Goal: Task Accomplishment & Management: Manage account settings

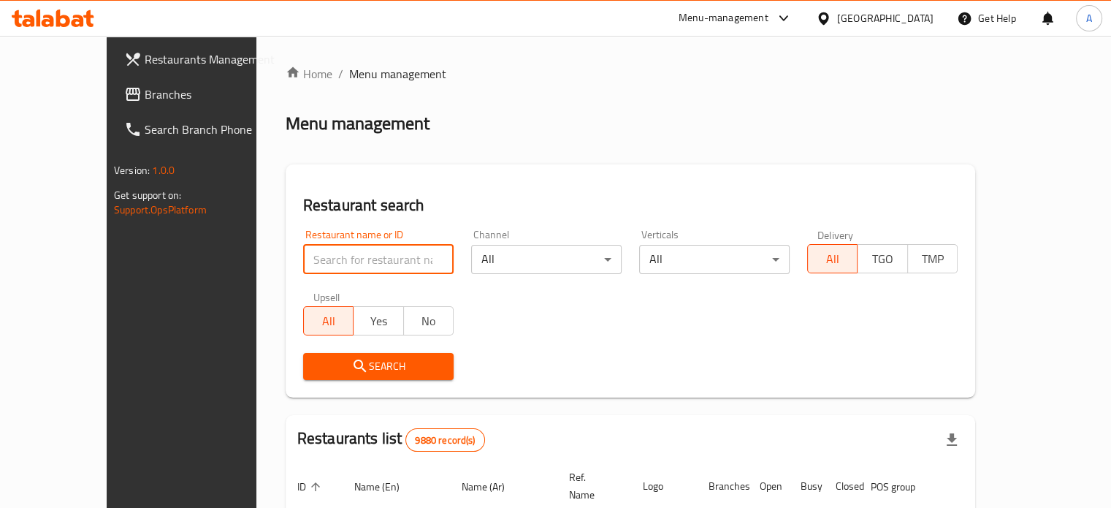
click at [349, 260] on input "search" at bounding box center [378, 259] width 150 height 29
type input "LABZ"
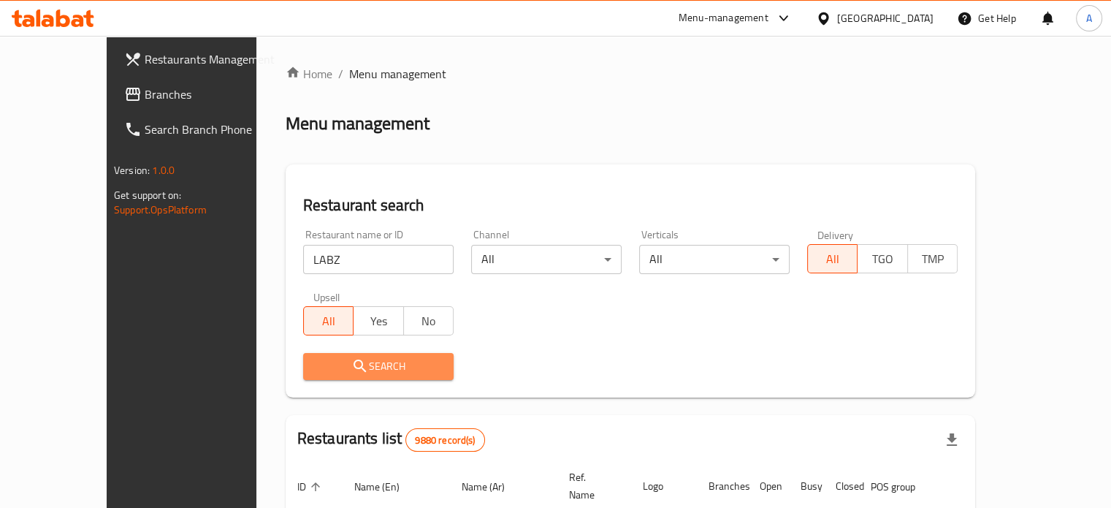
click at [332, 358] on span "Search" at bounding box center [378, 366] width 127 height 18
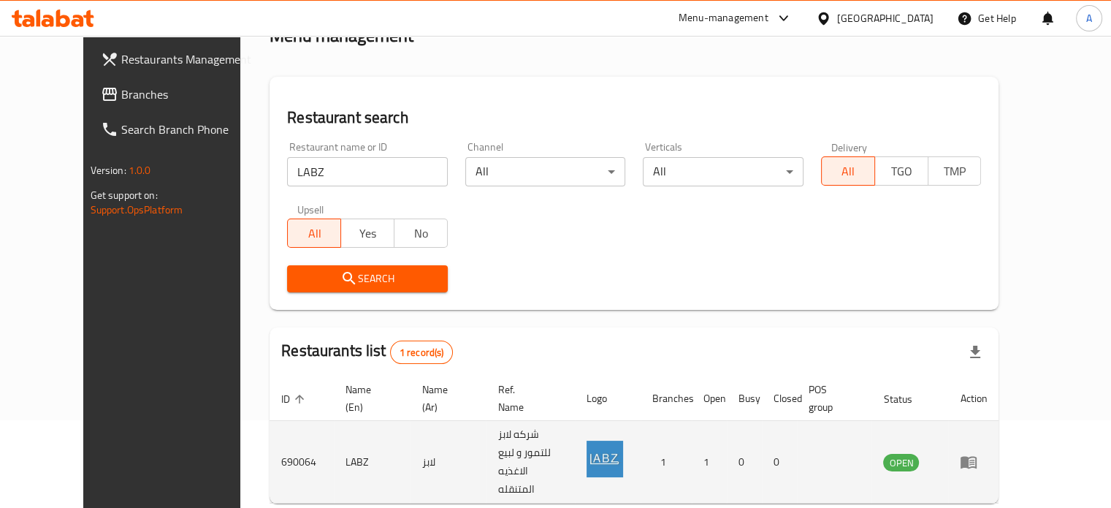
scroll to position [131, 0]
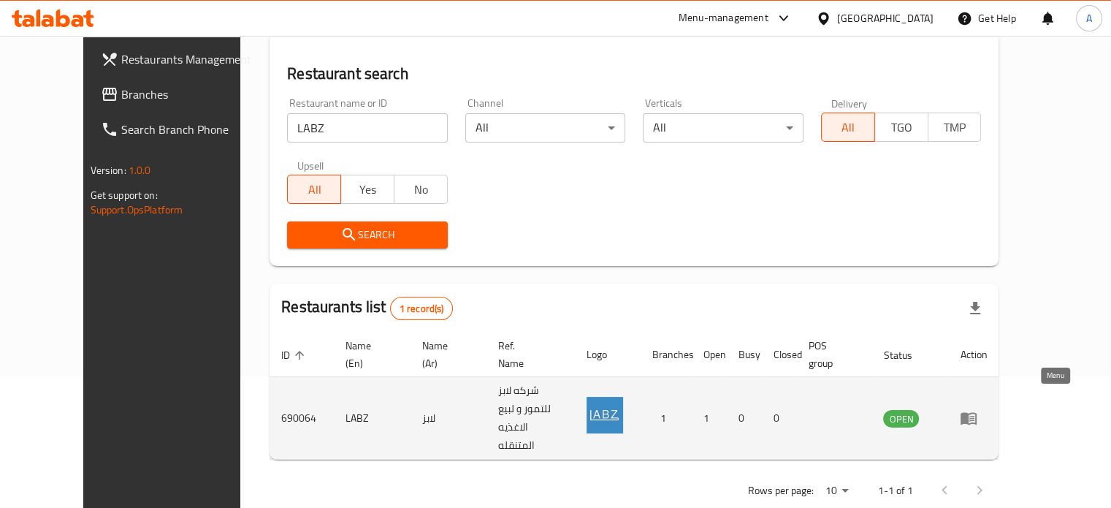
click at [977, 413] on icon "enhanced table" at bounding box center [968, 419] width 16 height 12
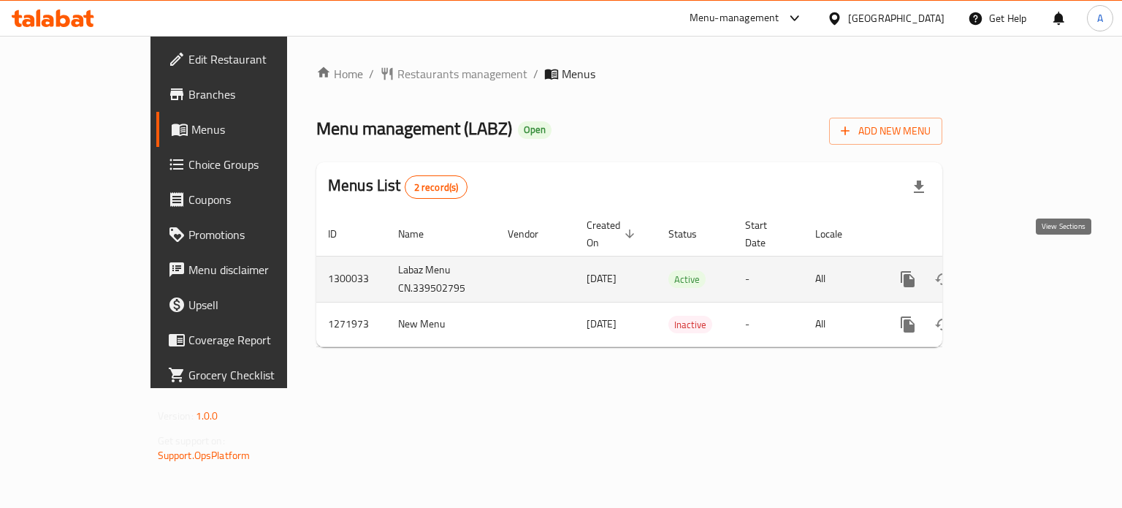
click at [1022, 270] on icon "enhanced table" at bounding box center [1013, 279] width 18 height 18
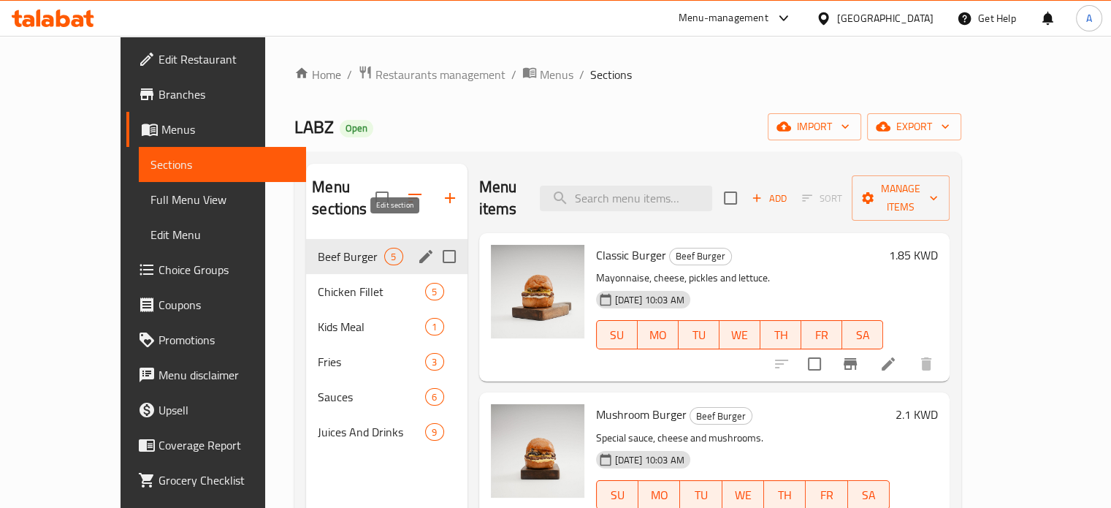
click at [419, 250] on icon "edit" at bounding box center [425, 256] width 13 height 13
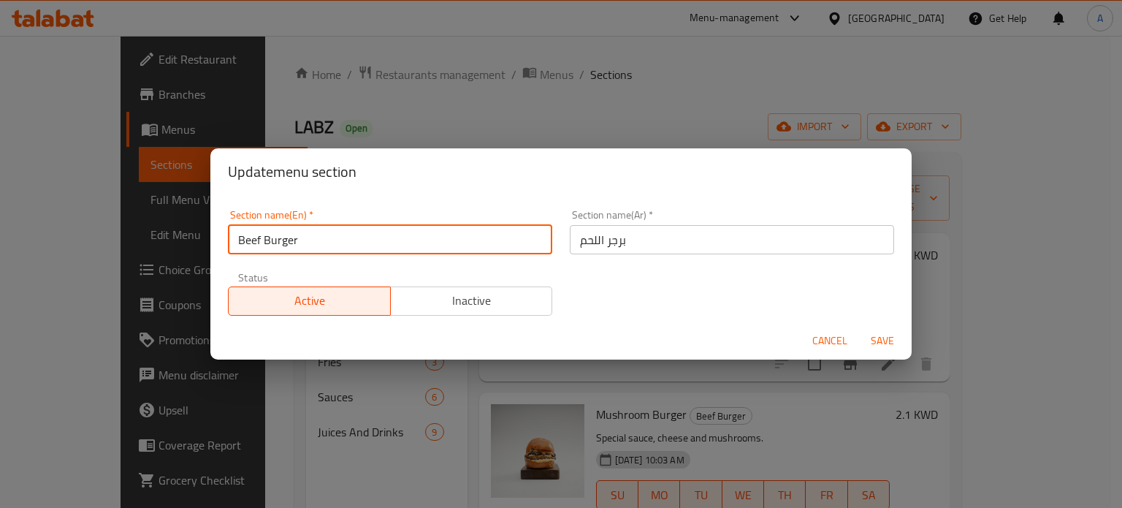
click at [335, 238] on input "Beef Burger" at bounding box center [390, 239] width 324 height 29
type input "M"
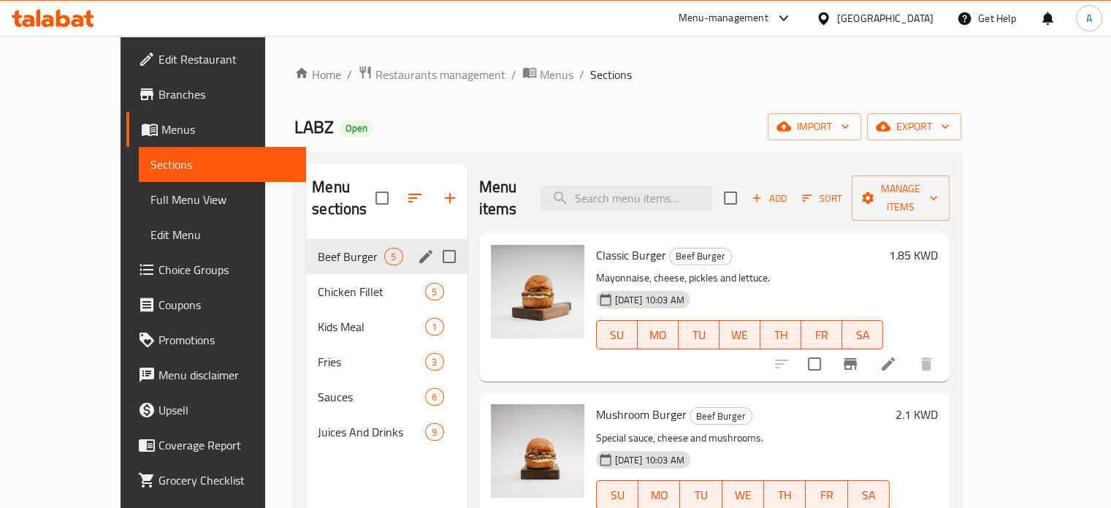
click at [417, 248] on icon "edit" at bounding box center [426, 257] width 18 height 18
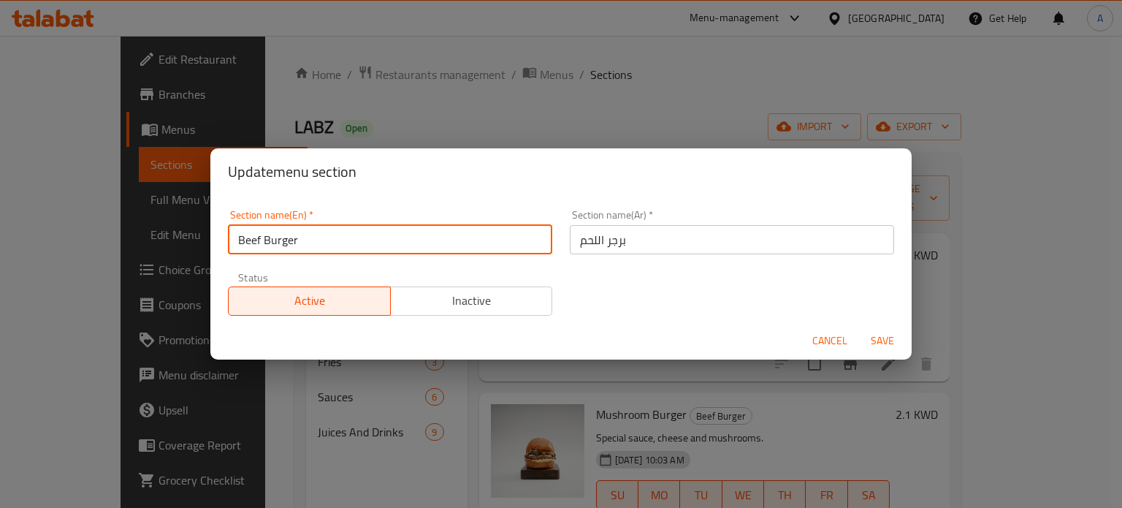
click at [392, 237] on input "Beef Burger" at bounding box center [390, 239] width 324 height 29
type input "Meals"
click at [630, 248] on input "برجر اللحم" at bounding box center [732, 239] width 324 height 29
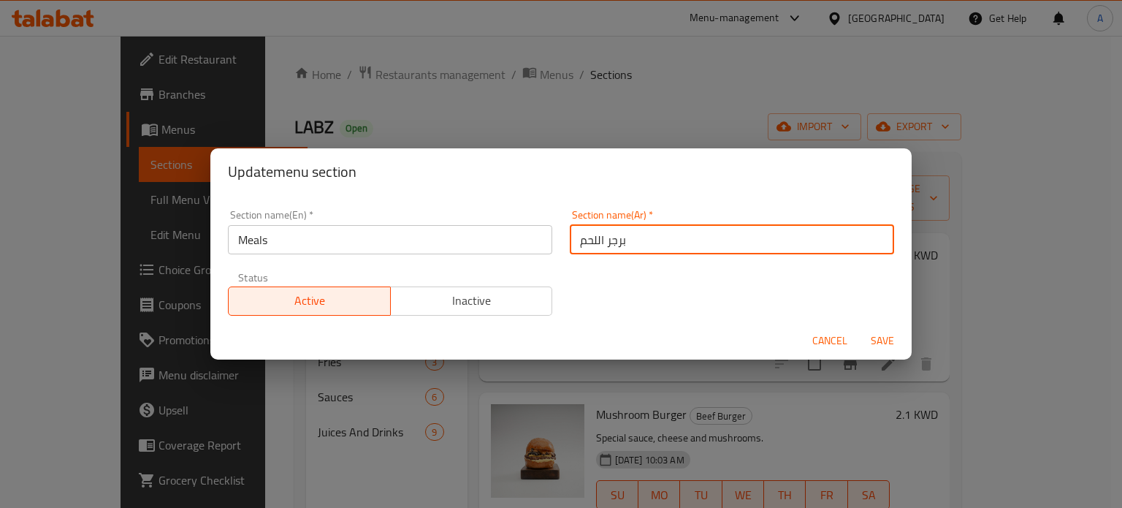
click at [630, 245] on input "برجر اللحم" at bounding box center [732, 239] width 324 height 29
click at [630, 244] on input "برجر اللحم" at bounding box center [732, 239] width 324 height 29
click at [630, 243] on input "برجر اللحم" at bounding box center [732, 239] width 324 height 29
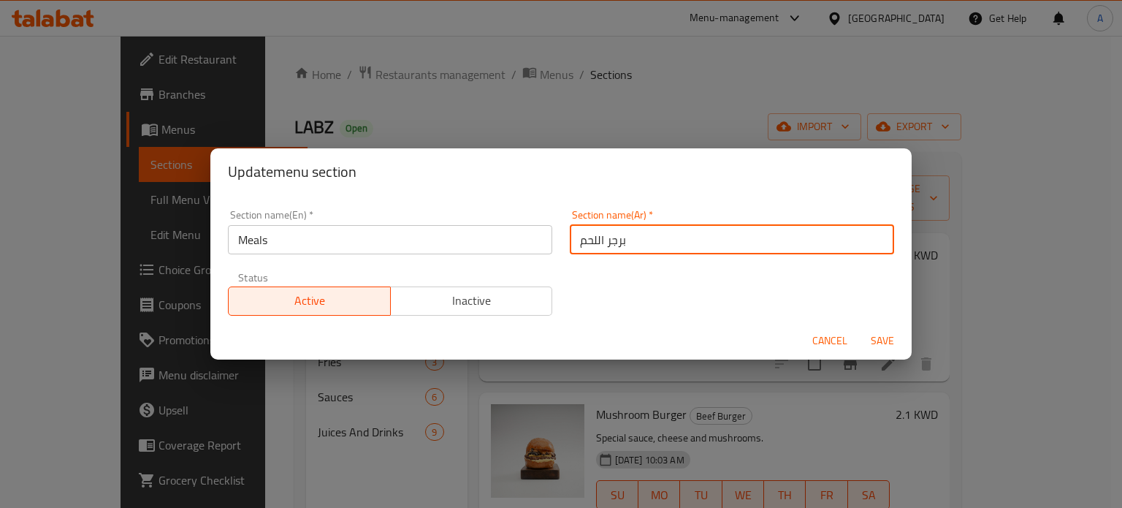
click at [629, 242] on input "برجر اللحم" at bounding box center [732, 239] width 324 height 29
type input "وجبات"
click at [877, 335] on span "Save" at bounding box center [882, 341] width 35 height 18
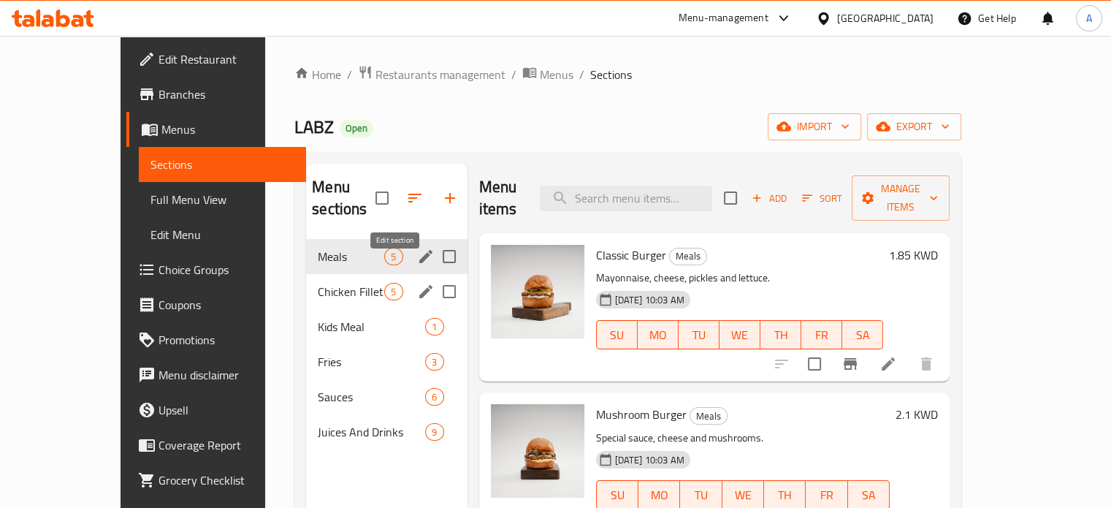
click at [417, 283] on icon "edit" at bounding box center [426, 292] width 18 height 18
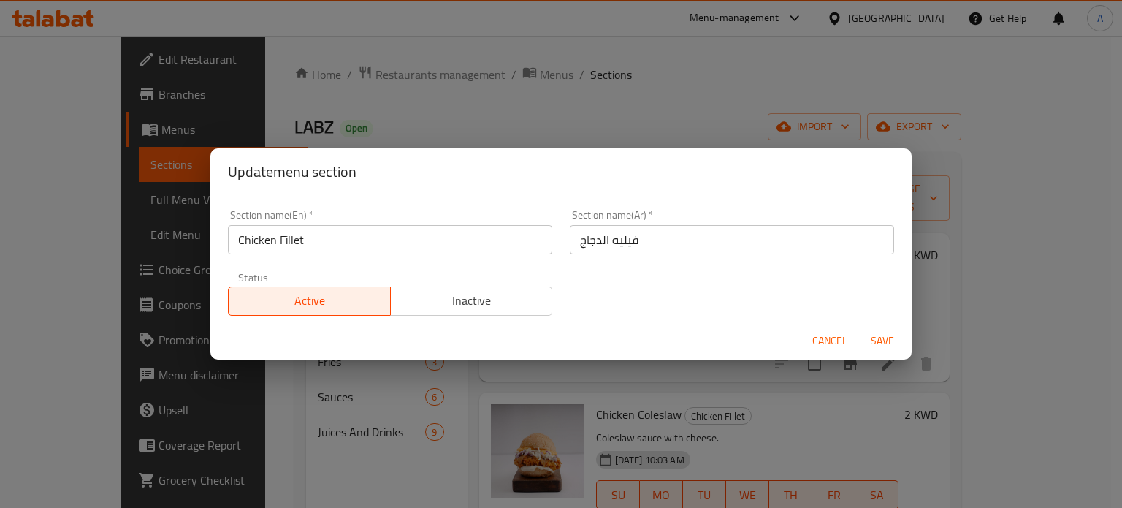
click at [392, 225] on input "Chicken Fillet" at bounding box center [390, 239] width 324 height 29
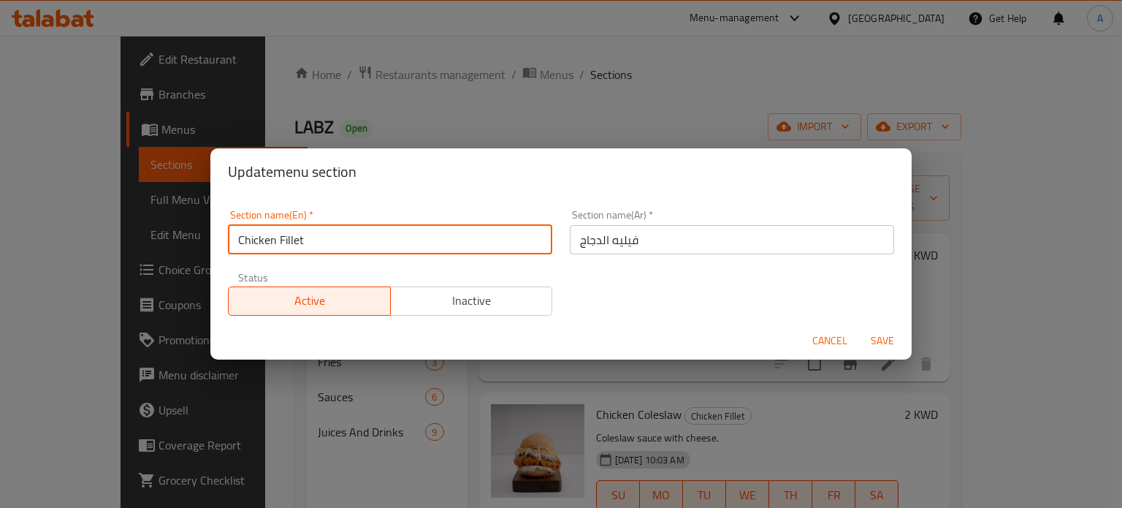
click at [396, 233] on input "Chicken Fillet" at bounding box center [390, 239] width 324 height 29
type input "ل"
type input "Burgers"
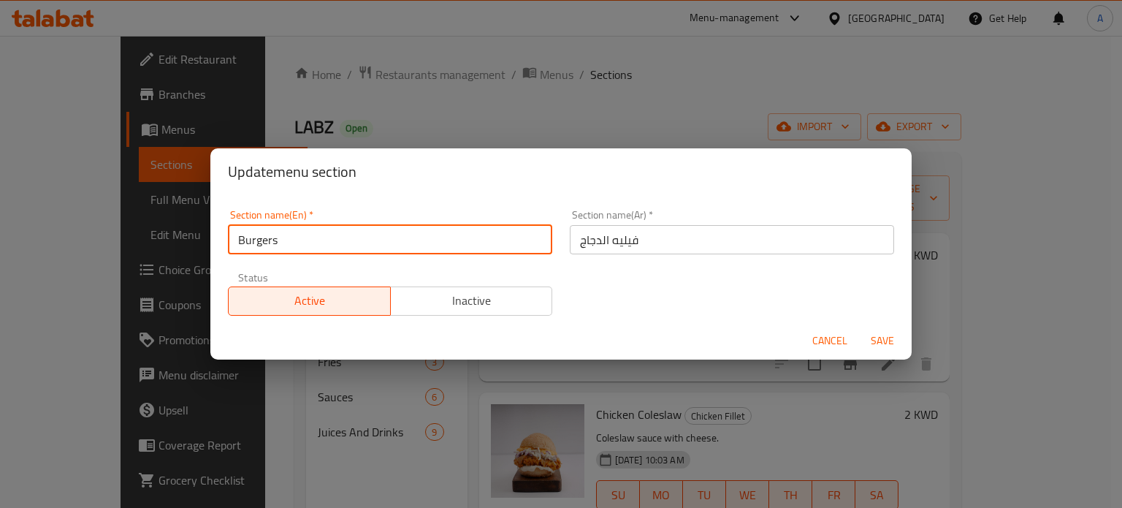
click at [656, 234] on input "فيليه الدجاج" at bounding box center [732, 239] width 324 height 29
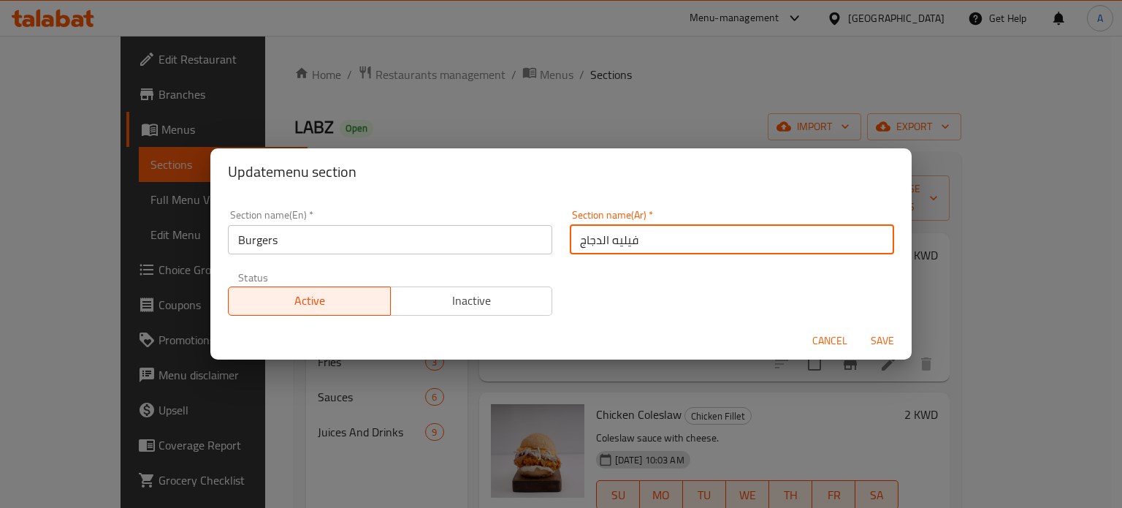
click at [656, 234] on input "فيليه الدجاج" at bounding box center [732, 239] width 324 height 29
type input "f"
type input "برجر"
click at [880, 343] on span "Save" at bounding box center [882, 341] width 35 height 18
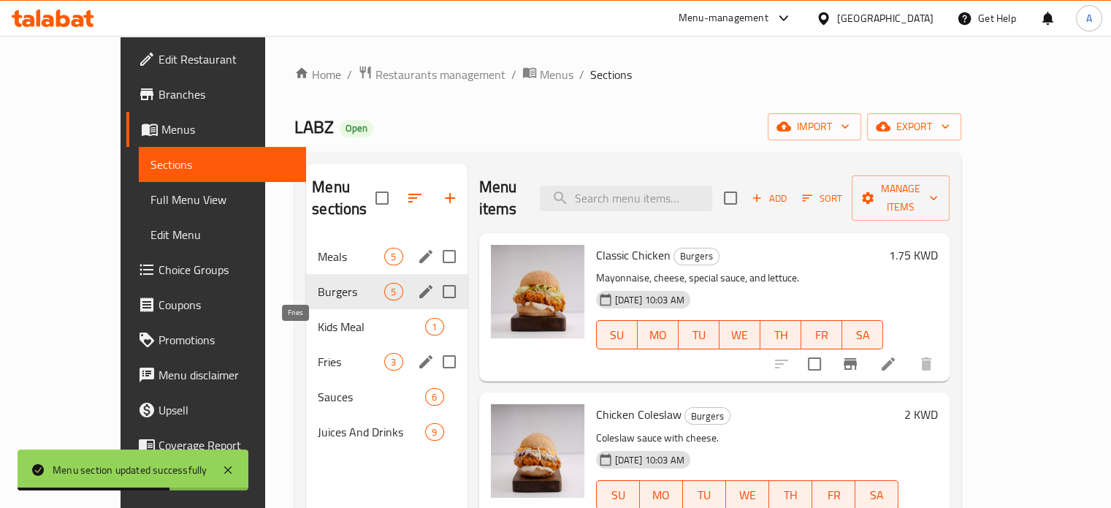
click at [318, 353] on span "Fries" at bounding box center [351, 362] width 66 height 18
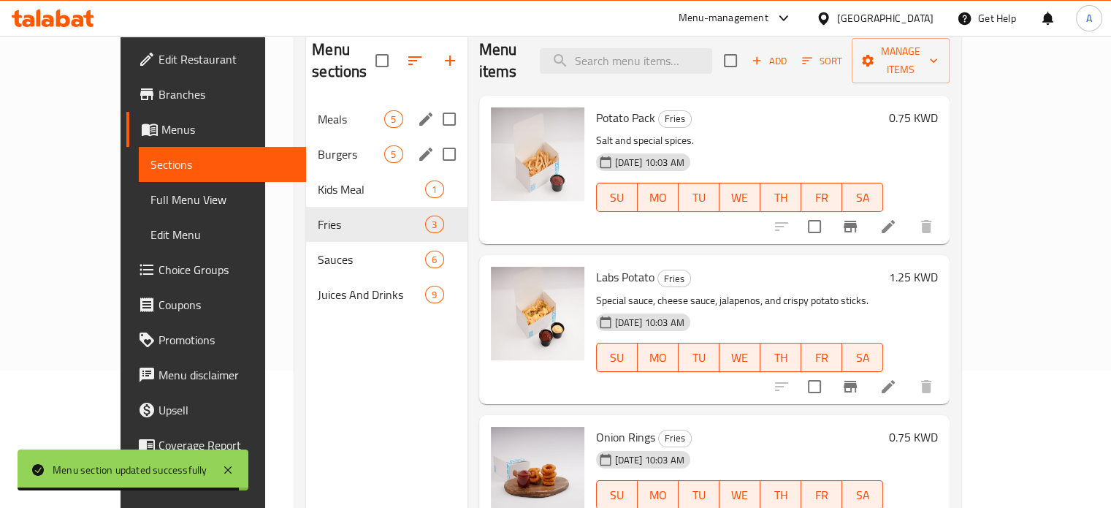
scroll to position [146, 0]
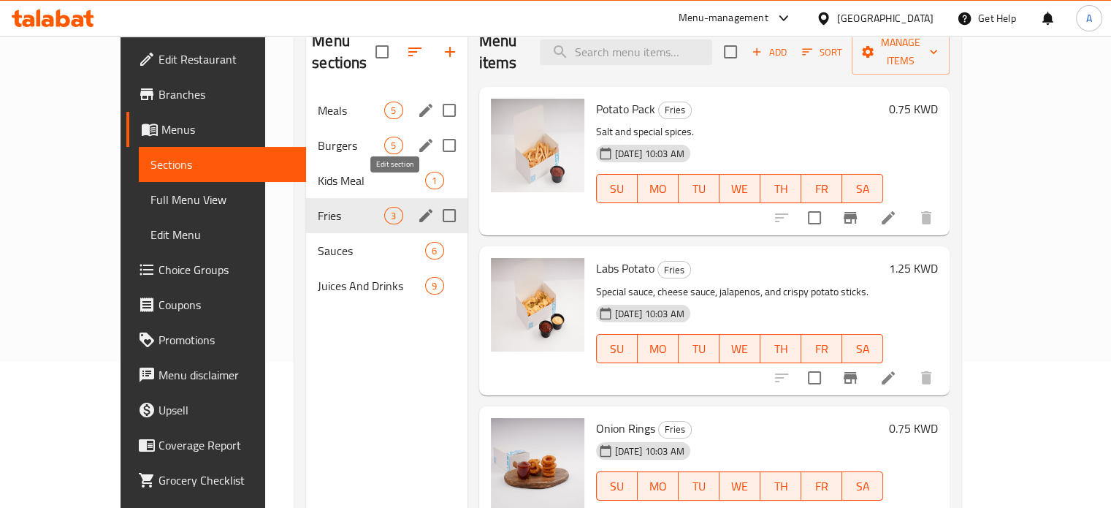
click at [417, 207] on icon "edit" at bounding box center [426, 216] width 18 height 18
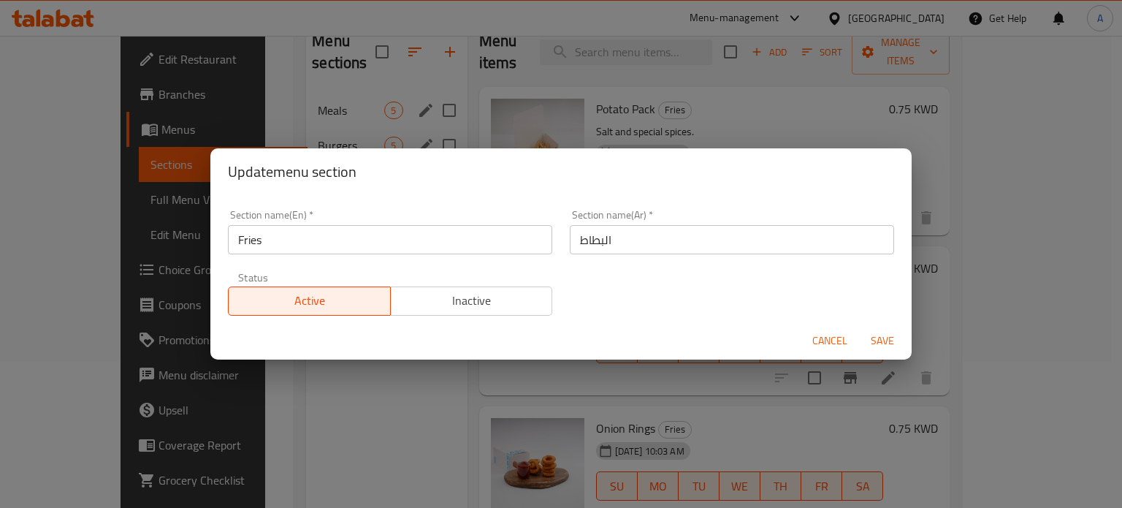
click at [378, 236] on input "Fries" at bounding box center [390, 239] width 324 height 29
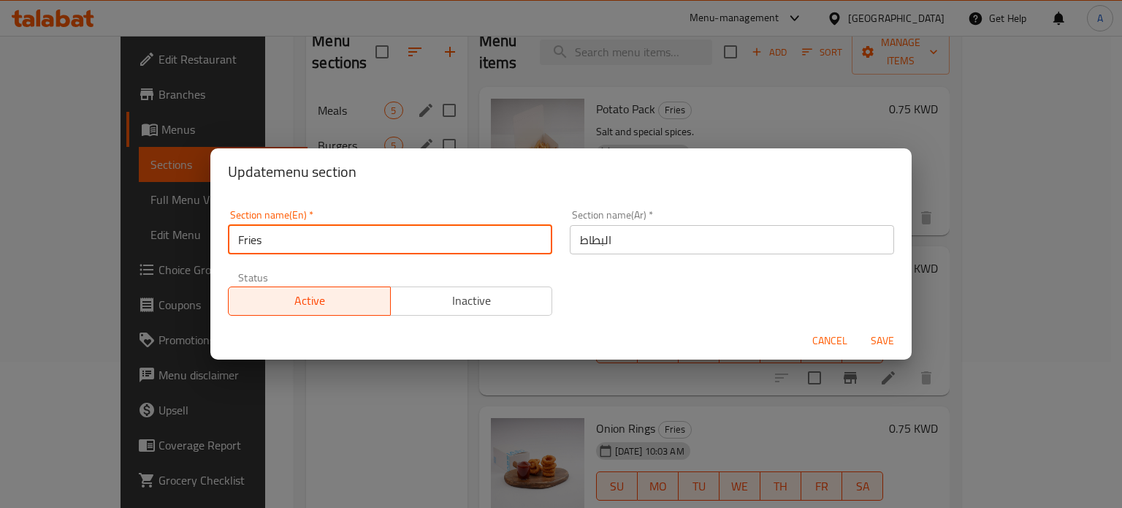
click at [378, 236] on input "Fries" at bounding box center [390, 239] width 324 height 29
click at [378, 235] on input "Fries" at bounding box center [390, 239] width 324 height 29
type input "ٍ"
type input "S"
type input "Sides"
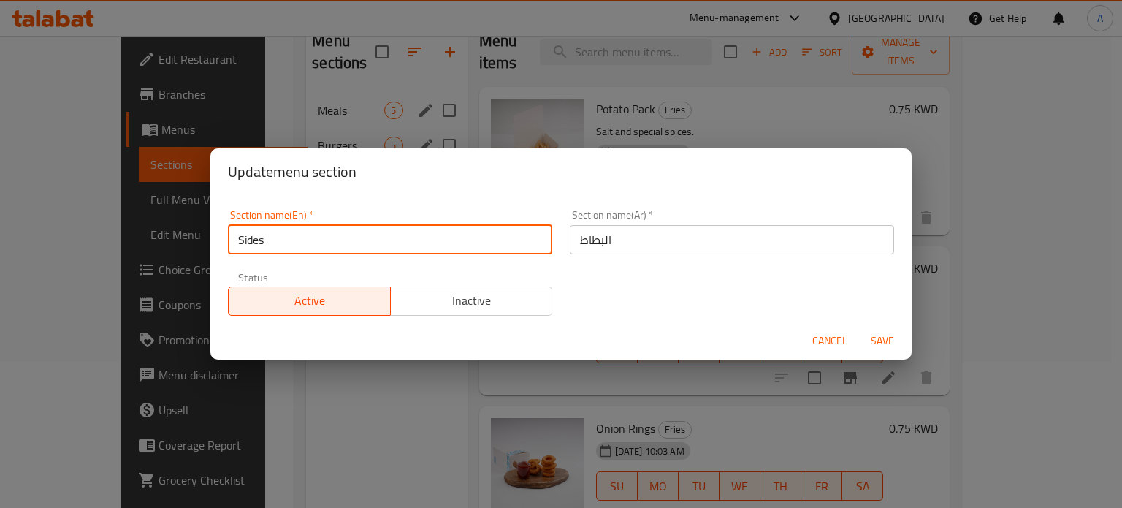
click at [628, 252] on input "البطاط" at bounding box center [732, 239] width 324 height 29
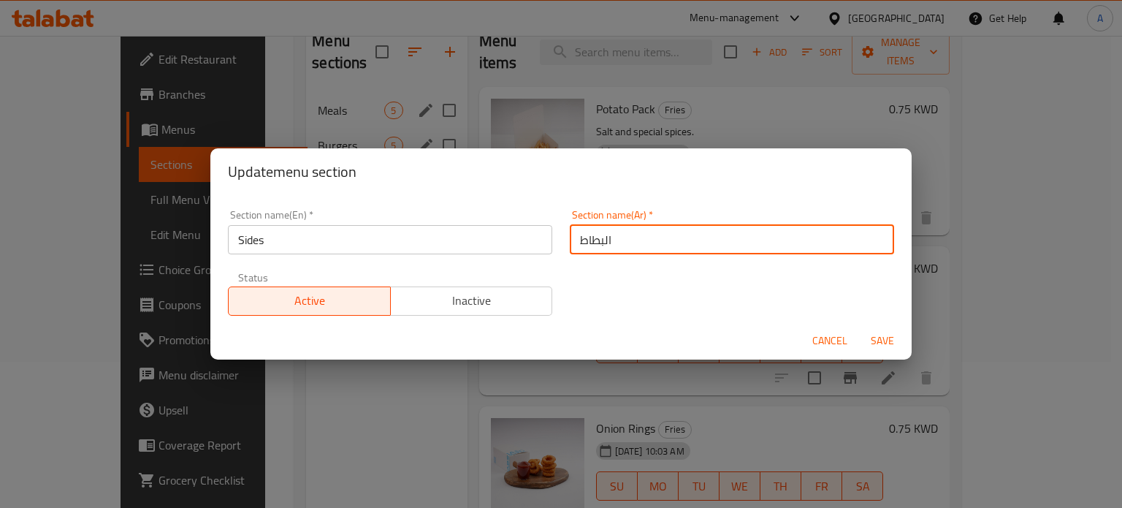
click at [628, 248] on input "البطاط" at bounding box center [732, 239] width 324 height 29
click at [626, 245] on input "البطاط" at bounding box center [732, 239] width 324 height 29
click at [626, 243] on input "البطاط" at bounding box center [732, 239] width 324 height 29
type input "l"
type input "مقبلات"
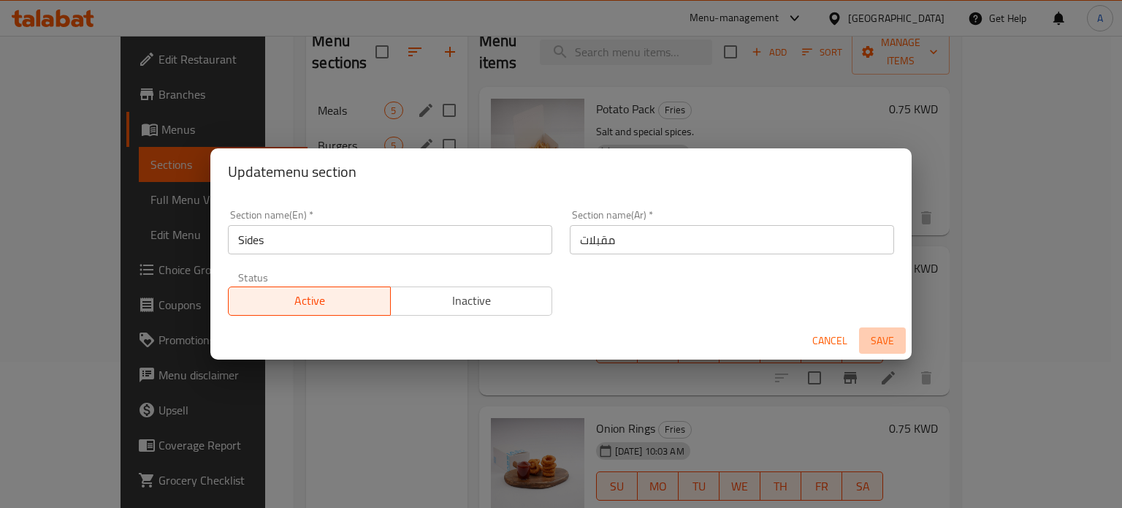
click at [882, 342] on span "Save" at bounding box center [882, 341] width 35 height 18
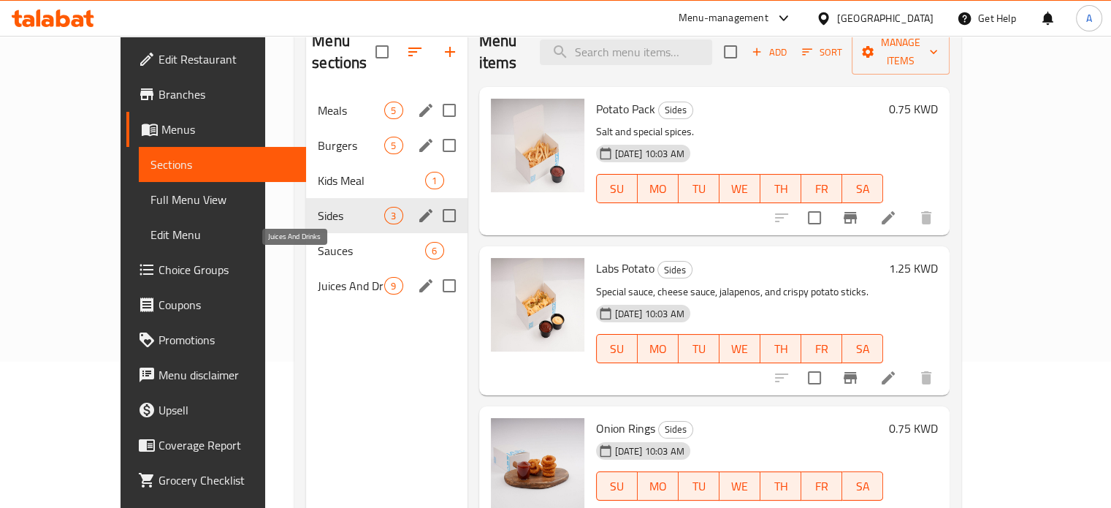
click at [318, 277] on span "Juices And Drinks" at bounding box center [351, 286] width 66 height 18
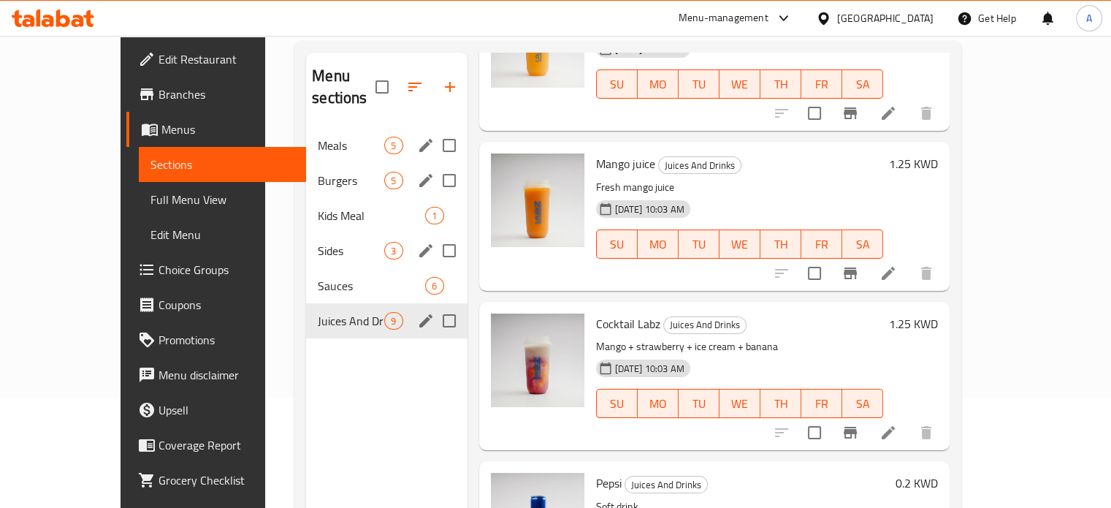
scroll to position [58, 0]
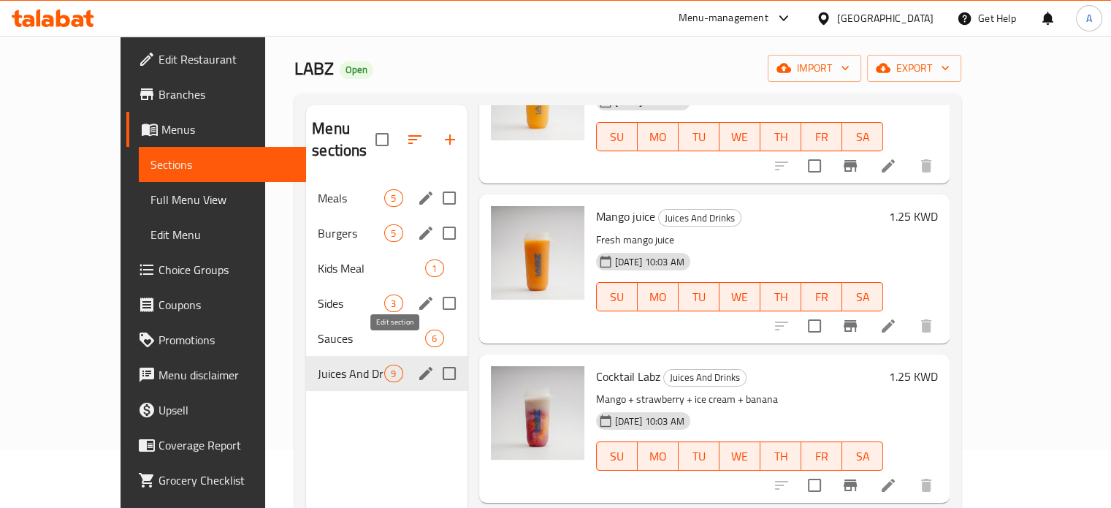
click at [419, 367] on icon "edit" at bounding box center [425, 373] width 13 height 13
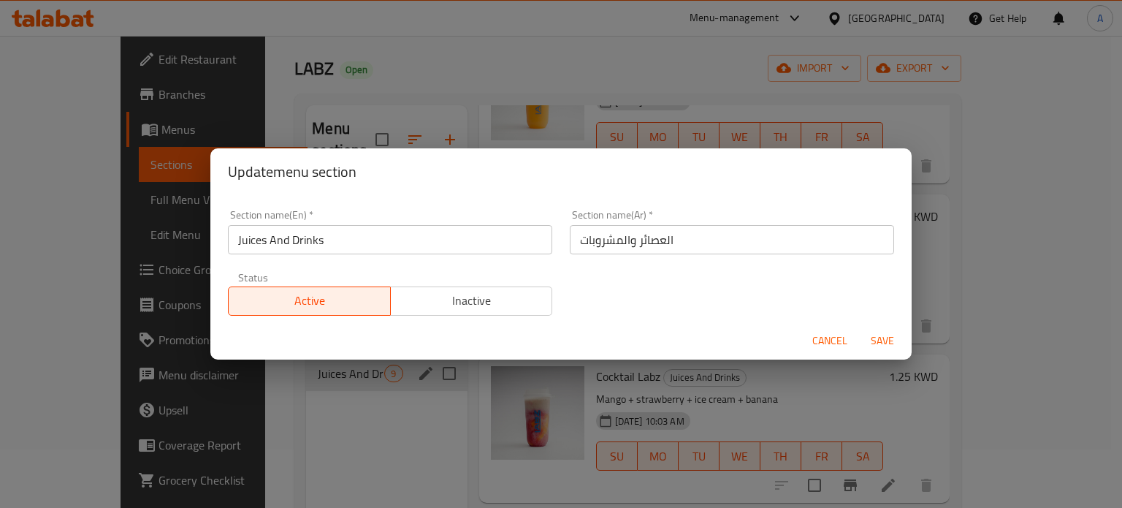
click at [479, 242] on input "Juices And Drinks" at bounding box center [390, 239] width 324 height 29
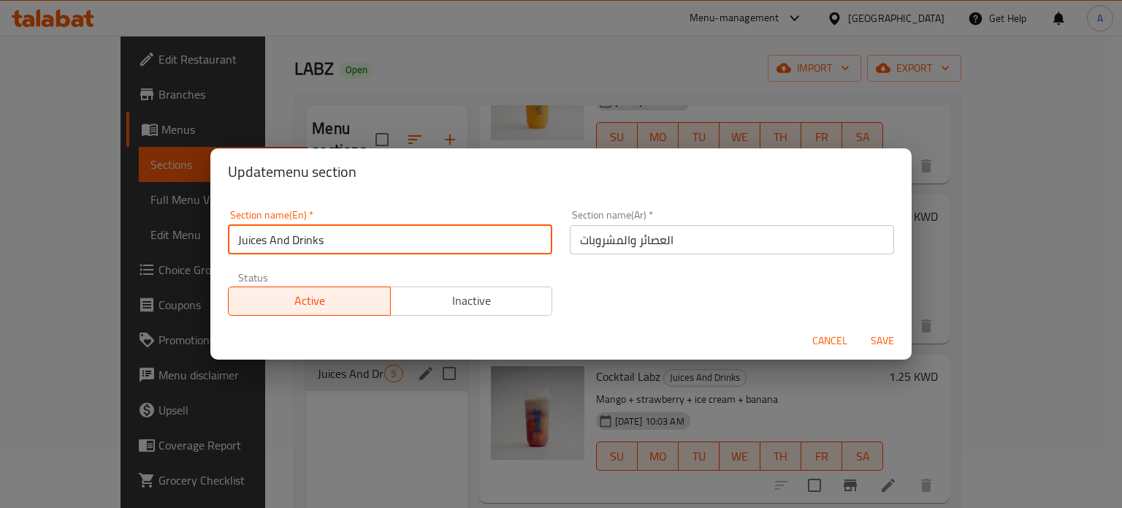
click at [479, 242] on input "Juices And Drinks" at bounding box center [390, 239] width 324 height 29
type input "["
type input "Be"
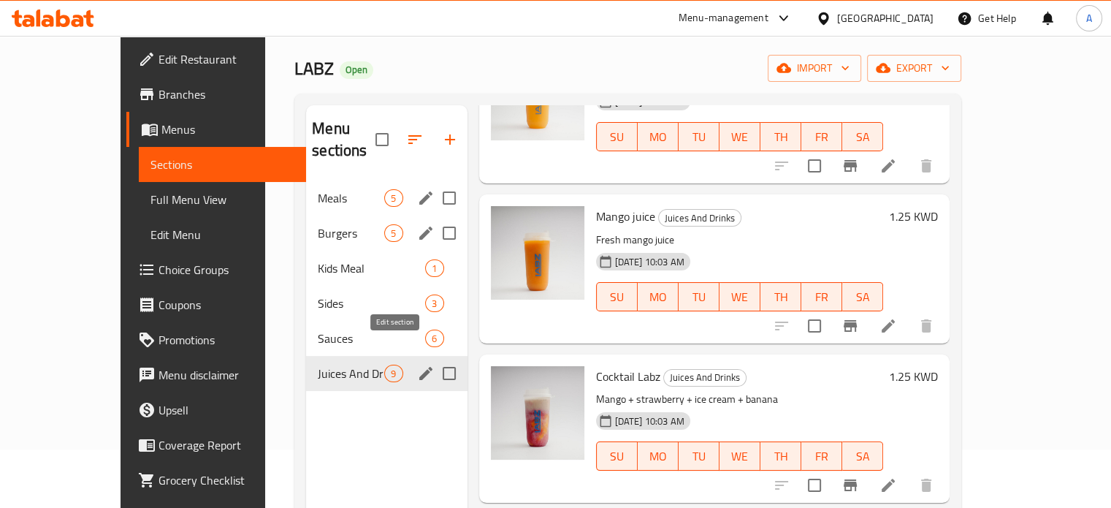
click at [417, 364] on icon "edit" at bounding box center [426, 373] width 18 height 18
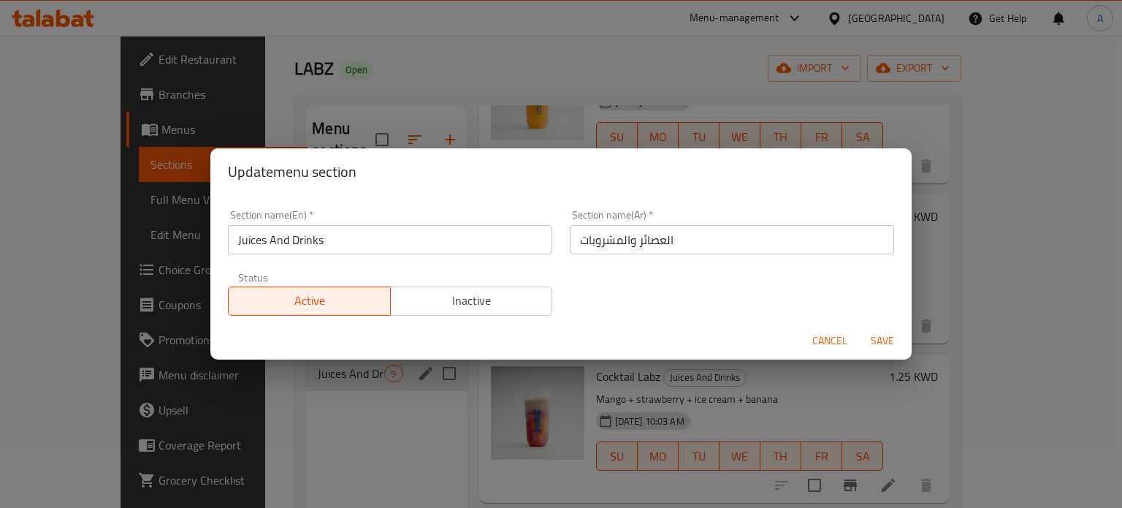
click at [377, 239] on input "Juices And Drinks" at bounding box center [390, 239] width 324 height 29
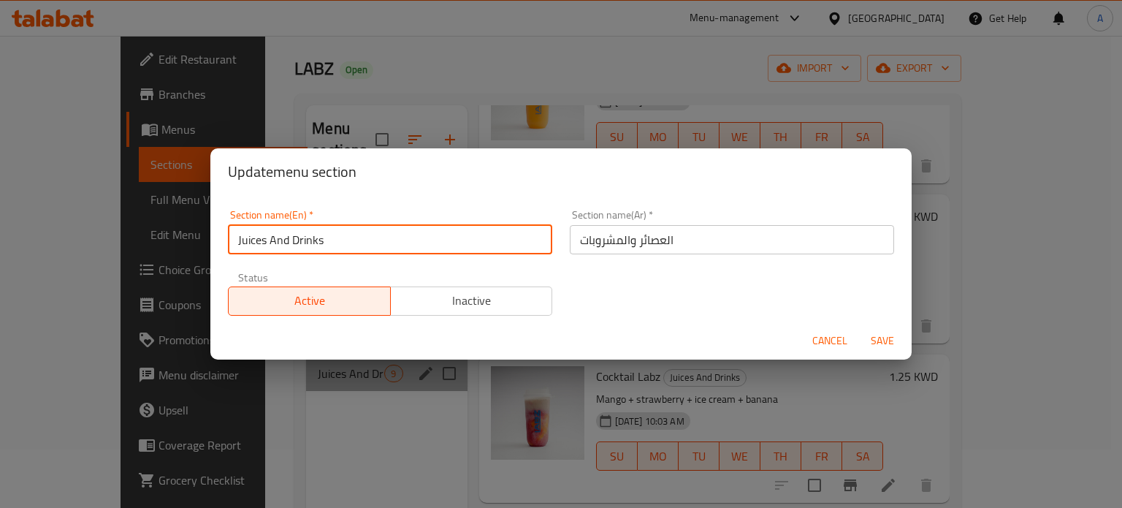
click at [377, 239] on input "Juices And Drinks" at bounding box center [390, 239] width 324 height 29
click at [377, 238] on input "Juices And Drinks" at bounding box center [390, 239] width 324 height 29
type input "B"
type input "Drinks"
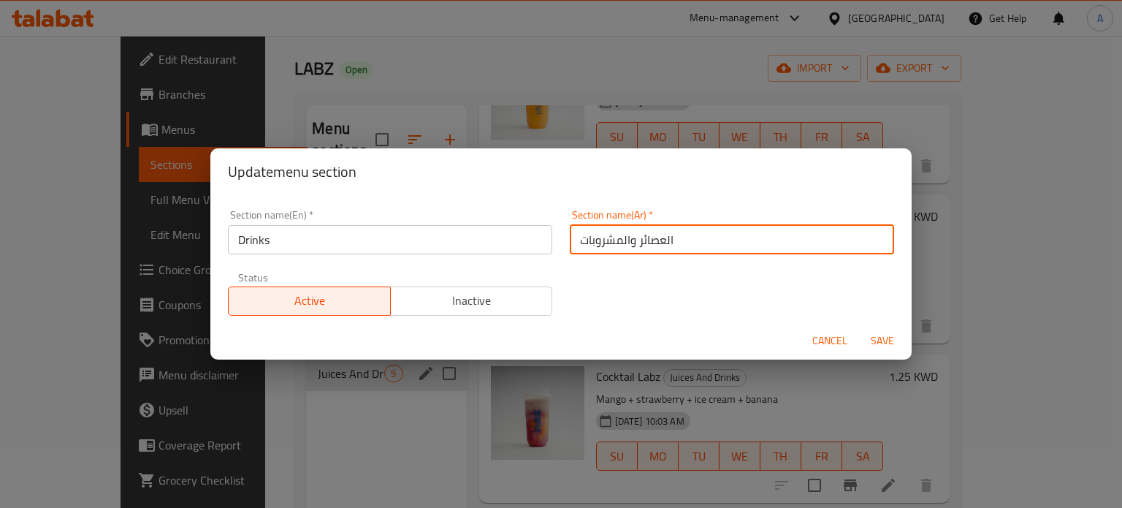
click at [715, 237] on input "العصائر والمشروبات" at bounding box center [732, 239] width 324 height 29
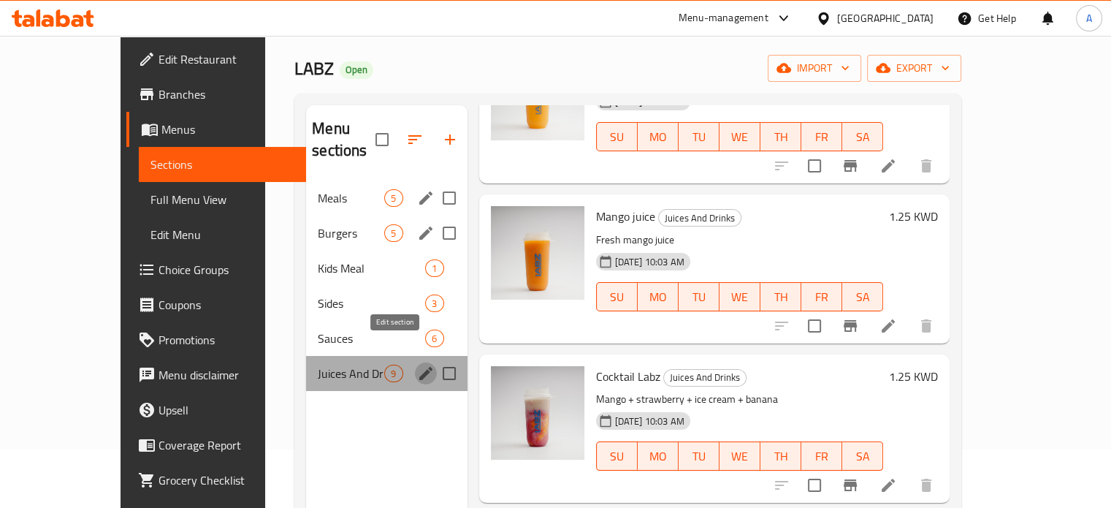
click at [417, 364] on icon "edit" at bounding box center [426, 373] width 18 height 18
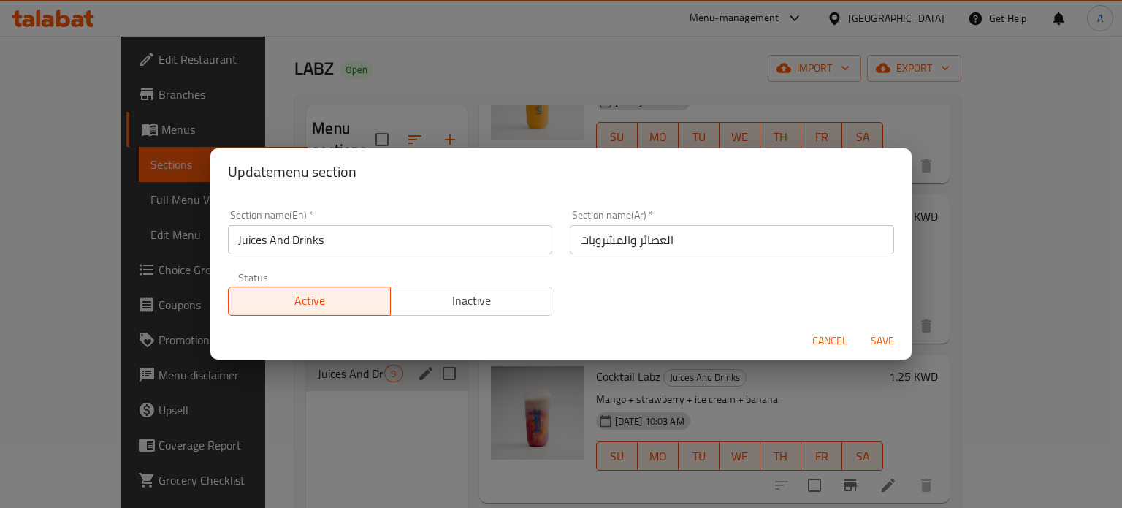
click at [440, 238] on input "Juices And Drinks" at bounding box center [390, 239] width 324 height 29
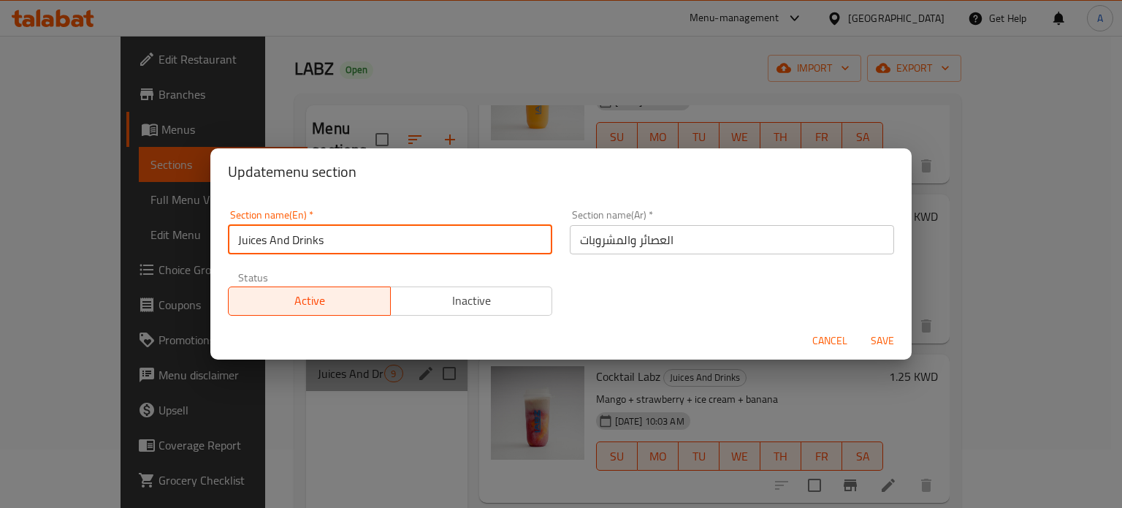
click at [440, 238] on input "Juices And Drinks" at bounding box center [390, 239] width 324 height 29
type input "ي"
type input "Drinks"
click at [460, 186] on div "Update menu section" at bounding box center [560, 171] width 701 height 47
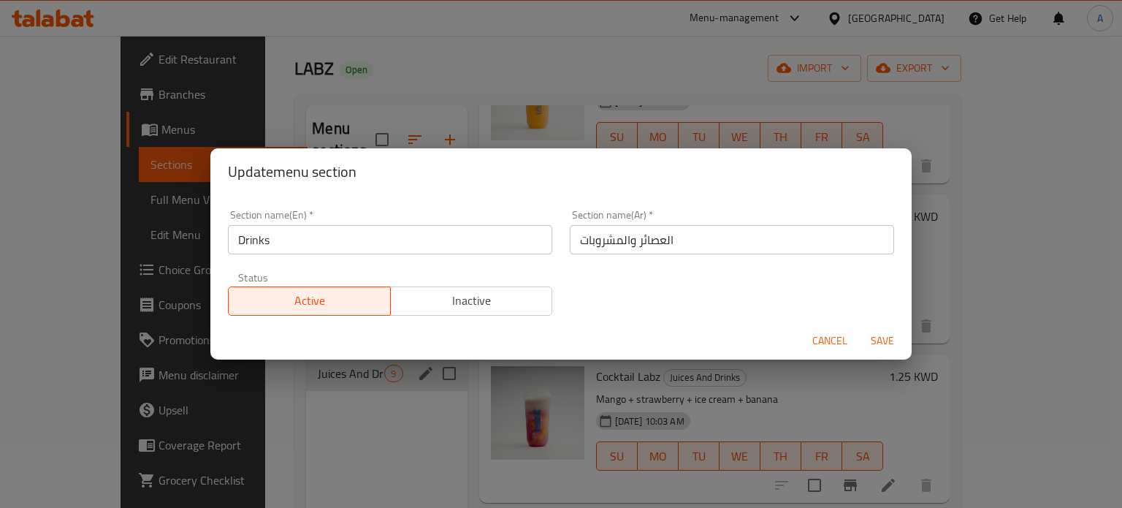
click at [769, 239] on input "العصائر والمشروبات" at bounding box center [732, 239] width 324 height 29
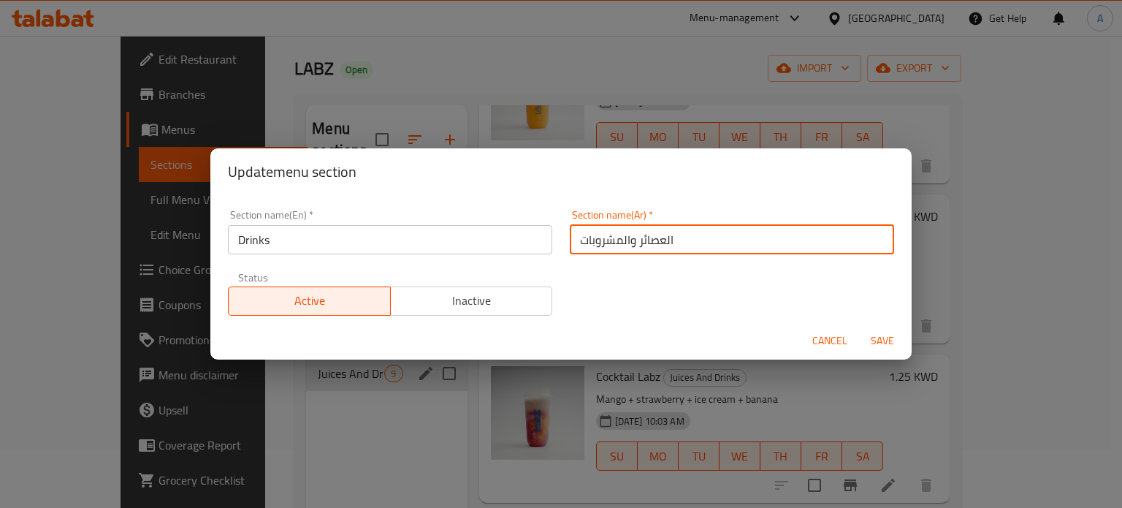
click at [769, 239] on input "العصائر والمشروبات" at bounding box center [732, 239] width 324 height 29
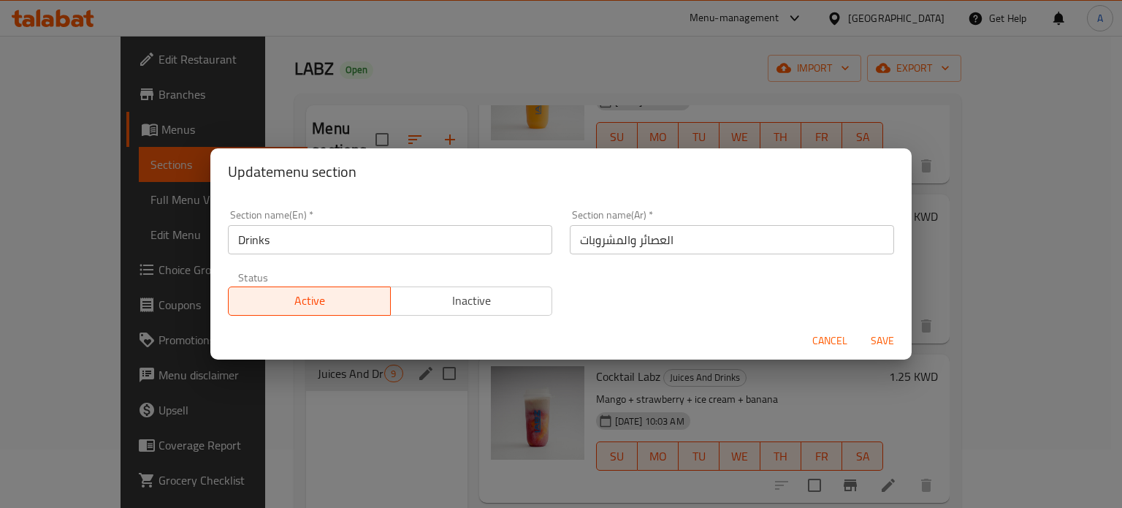
click at [709, 314] on div "Section name(En)   * Drinks Section name(En) * Section name(Ar)   * العصائر وال…" at bounding box center [561, 262] width 684 height 123
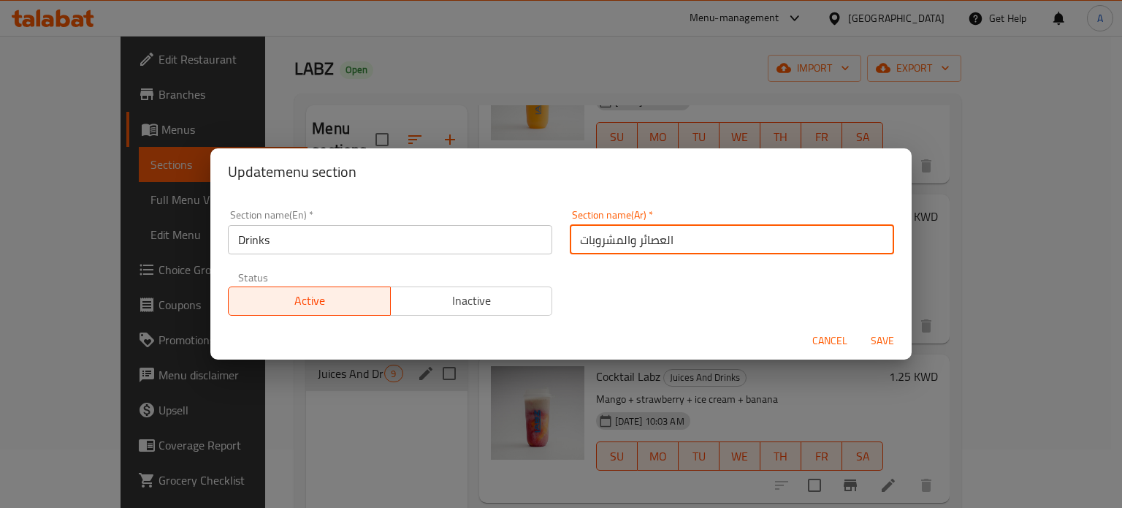
drag, startPoint x: 619, startPoint y: 241, endPoint x: 717, endPoint y: 241, distance: 97.9
click at [713, 241] on input "العصائر والمشروبات" at bounding box center [732, 239] width 324 height 29
type input "مشروبات"
click at [889, 341] on span "Save" at bounding box center [882, 341] width 35 height 18
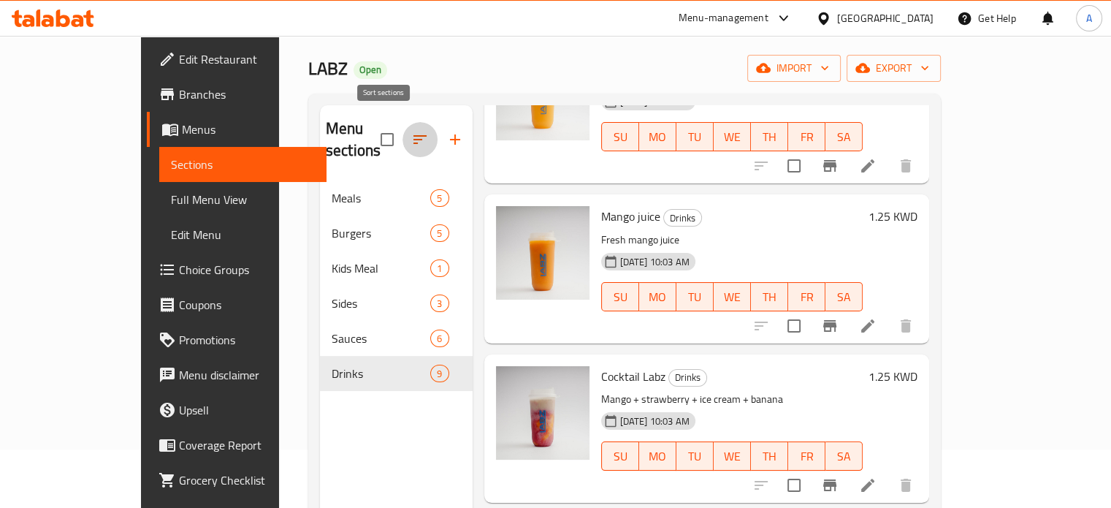
click at [413, 135] on icon "button" at bounding box center [419, 139] width 13 height 9
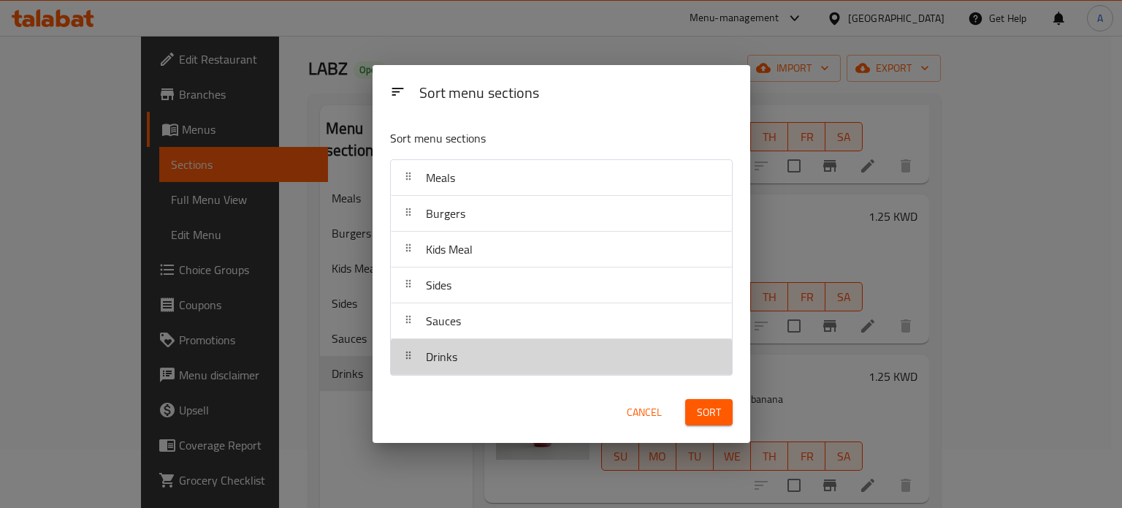
click at [445, 363] on span "Drinks" at bounding box center [441, 356] width 31 height 22
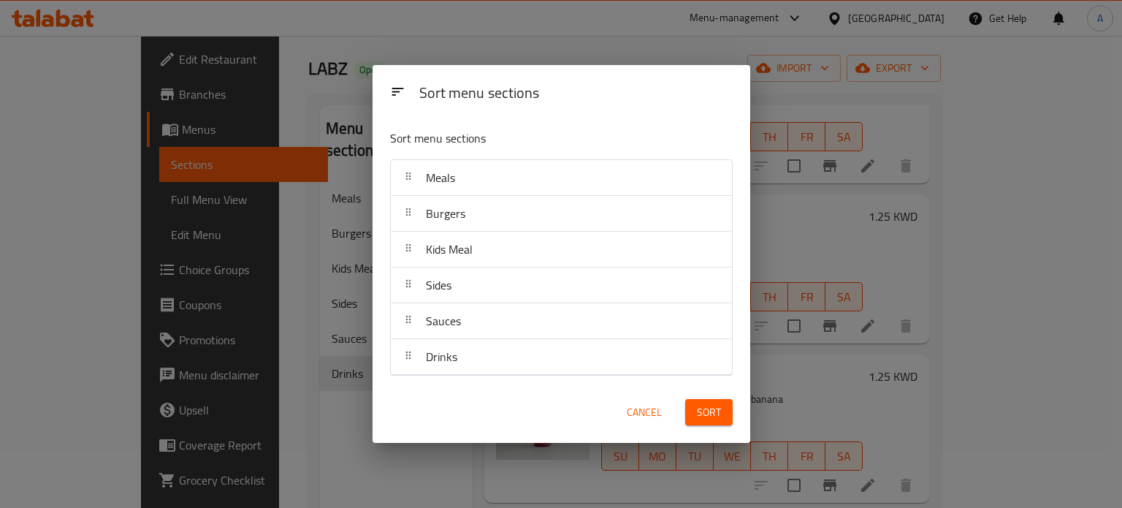
click at [707, 413] on span "Sort" at bounding box center [709, 412] width 24 height 18
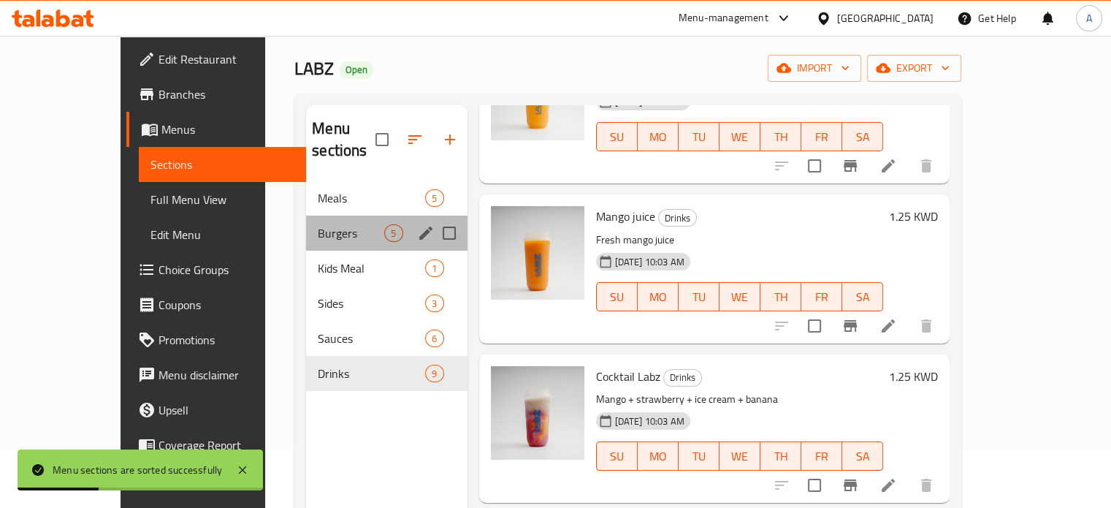
click at [312, 220] on div "Burgers 5" at bounding box center [386, 232] width 161 height 35
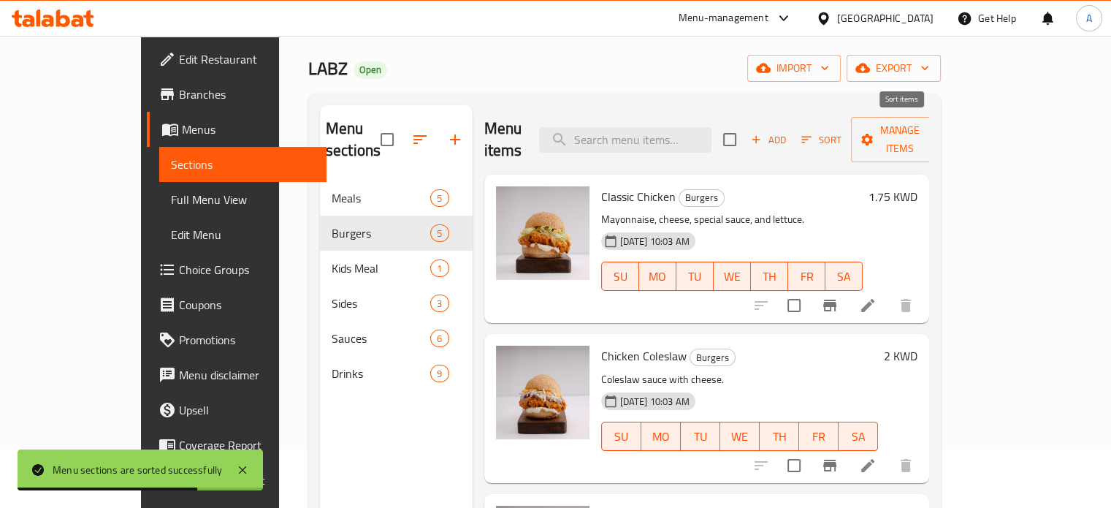
click at [813, 133] on icon "button" at bounding box center [806, 139] width 13 height 13
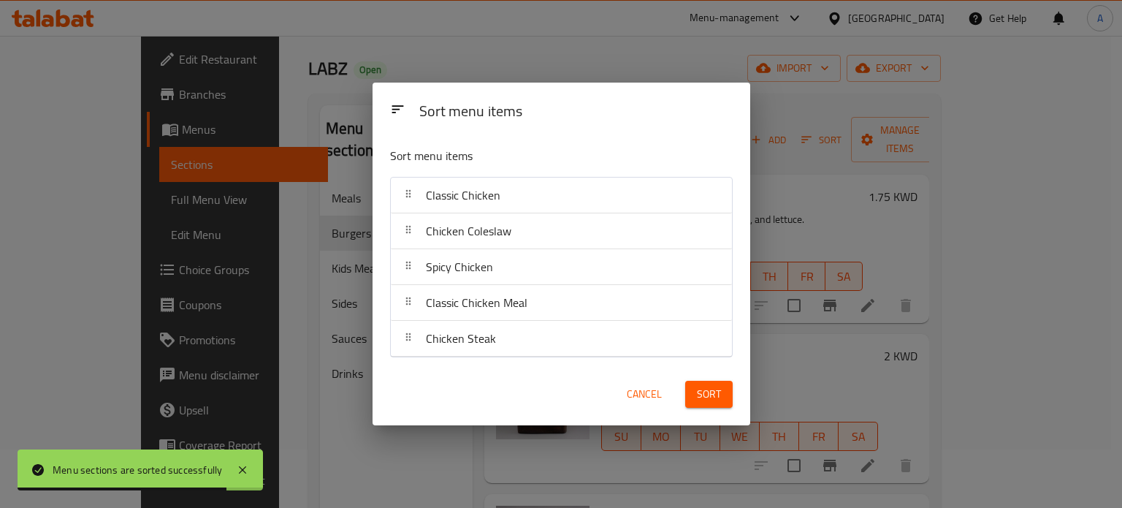
click at [844, 253] on div "Sort menu items Sort menu items Classic Chicken Chicken Coleslaw Spicy Chicken …" at bounding box center [561, 254] width 1122 height 508
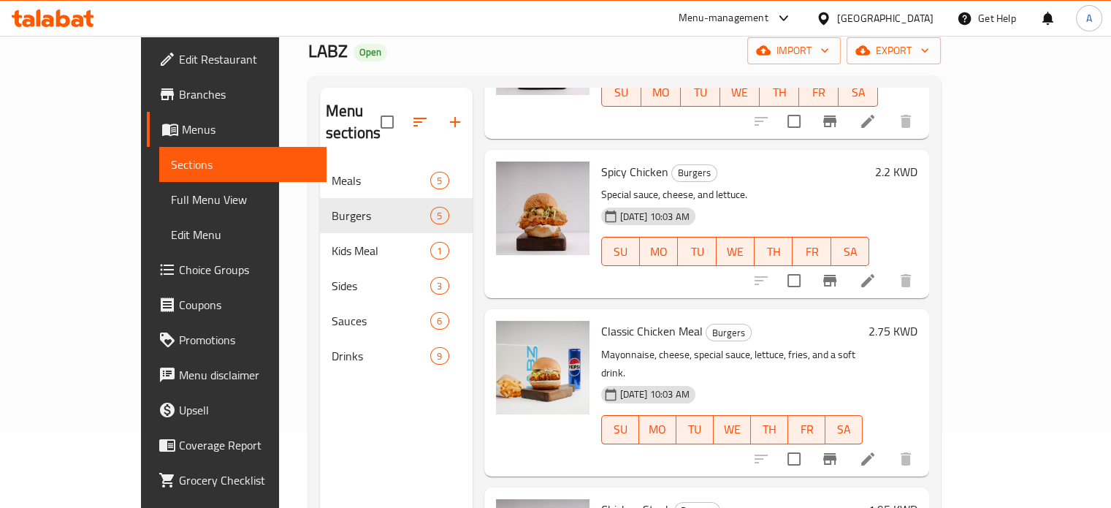
scroll to position [205, 0]
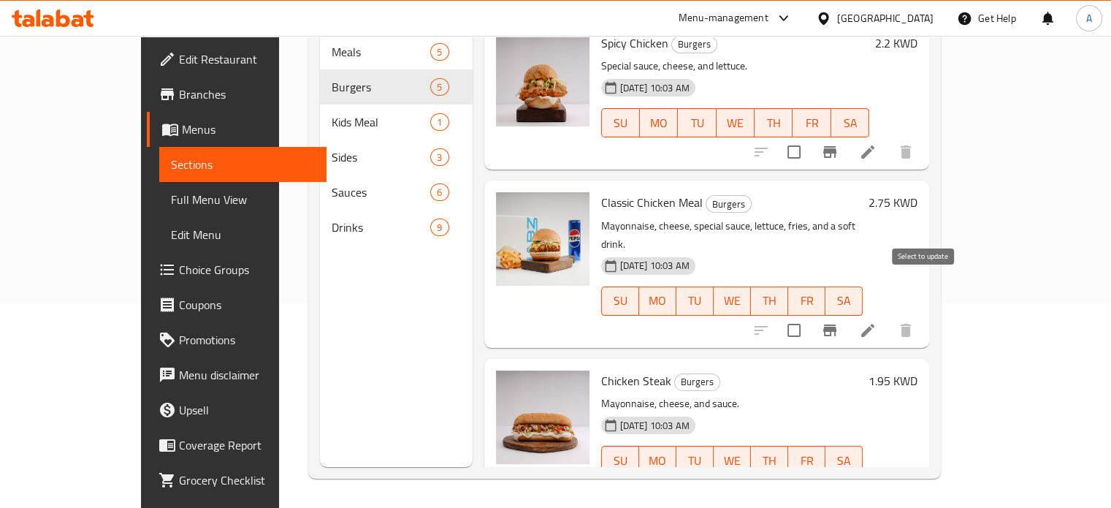
click at [809, 315] on input "checkbox" at bounding box center [794, 330] width 31 height 31
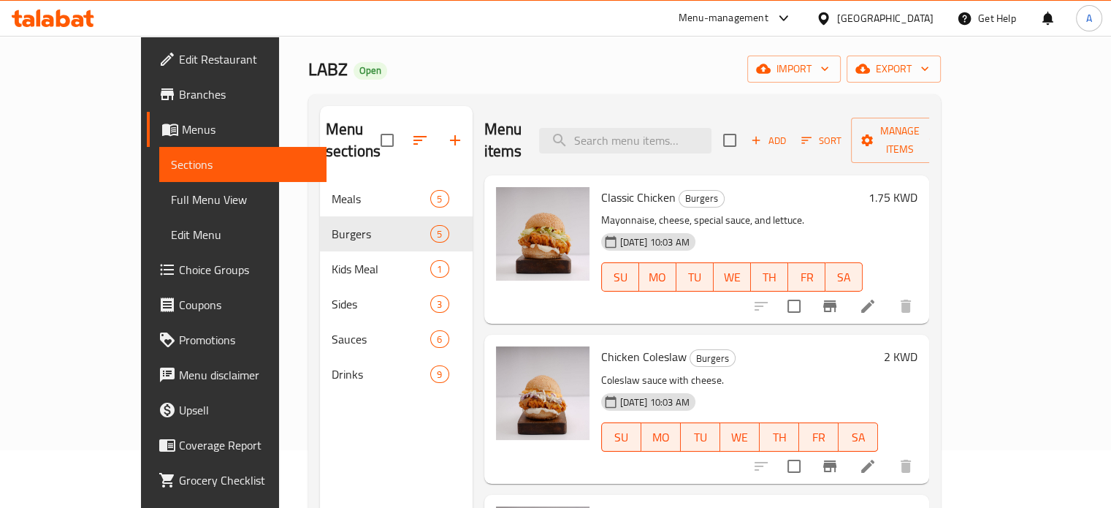
scroll to position [0, 0]
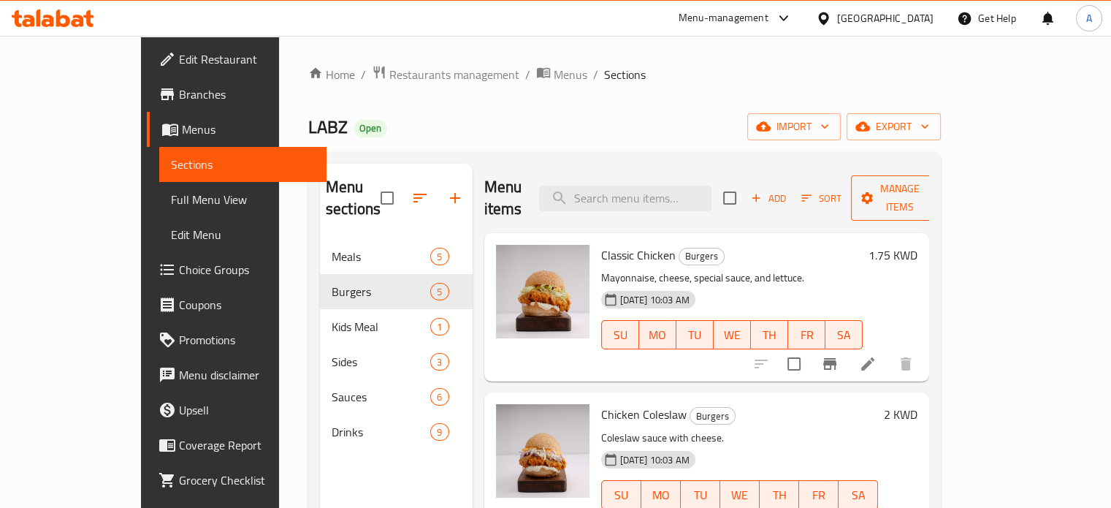
click at [937, 191] on span "Manage items" at bounding box center [900, 198] width 75 height 37
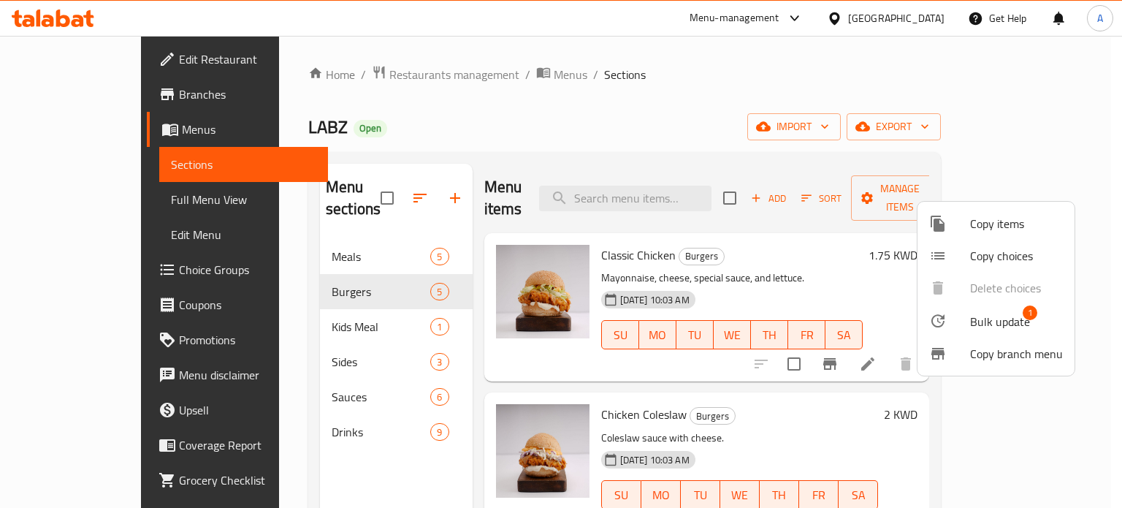
click at [1002, 324] on span "Bulk update" at bounding box center [1000, 322] width 60 height 18
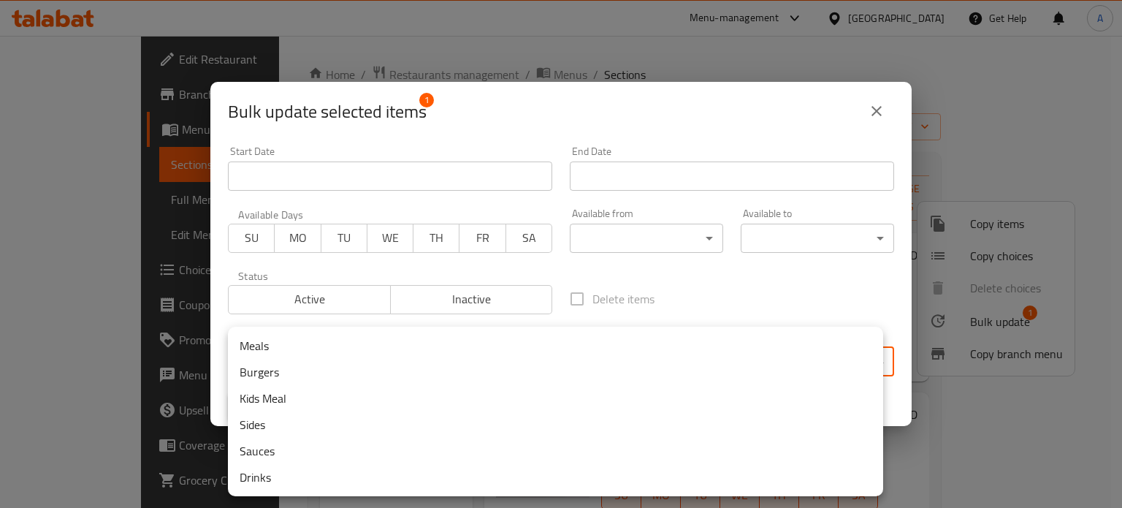
click at [427, 362] on body "​ Menu-management [GEOGRAPHIC_DATA] Get Help A Edit Restaurant Branches Menus S…" at bounding box center [561, 272] width 1122 height 472
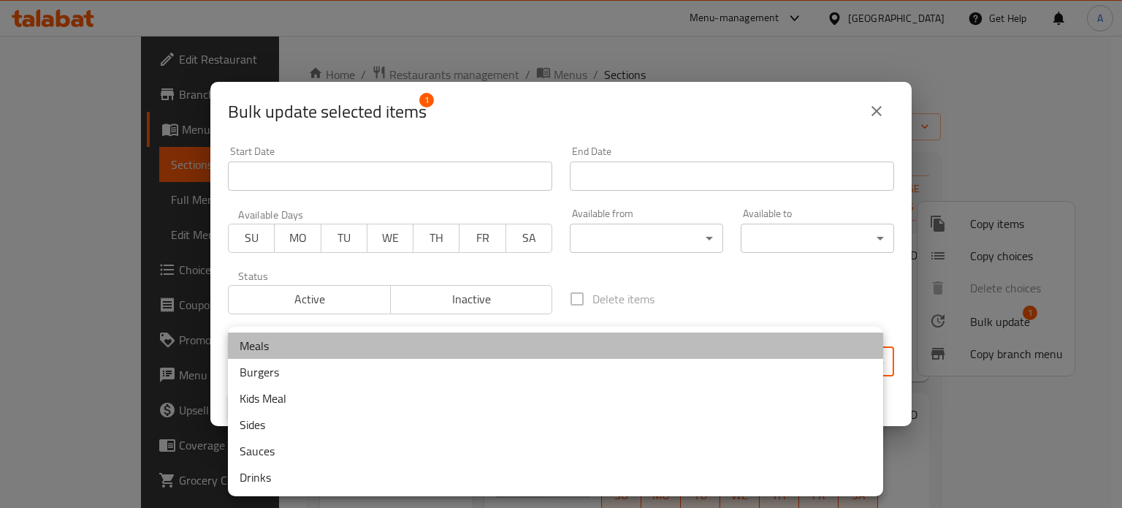
click at [359, 342] on li "Meals" at bounding box center [555, 345] width 655 height 26
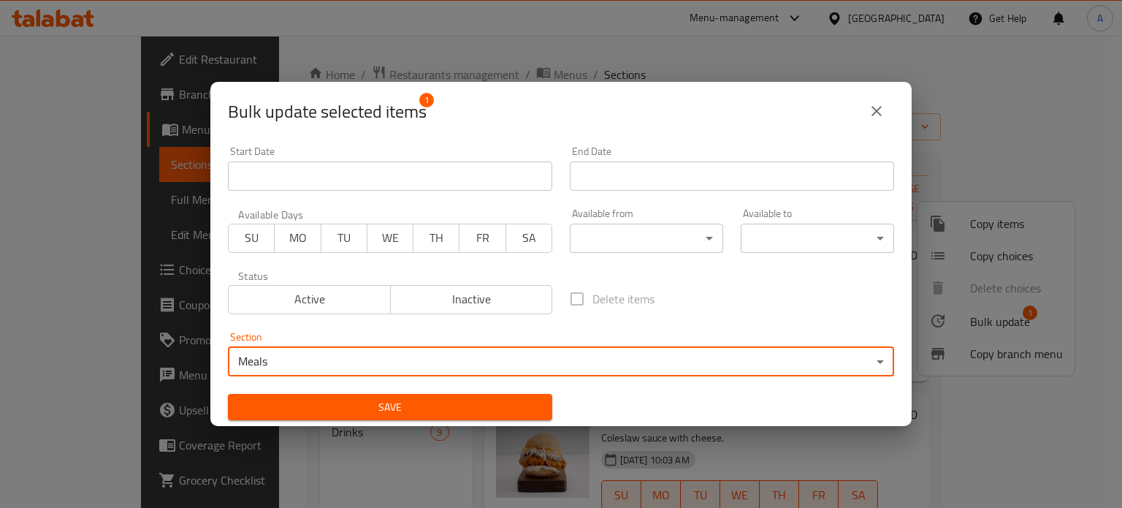
click at [404, 410] on span "Save" at bounding box center [390, 407] width 301 height 18
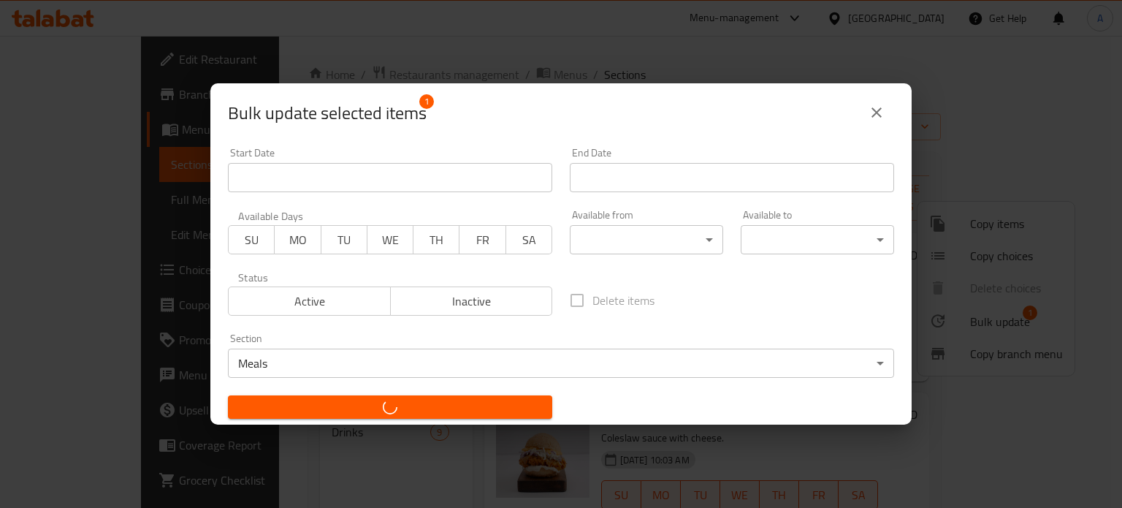
checkbox input "false"
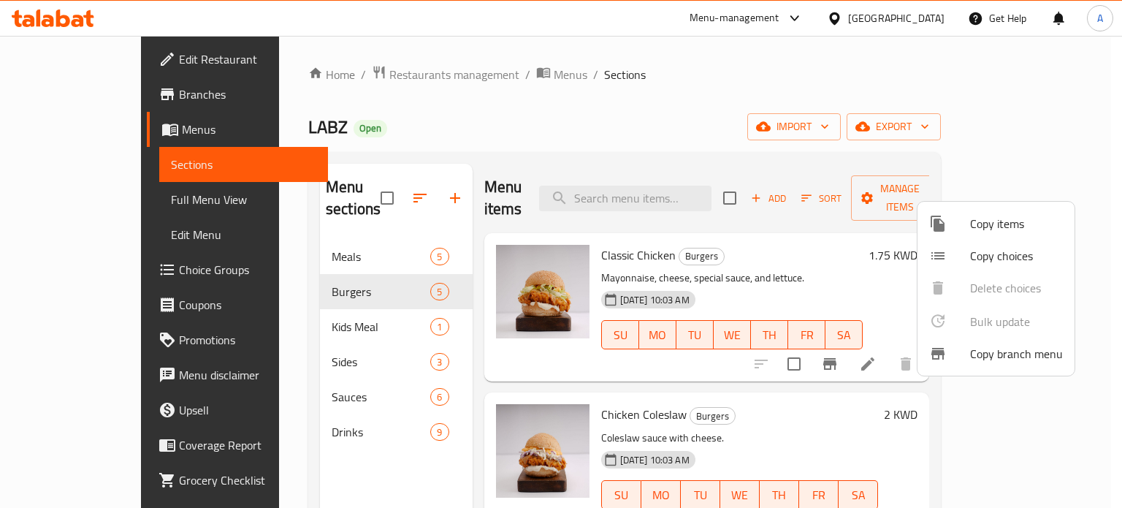
click at [337, 229] on div at bounding box center [561, 254] width 1122 height 508
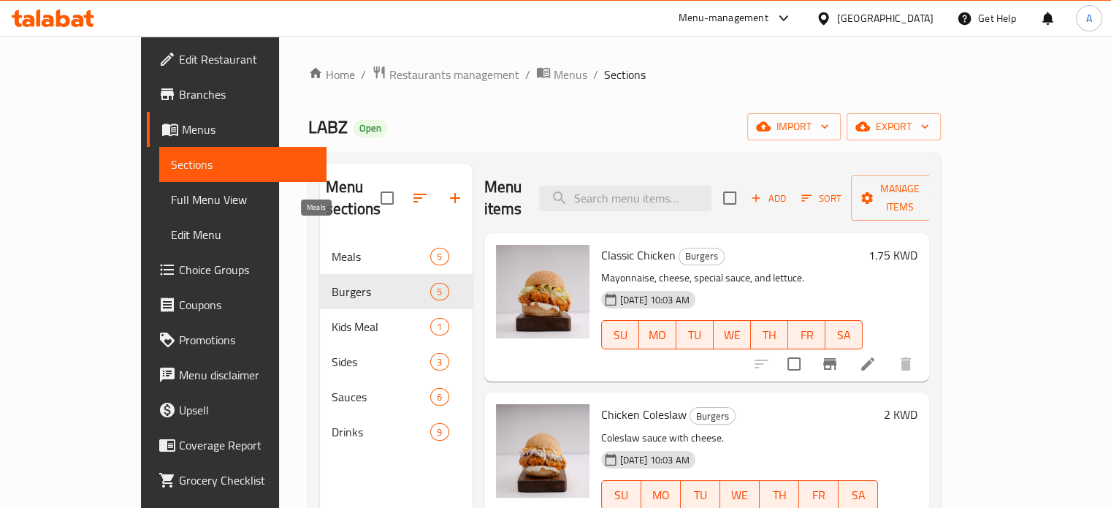
click at [342, 248] on span "Meals" at bounding box center [381, 257] width 99 height 18
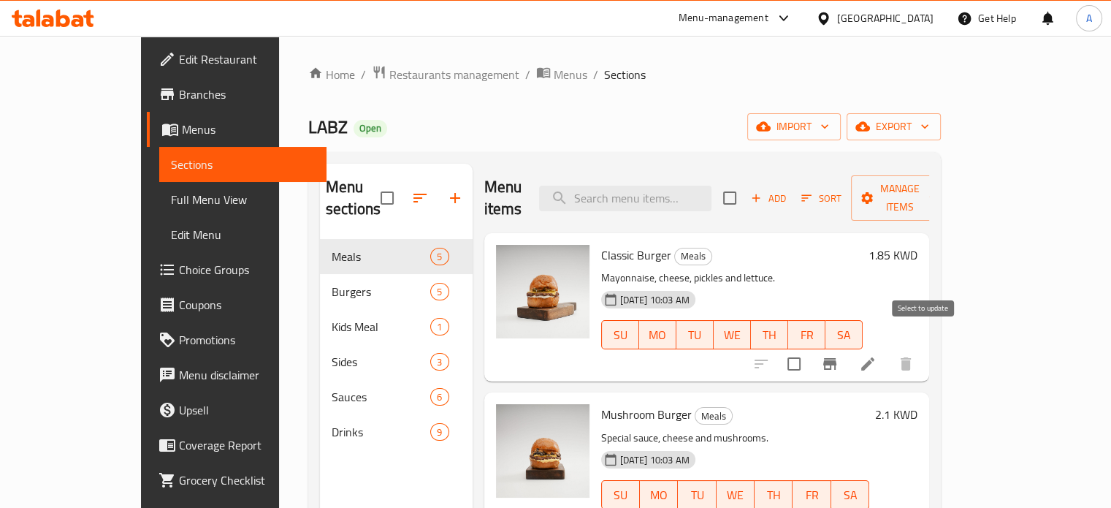
click at [809, 348] on input "checkbox" at bounding box center [794, 363] width 31 height 31
checkbox input "true"
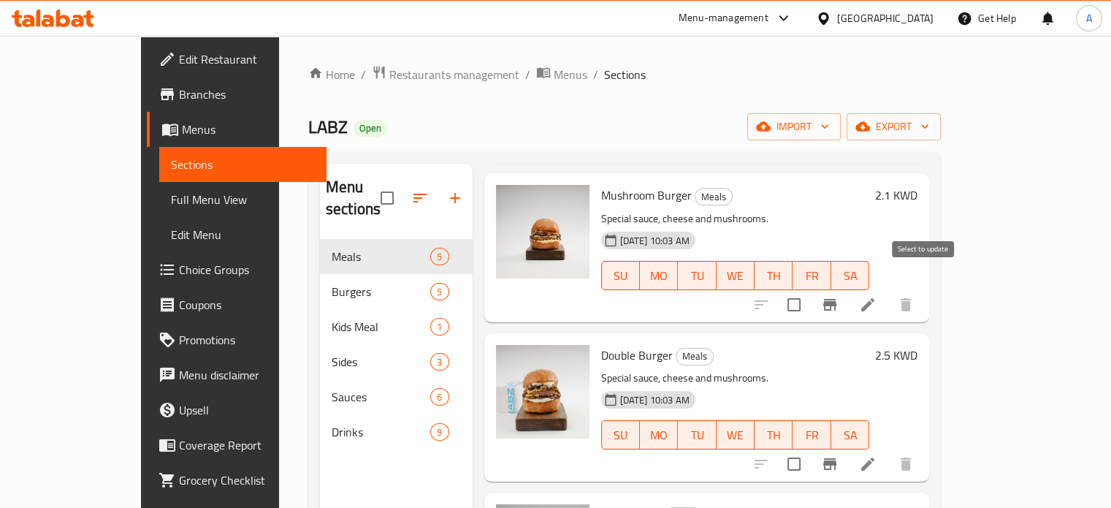
click at [809, 289] on input "checkbox" at bounding box center [794, 304] width 31 height 31
checkbox input "true"
click at [809, 448] on input "checkbox" at bounding box center [794, 463] width 31 height 31
checkbox input "true"
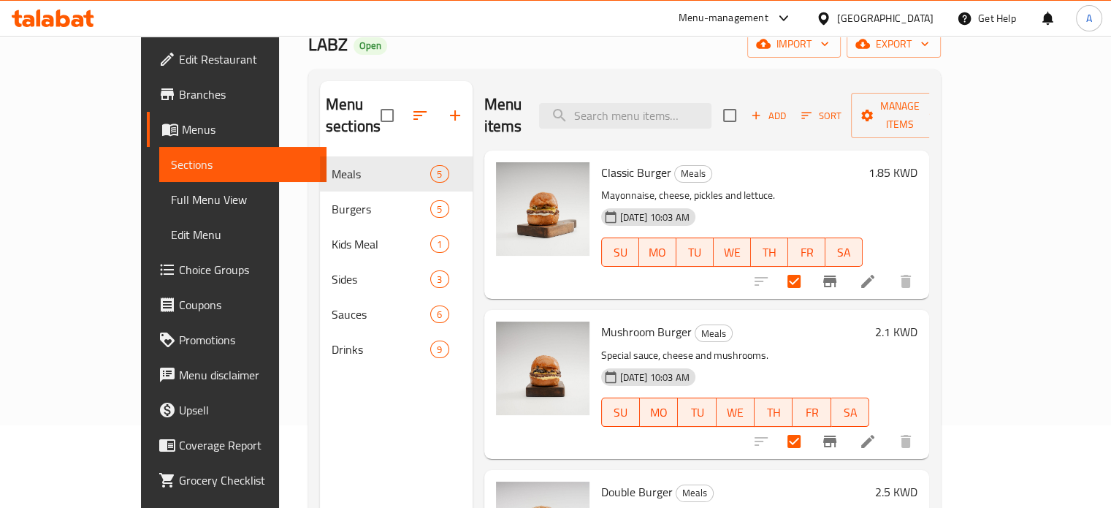
scroll to position [0, 0]
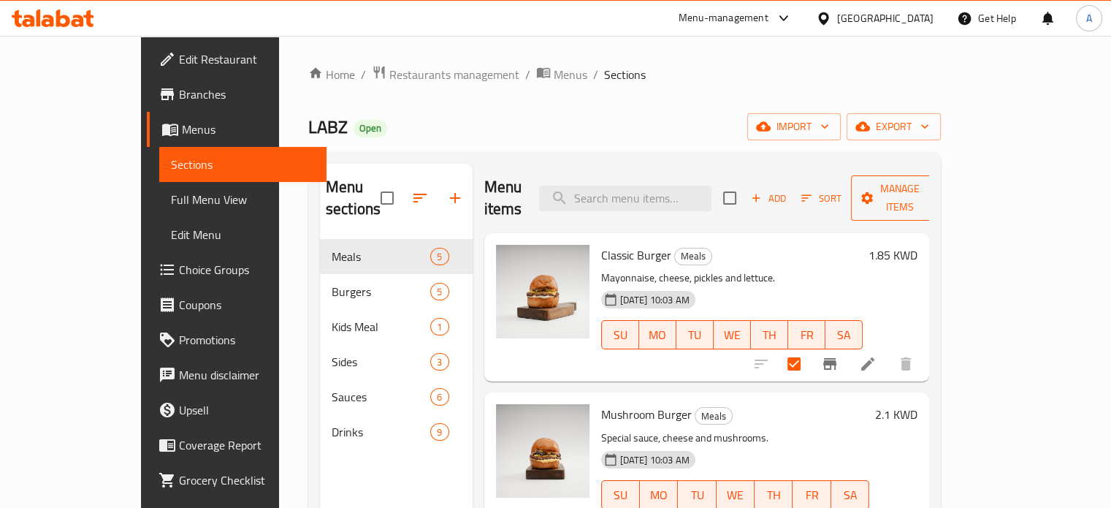
click at [937, 194] on span "Manage items" at bounding box center [900, 198] width 75 height 37
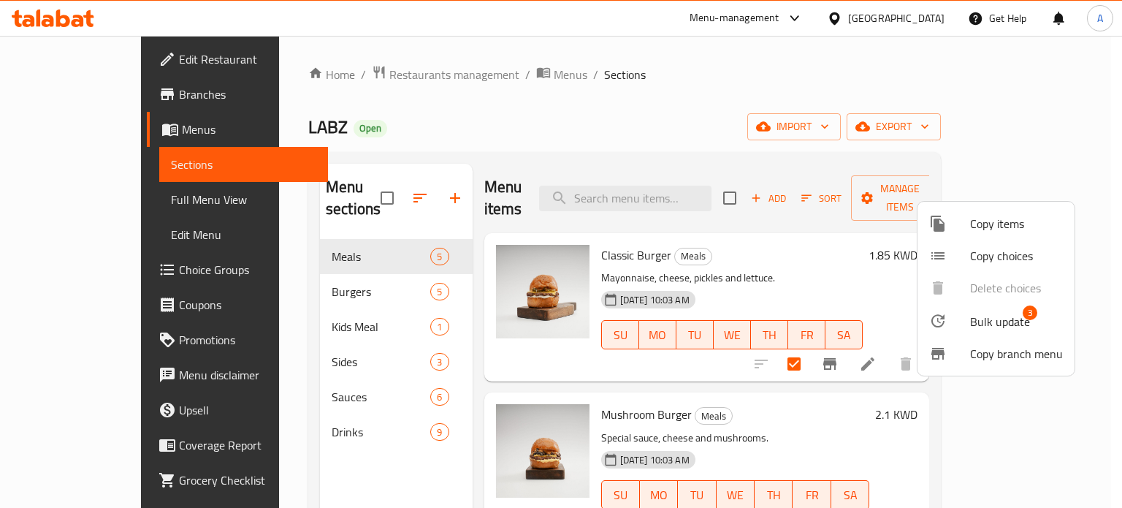
click at [973, 320] on span "Bulk update" at bounding box center [1000, 322] width 60 height 18
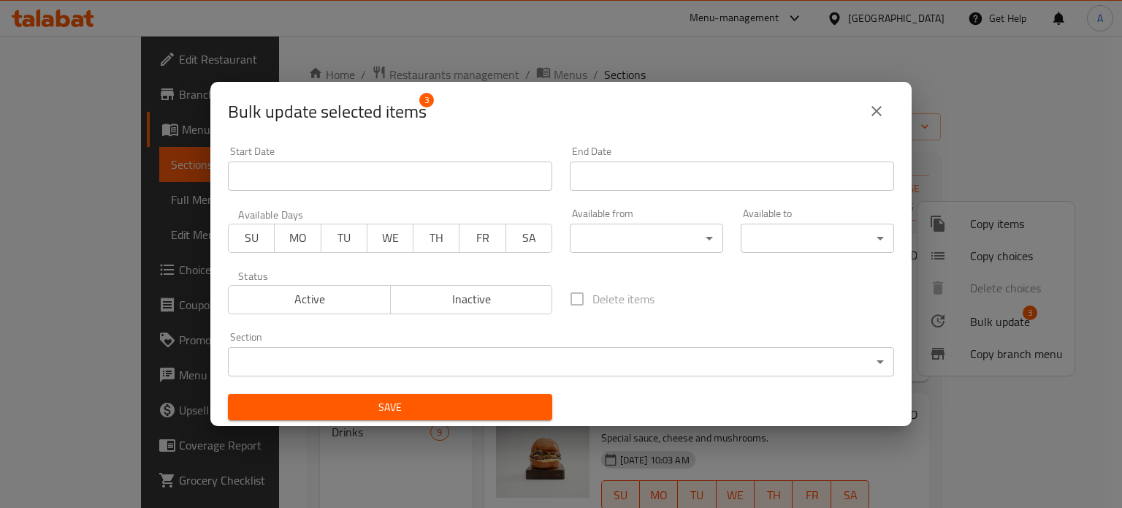
click at [467, 361] on body "​ Menu-management [GEOGRAPHIC_DATA] Get Help A Edit Restaurant Branches Menus S…" at bounding box center [561, 272] width 1122 height 472
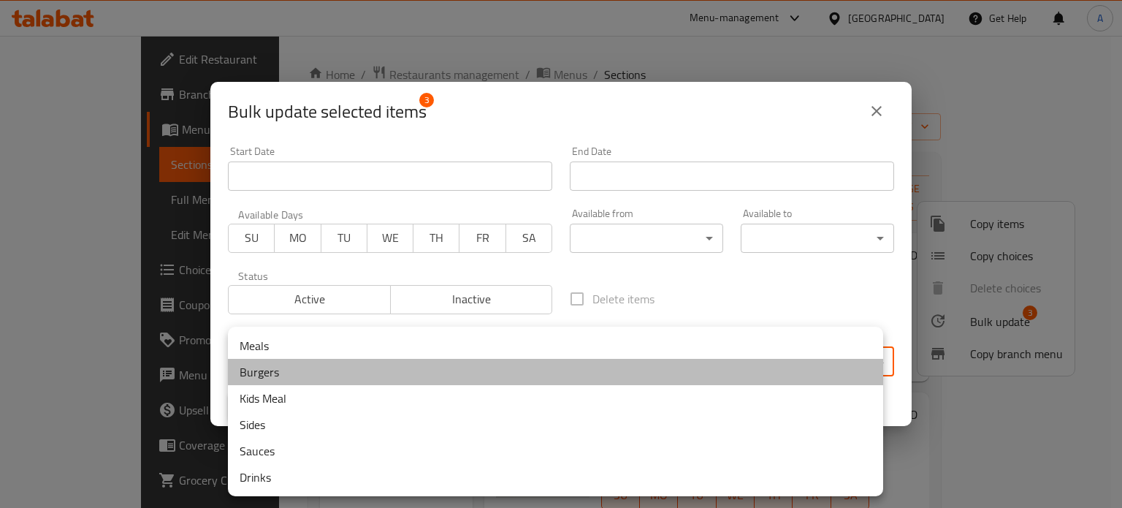
click at [294, 375] on li "Burgers" at bounding box center [555, 372] width 655 height 26
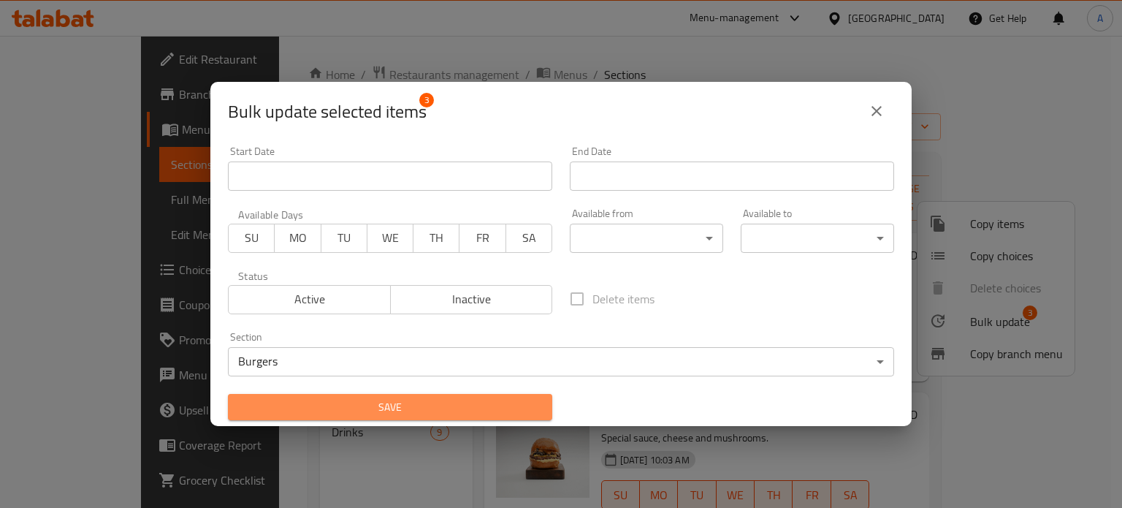
click at [416, 402] on span "Save" at bounding box center [390, 407] width 301 height 18
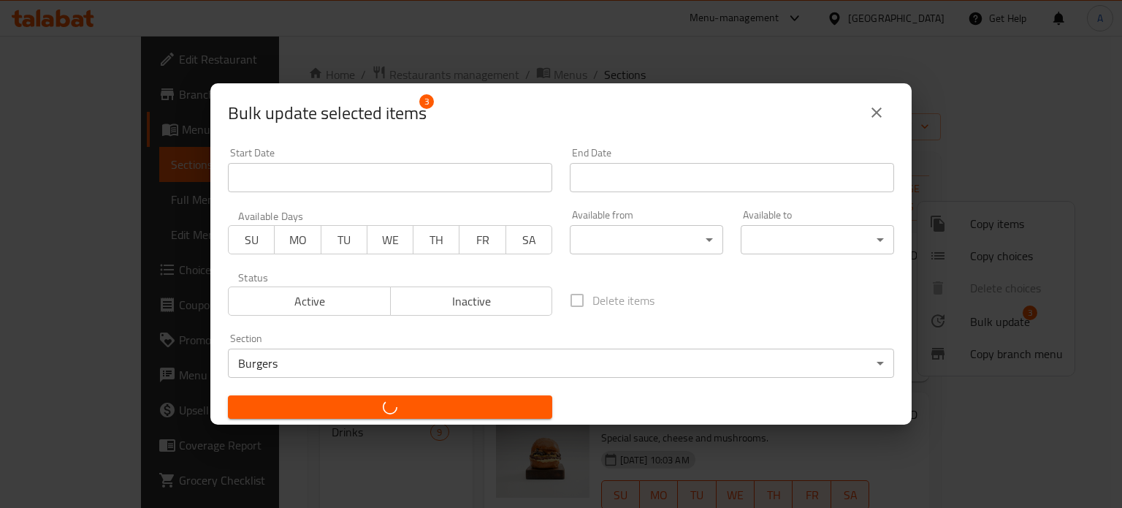
checkbox input "false"
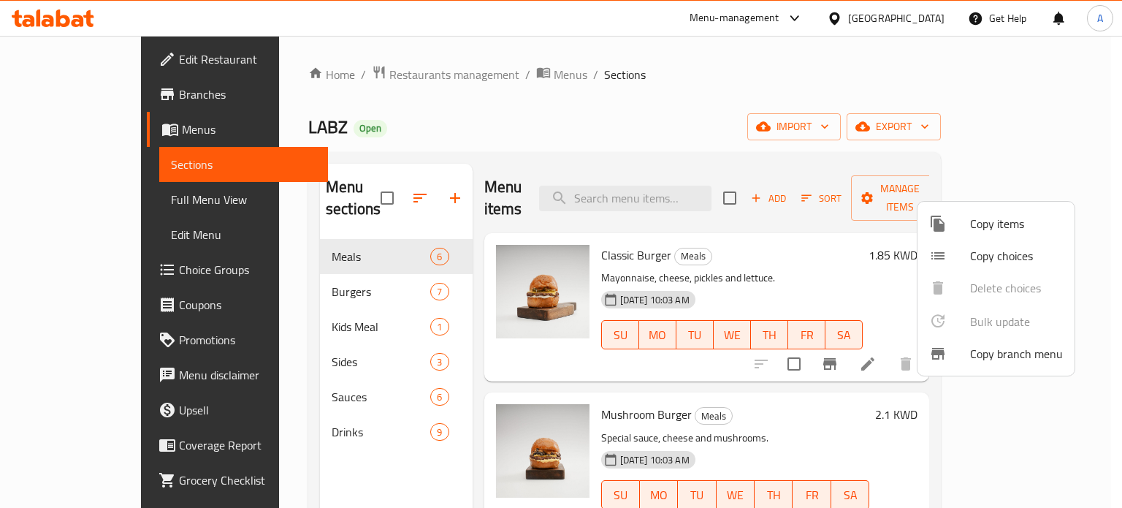
click at [319, 275] on div at bounding box center [561, 254] width 1122 height 508
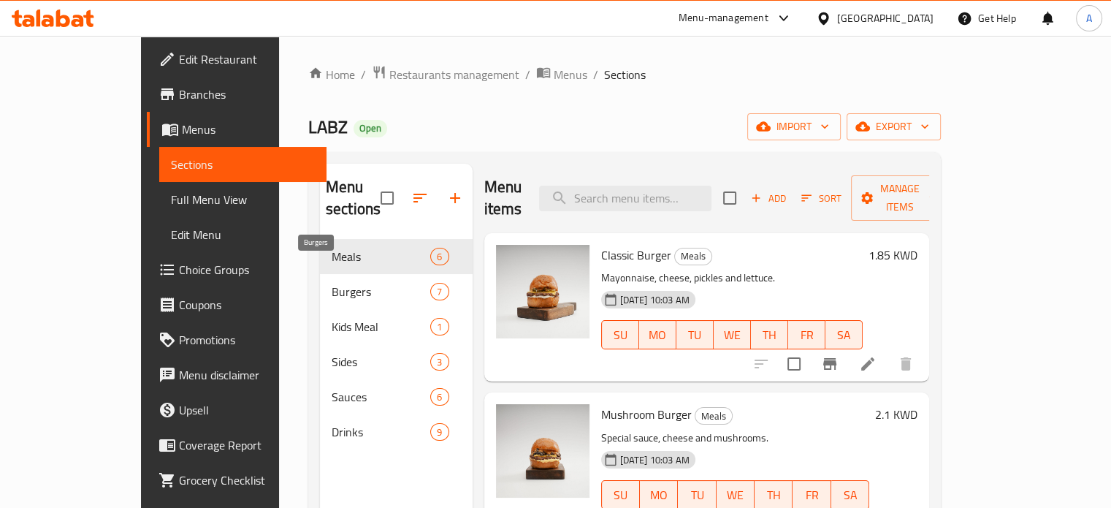
click at [332, 283] on span "Burgers" at bounding box center [381, 292] width 99 height 18
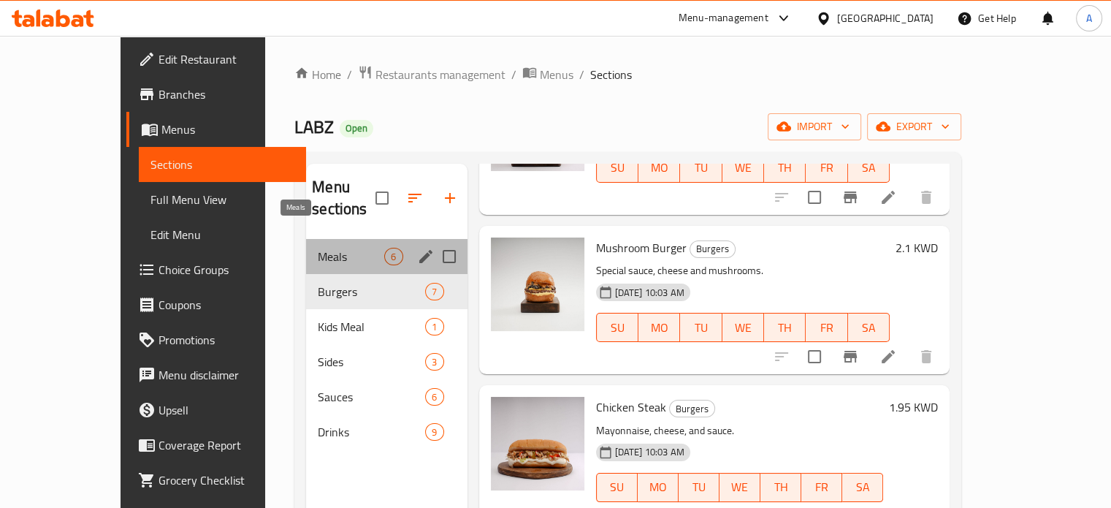
click at [318, 248] on span "Meals" at bounding box center [351, 257] width 66 height 18
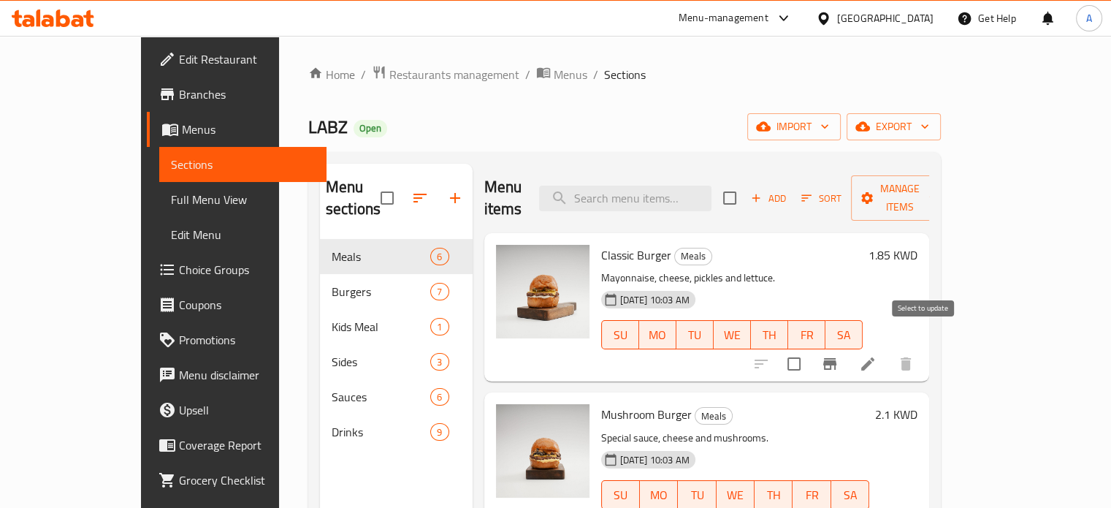
click at [809, 348] on input "checkbox" at bounding box center [794, 363] width 31 height 31
checkbox input "true"
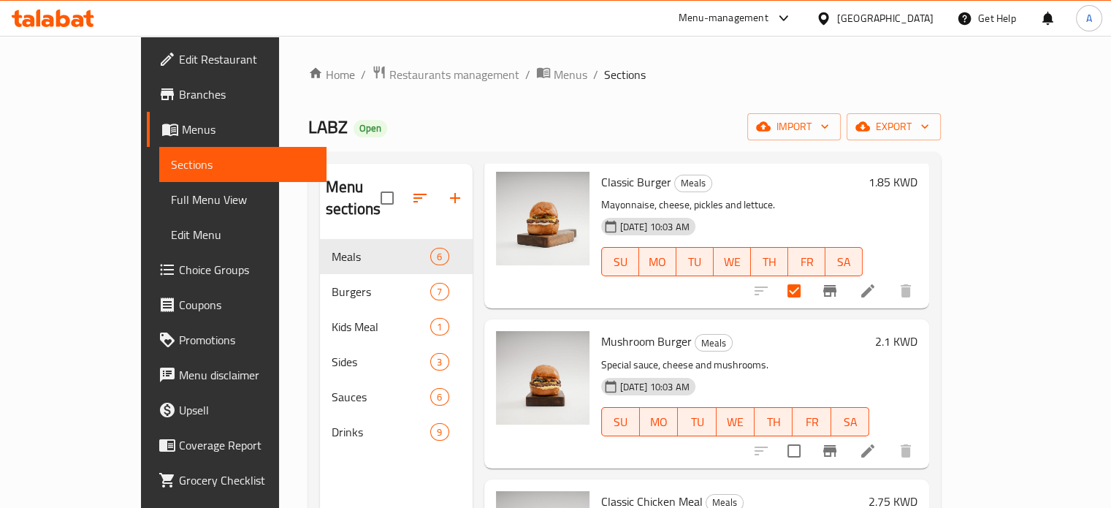
scroll to position [219, 0]
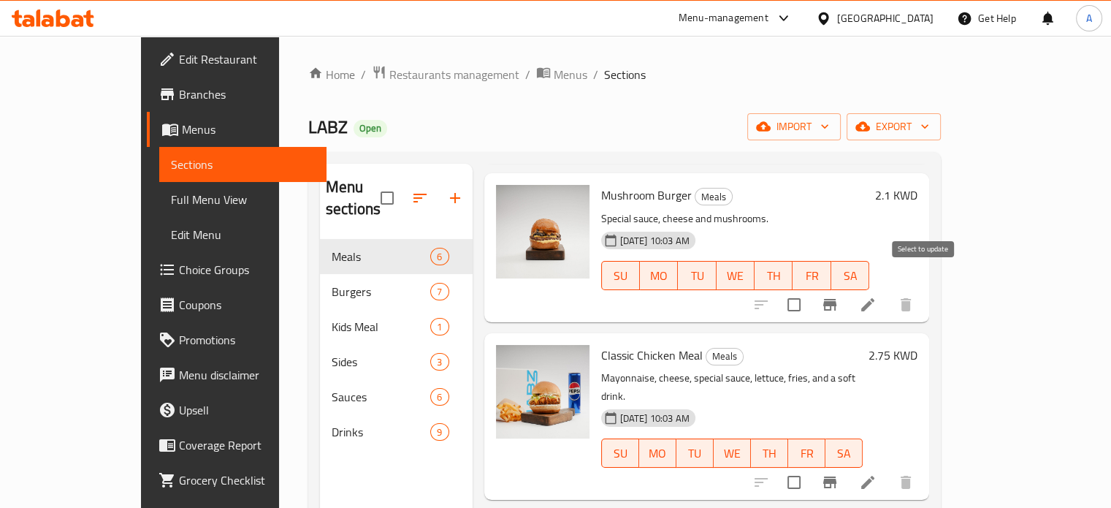
click at [809, 289] on input "checkbox" at bounding box center [794, 304] width 31 height 31
checkbox input "true"
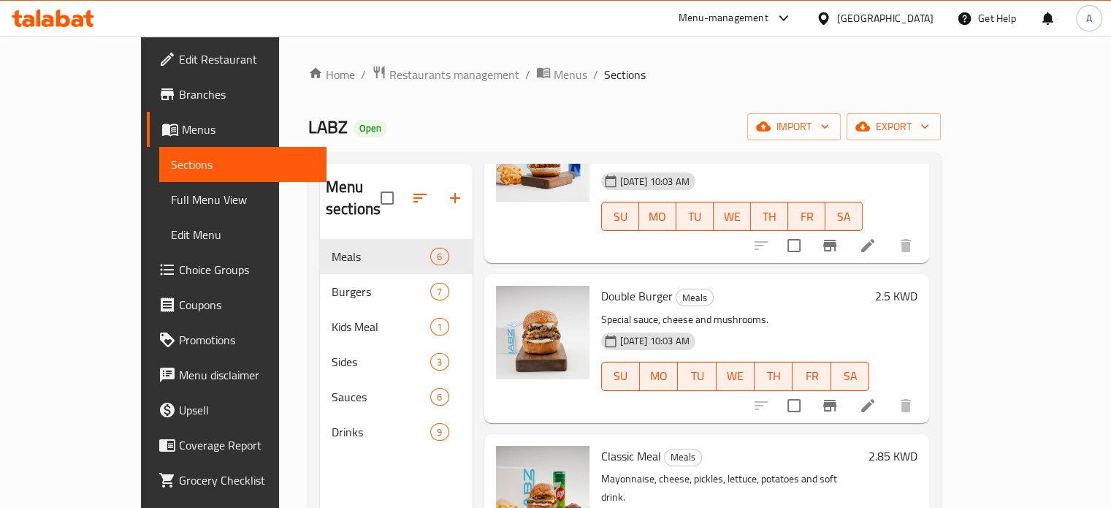
scroll to position [486, 0]
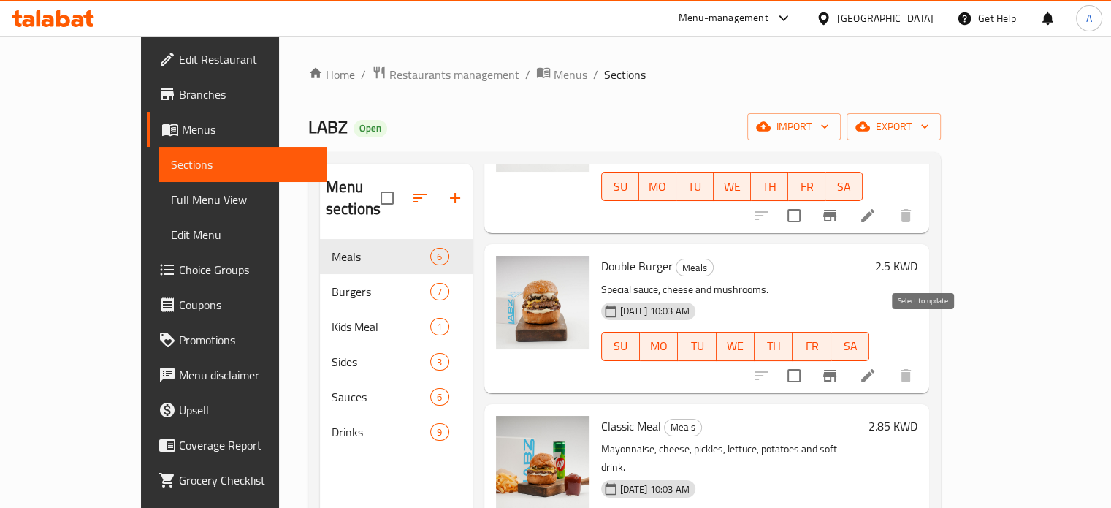
click at [809, 360] on input "checkbox" at bounding box center [794, 375] width 31 height 31
checkbox input "true"
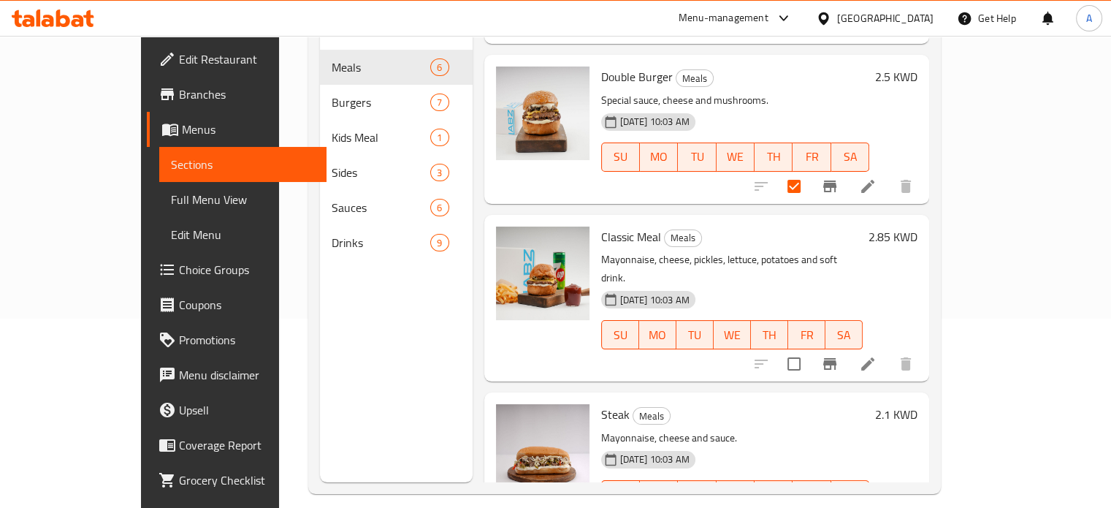
scroll to position [205, 0]
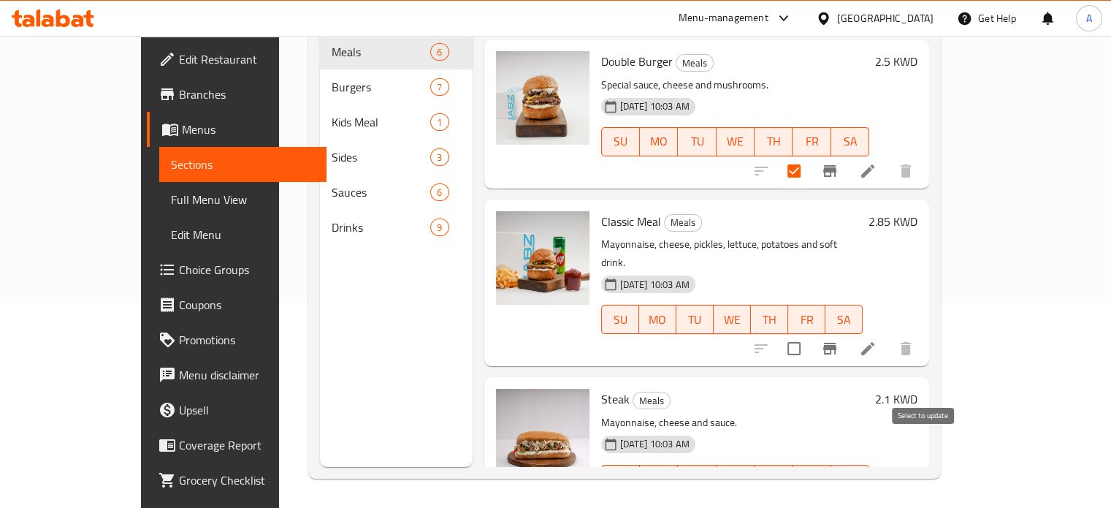
click at [809, 493] on input "checkbox" at bounding box center [794, 508] width 31 height 31
checkbox input "true"
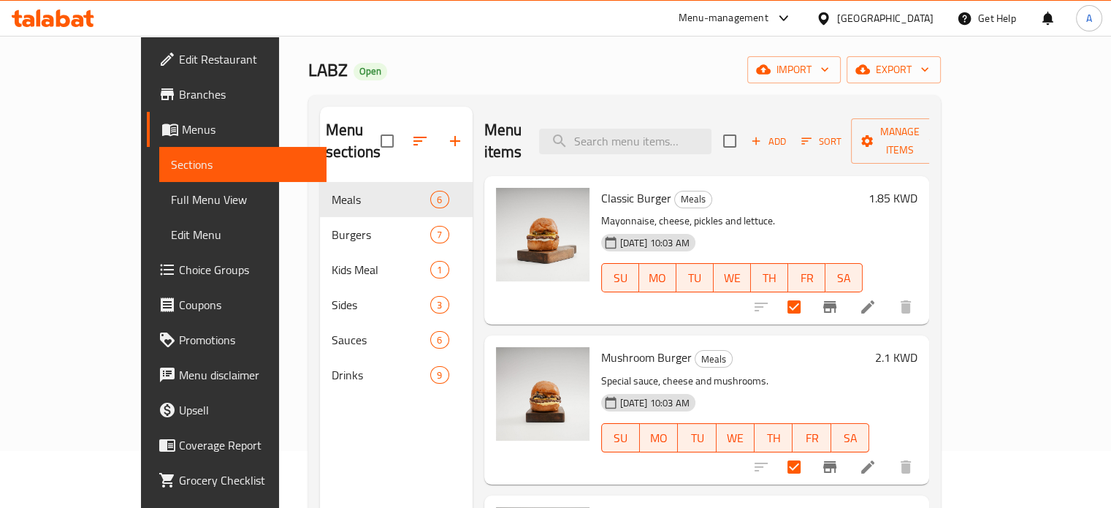
scroll to position [0, 0]
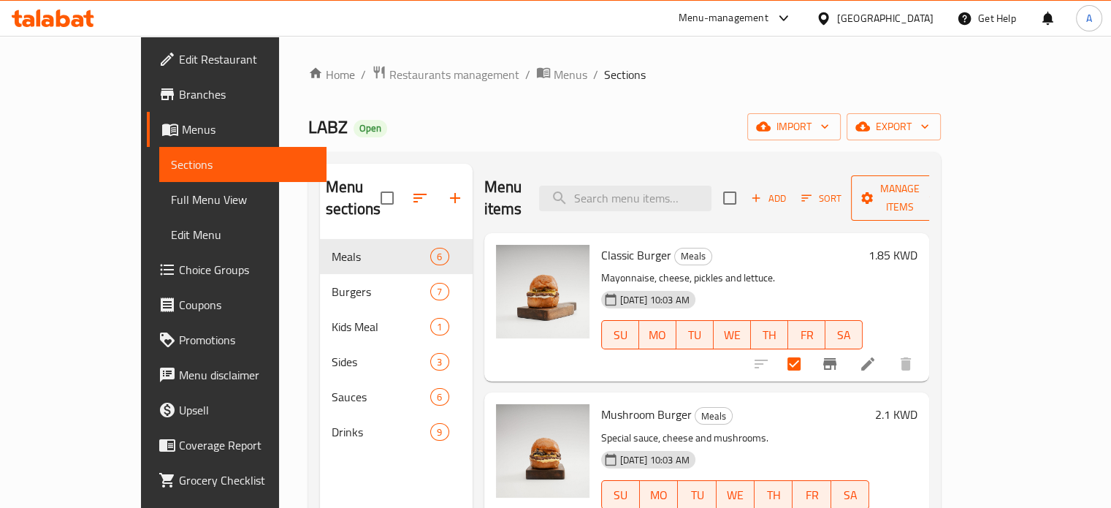
click at [874, 191] on icon "button" at bounding box center [867, 198] width 15 height 15
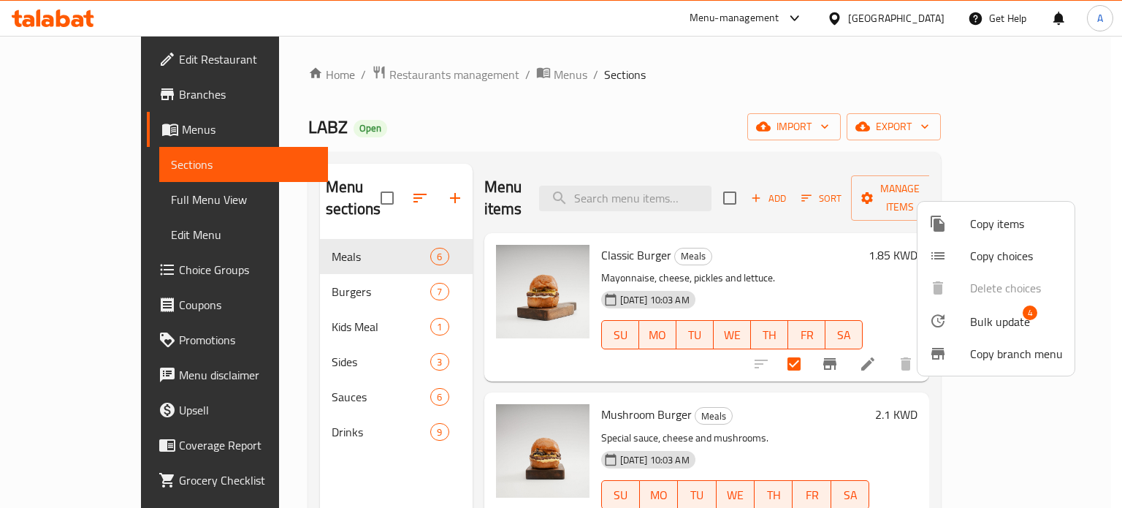
click at [993, 322] on span "Bulk update" at bounding box center [1000, 322] width 60 height 18
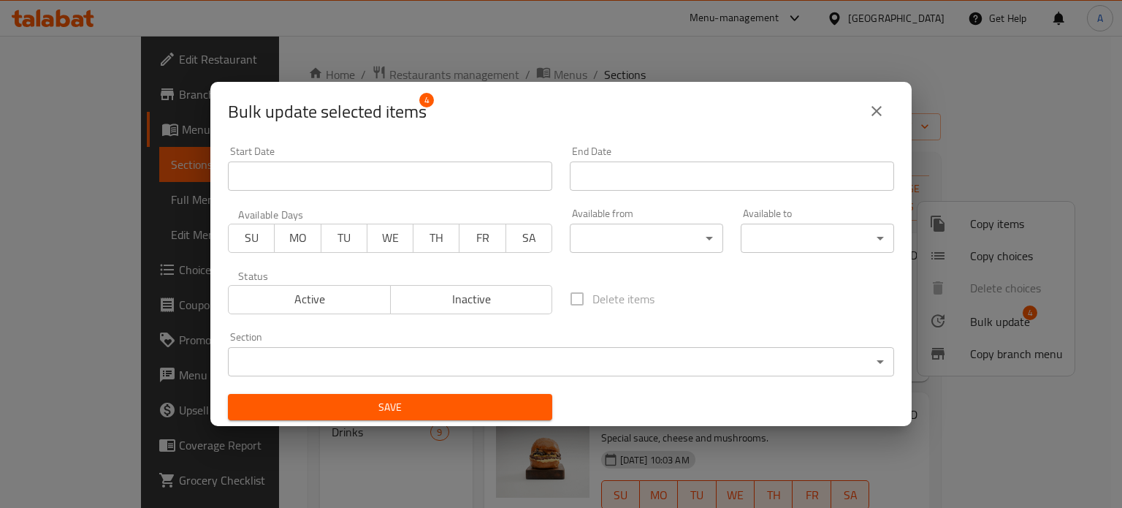
click at [409, 365] on body "​ Menu-management [GEOGRAPHIC_DATA] Get Help A Edit Restaurant Branches Menus S…" at bounding box center [561, 272] width 1122 height 472
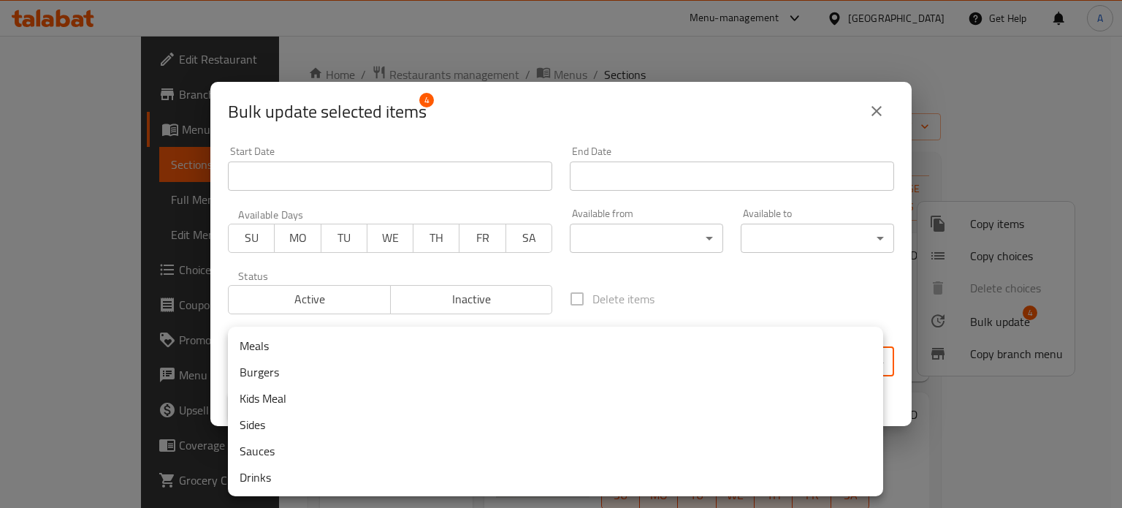
click at [299, 371] on li "Burgers" at bounding box center [555, 372] width 655 height 26
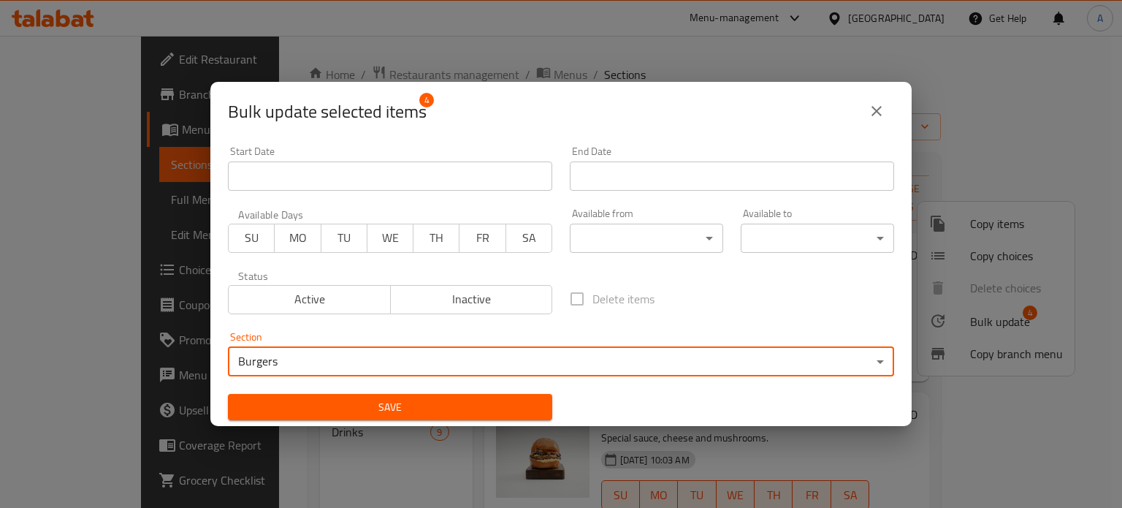
click at [353, 405] on span "Save" at bounding box center [390, 407] width 301 height 18
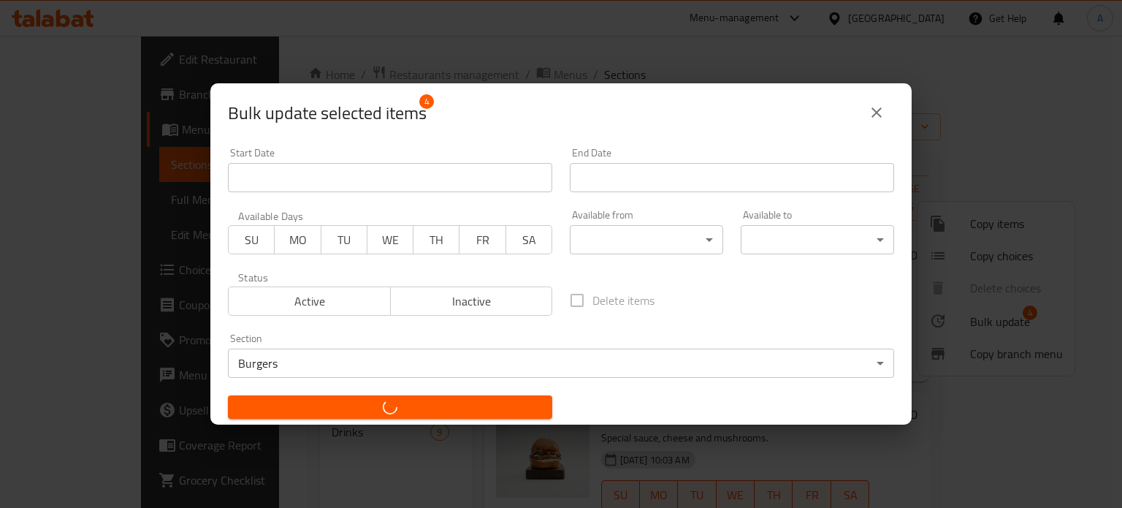
checkbox input "false"
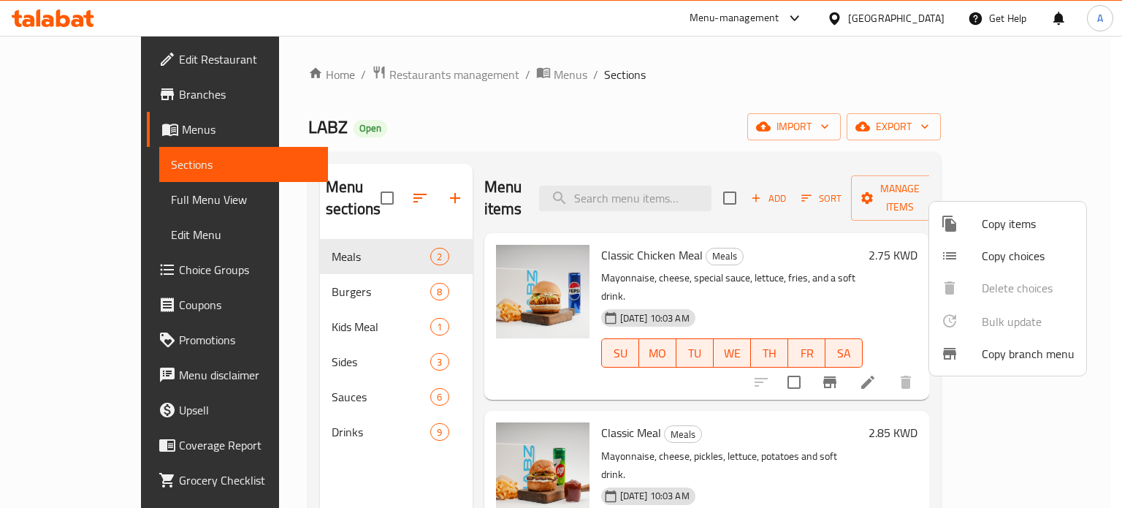
click at [310, 267] on div at bounding box center [561, 254] width 1122 height 508
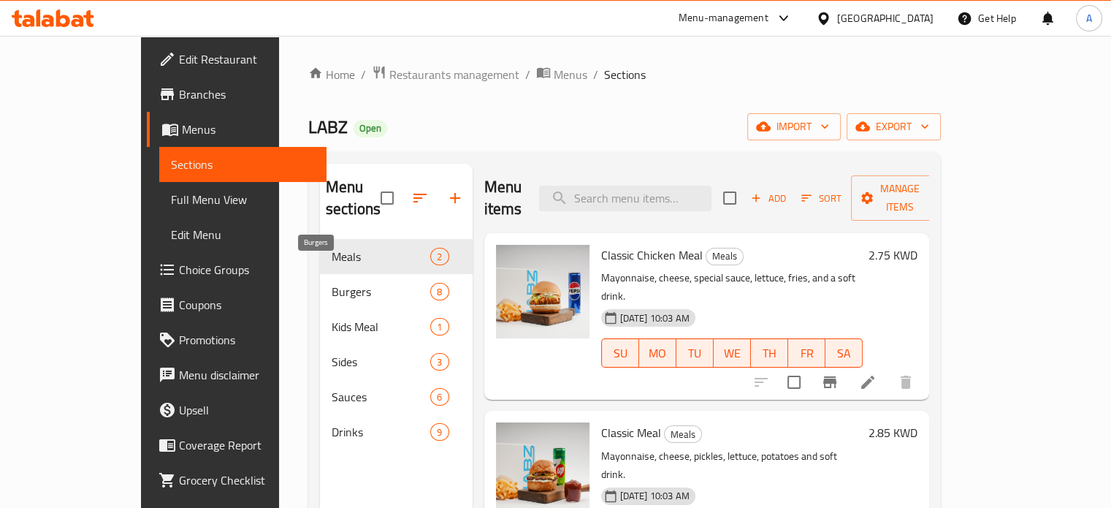
click at [332, 283] on span "Burgers" at bounding box center [381, 292] width 99 height 18
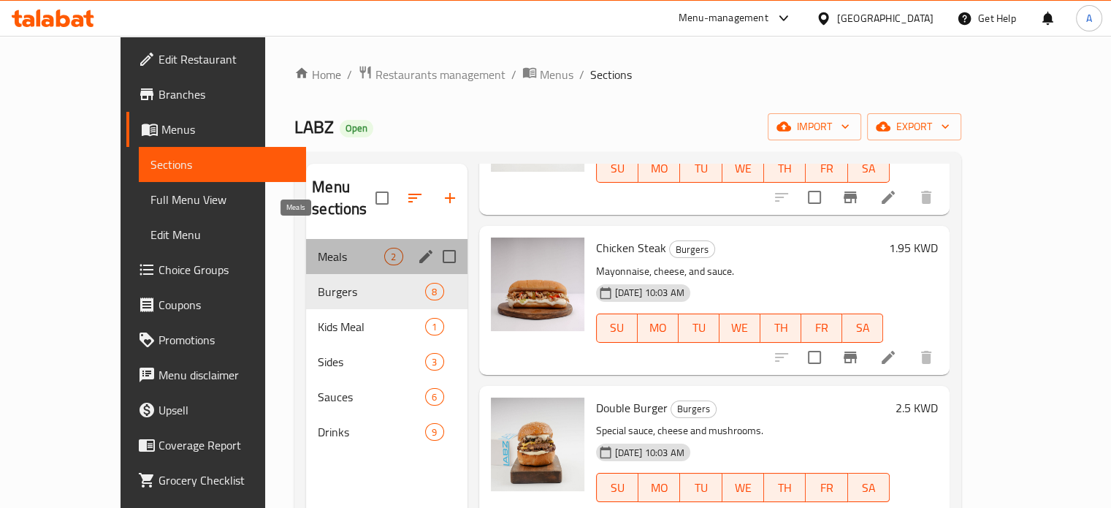
click at [324, 248] on span "Meals" at bounding box center [351, 257] width 66 height 18
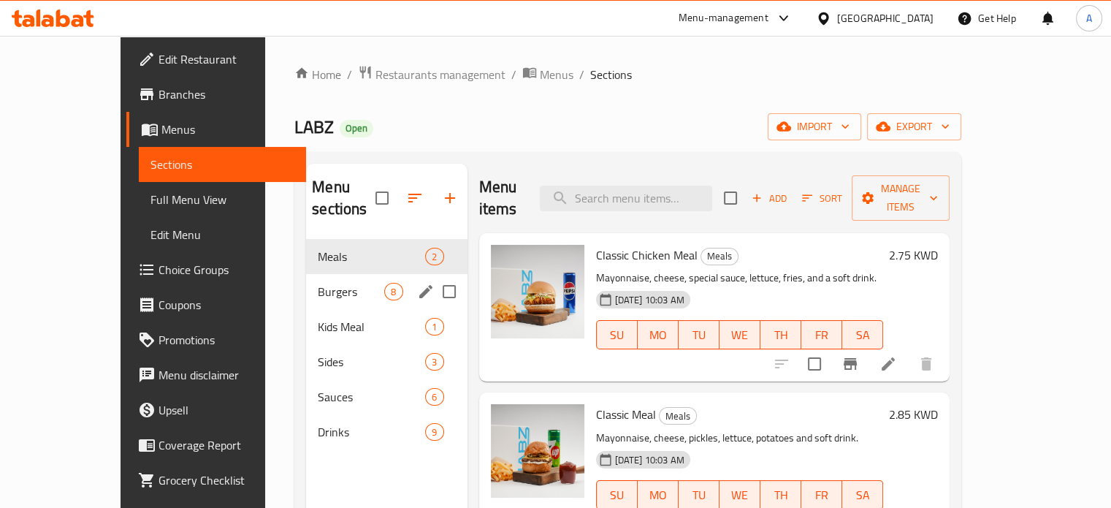
click at [315, 280] on div "Burgers 8" at bounding box center [386, 291] width 161 height 35
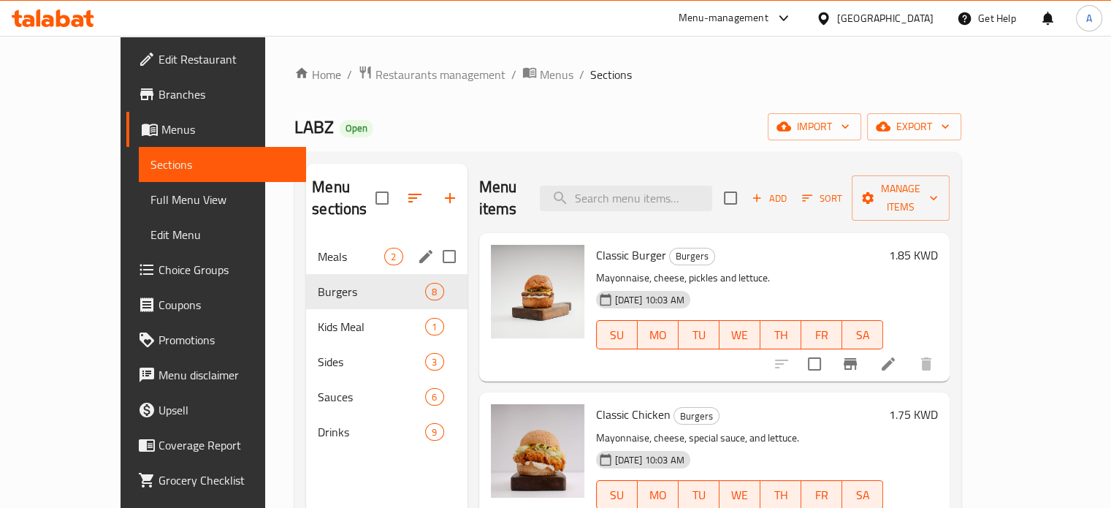
click at [318, 248] on span "Meals" at bounding box center [351, 257] width 66 height 18
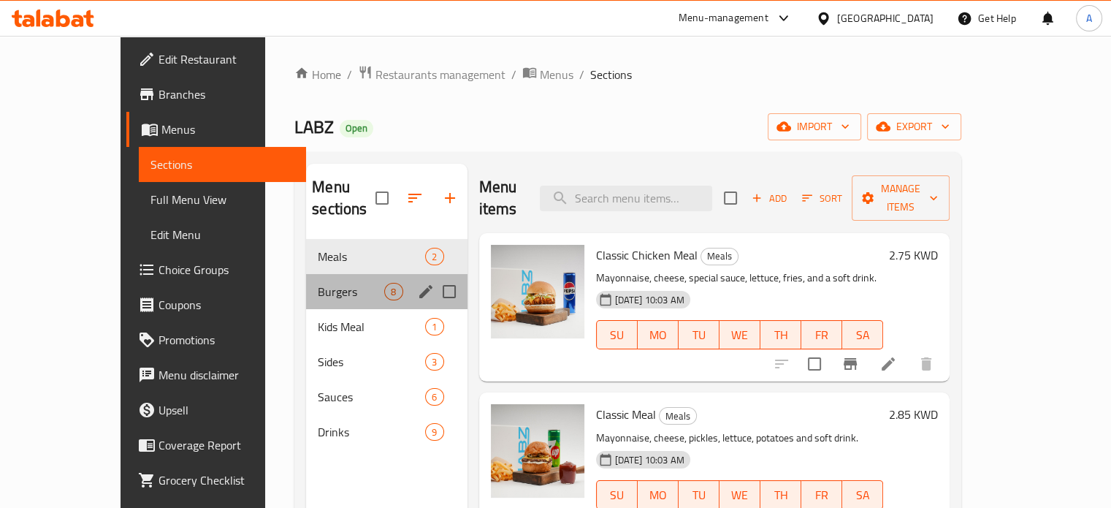
click at [306, 274] on div "Burgers 8" at bounding box center [386, 291] width 161 height 35
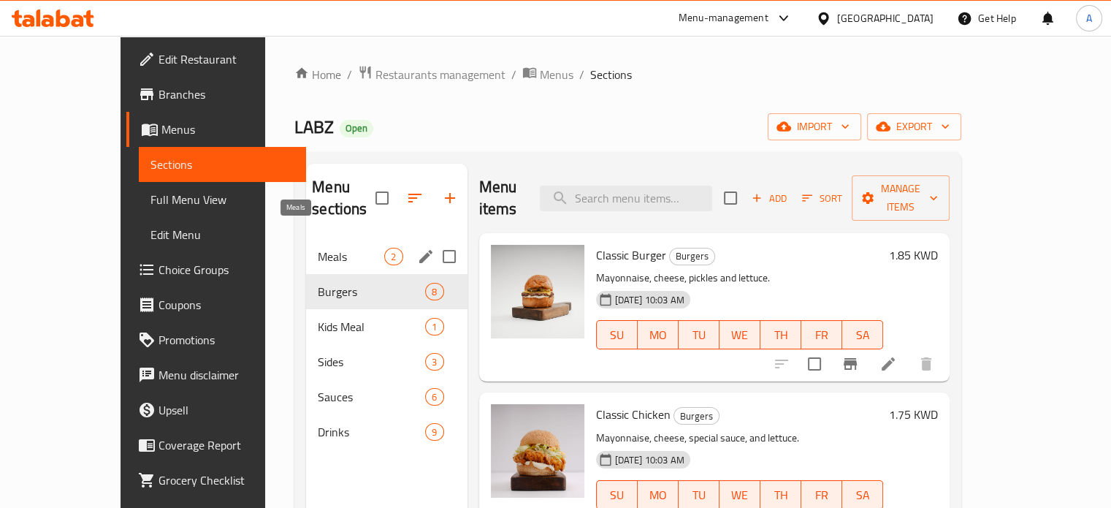
click at [318, 248] on span "Meals" at bounding box center [351, 257] width 66 height 18
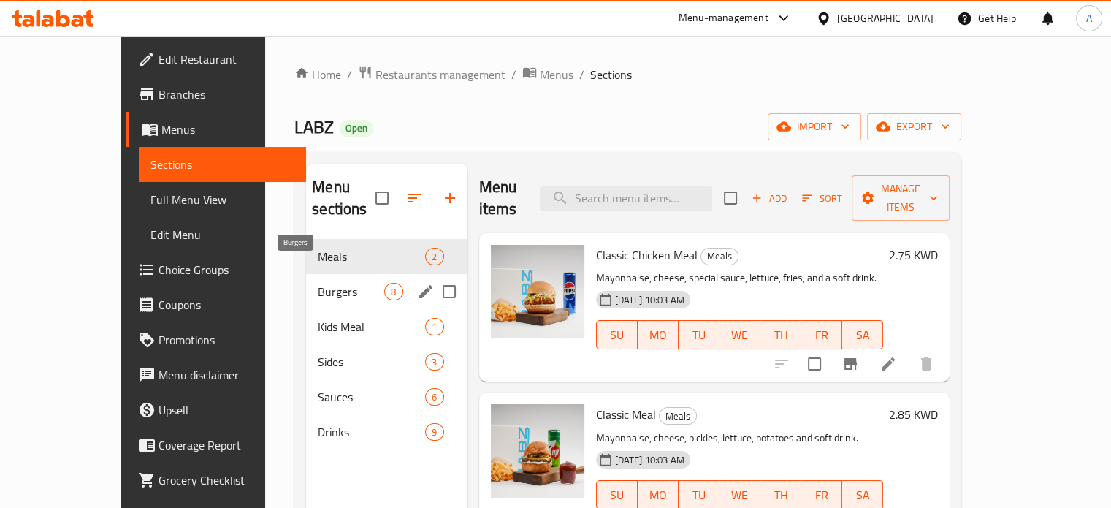
click at [318, 283] on span "Burgers" at bounding box center [351, 292] width 66 height 18
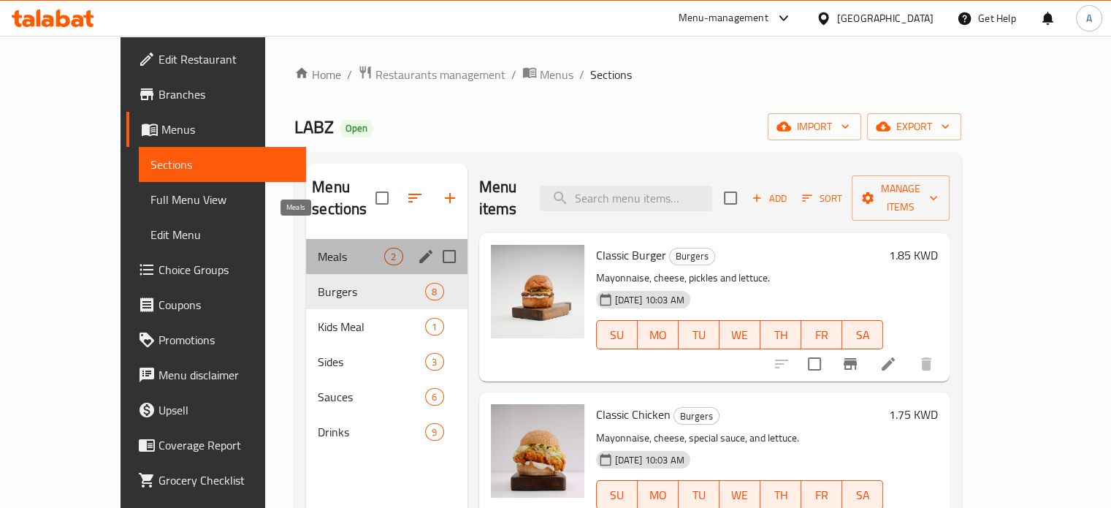
click at [318, 248] on span "Meals" at bounding box center [351, 257] width 66 height 18
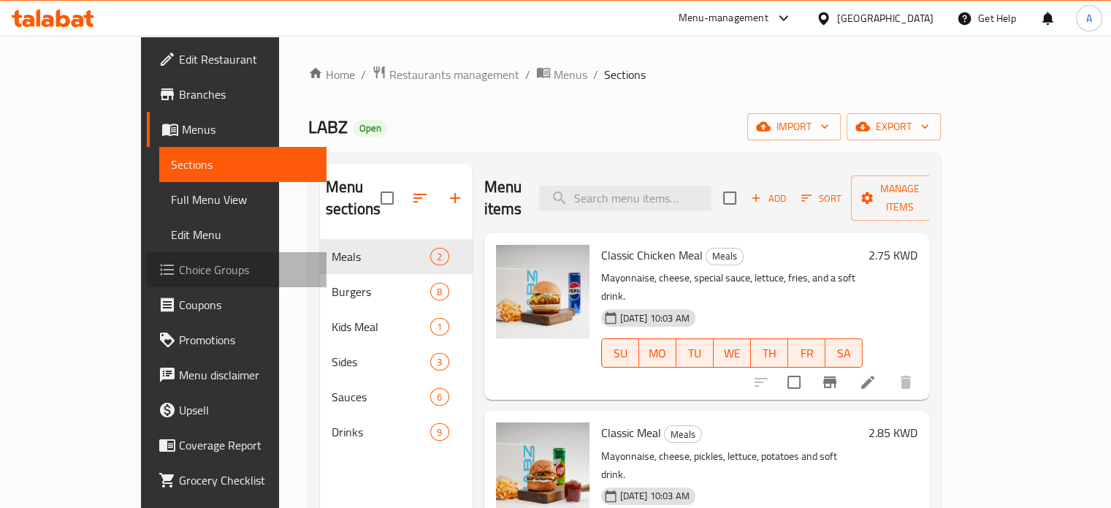
click at [179, 271] on span "Choice Groups" at bounding box center [247, 270] width 136 height 18
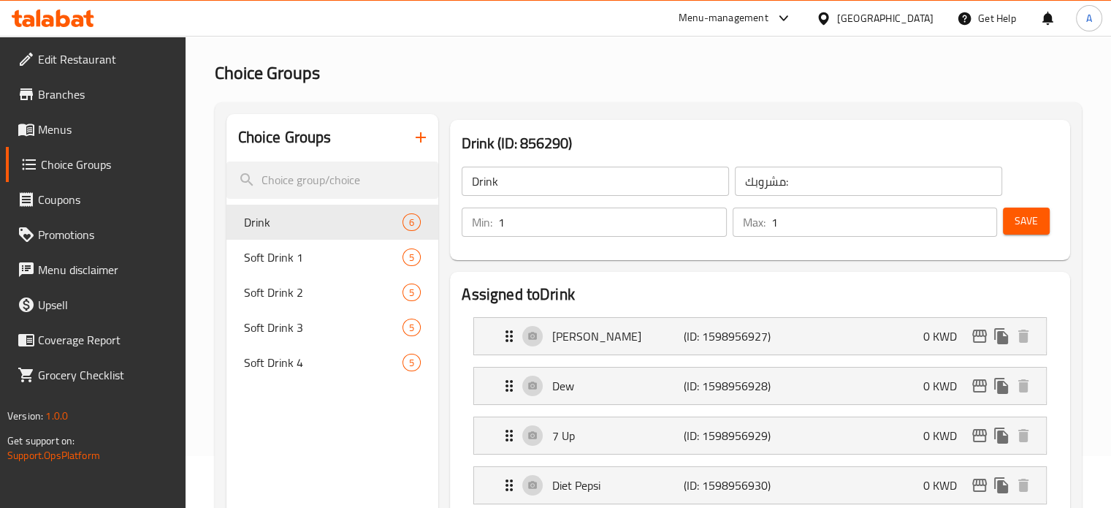
scroll to position [146, 0]
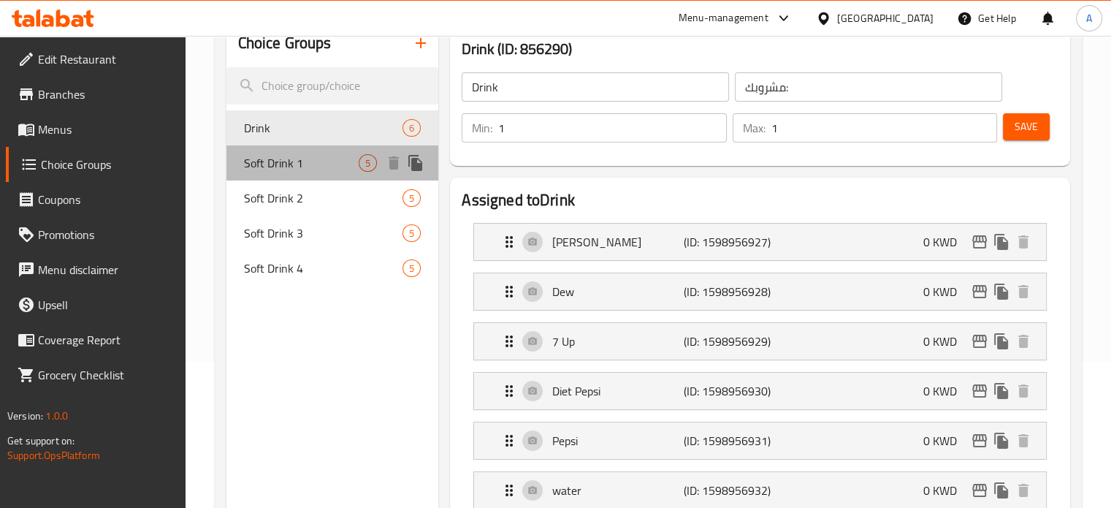
click at [295, 175] on div "Soft Drink 1 5" at bounding box center [332, 162] width 213 height 35
type input "Soft Drink 1"
type input "مشروب غازي 1"
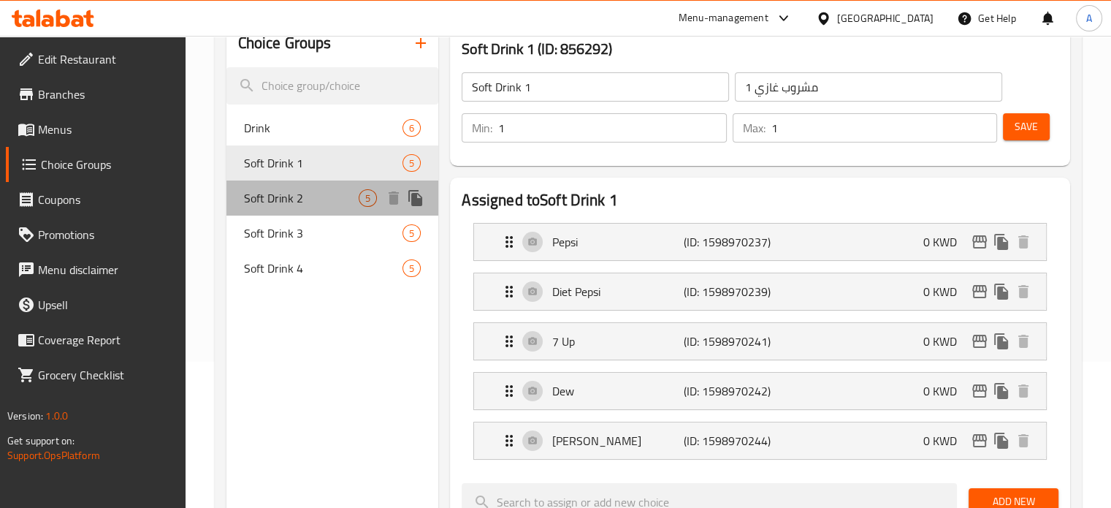
click at [310, 202] on span "Soft Drink 2" at bounding box center [301, 198] width 115 height 18
type input "Soft Drink 2"
type input "مشروب غازي 2"
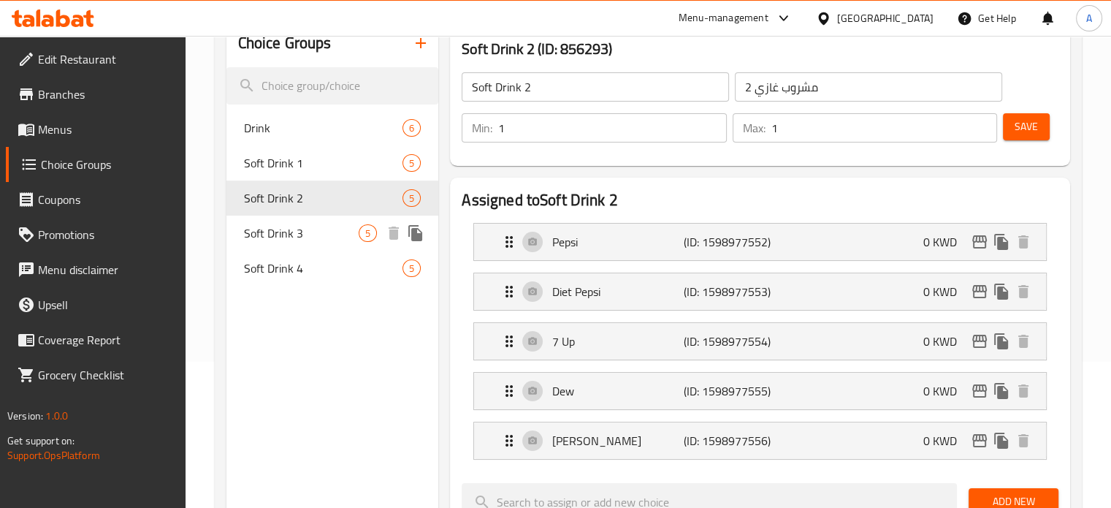
click at [310, 227] on span "Soft Drink 3" at bounding box center [301, 233] width 115 height 18
type input "Soft Drink 3"
type input "مشروب غازي 3"
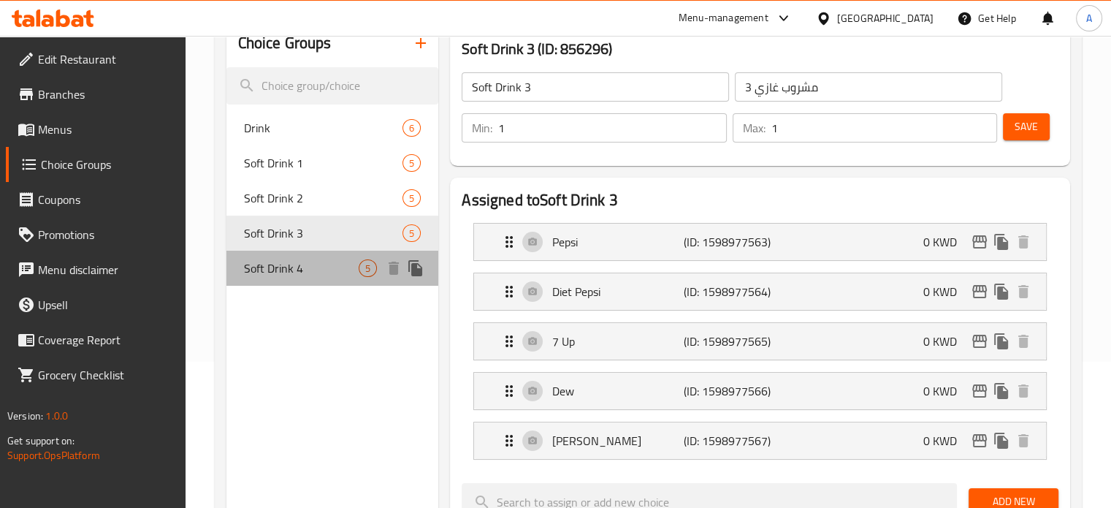
click at [302, 265] on span "Soft Drink 4" at bounding box center [301, 268] width 115 height 18
type input "Soft Drink 4"
type input "مشروب غازي 4"
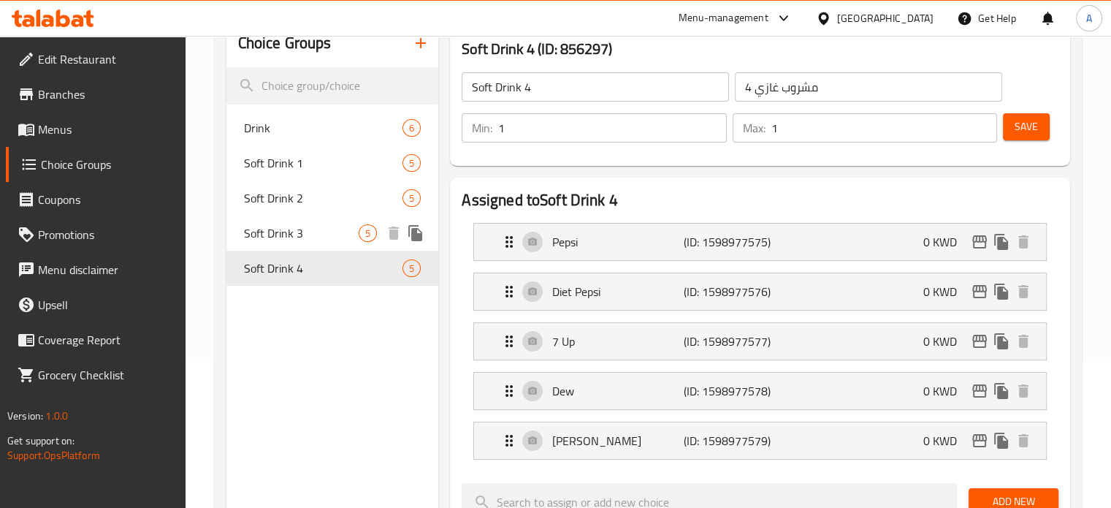
click at [298, 220] on div "Soft Drink 3 5" at bounding box center [332, 232] width 213 height 35
type input "Soft Drink 3"
type input "مشروب غازي 3"
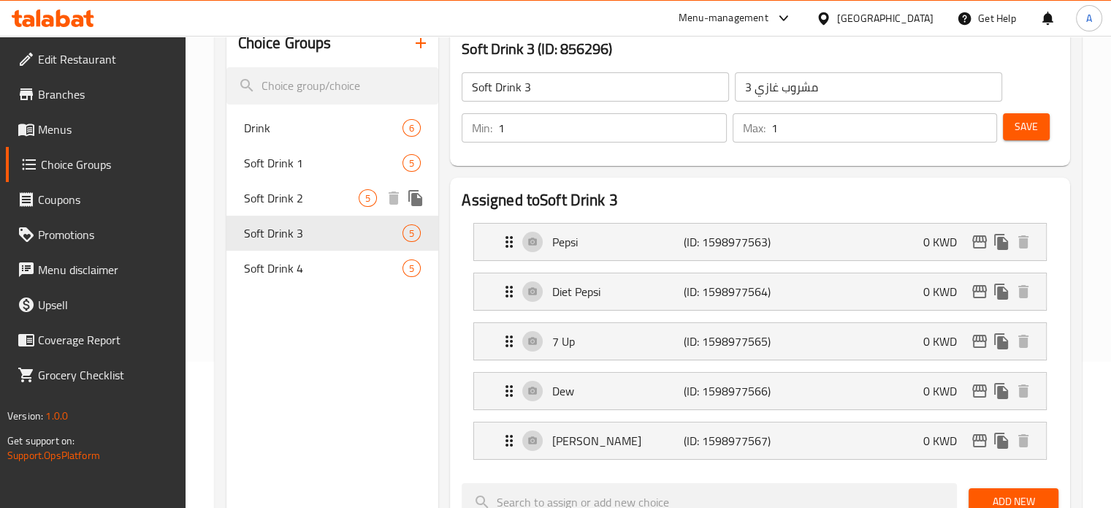
click at [298, 184] on div "Soft Drink 2 5" at bounding box center [332, 197] width 213 height 35
type input "Soft Drink 2"
type input "مشروب غازي 2"
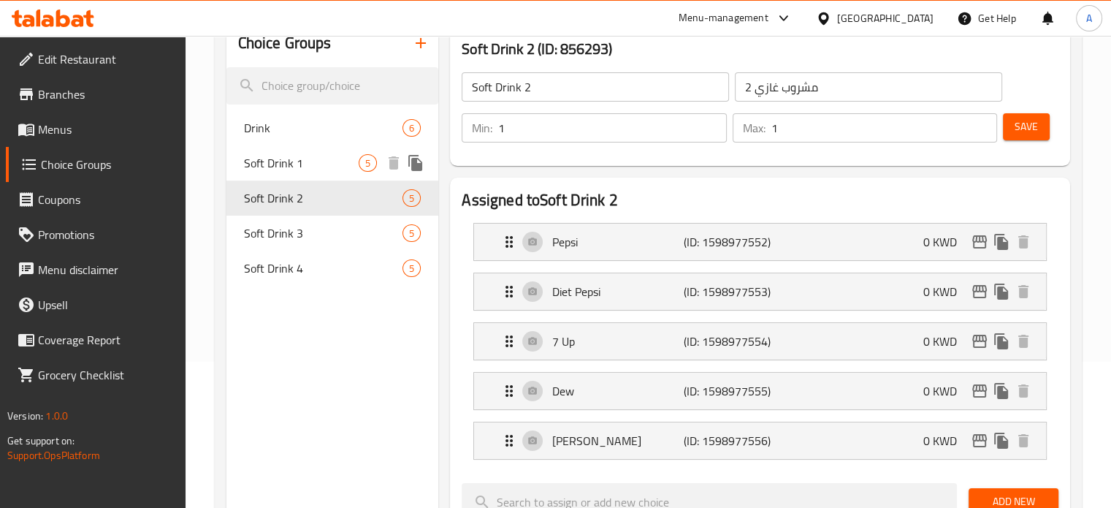
click at [299, 169] on span "Soft Drink 1" at bounding box center [301, 163] width 115 height 18
type input "Soft Drink 1"
type input "مشروب غازي 1"
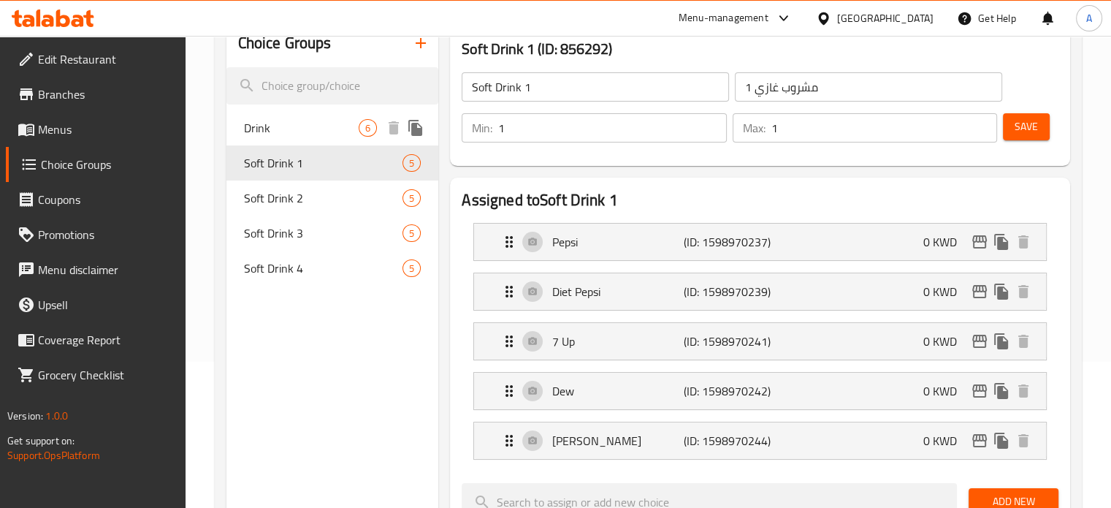
click at [301, 131] on span "Drink" at bounding box center [301, 128] width 115 height 18
type input "Drink"
type input "مشروبك:"
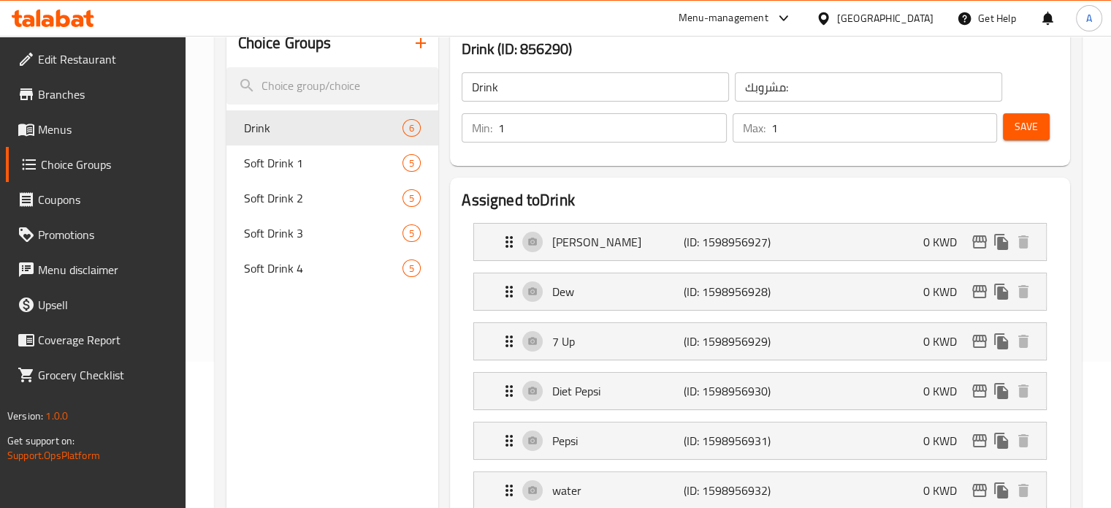
click at [82, 128] on span "Menus" at bounding box center [106, 130] width 136 height 18
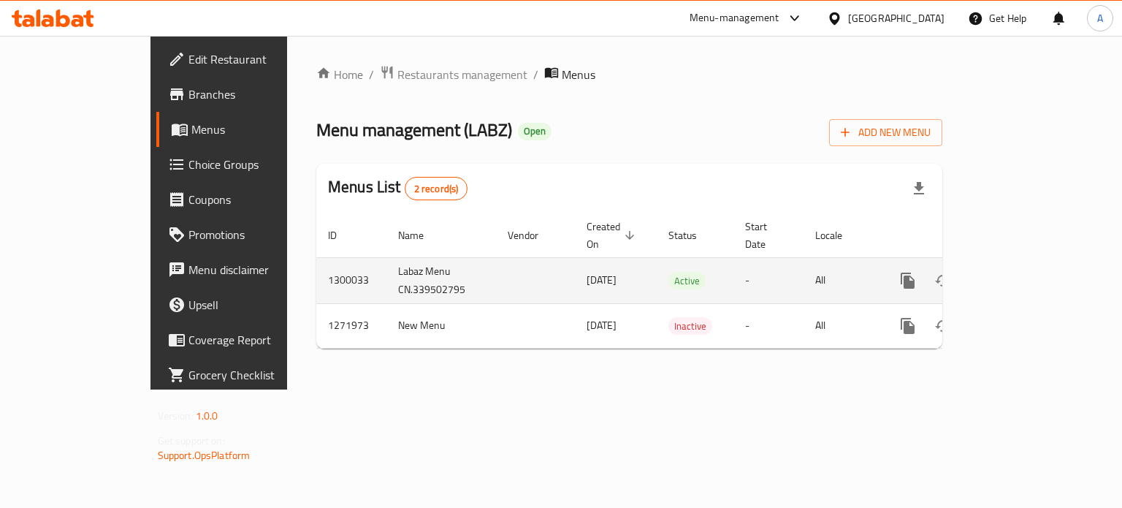
click at [1020, 274] on icon "enhanced table" at bounding box center [1013, 280] width 13 height 13
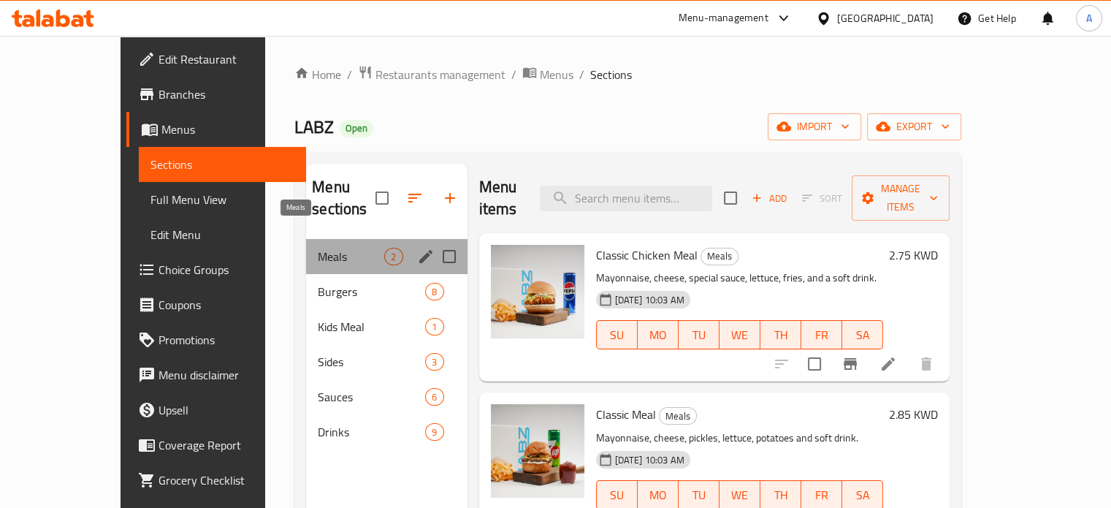
click at [318, 248] on span "Meals" at bounding box center [351, 257] width 66 height 18
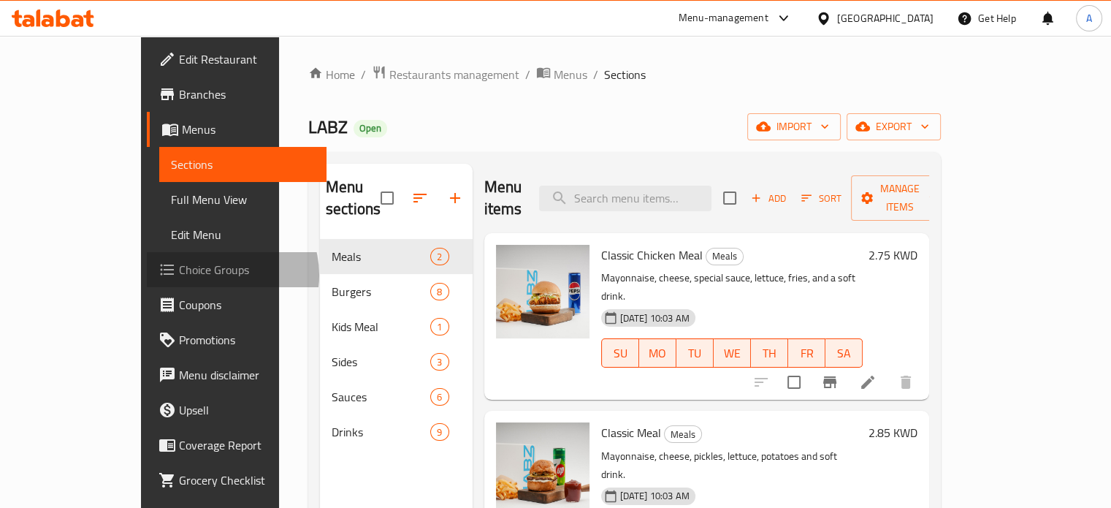
click at [179, 275] on span "Choice Groups" at bounding box center [247, 270] width 136 height 18
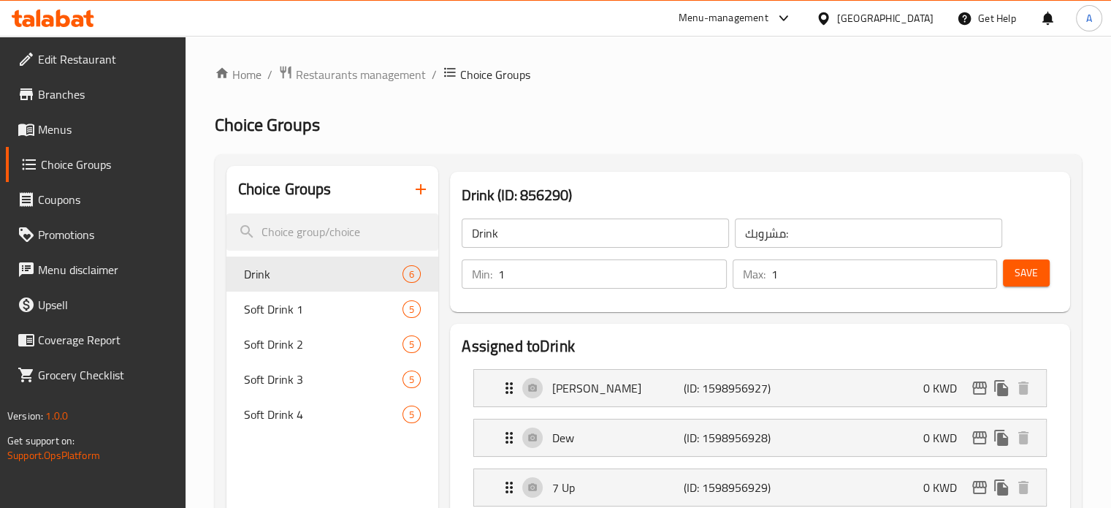
click at [578, 234] on input "Drink" at bounding box center [595, 232] width 267 height 29
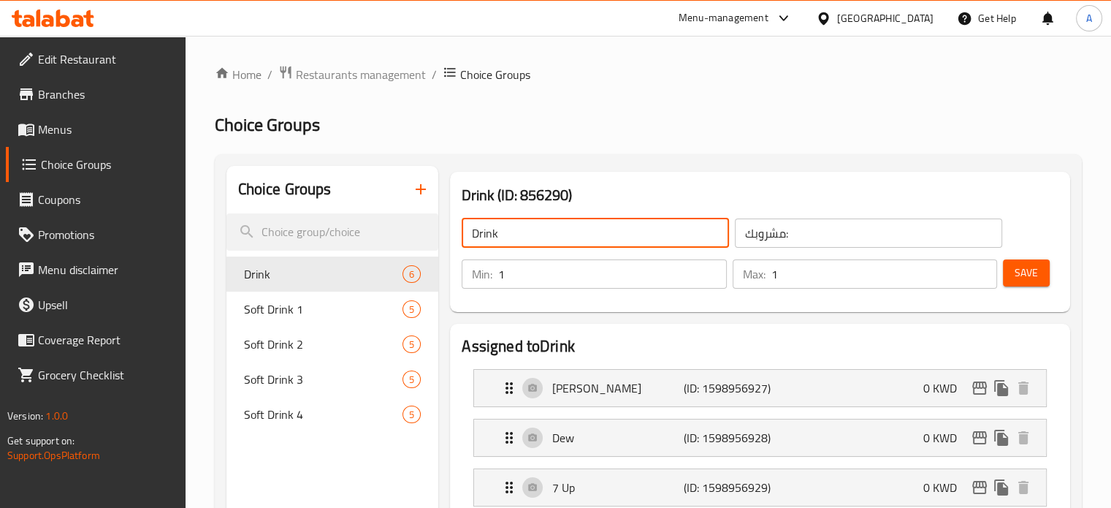
click at [578, 234] on input "Drink" at bounding box center [595, 232] width 267 height 29
type input "Choose your drink"
click at [851, 235] on input "مشروبك:" at bounding box center [868, 232] width 267 height 29
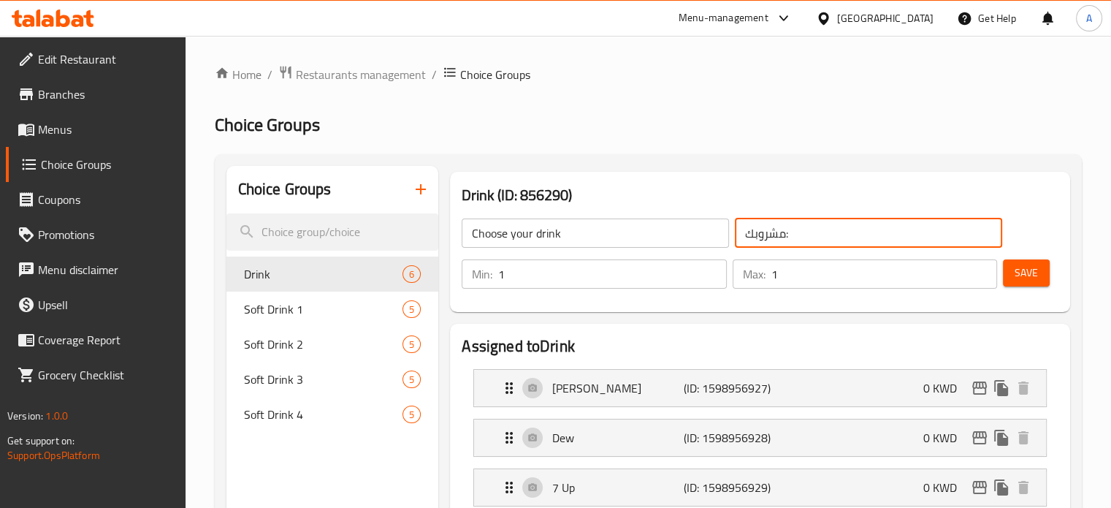
click at [851, 235] on input "مشروبك:" at bounding box center [868, 232] width 267 height 29
type input "ا"
type input "أختر مشروبك"
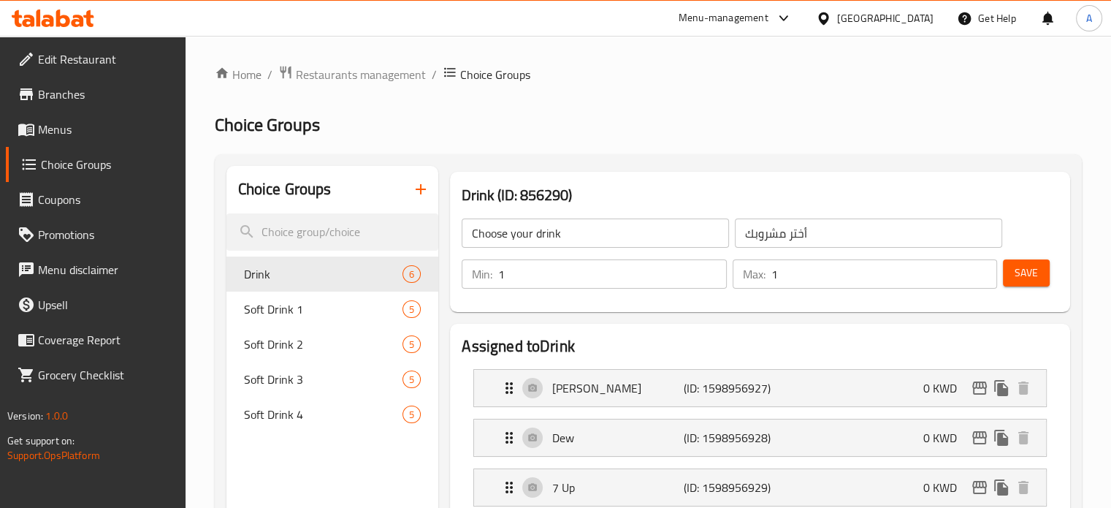
click at [415, 186] on icon "button" at bounding box center [421, 189] width 18 height 18
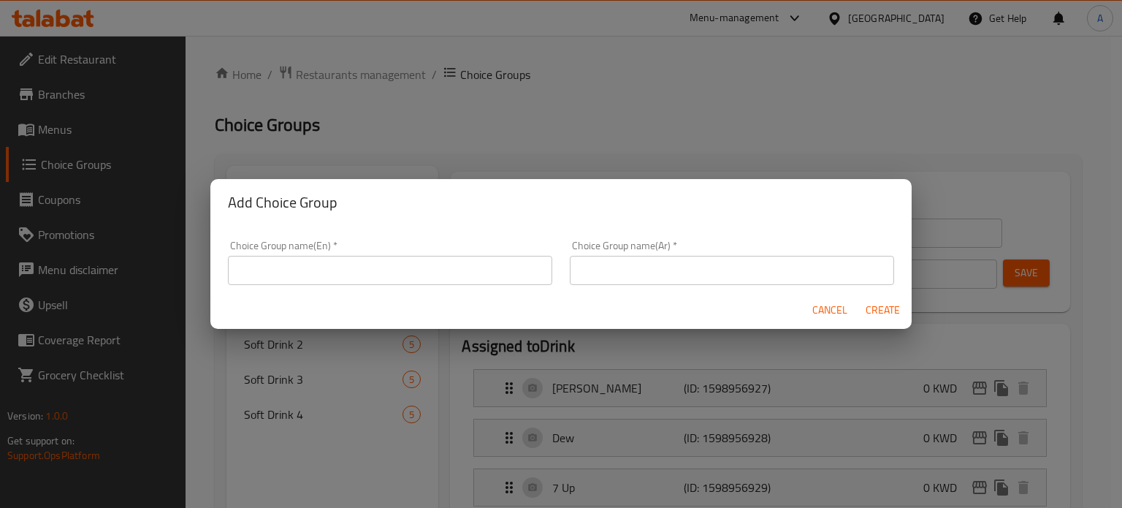
click at [424, 272] on input "text" at bounding box center [390, 270] width 324 height 29
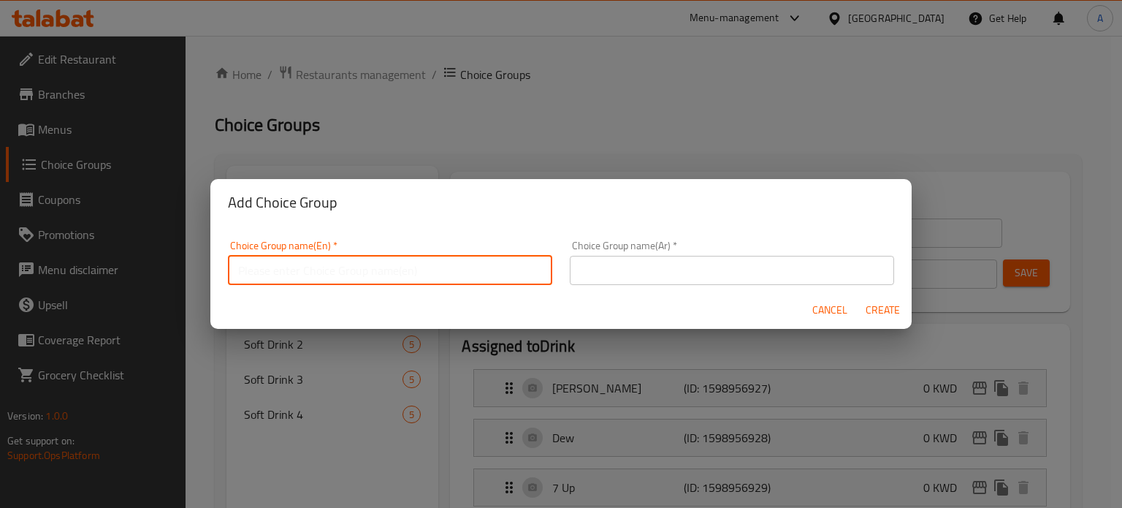
click at [424, 272] on input "text" at bounding box center [390, 270] width 324 height 29
type input "Choose your drink"
click at [684, 268] on input "text" at bounding box center [732, 270] width 324 height 29
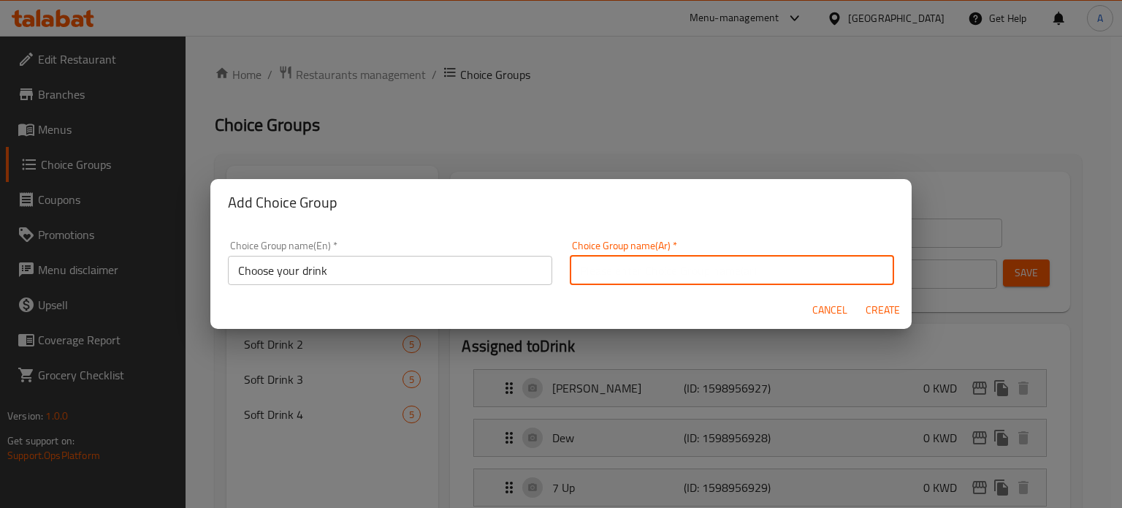
type input "أختر مشروبك"
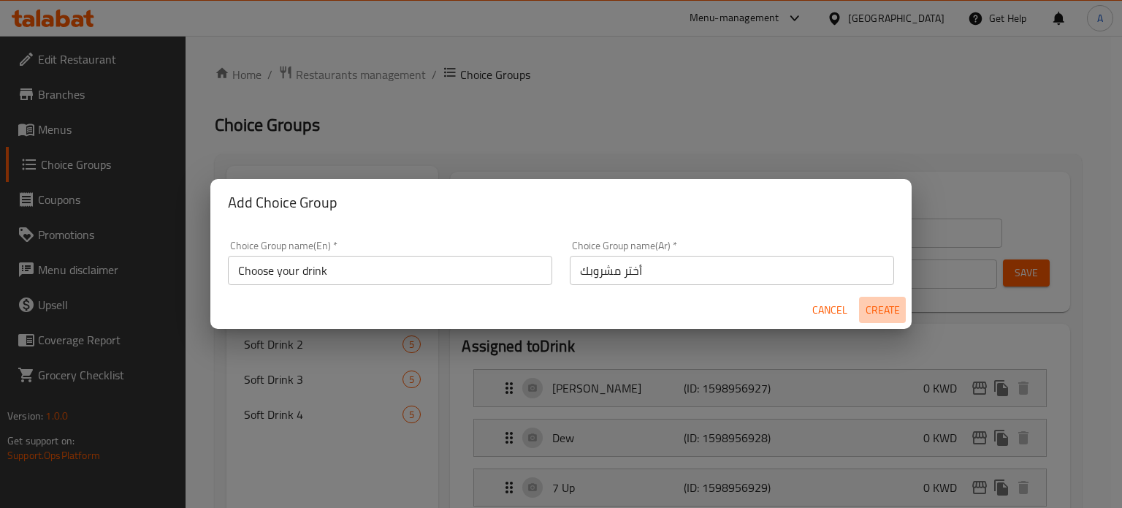
click at [884, 310] on span "Create" at bounding box center [882, 310] width 35 height 18
type input "0"
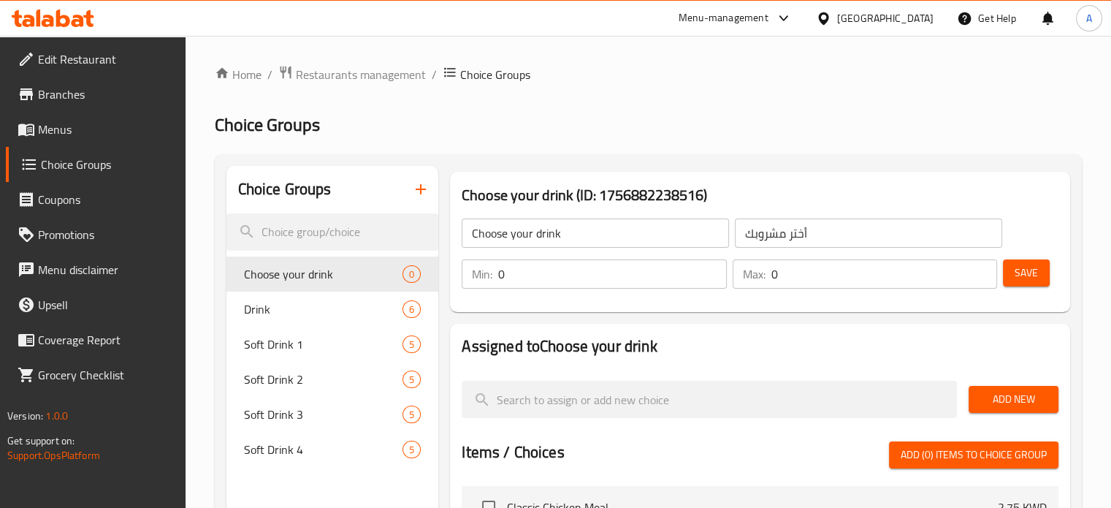
scroll to position [73, 0]
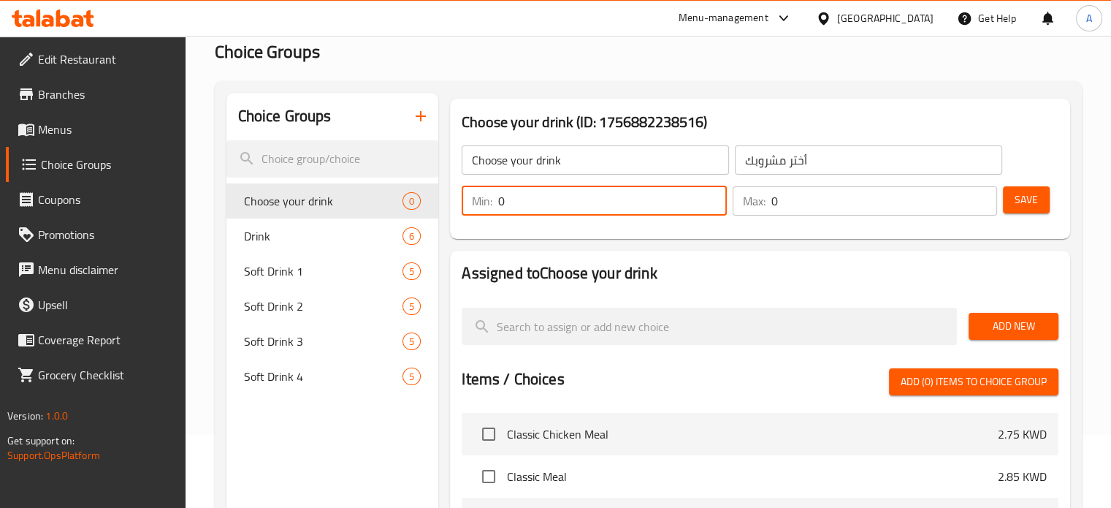
click at [582, 201] on input "0" at bounding box center [612, 200] width 228 height 29
type input "1"
click at [844, 213] on input "0" at bounding box center [884, 200] width 226 height 29
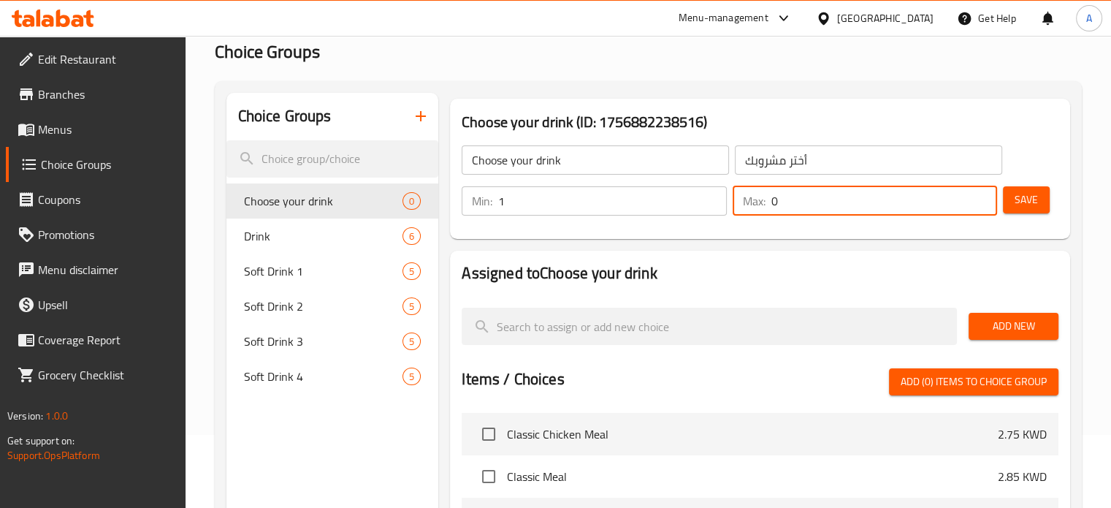
click at [844, 213] on input "0" at bounding box center [884, 200] width 226 height 29
type input "1"
click at [824, 255] on div "Assigned to Choose your drink Add New Items / Choices Add (0) items to choice g…" at bounding box center [760, 487] width 620 height 473
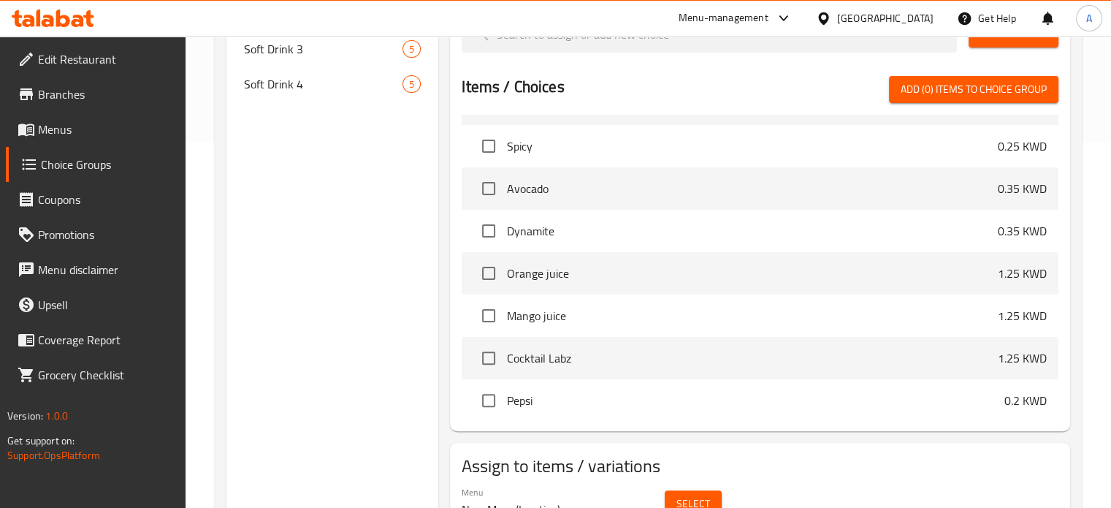
scroll to position [716, 0]
click at [488, 275] on input "checkbox" at bounding box center [488, 273] width 31 height 31
checkbox input "true"
click at [486, 316] on input "checkbox" at bounding box center [488, 315] width 31 height 31
checkbox input "true"
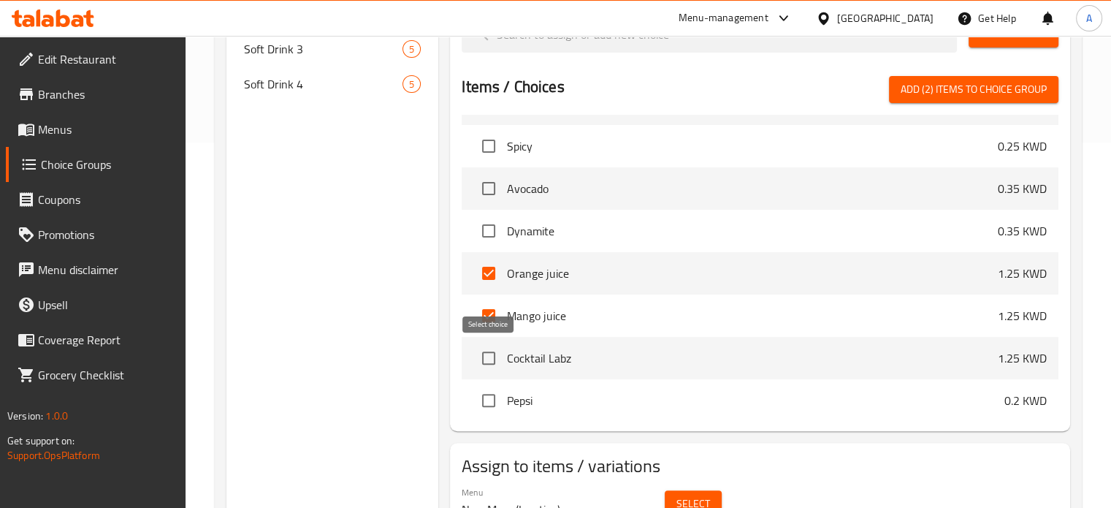
click at [487, 359] on input "checkbox" at bounding box center [488, 358] width 31 height 31
checkbox input "true"
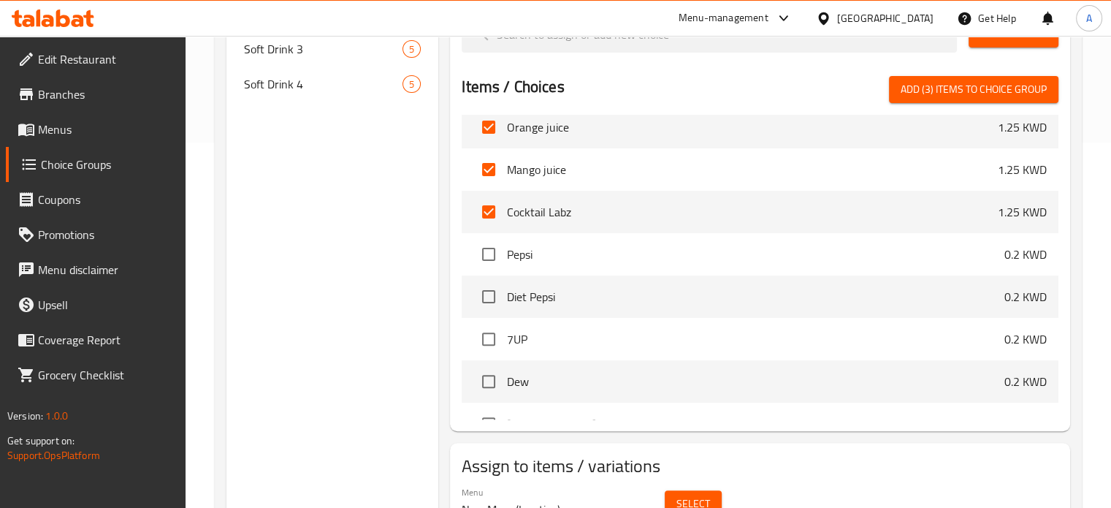
scroll to position [862, 0]
click at [488, 256] on input "checkbox" at bounding box center [488, 254] width 31 height 31
checkbox input "true"
click at [489, 297] on input "checkbox" at bounding box center [488, 296] width 31 height 31
checkbox input "true"
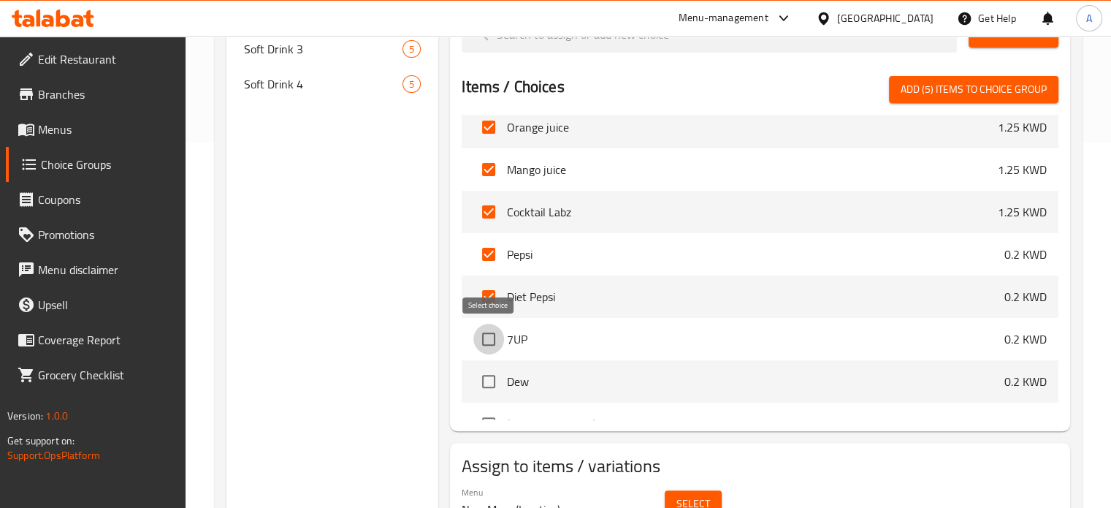
click at [488, 337] on input "checkbox" at bounding box center [488, 339] width 31 height 31
checkbox input "true"
click at [487, 385] on input "checkbox" at bounding box center [488, 381] width 31 height 31
checkbox input "true"
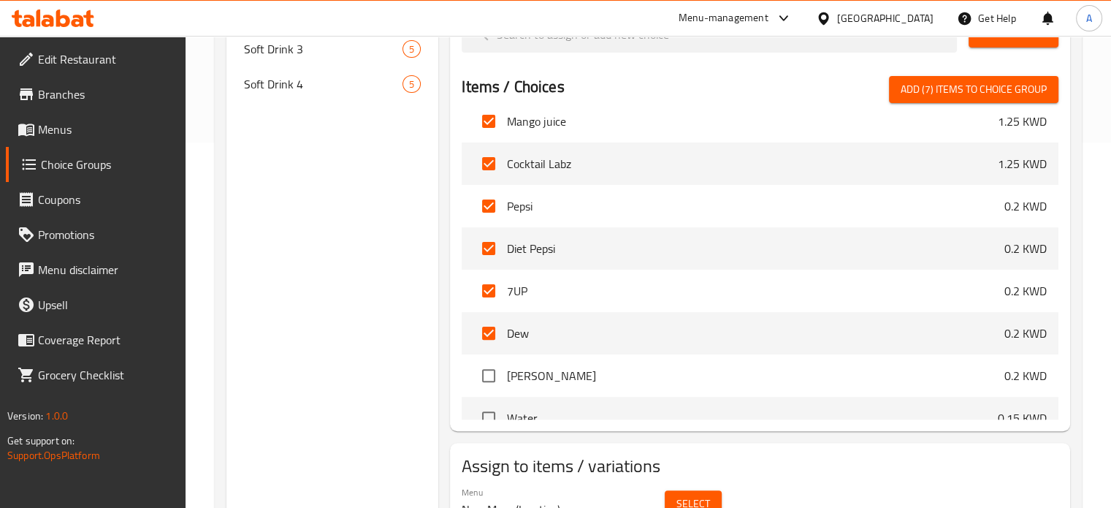
scroll to position [935, 0]
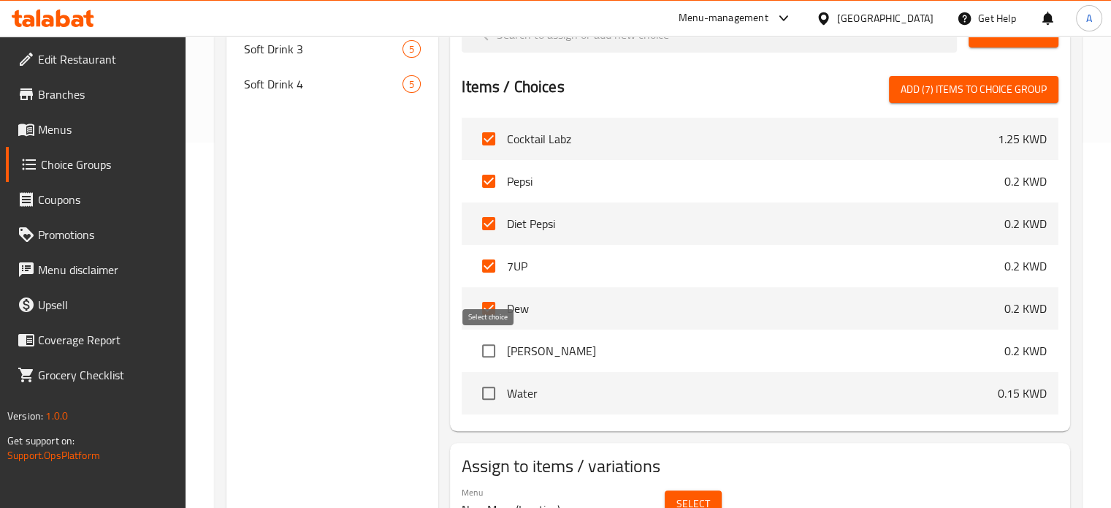
click at [486, 351] on input "checkbox" at bounding box center [488, 350] width 31 height 31
checkbox input "true"
click at [486, 397] on input "checkbox" at bounding box center [488, 393] width 31 height 31
checkbox input "true"
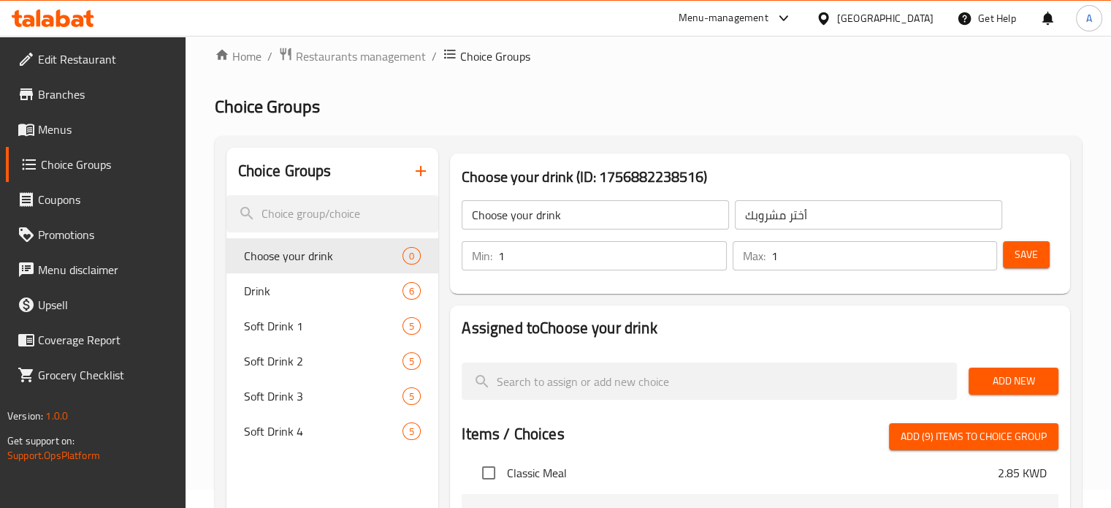
scroll to position [0, 0]
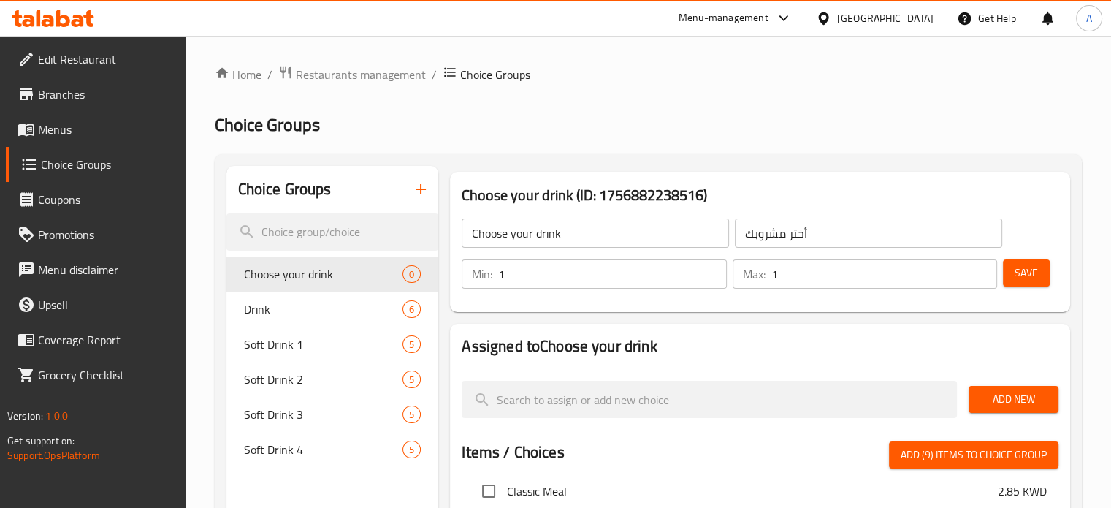
click at [934, 457] on span "Add (9) items to choice group" at bounding box center [974, 455] width 146 height 18
checkbox input "false"
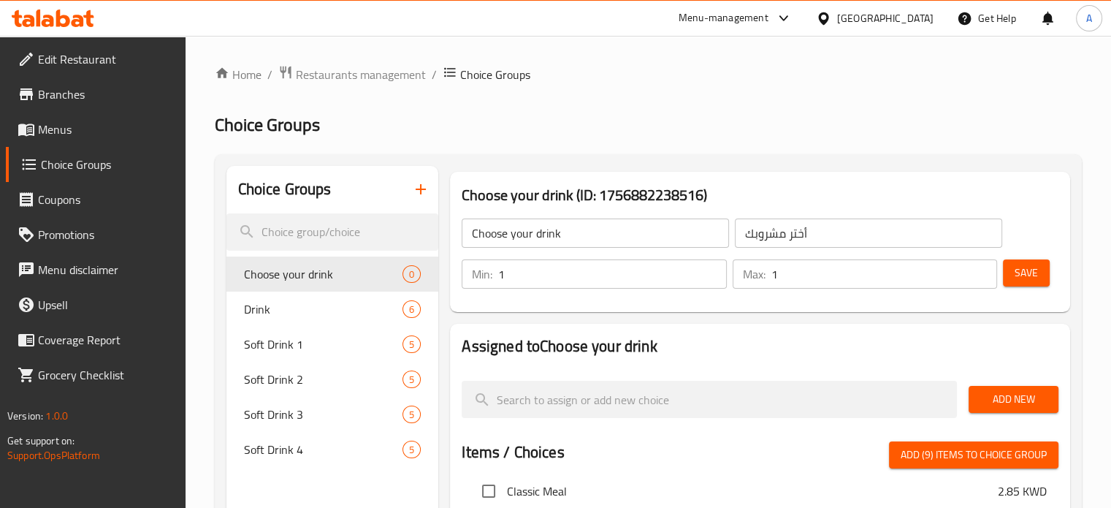
checkbox input "false"
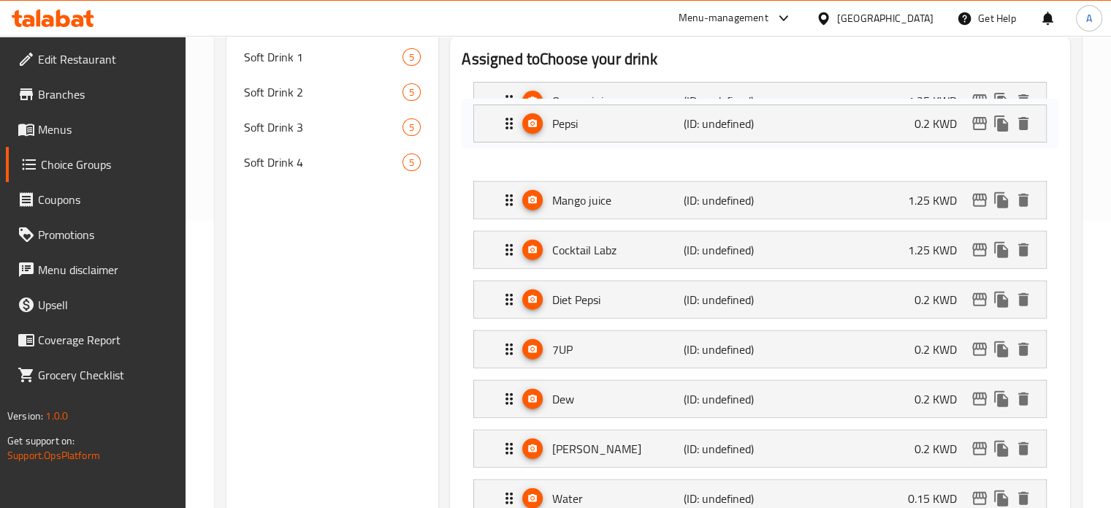
scroll to position [283, 0]
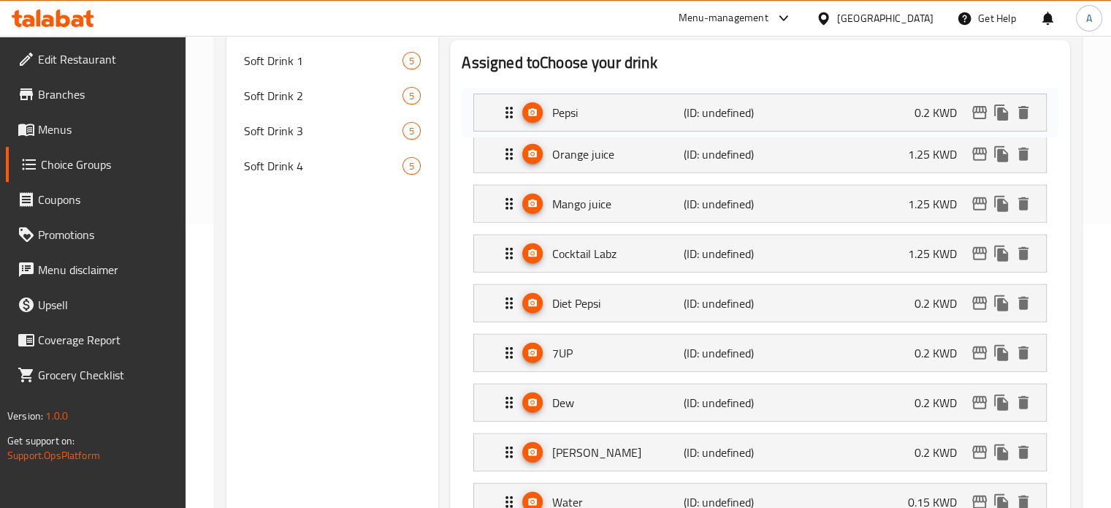
drag, startPoint x: 628, startPoint y: 171, endPoint x: 628, endPoint y: 104, distance: 66.5
click at [628, 104] on nav "Orange juice (ID: undefined) 1.25 KWD Name (En) Orange juice Name (En) Name (Ar…" at bounding box center [760, 303] width 597 height 459
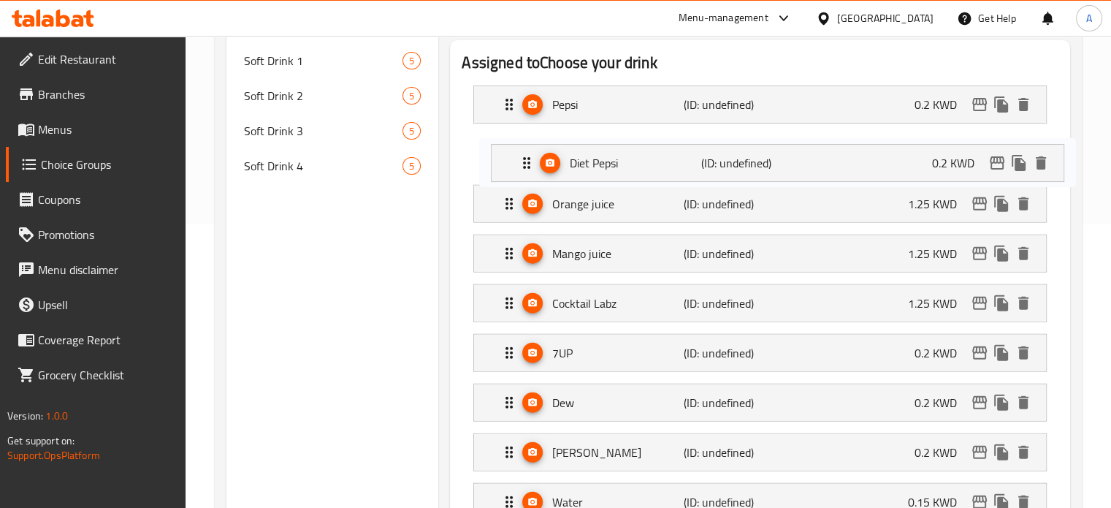
drag, startPoint x: 631, startPoint y: 302, endPoint x: 651, endPoint y: 150, distance: 153.2
click at [651, 150] on nav "Pepsi (ID: undefined) 0.2 KWD Name (En) Pepsi Name (En) Name (Ar) بيبسي Name (A…" at bounding box center [760, 303] width 597 height 459
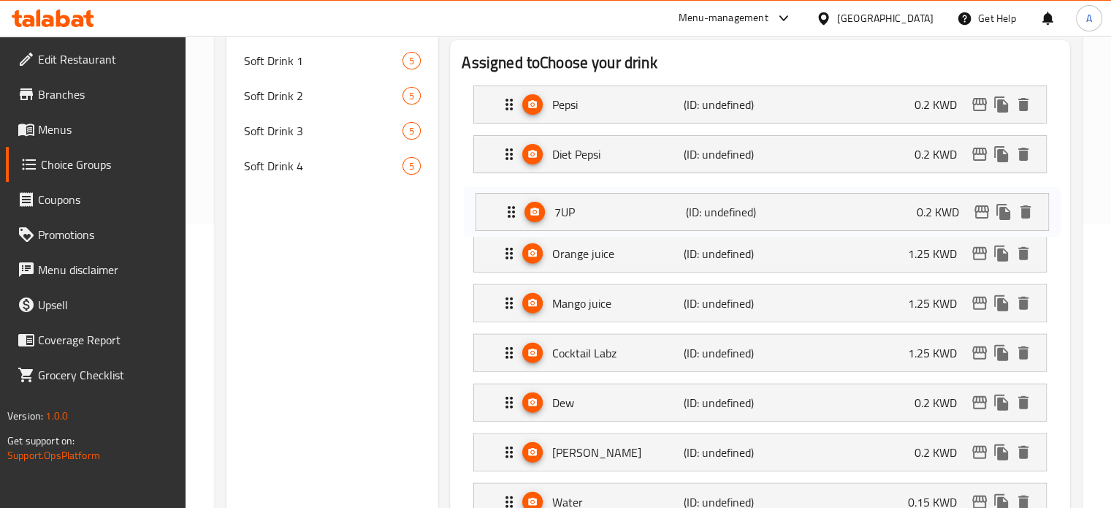
drag, startPoint x: 626, startPoint y: 353, endPoint x: 629, endPoint y: 204, distance: 149.0
click at [629, 204] on nav "Pepsi (ID: undefined) 0.2 KWD Name (En) Pepsi Name (En) Name (Ar) بيبسي Name (A…" at bounding box center [760, 303] width 597 height 459
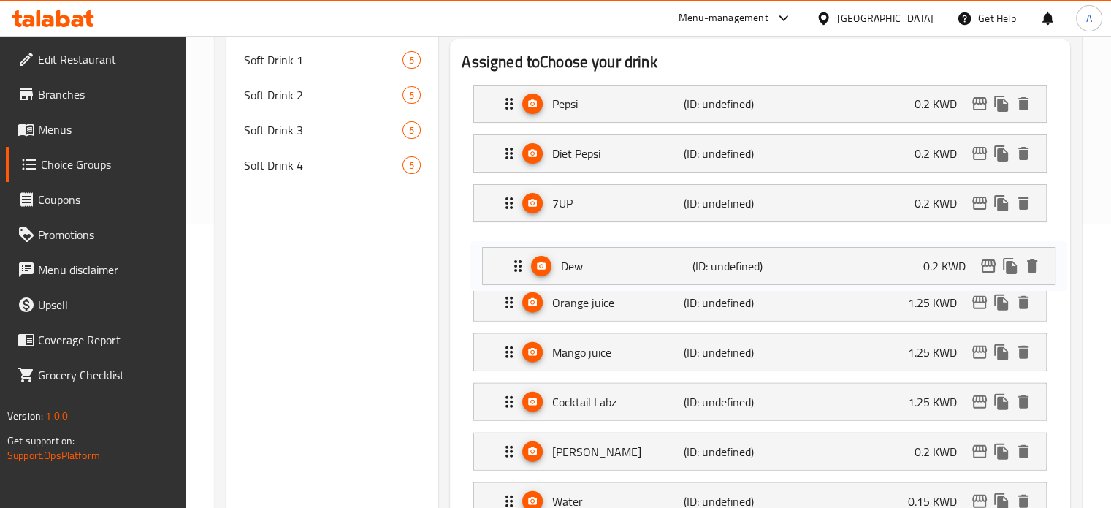
drag, startPoint x: 614, startPoint y: 398, endPoint x: 619, endPoint y: 248, distance: 149.8
click at [619, 248] on nav "Pepsi (ID: undefined) 0.2 KWD Name (En) Pepsi Name (En) Name (Ar) بيبسي Name (A…" at bounding box center [760, 302] width 597 height 459
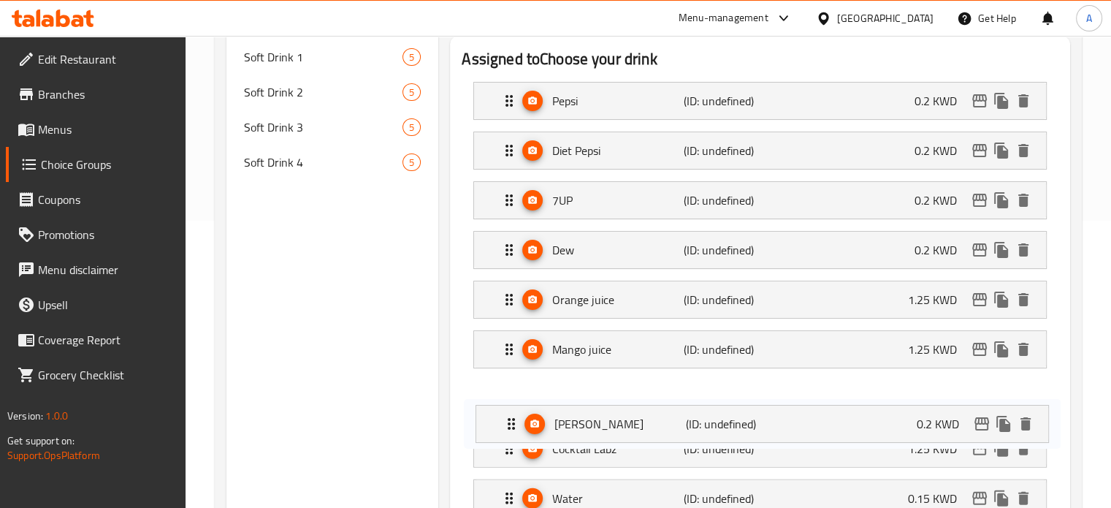
scroll to position [288, 0]
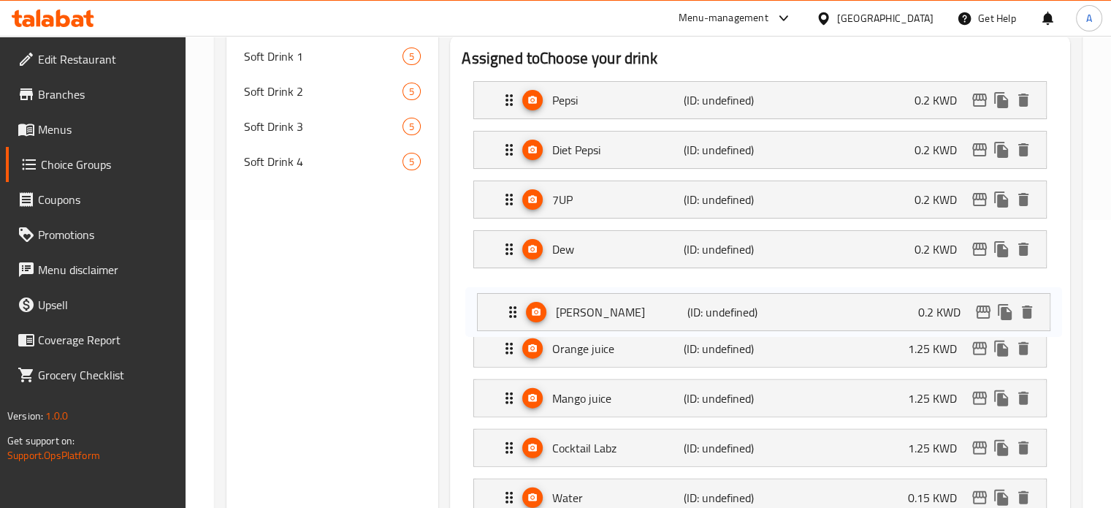
drag, startPoint x: 616, startPoint y: 443, endPoint x: 620, endPoint y: 294, distance: 149.1
click at [620, 294] on nav "Pepsi (ID: undefined) 0.2 KWD Name (En) Pepsi Name (En) Name (Ar) بيبسي Name (A…" at bounding box center [760, 298] width 597 height 459
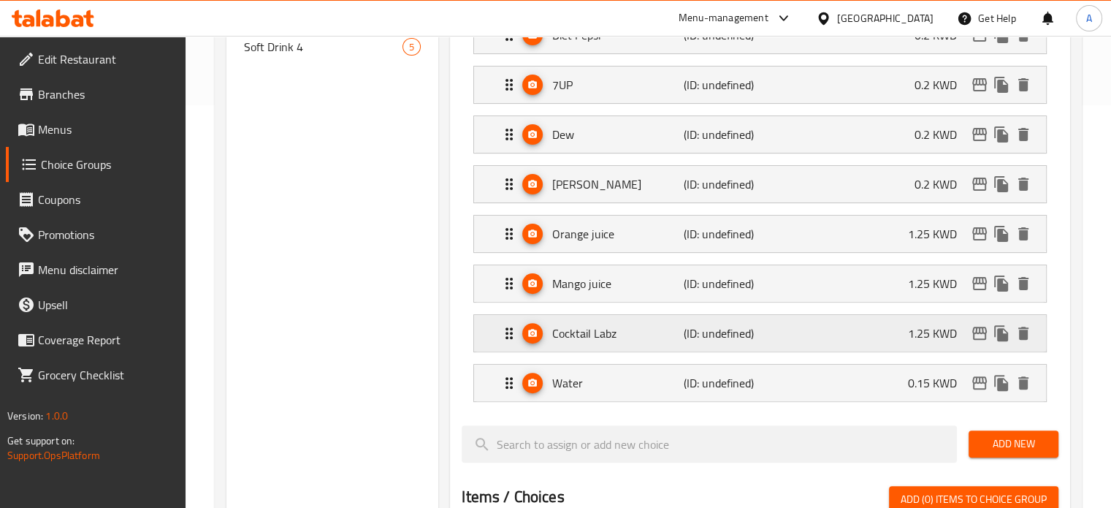
scroll to position [434, 0]
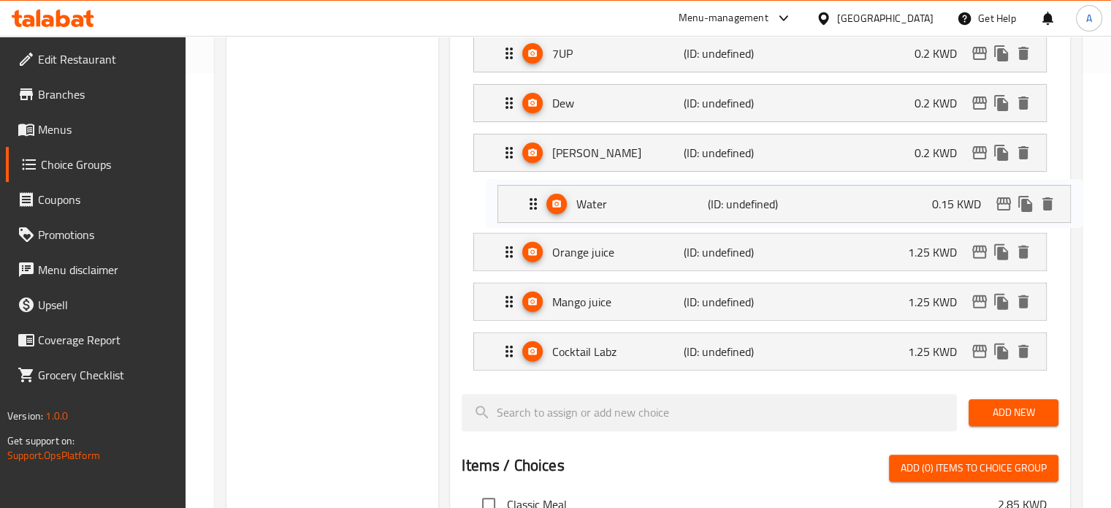
drag, startPoint x: 613, startPoint y: 348, endPoint x: 638, endPoint y: 198, distance: 151.8
click at [638, 198] on nav "Pepsi (ID: undefined) 0.2 KWD Name (En) Pepsi Name (En) Name (Ar) بيبسي Name (A…" at bounding box center [760, 152] width 597 height 459
click at [928, 243] on p "1.25 KWD" at bounding box center [938, 252] width 61 height 18
click at [894, 257] on div "Orange juice (ID: undefined) 1.25 KWD" at bounding box center [764, 252] width 528 height 37
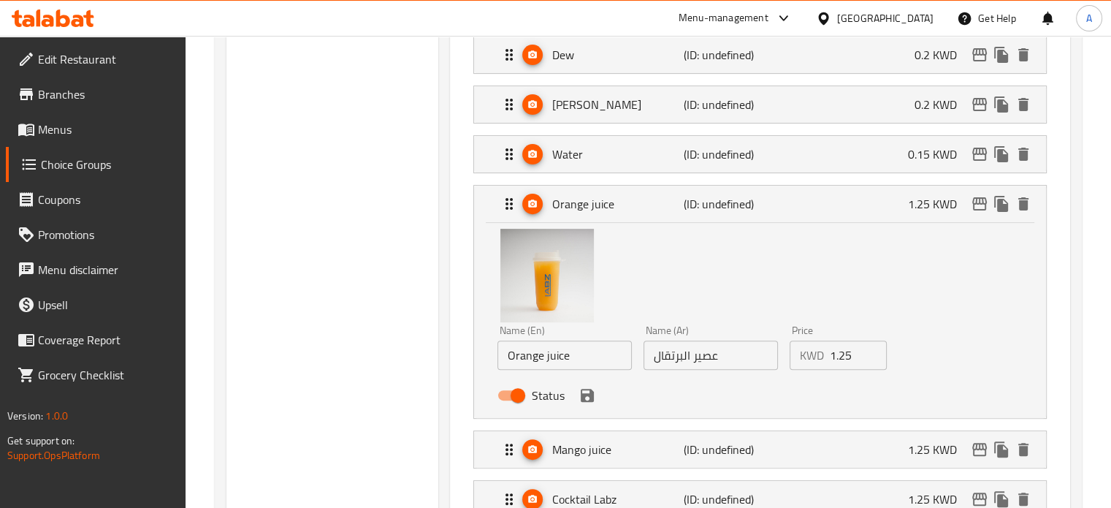
scroll to position [507, 0]
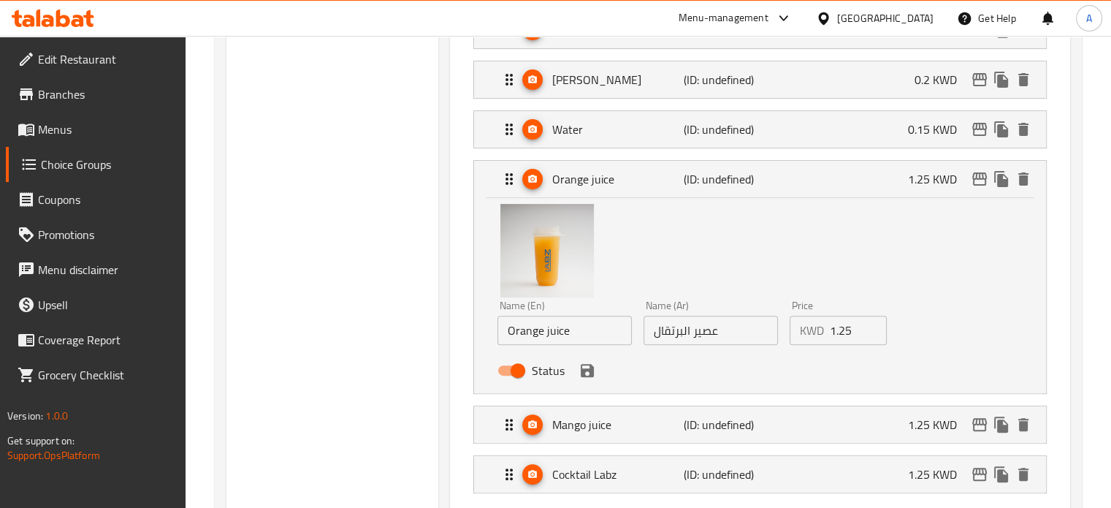
click at [849, 324] on input "1.25" at bounding box center [859, 330] width 58 height 29
click at [586, 370] on icon "save" at bounding box center [587, 371] width 18 height 18
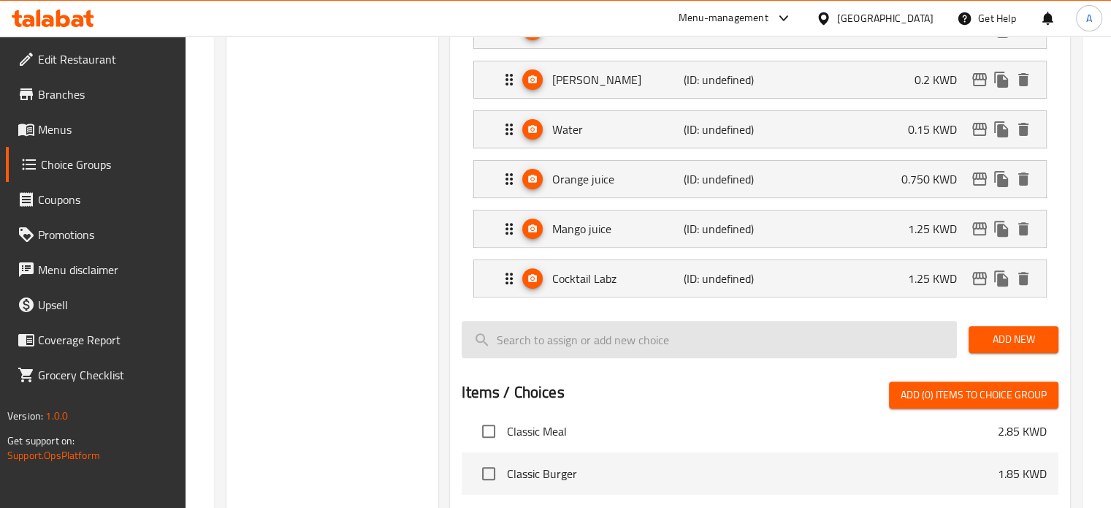
type input "0.750"
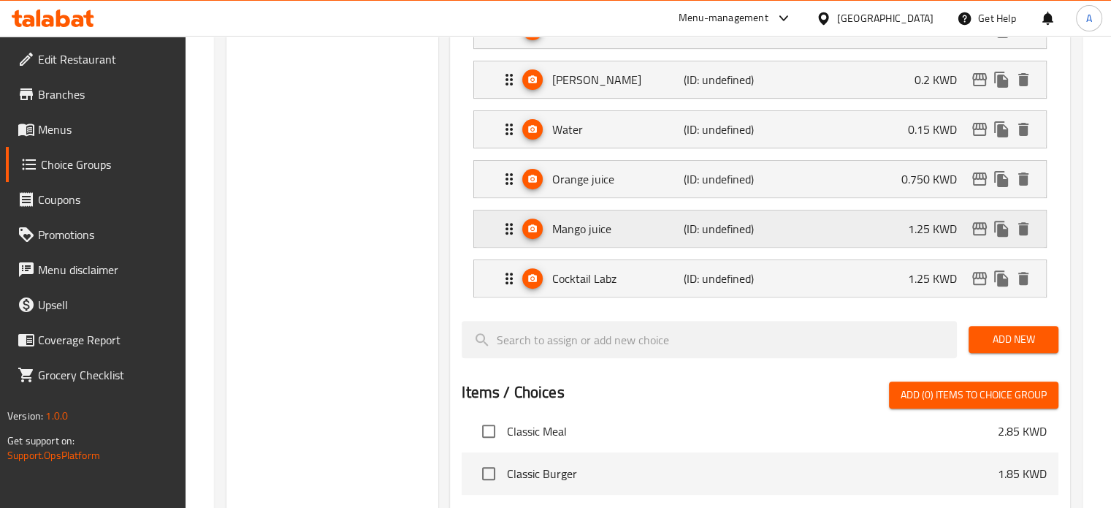
click at [879, 214] on div "Mango juice (ID: undefined) 1.25 KWD" at bounding box center [764, 228] width 528 height 37
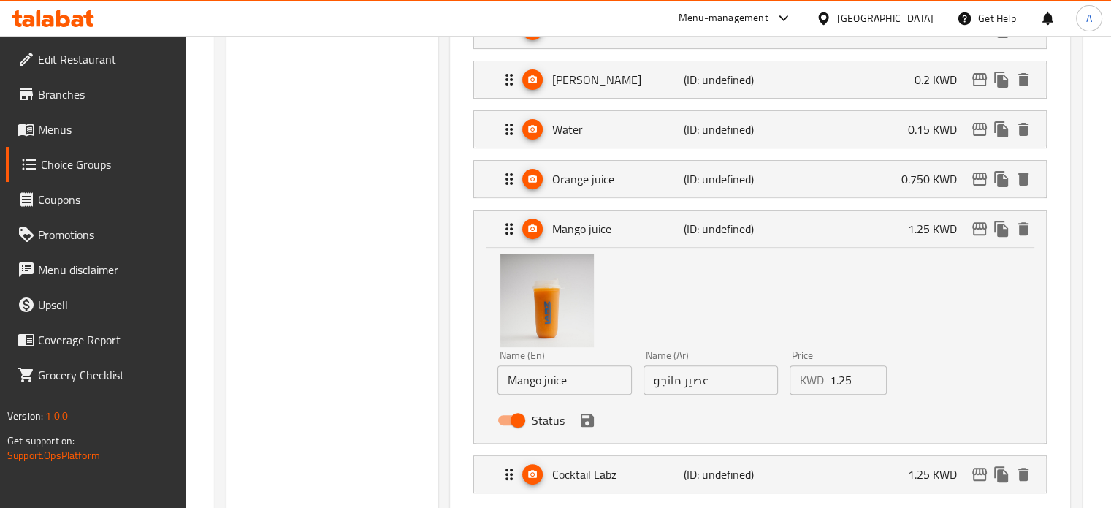
click at [839, 382] on input "1.25" at bounding box center [859, 379] width 58 height 29
click at [590, 413] on icon "save" at bounding box center [587, 419] width 13 height 13
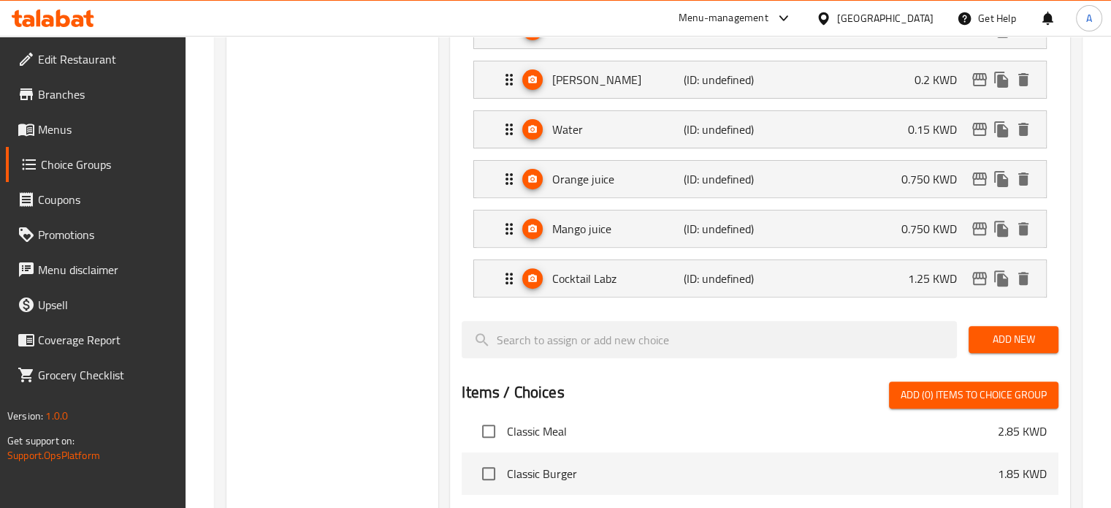
type input "0.750"
click at [874, 281] on div "Cocktail Labz (ID: undefined) 1.25 KWD" at bounding box center [764, 278] width 528 height 37
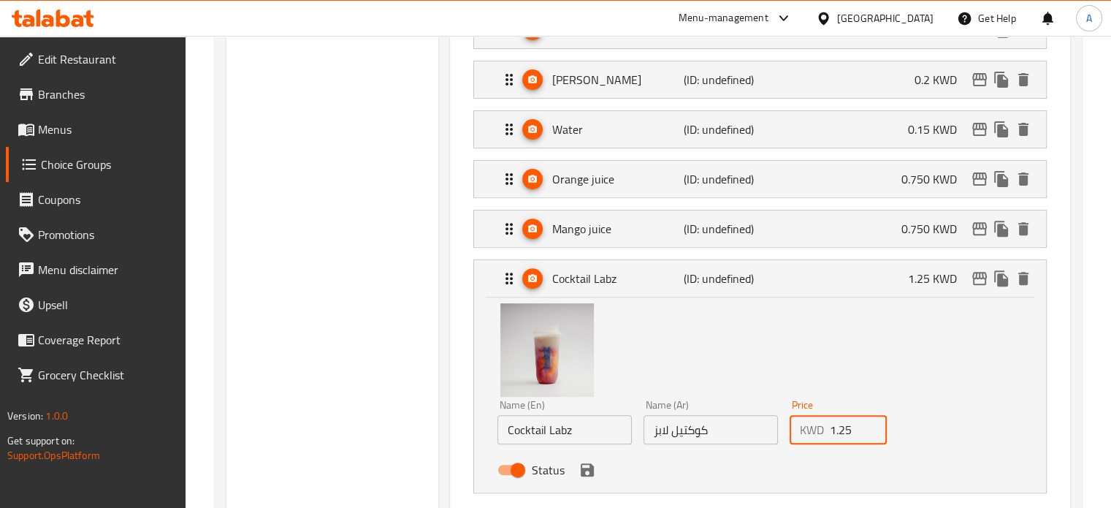
click at [839, 421] on input "1.25" at bounding box center [859, 429] width 58 height 29
click at [839, 420] on input "1.25" at bounding box center [859, 429] width 58 height 29
click at [585, 467] on icon "save" at bounding box center [587, 469] width 13 height 13
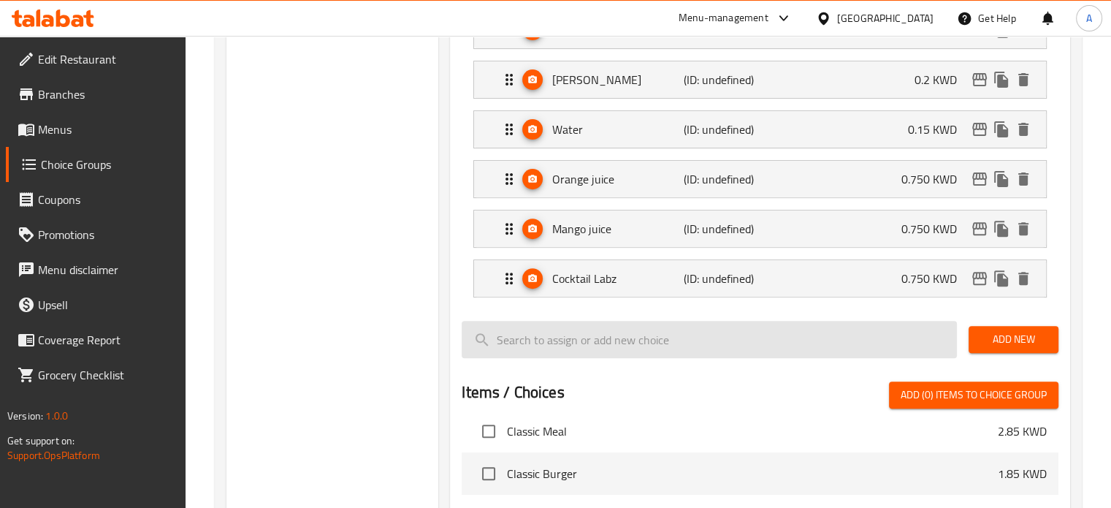
type input "0.750"
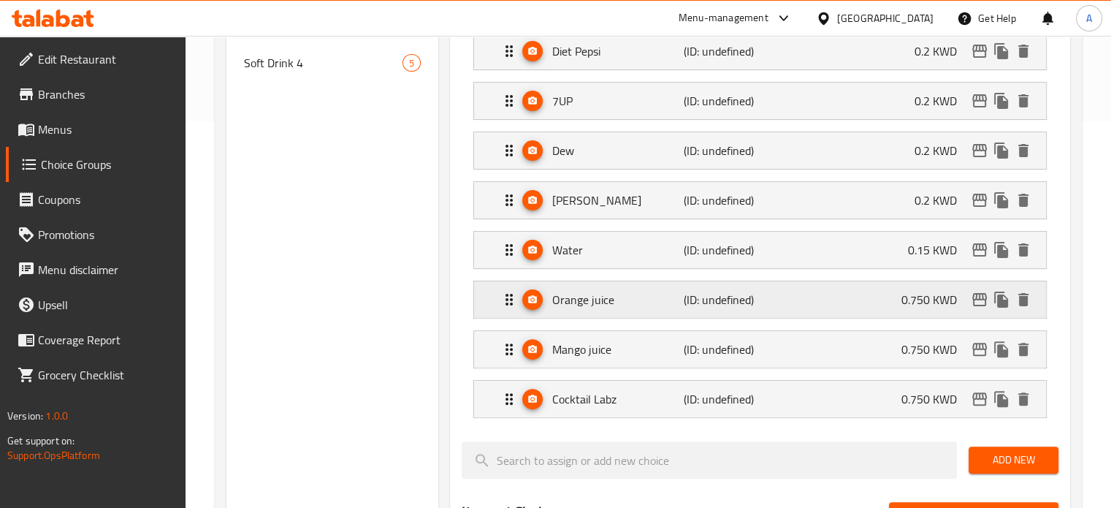
scroll to position [361, 0]
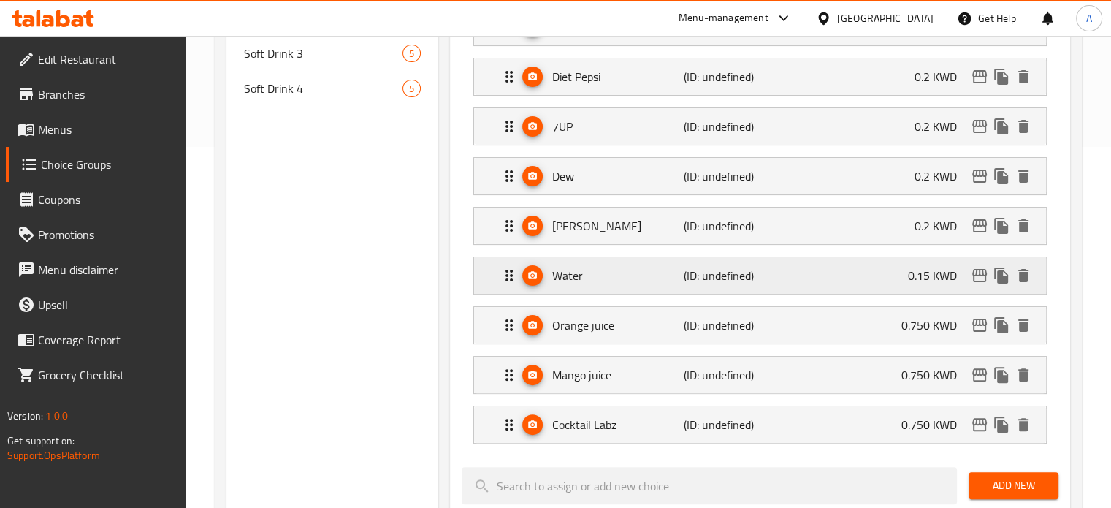
click at [897, 272] on div "Water (ID: undefined) 0.15 KWD" at bounding box center [764, 275] width 528 height 37
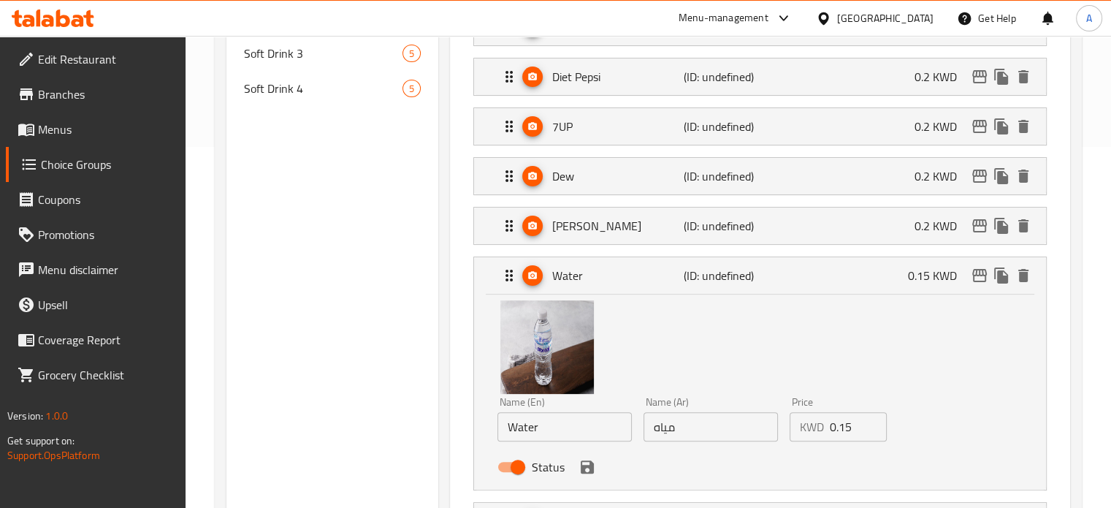
click at [841, 426] on input "0.15" at bounding box center [859, 426] width 58 height 29
click at [592, 464] on icon "save" at bounding box center [587, 466] width 13 height 13
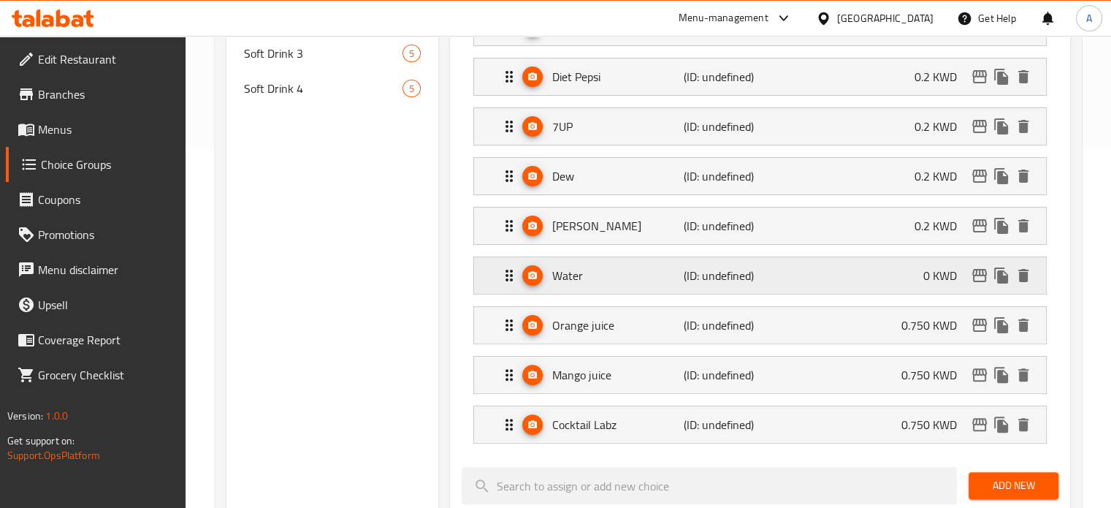
type input "0"
click at [858, 228] on div "[PERSON_NAME] (ID: undefined) 0.2 KWD" at bounding box center [764, 225] width 528 height 37
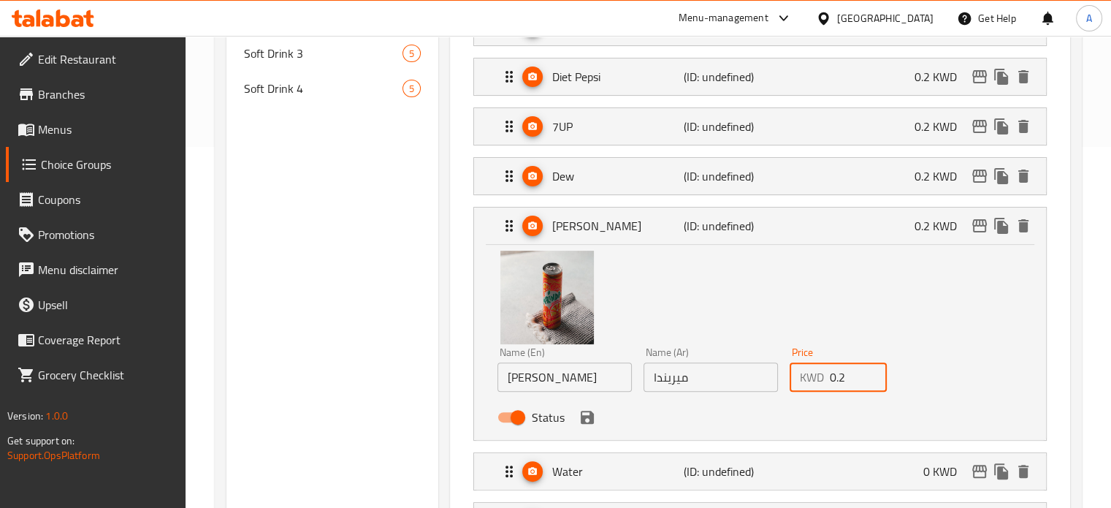
click at [837, 378] on input "0.2" at bounding box center [859, 376] width 58 height 29
click at [588, 420] on icon "save" at bounding box center [587, 416] width 13 height 13
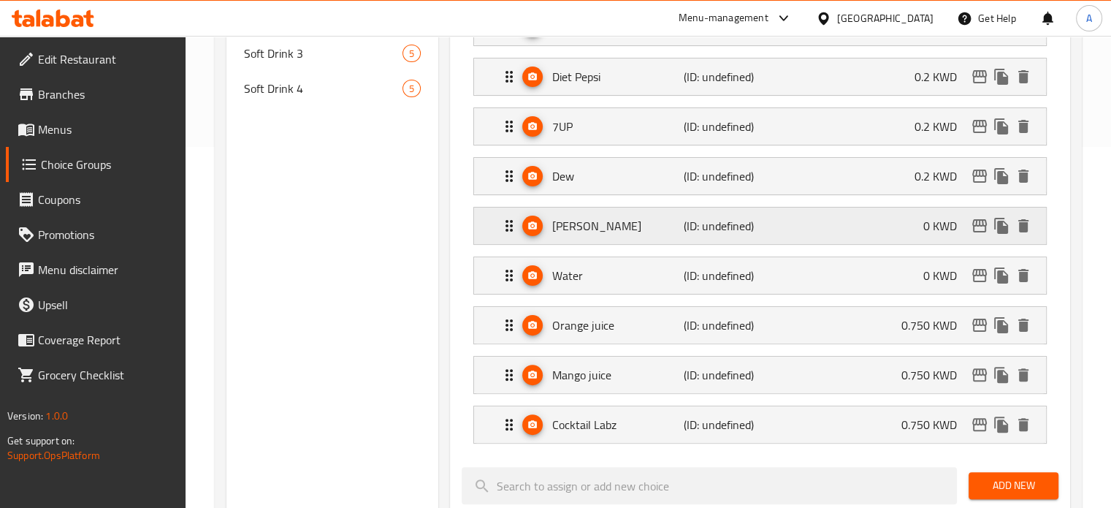
type input "0"
click at [869, 183] on div "Dew (ID: undefined) 0.2 KWD" at bounding box center [764, 176] width 528 height 37
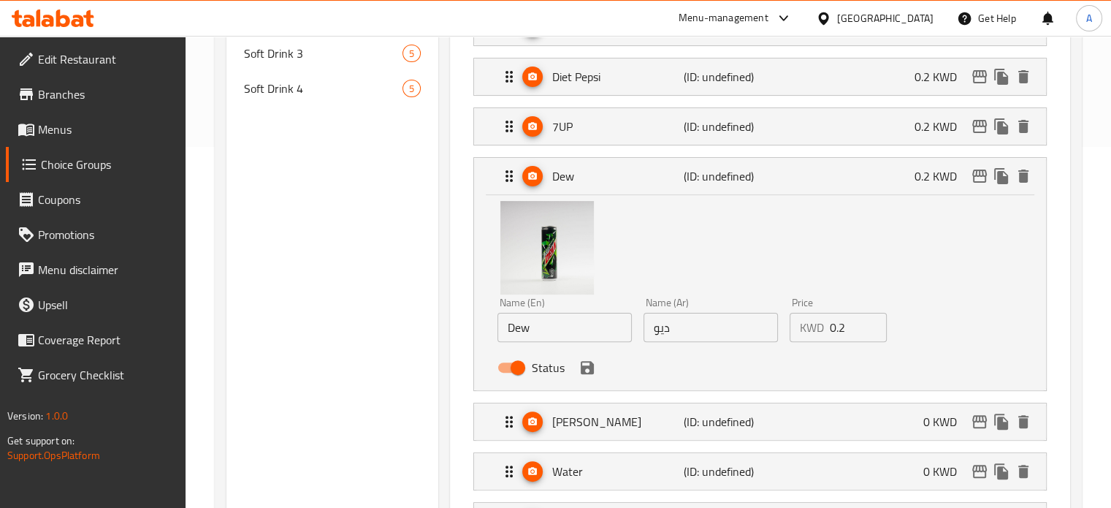
click at [839, 334] on input "0.2" at bounding box center [859, 327] width 58 height 29
click at [589, 362] on icon "save" at bounding box center [587, 367] width 13 height 13
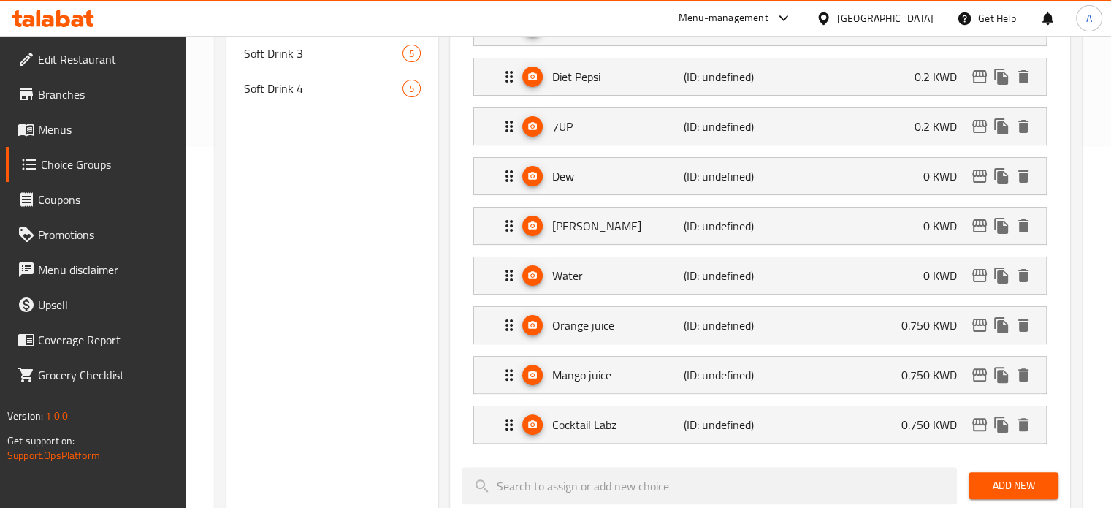
type input "0"
click at [815, 123] on div "7UP (ID: undefined) 0.2 KWD" at bounding box center [764, 126] width 528 height 37
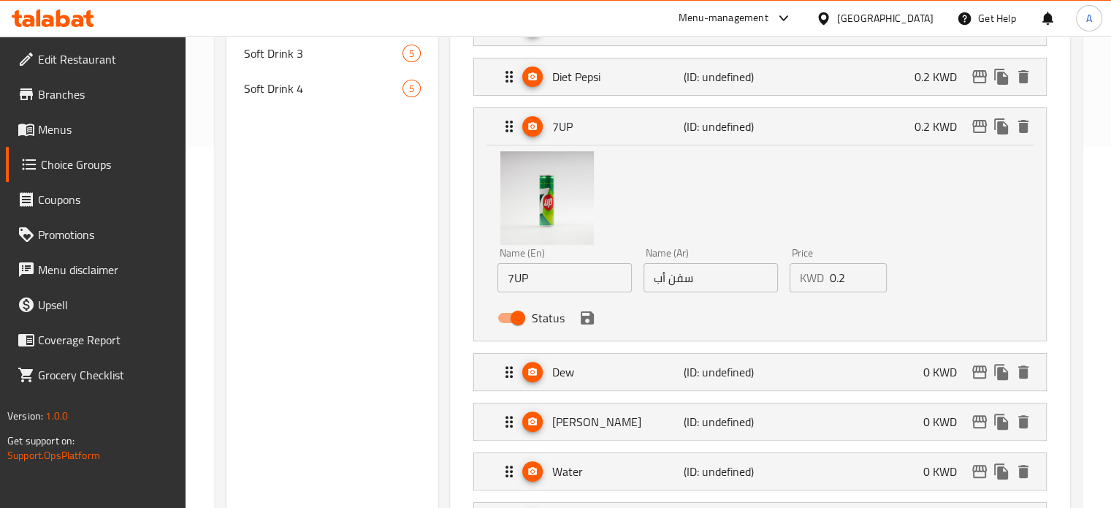
click at [841, 277] on input "0.2" at bounding box center [859, 277] width 58 height 29
click at [584, 313] on icon "save" at bounding box center [587, 318] width 18 height 18
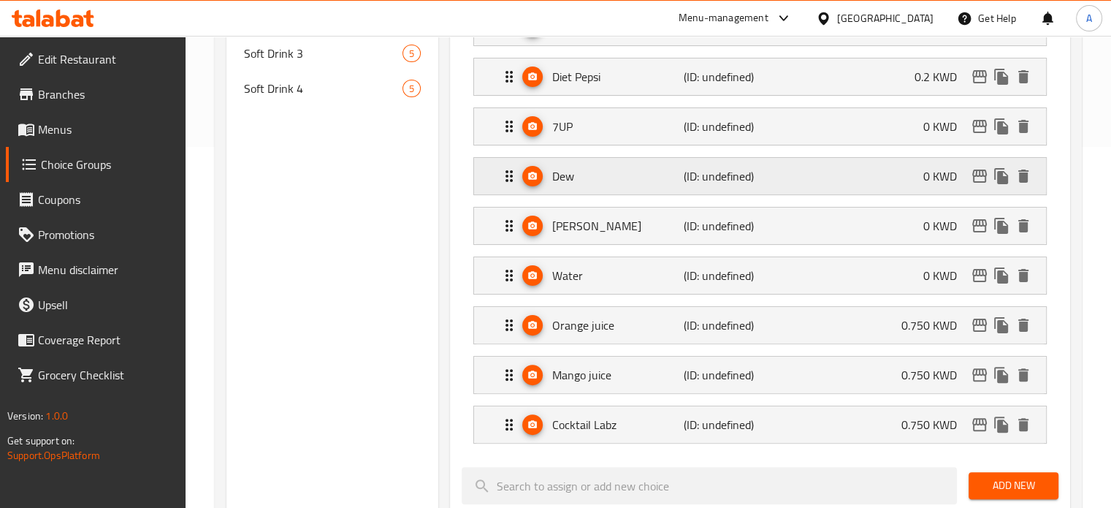
type input "0"
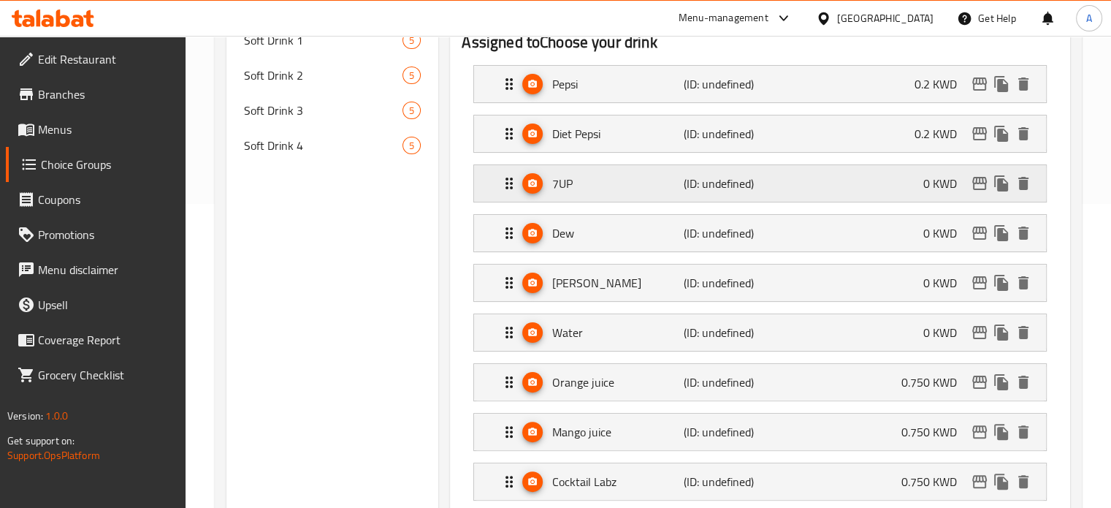
scroll to position [288, 0]
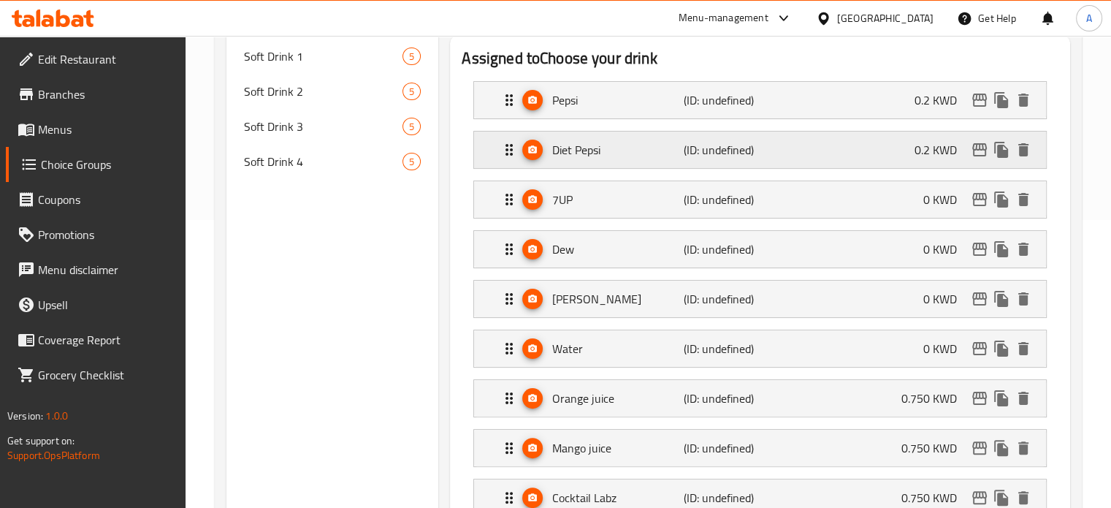
click at [841, 145] on div "Diet Pepsi (ID: undefined) 0.2 KWD" at bounding box center [764, 149] width 528 height 37
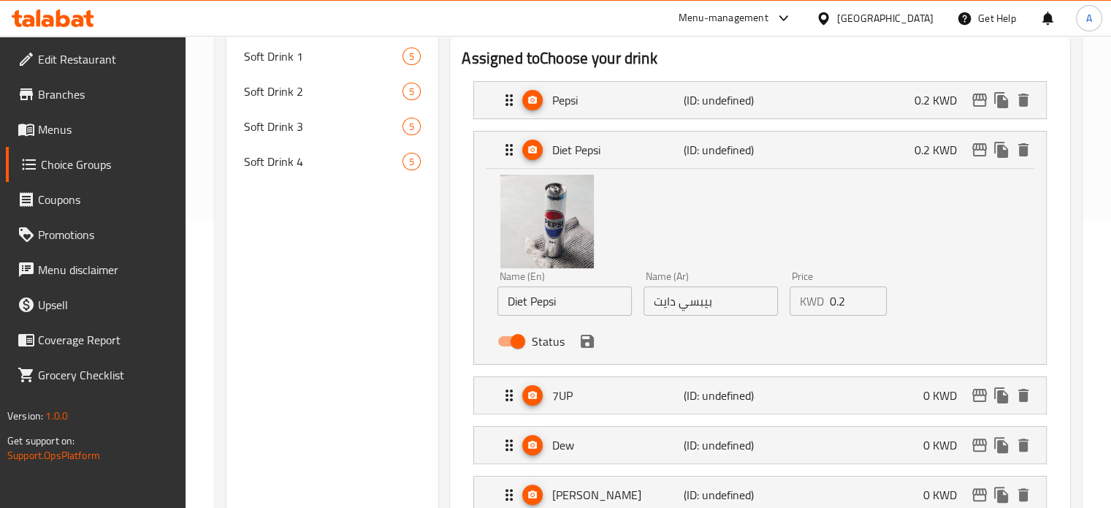
click at [844, 298] on input "0.2" at bounding box center [859, 300] width 58 height 29
click at [586, 340] on icon "save" at bounding box center [587, 341] width 13 height 13
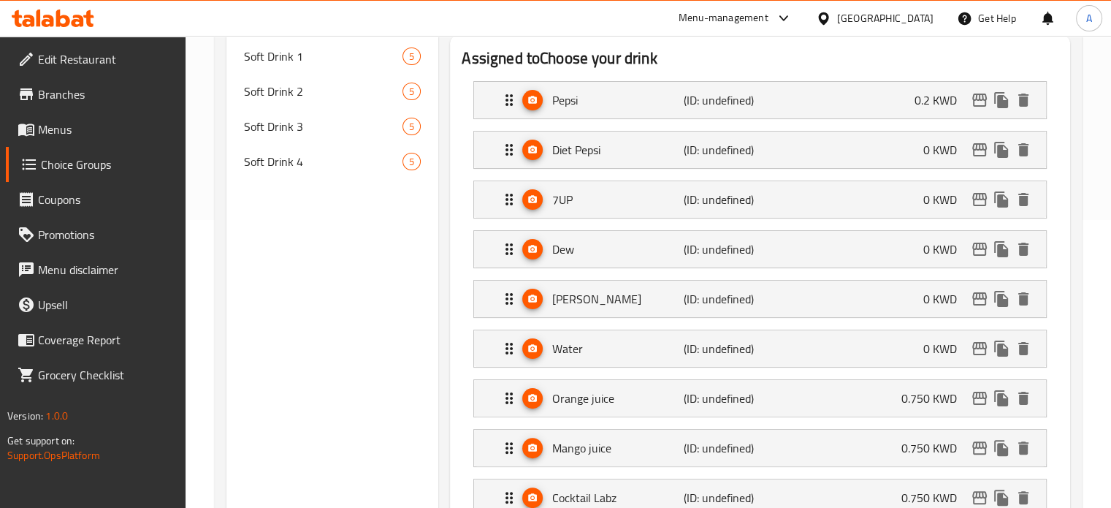
type input "0"
click at [855, 104] on div "Pepsi (ID: undefined) 0.2 KWD" at bounding box center [764, 100] width 528 height 37
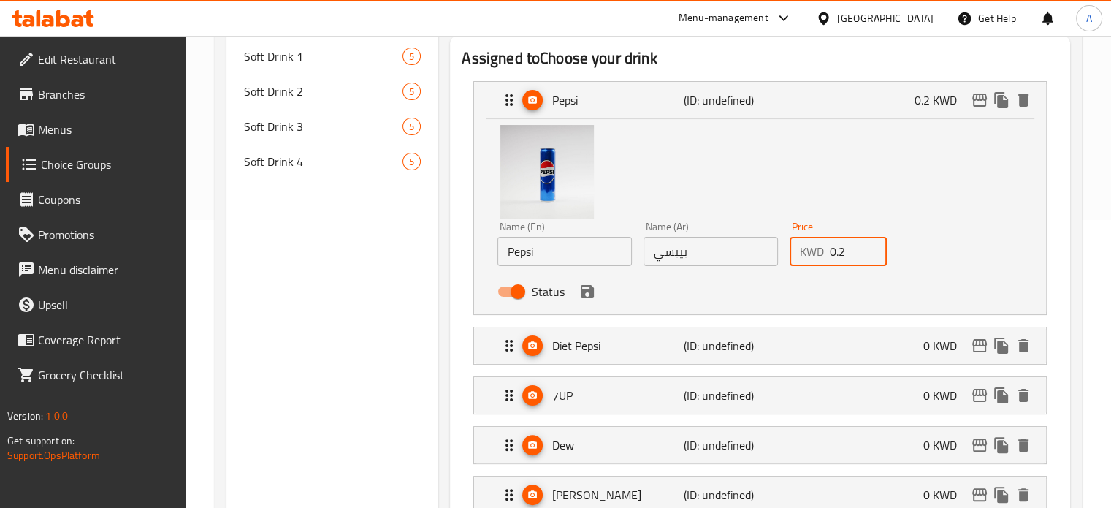
click at [845, 255] on input "0.2" at bounding box center [859, 251] width 58 height 29
click at [587, 288] on icon "save" at bounding box center [587, 292] width 18 height 18
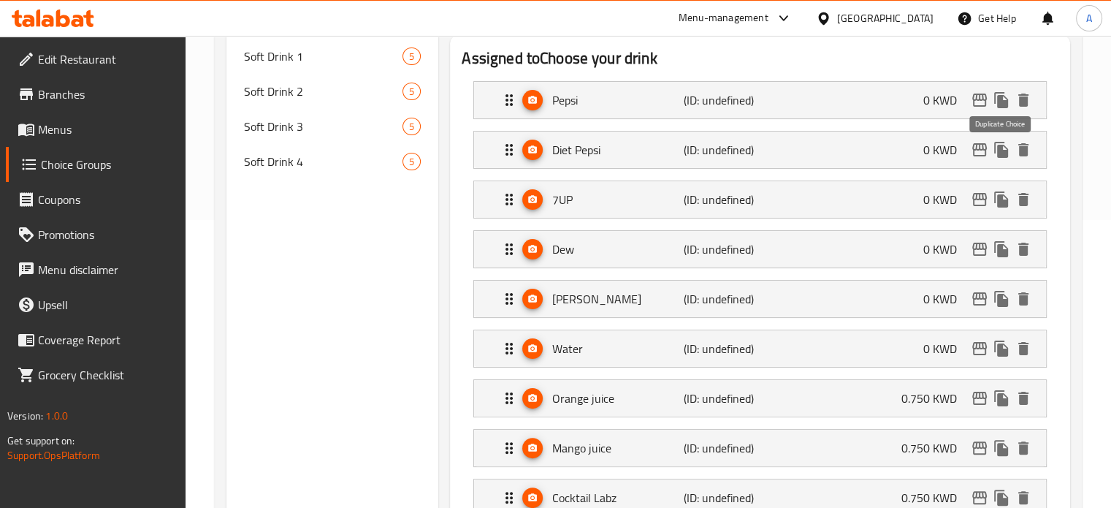
type input "0"
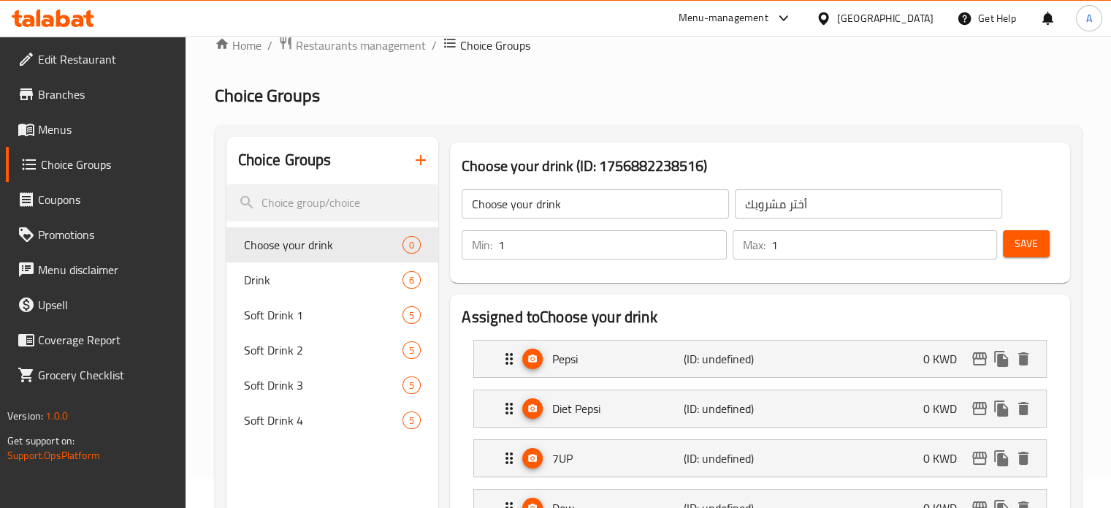
scroll to position [0, 0]
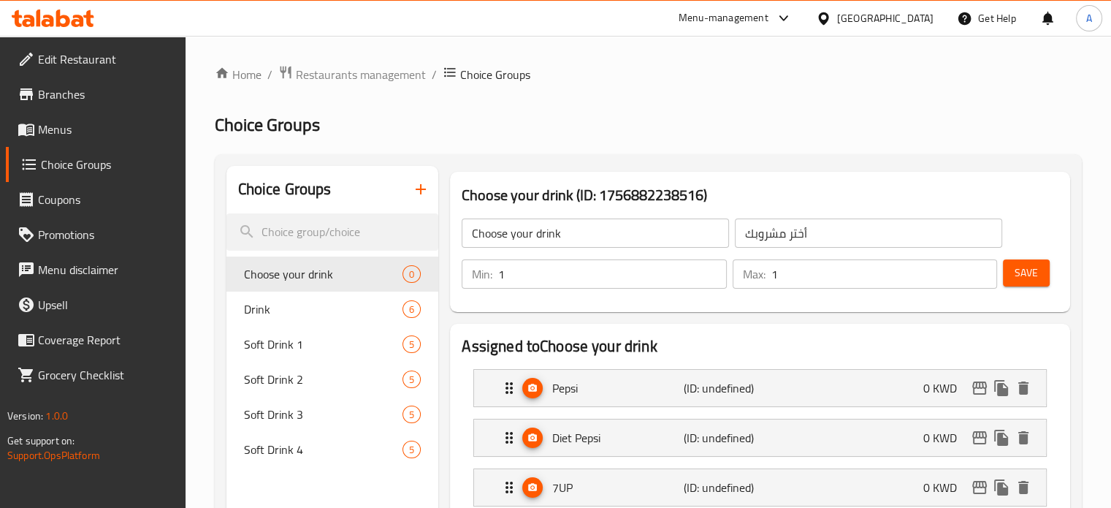
click at [1023, 272] on span "Save" at bounding box center [1026, 273] width 23 height 18
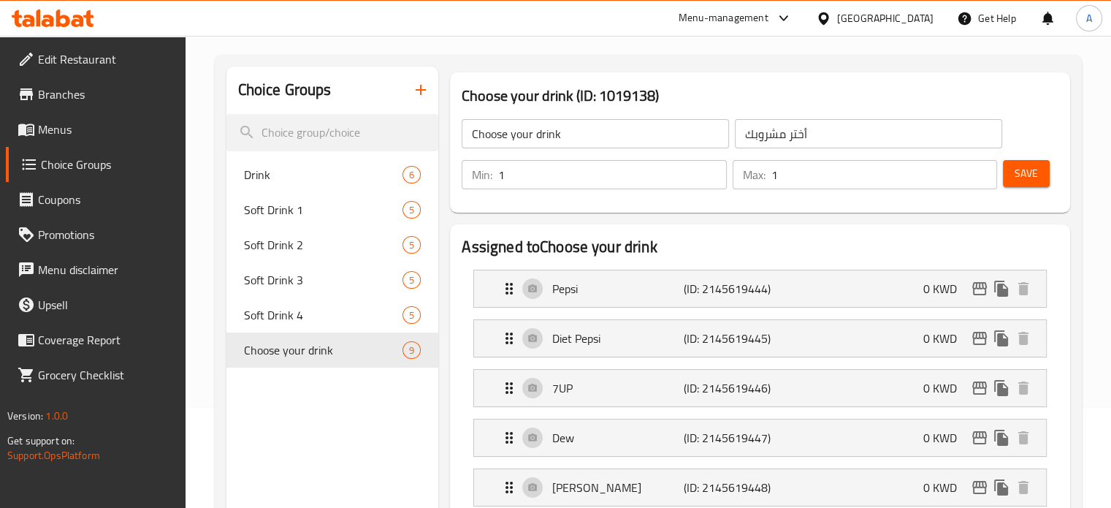
scroll to position [73, 0]
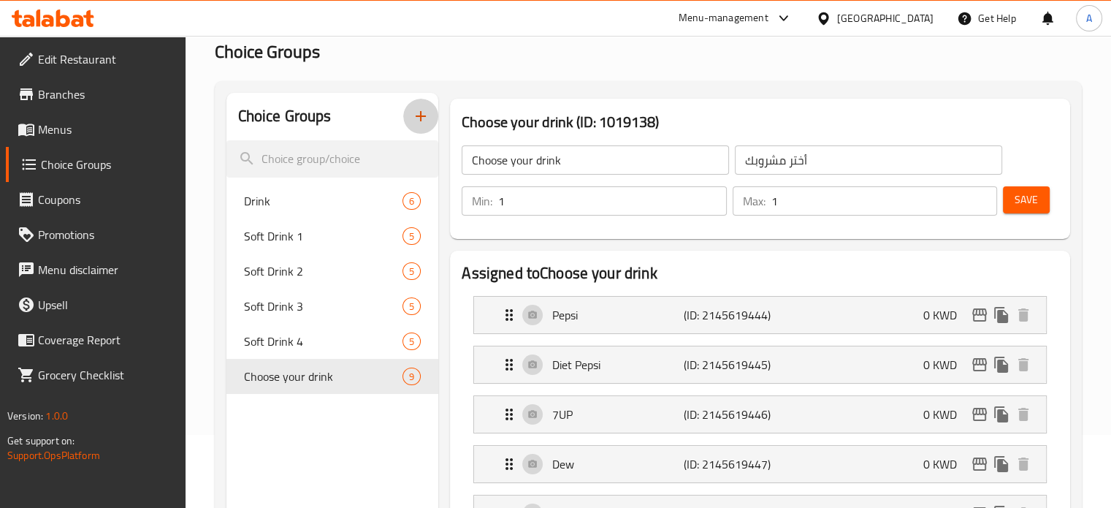
click at [423, 121] on icon "button" at bounding box center [421, 116] width 18 height 18
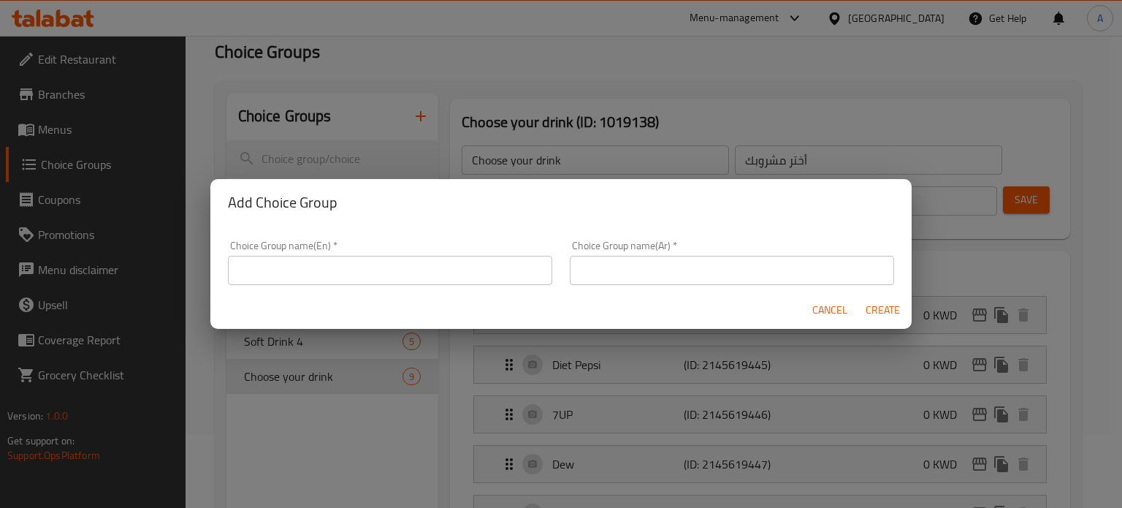
click at [394, 267] on input "text" at bounding box center [390, 270] width 324 height 29
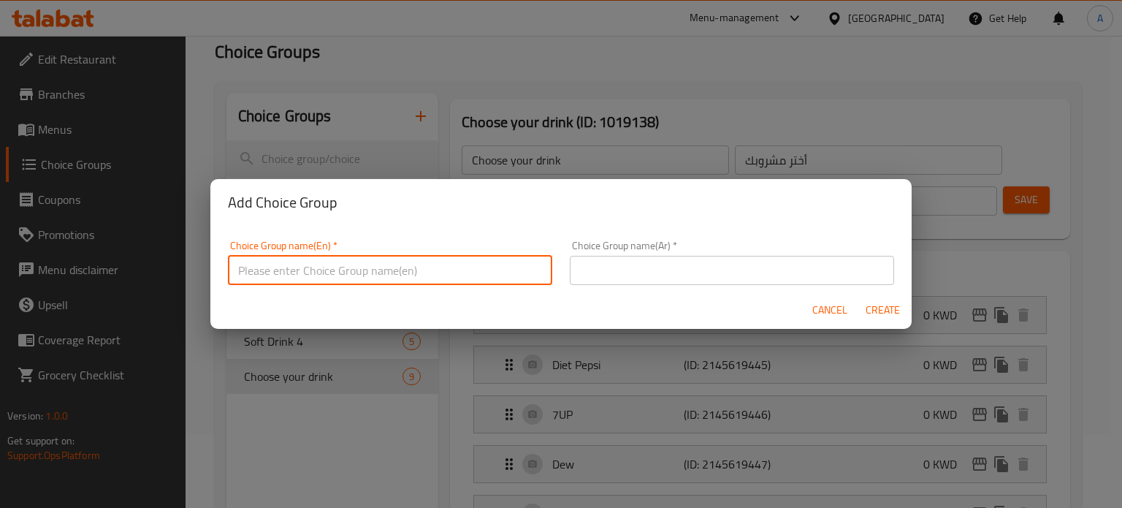
click at [394, 265] on input "text" at bounding box center [390, 270] width 324 height 29
type input "إ"
type input "Your Choice of fries"
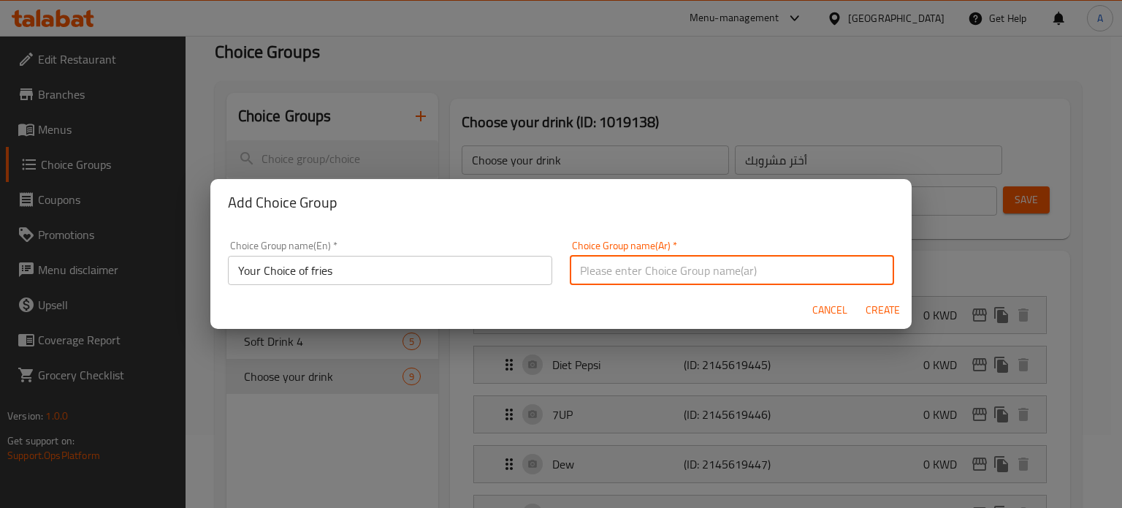
click at [616, 269] on input "text" at bounding box center [732, 270] width 324 height 29
type input "ا"
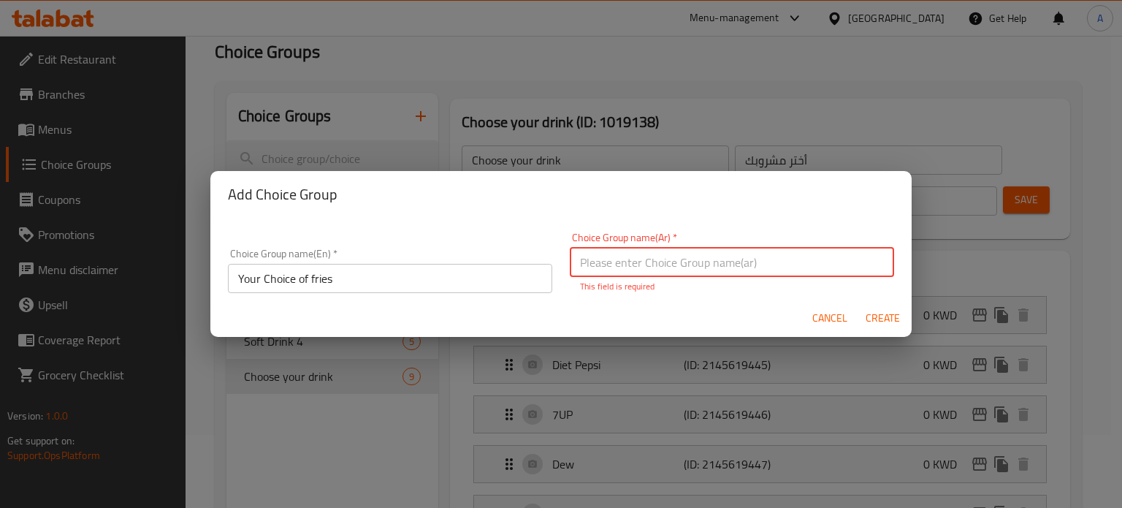
drag, startPoint x: 616, startPoint y: 269, endPoint x: 619, endPoint y: 259, distance: 9.9
click at [617, 259] on input "text" at bounding box center [732, 262] width 324 height 29
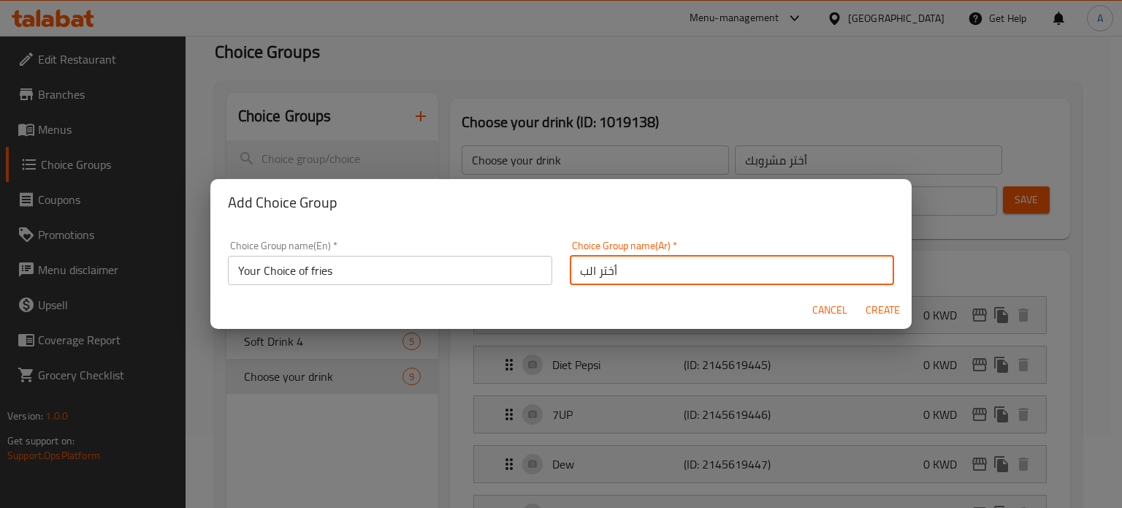
type input "أختر البطاط"
click at [757, 304] on div "Cancel Create" at bounding box center [560, 310] width 701 height 39
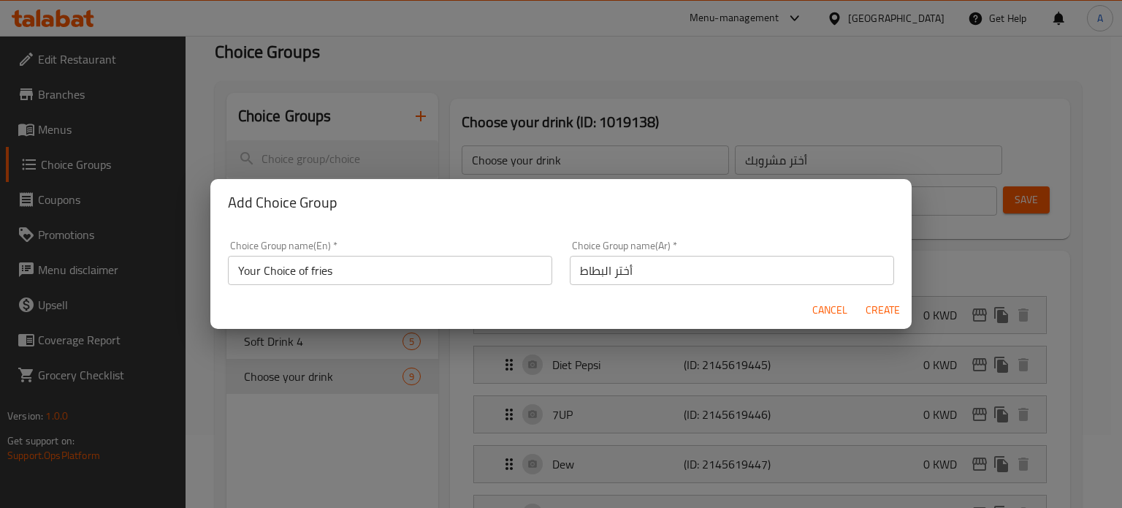
click at [882, 309] on span "Create" at bounding box center [882, 310] width 35 height 18
type input "Your Choice of fries"
type input "أختر البطاط"
type input "0"
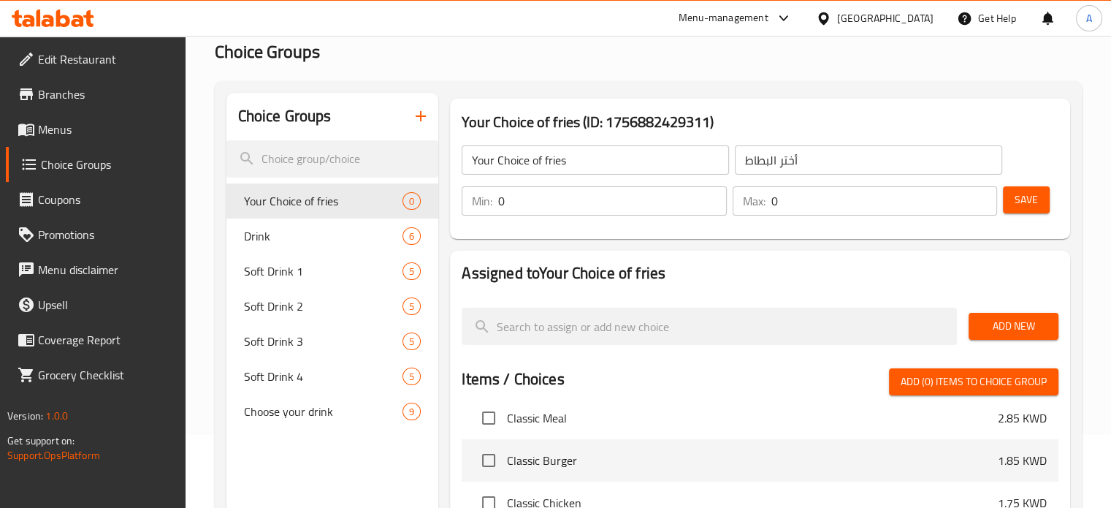
click at [614, 210] on input "0" at bounding box center [612, 200] width 228 height 29
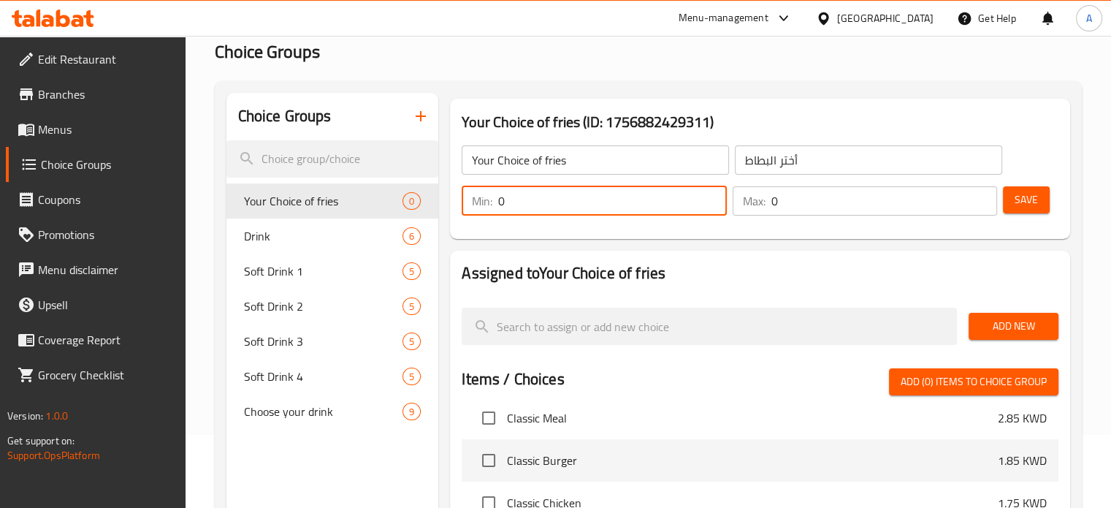
click at [614, 209] on input "0" at bounding box center [612, 200] width 228 height 29
type input "1"
click at [805, 206] on input "0" at bounding box center [884, 200] width 226 height 29
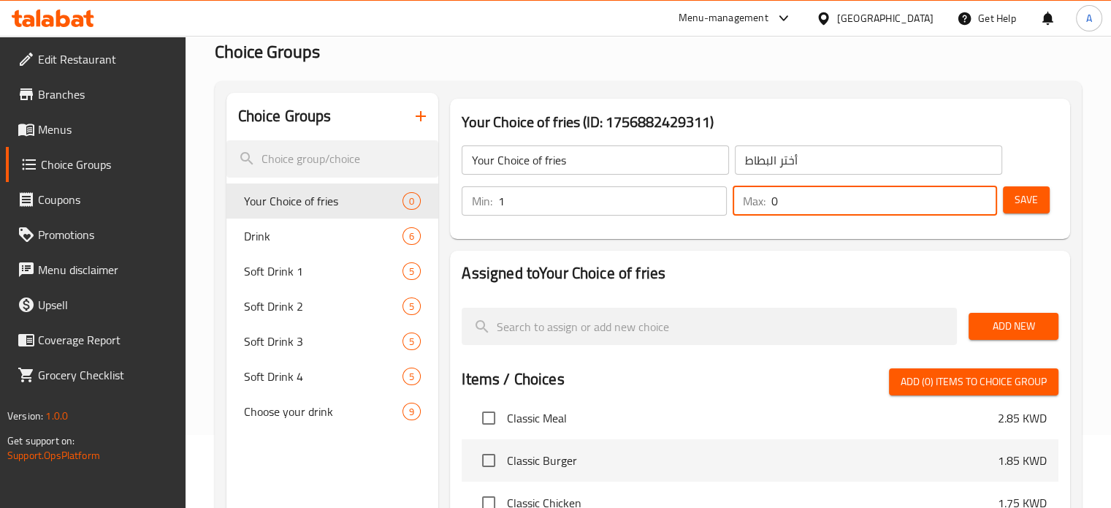
click at [805, 206] on input "0" at bounding box center [884, 200] width 226 height 29
type input "1"
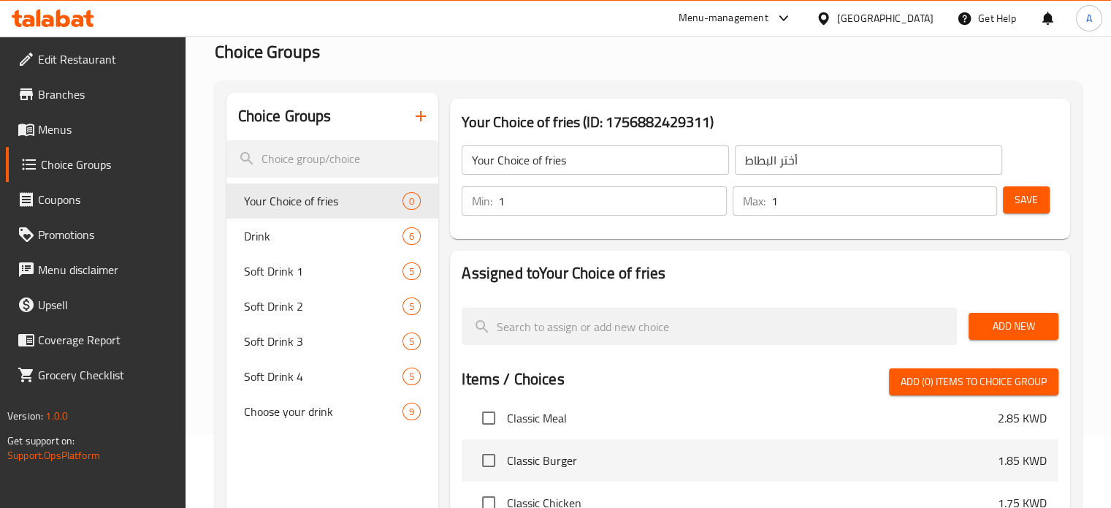
click at [822, 270] on h2 "Assigned to Your Choice of fries" at bounding box center [760, 273] width 597 height 22
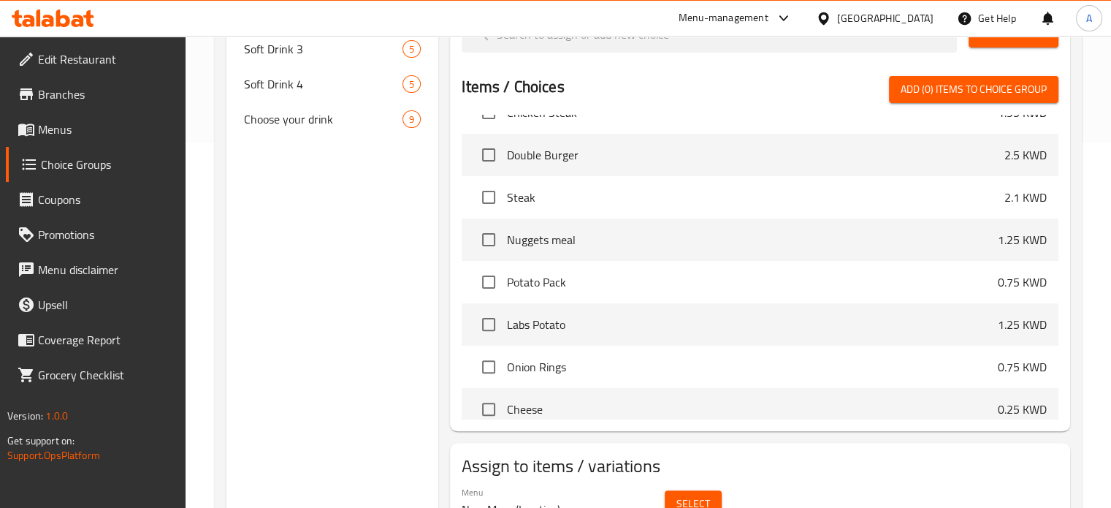
scroll to position [351, 0]
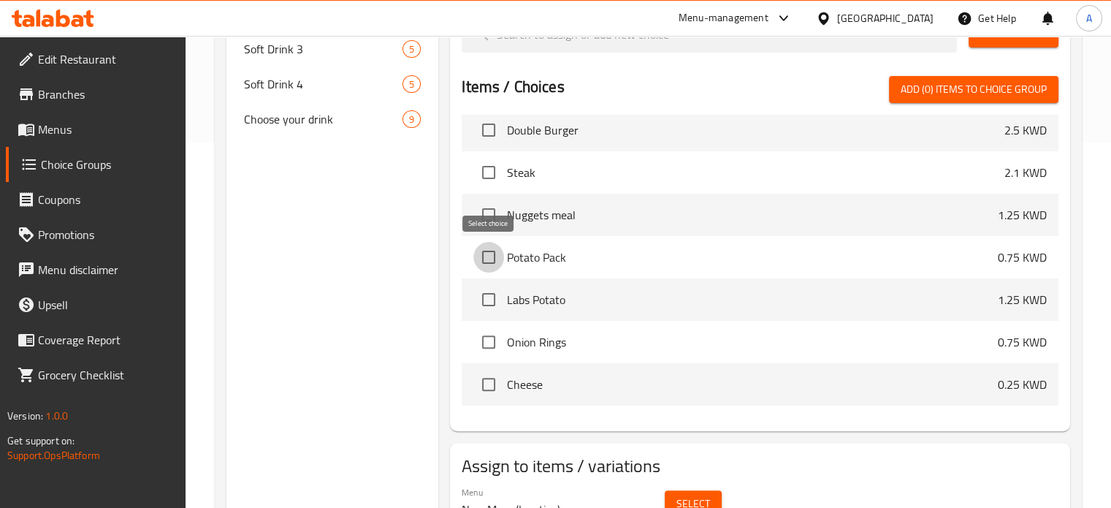
click at [487, 253] on input "checkbox" at bounding box center [488, 257] width 31 height 31
checkbox input "true"
click at [491, 299] on input "checkbox" at bounding box center [488, 299] width 31 height 31
checkbox input "true"
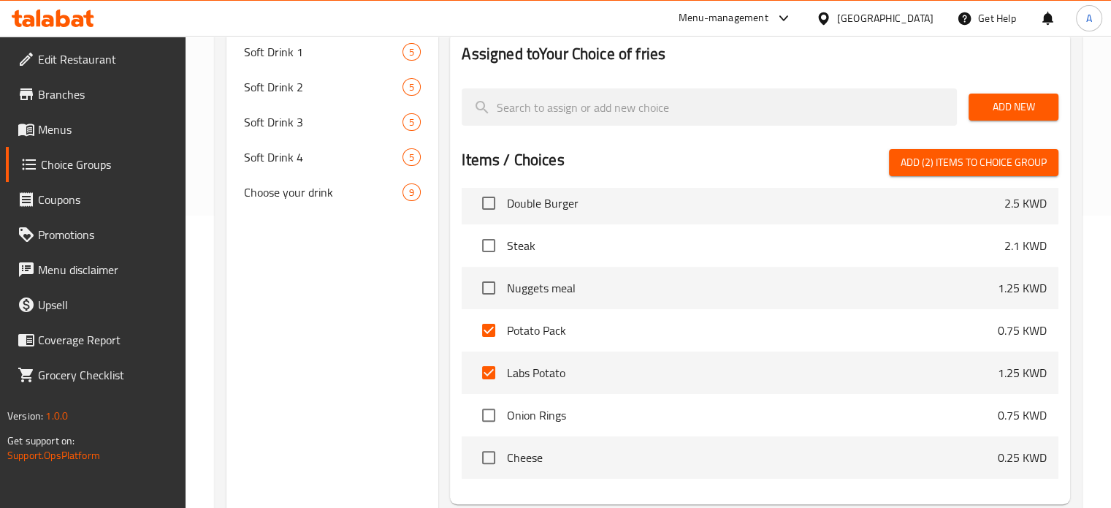
click at [970, 166] on span "Add (2) items to choice group" at bounding box center [974, 162] width 146 height 18
checkbox input "false"
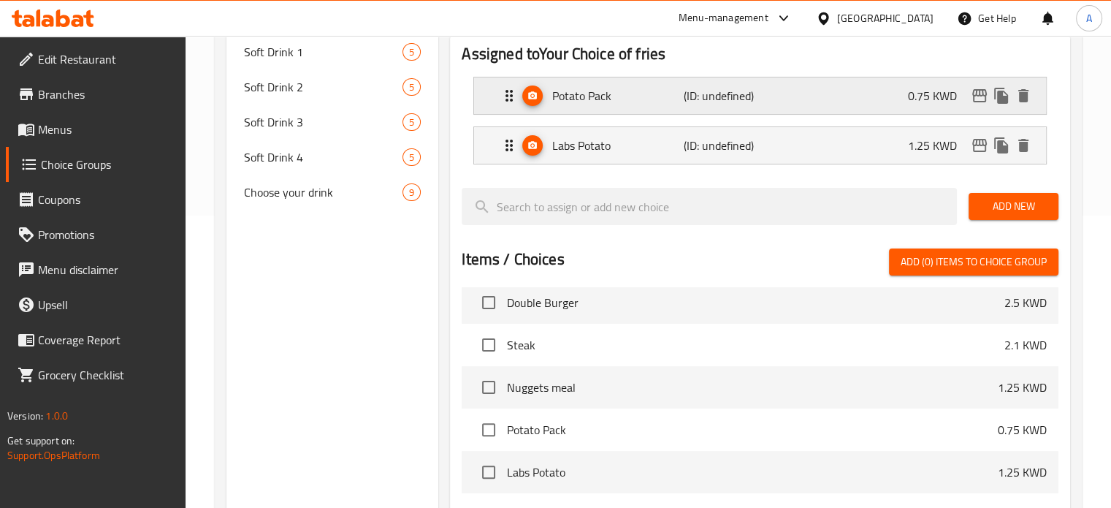
click at [798, 82] on div "Potato Pack (ID: undefined) 0.75 KWD" at bounding box center [764, 95] width 528 height 37
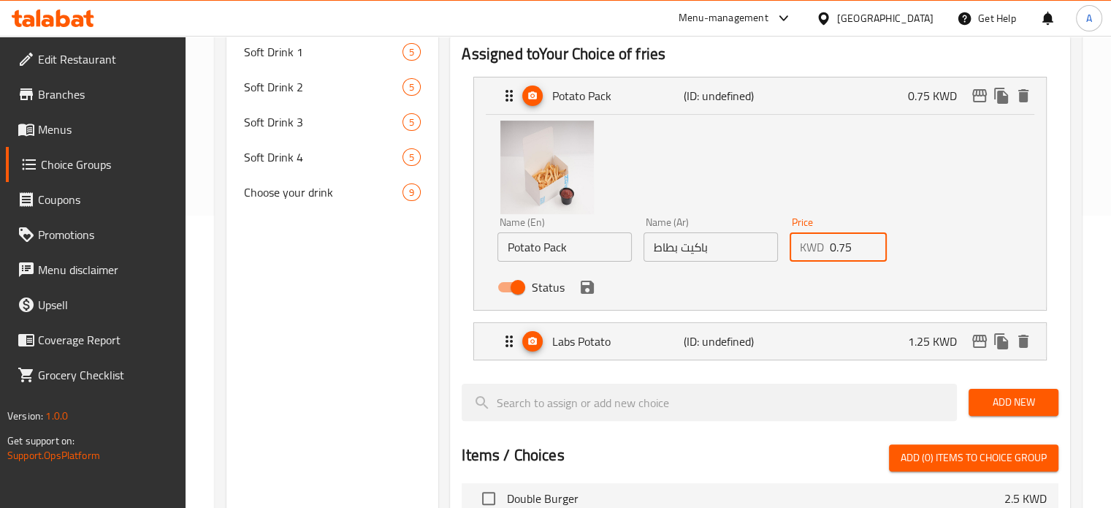
click at [844, 251] on input "0.75" at bounding box center [859, 246] width 58 height 29
click at [590, 286] on icon "save" at bounding box center [587, 286] width 13 height 13
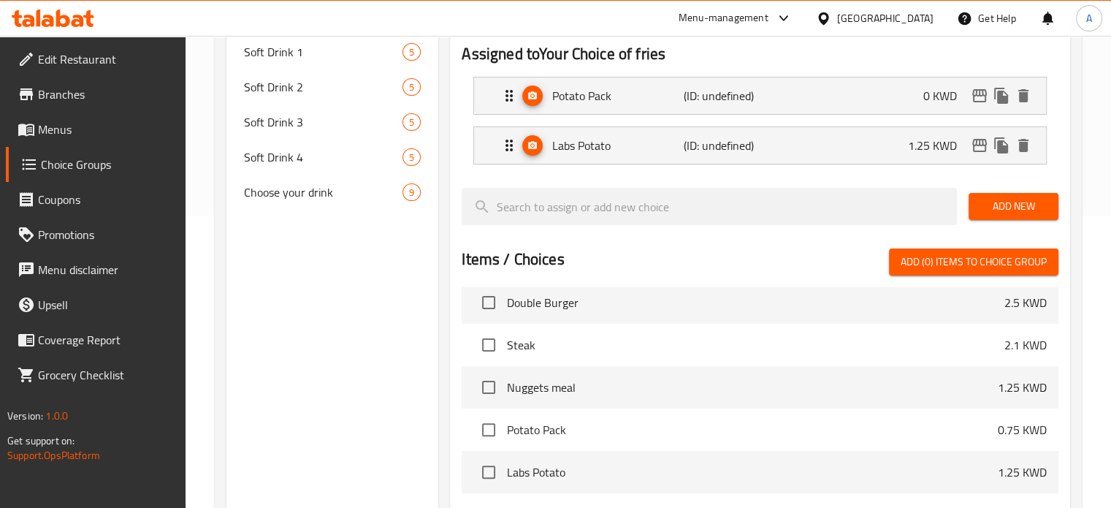
type input "0"
click at [841, 154] on div "Labs Potato (ID: undefined) 1.25 KWD" at bounding box center [764, 145] width 528 height 37
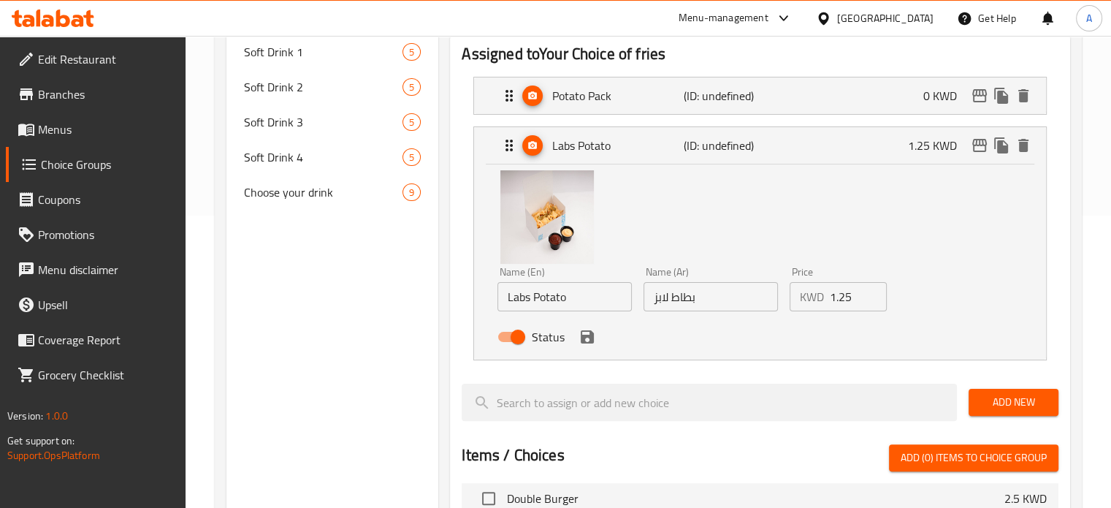
click at [844, 297] on input "1.25" at bounding box center [859, 296] width 58 height 29
click at [588, 336] on icon "save" at bounding box center [587, 336] width 13 height 13
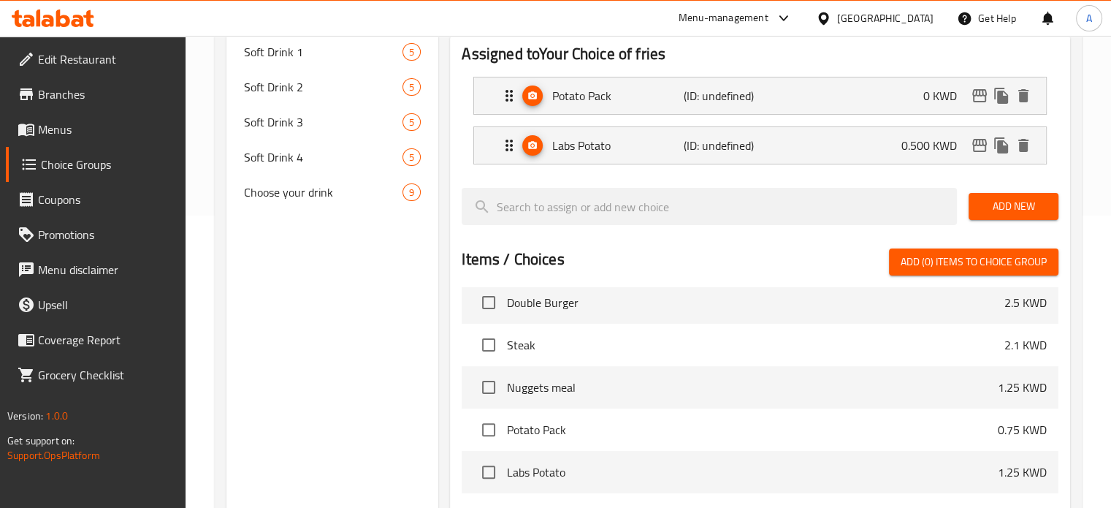
type input "0.500"
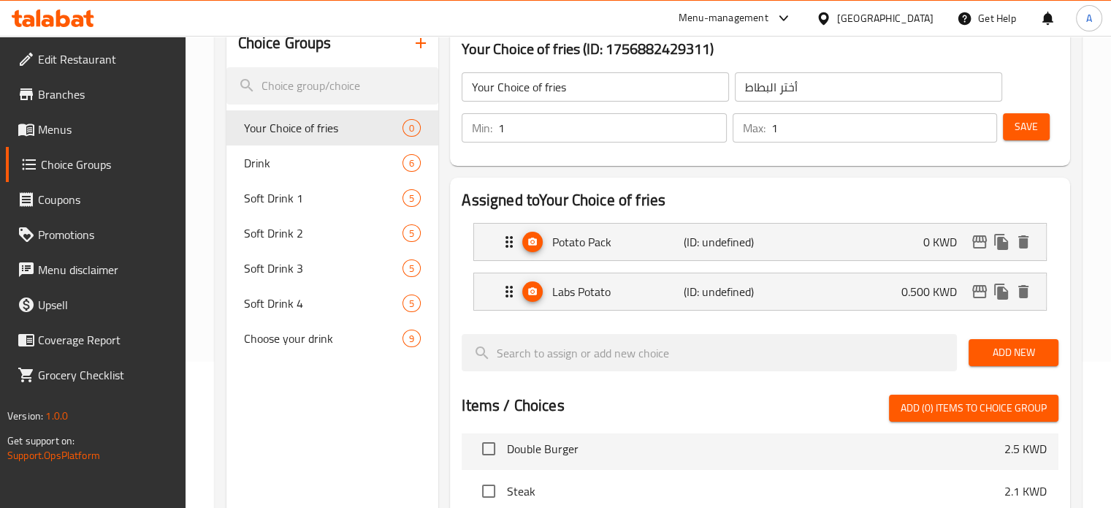
click at [1030, 126] on span "Save" at bounding box center [1026, 127] width 23 height 18
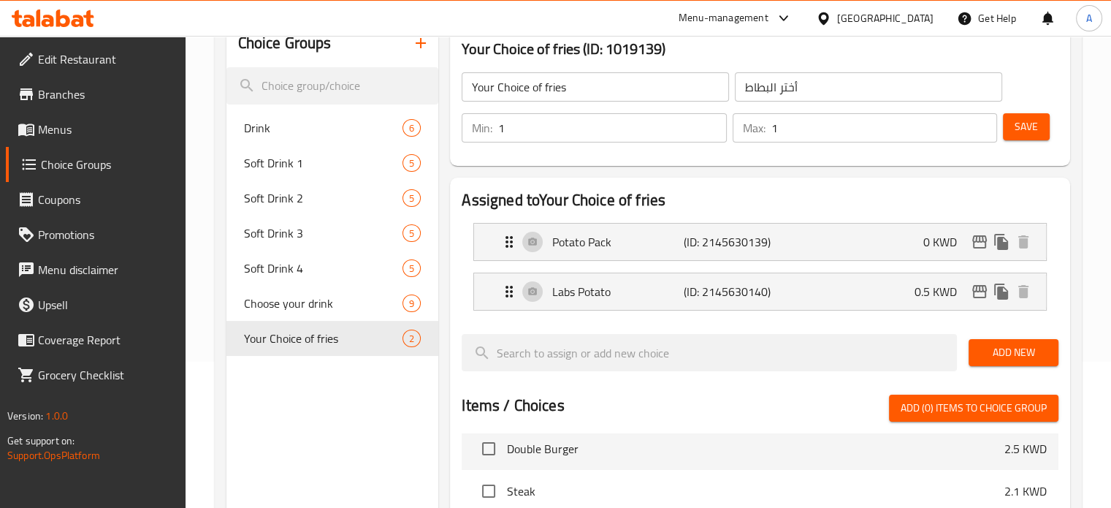
click at [75, 131] on span "Menus" at bounding box center [106, 130] width 136 height 18
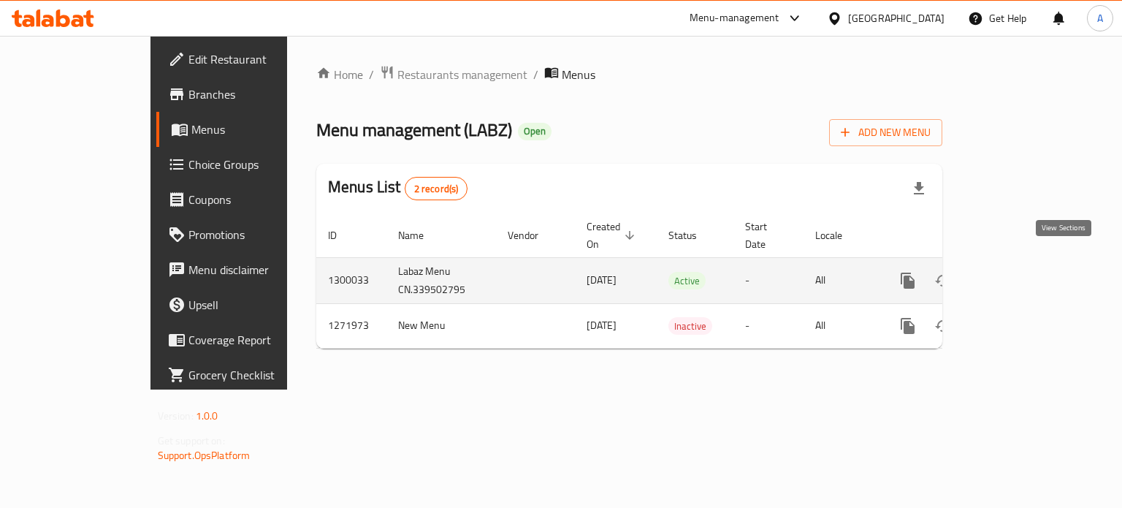
click at [1022, 272] on icon "enhanced table" at bounding box center [1013, 281] width 18 height 18
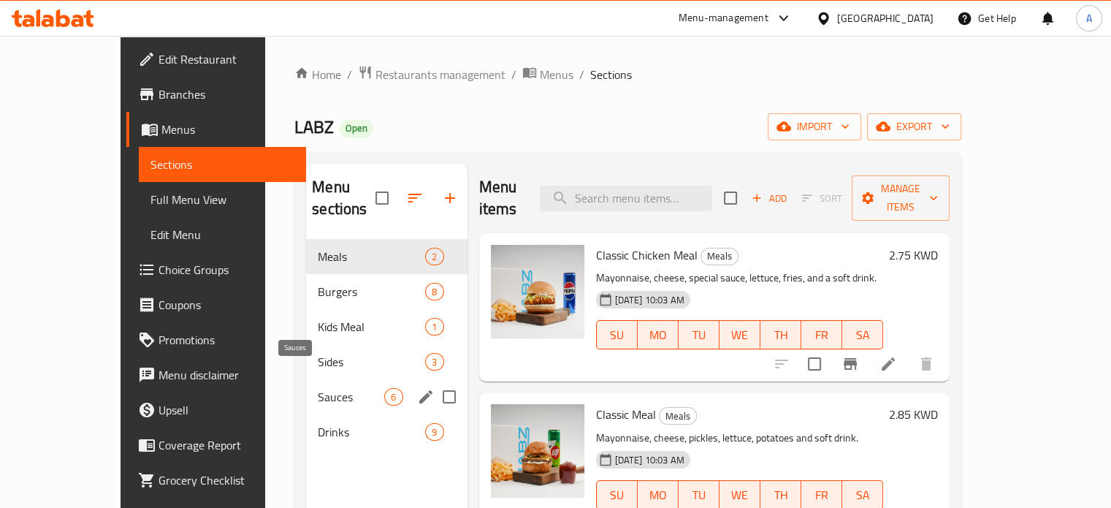
click at [318, 388] on span "Sauces" at bounding box center [351, 397] width 66 height 18
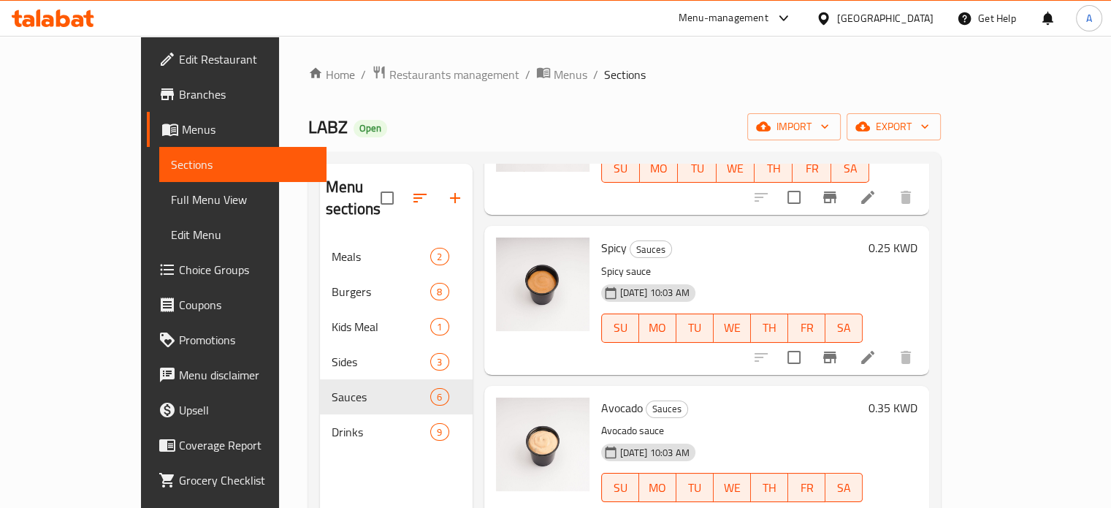
click at [179, 268] on span "Choice Groups" at bounding box center [247, 270] width 136 height 18
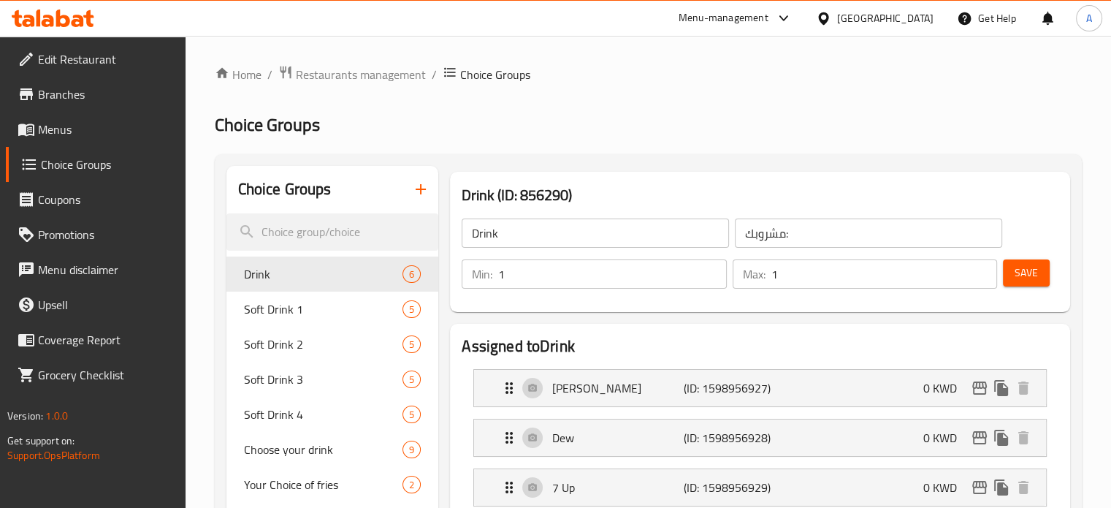
click at [602, 231] on input "Drink" at bounding box center [595, 232] width 267 height 29
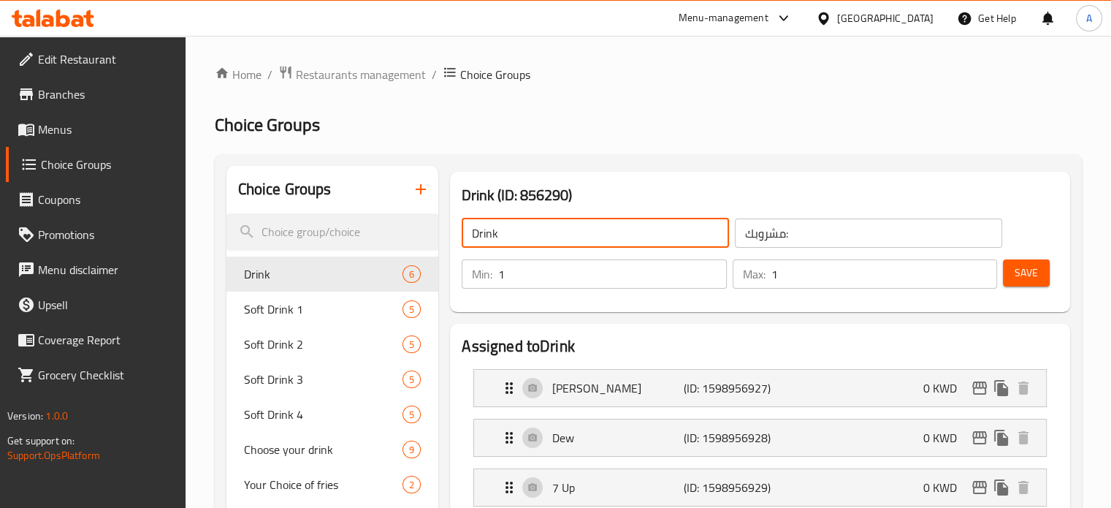
click at [416, 183] on icon "button" at bounding box center [421, 189] width 18 height 18
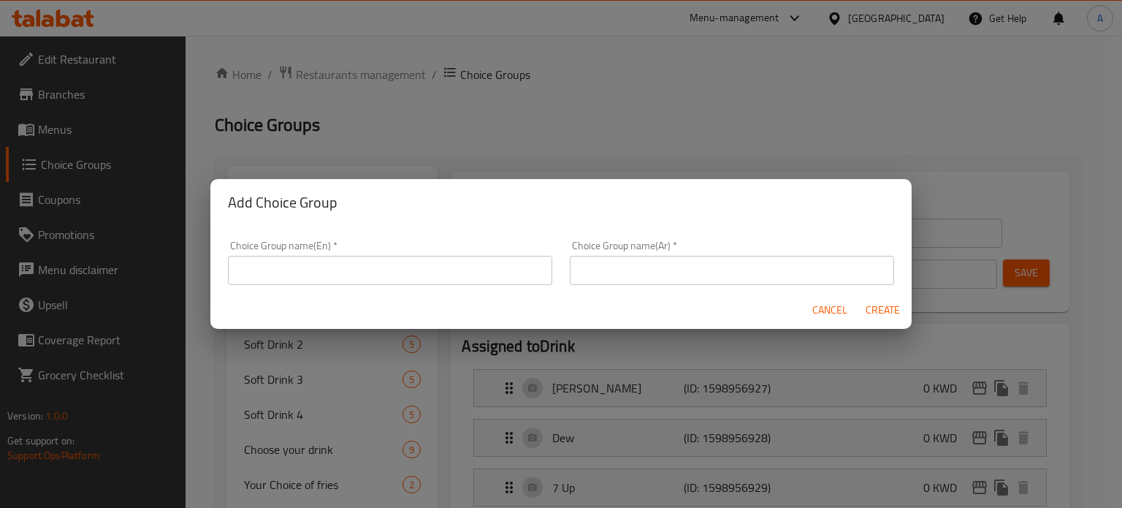
click at [429, 264] on input "text" at bounding box center [390, 270] width 324 height 29
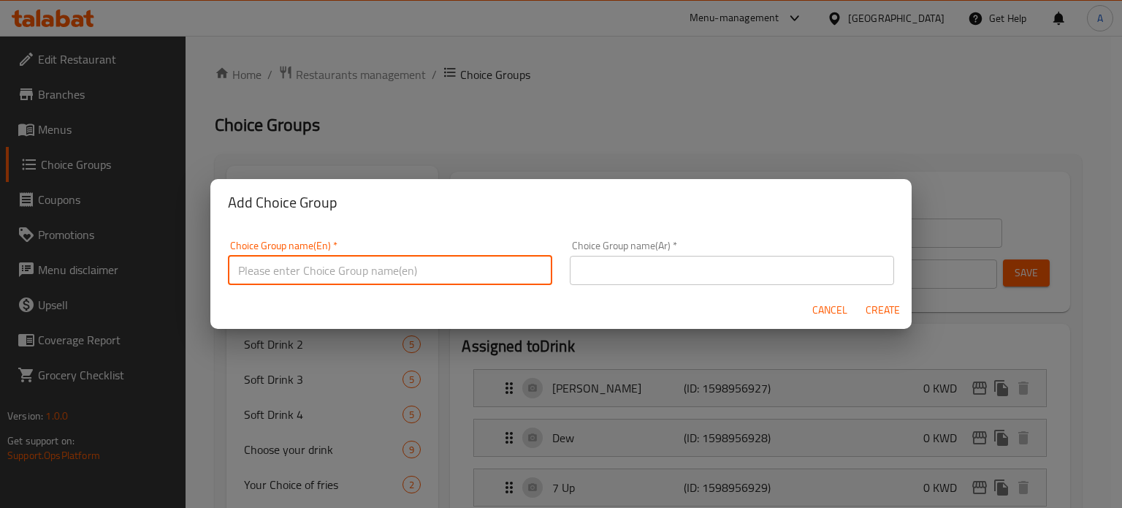
click at [429, 264] on input "text" at bounding box center [390, 270] width 324 height 29
type input "ؤ"
type input "Choose your dip"
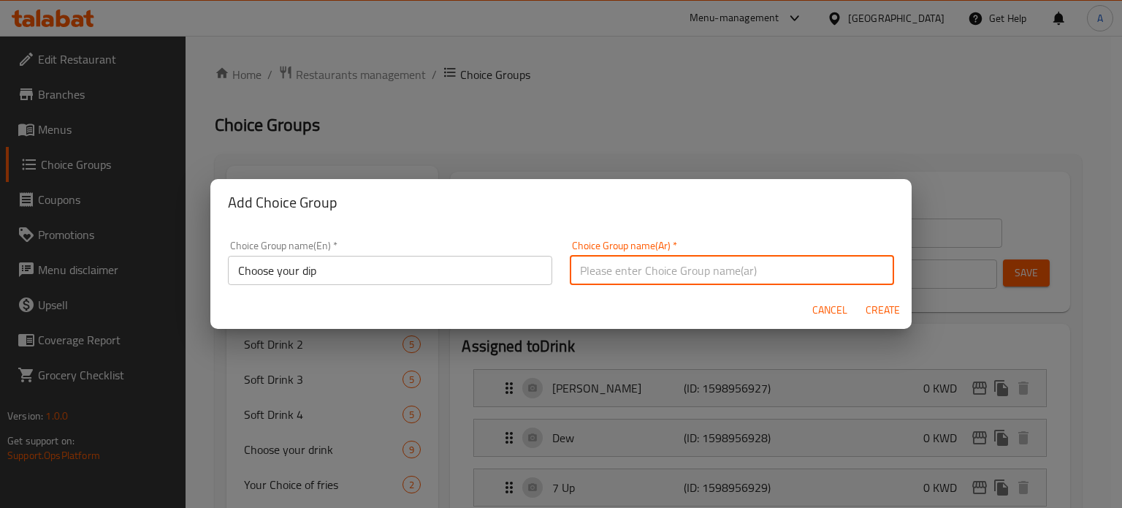
click at [642, 272] on input "text" at bounding box center [732, 270] width 324 height 29
type input "أختر السوس"
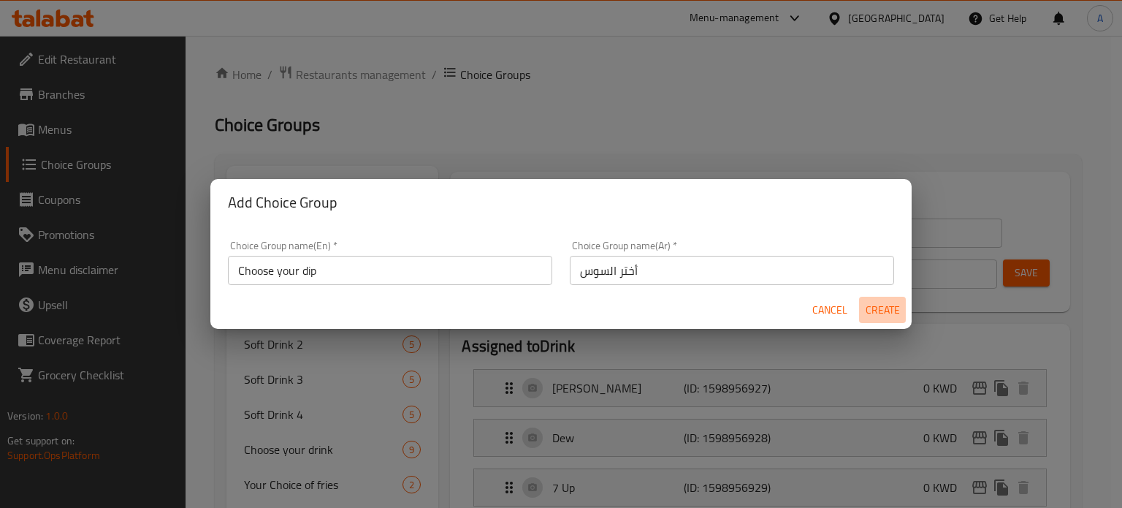
click at [871, 305] on span "Create" at bounding box center [882, 310] width 35 height 18
type input "Choose your dip"
type input "أختر السوس"
type input "0"
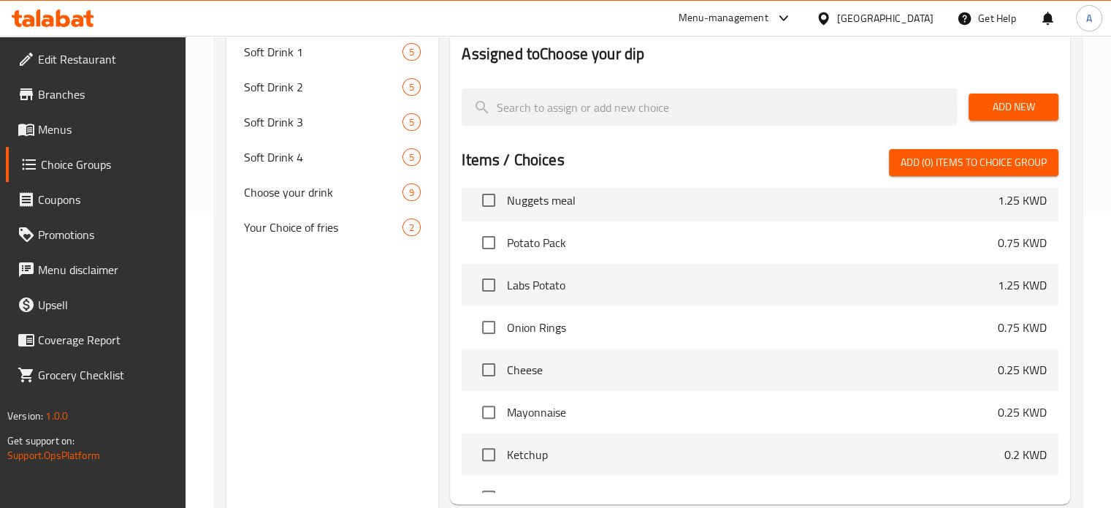
scroll to position [511, 0]
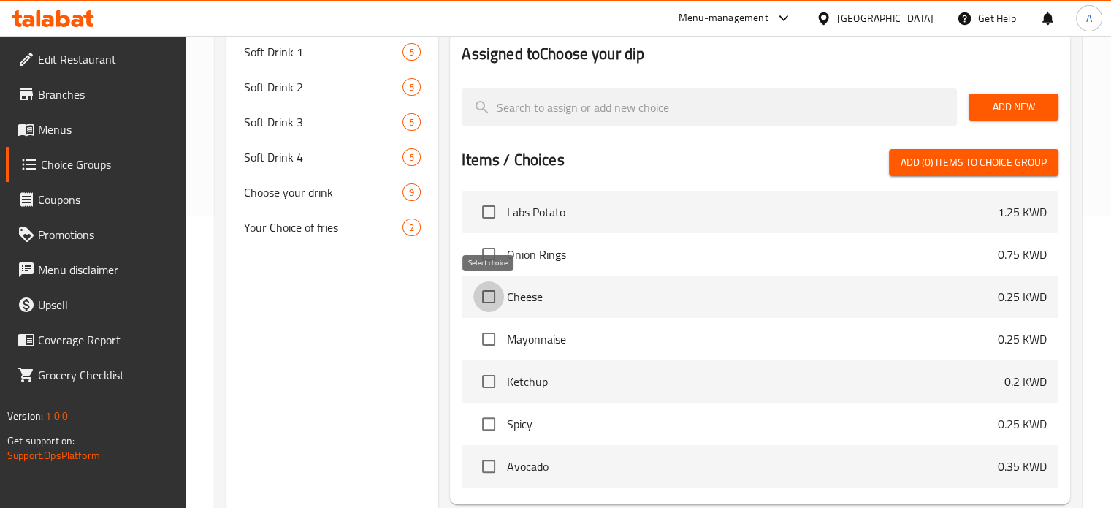
click at [482, 296] on input "checkbox" at bounding box center [488, 296] width 31 height 31
checkbox input "true"
click at [490, 338] on input "checkbox" at bounding box center [488, 339] width 31 height 31
checkbox input "true"
click at [488, 379] on input "checkbox" at bounding box center [488, 381] width 31 height 31
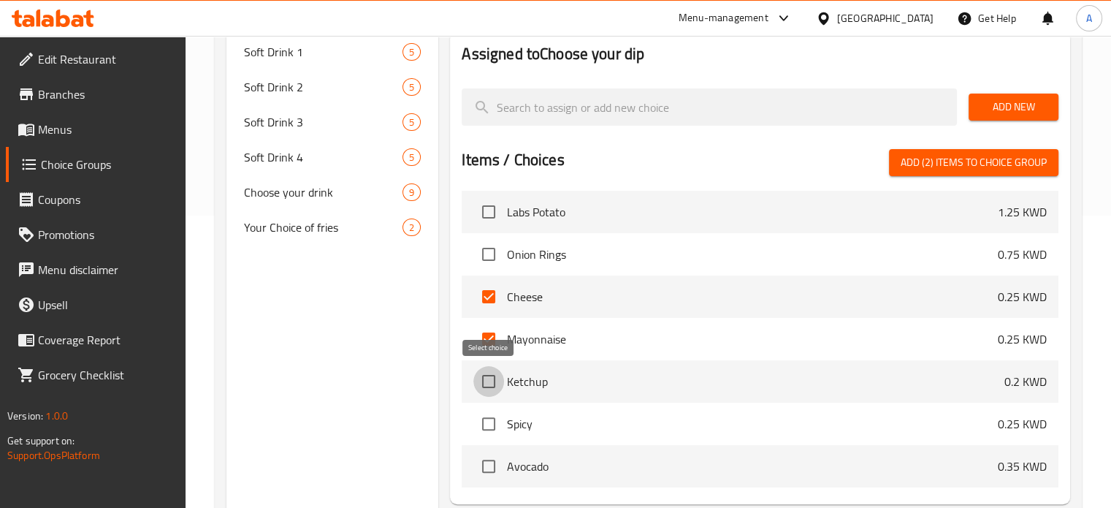
checkbox input "true"
click at [487, 420] on input "checkbox" at bounding box center [488, 423] width 31 height 31
checkbox input "true"
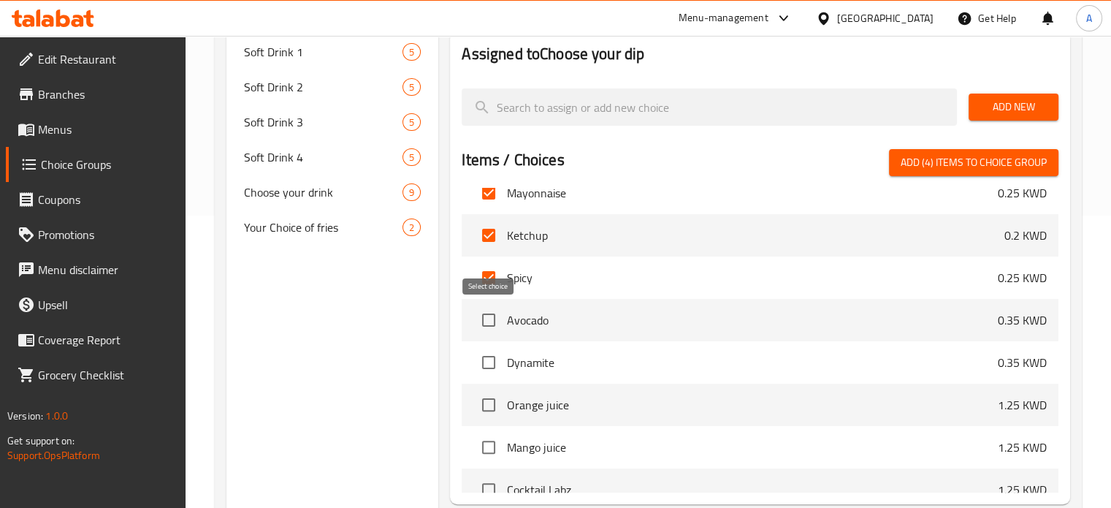
click at [488, 324] on input "checkbox" at bounding box center [488, 320] width 31 height 31
checkbox input "true"
click at [488, 361] on input "checkbox" at bounding box center [488, 362] width 31 height 31
checkbox input "true"
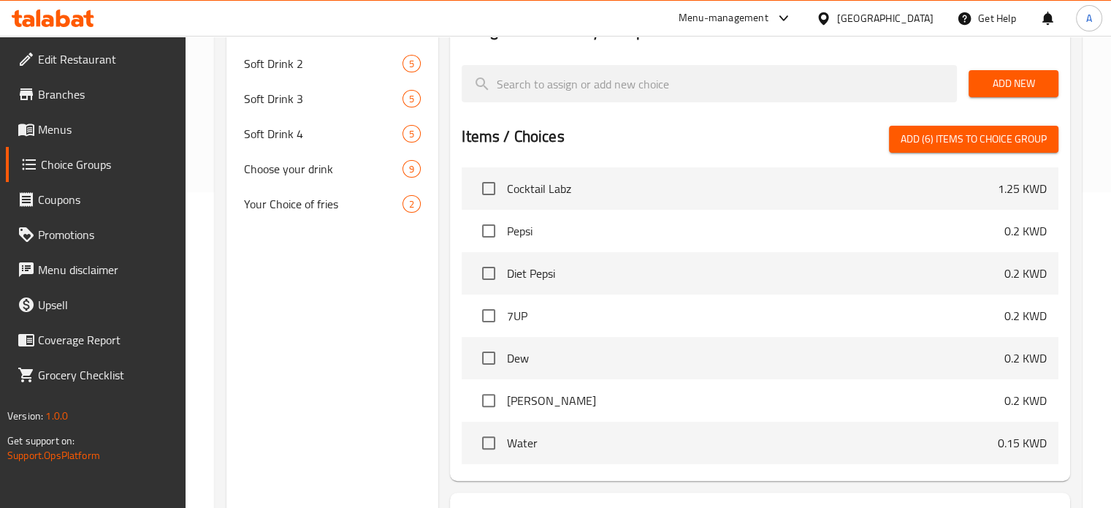
scroll to position [72, 0]
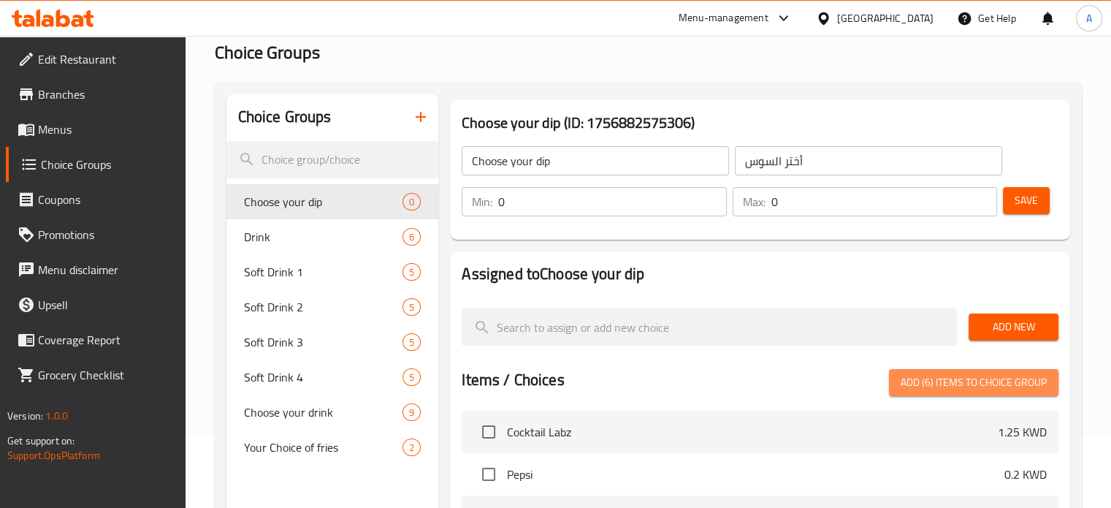
click at [958, 383] on span "Add (6) items to choice group" at bounding box center [974, 382] width 146 height 18
checkbox input "false"
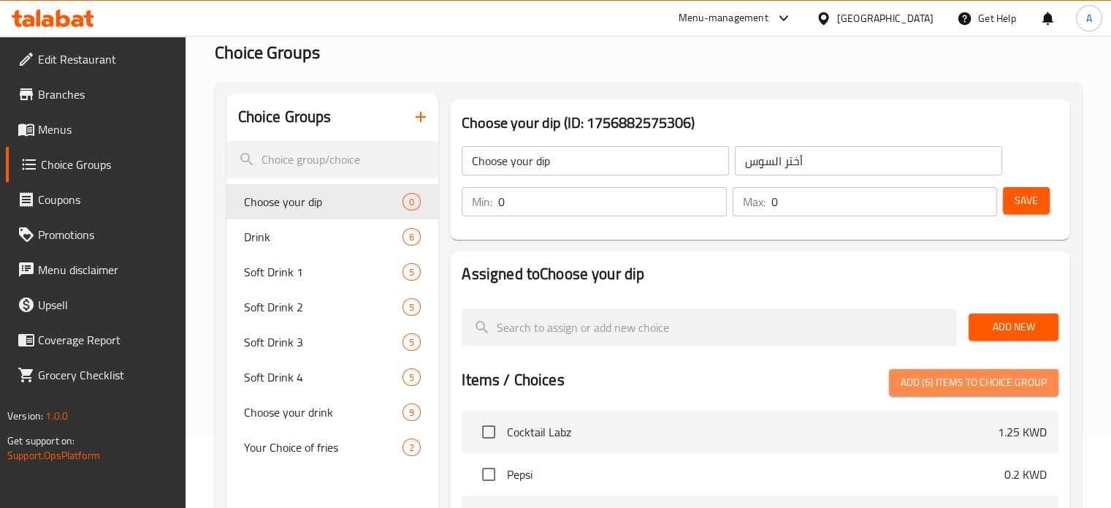
checkbox input "false"
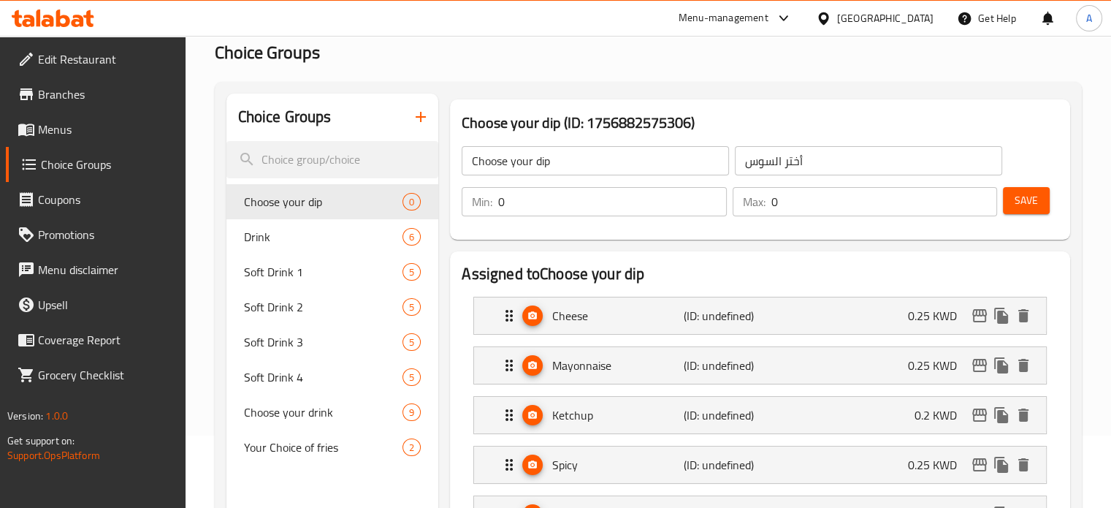
click at [1028, 201] on span "Save" at bounding box center [1026, 200] width 23 height 18
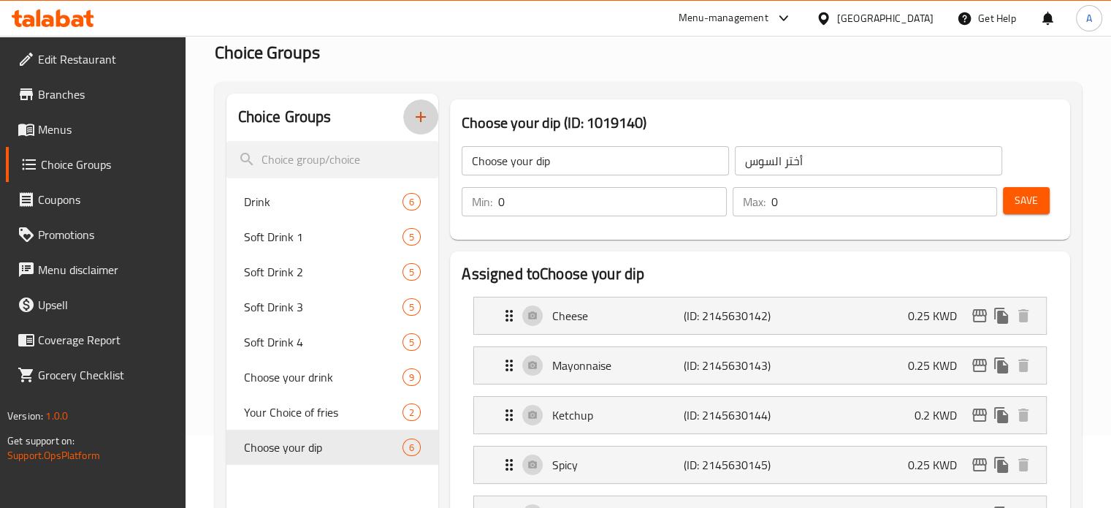
click at [418, 118] on icon "button" at bounding box center [421, 117] width 10 height 10
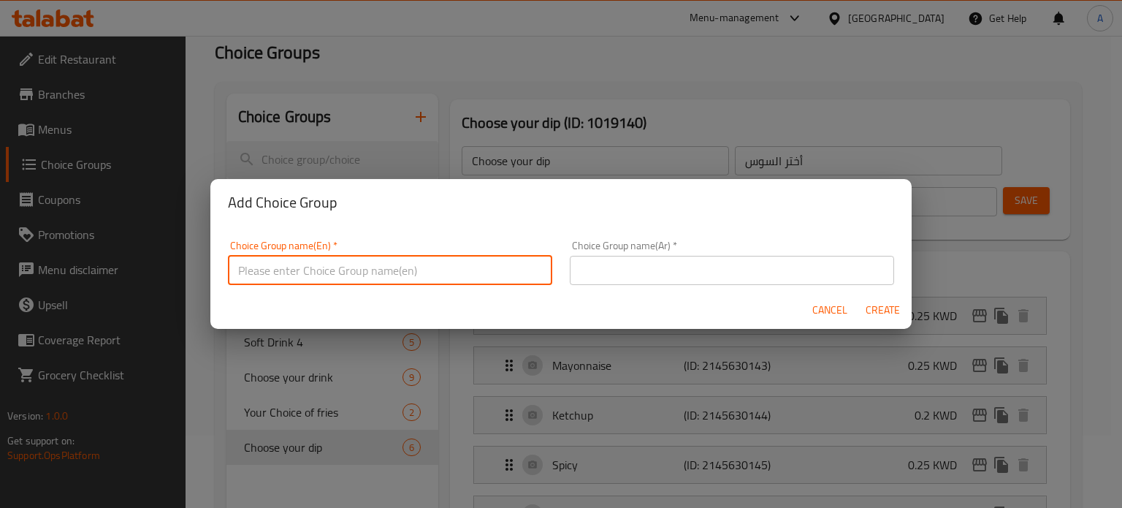
click at [422, 277] on input "text" at bounding box center [390, 270] width 324 height 29
type input "ش"
click at [716, 269] on input "text" at bounding box center [732, 270] width 324 height 29
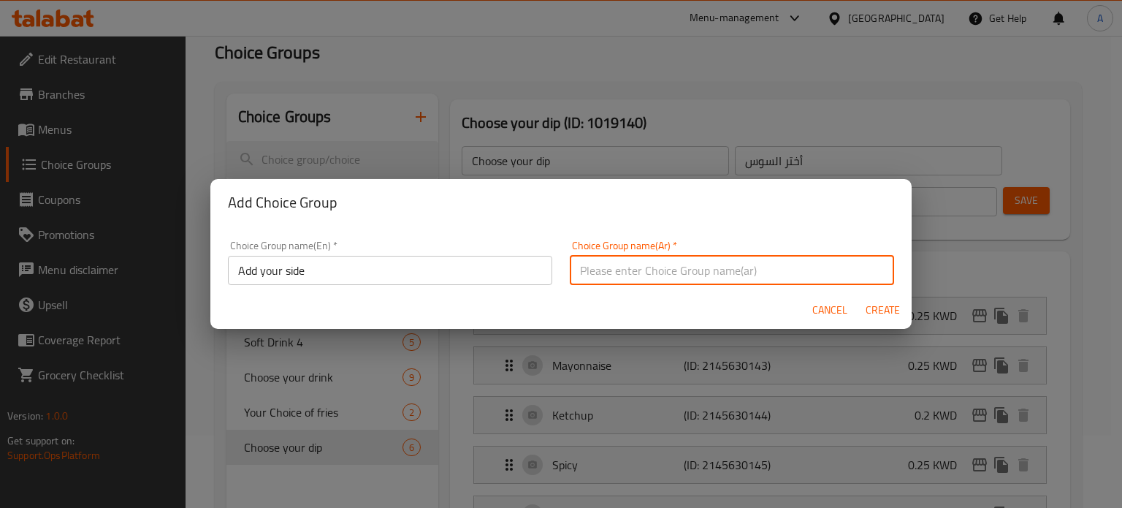
click at [280, 268] on input "Add your side" at bounding box center [390, 270] width 324 height 29
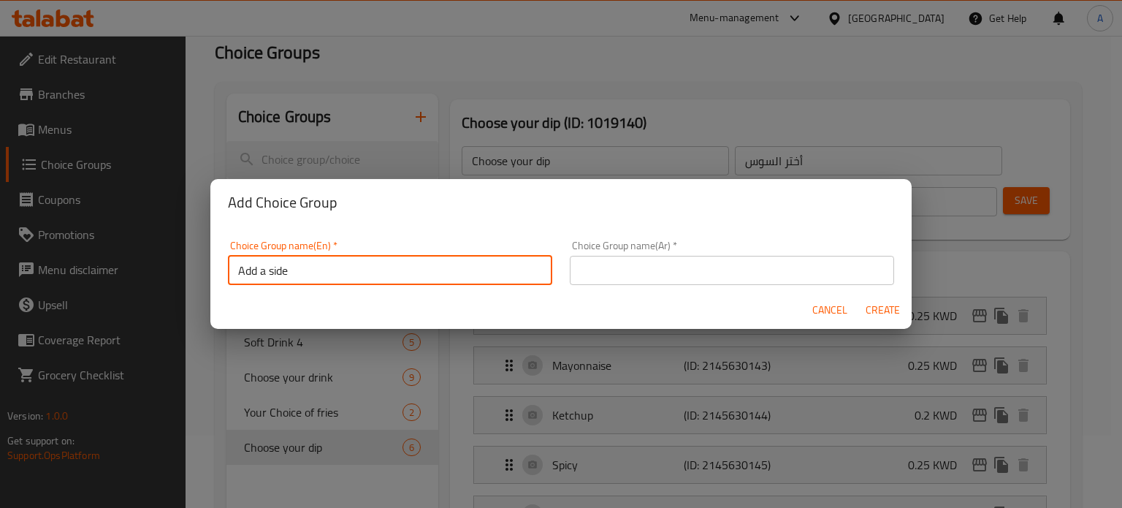
type input "Add a side"
click at [665, 268] on input "text" at bounding box center [732, 270] width 324 height 29
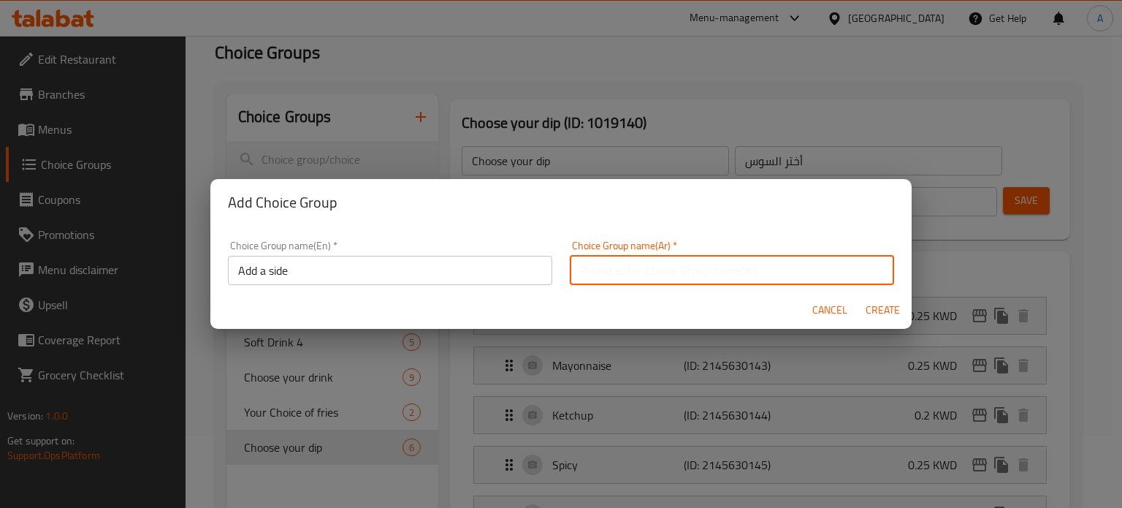
type input "H"
type input "أضف طبق جانبي"
click at [885, 307] on span "Create" at bounding box center [882, 310] width 35 height 18
type input "Add a side"
type input "أضف طبق جانبي"
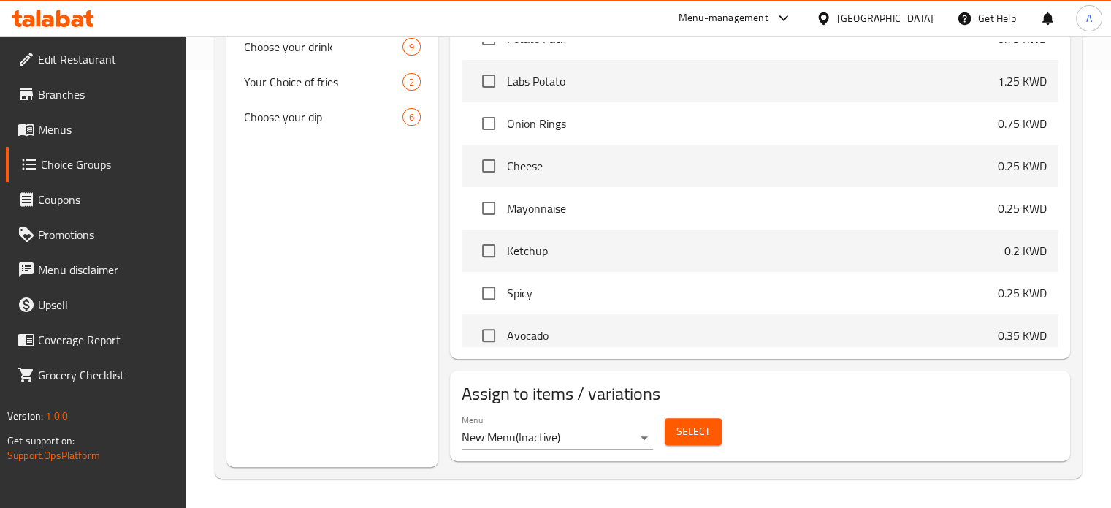
scroll to position [351, 0]
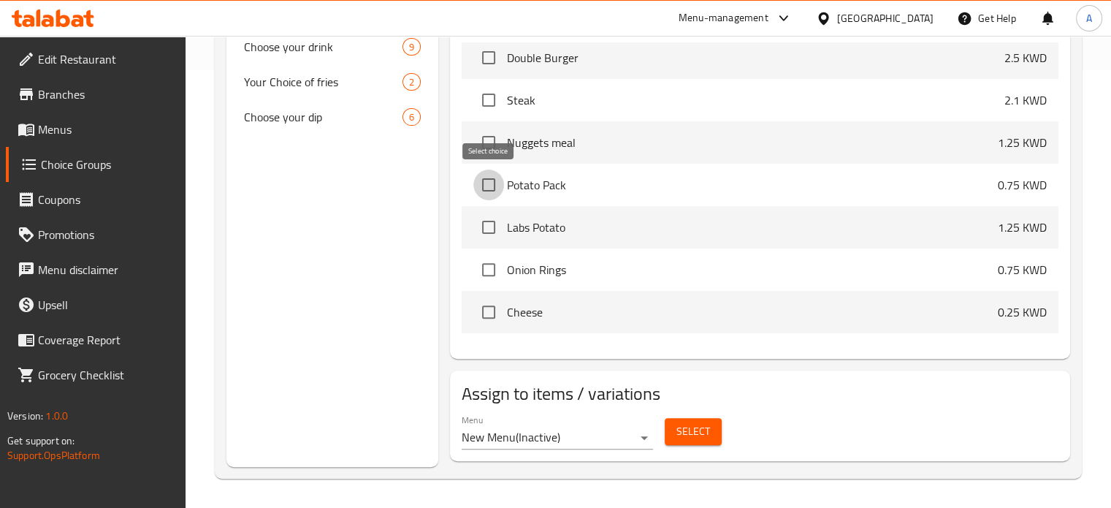
click at [491, 183] on input "checkbox" at bounding box center [488, 184] width 31 height 31
checkbox input "true"
click at [491, 224] on input "checkbox" at bounding box center [488, 227] width 31 height 31
checkbox input "true"
click at [491, 265] on input "checkbox" at bounding box center [488, 269] width 31 height 31
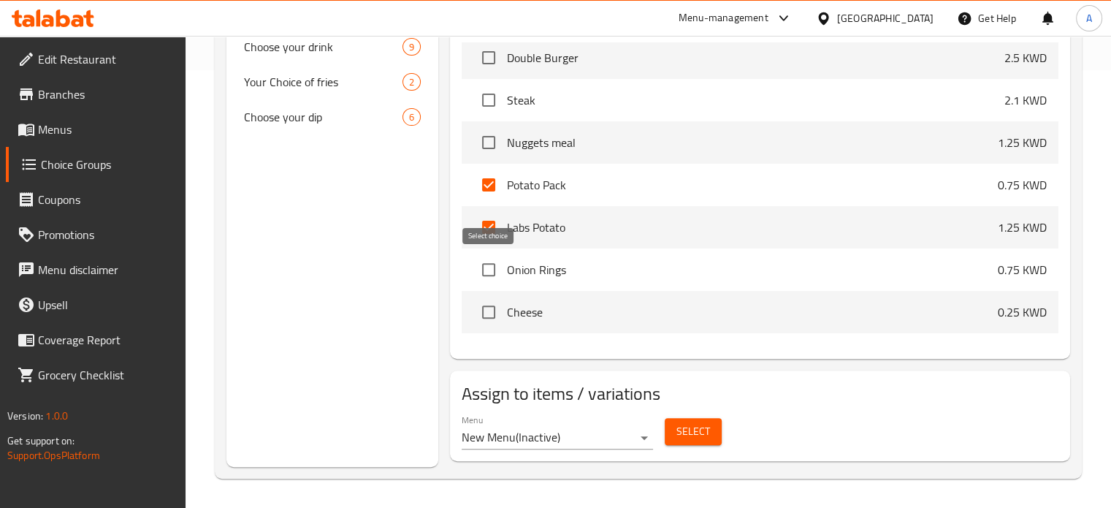
checkbox input "true"
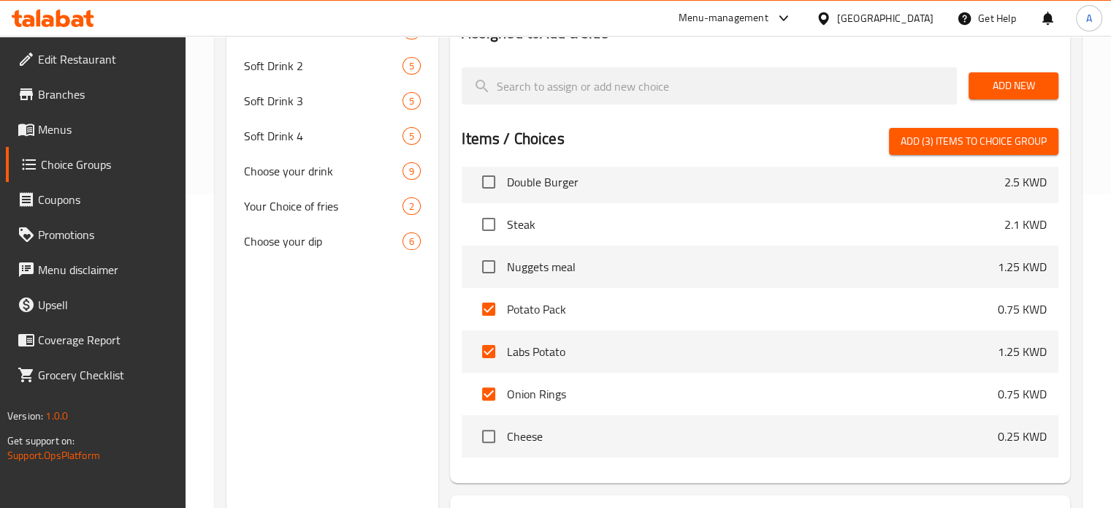
scroll to position [145, 0]
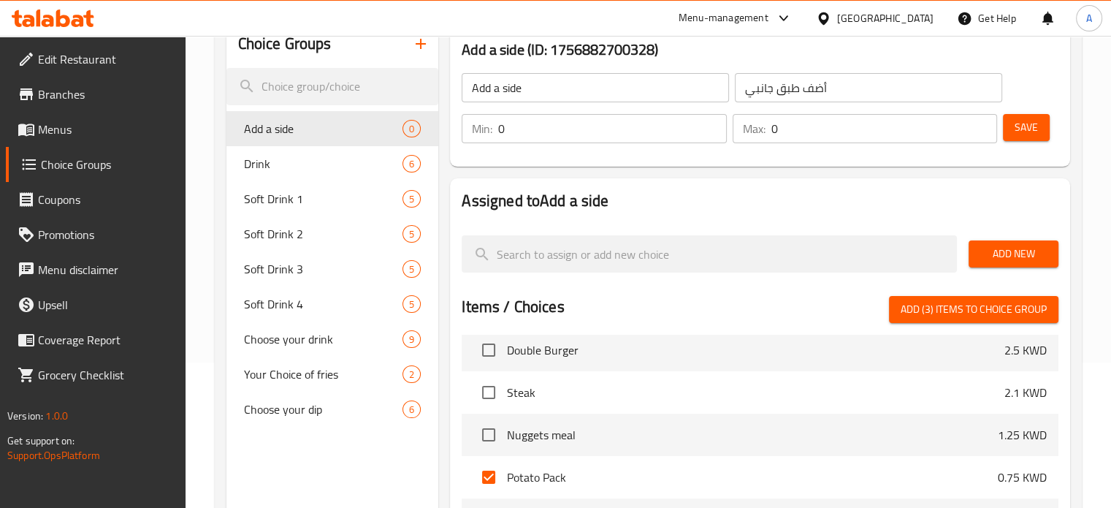
click at [986, 308] on span "Add (3) items to choice group" at bounding box center [974, 309] width 146 height 18
checkbox input "false"
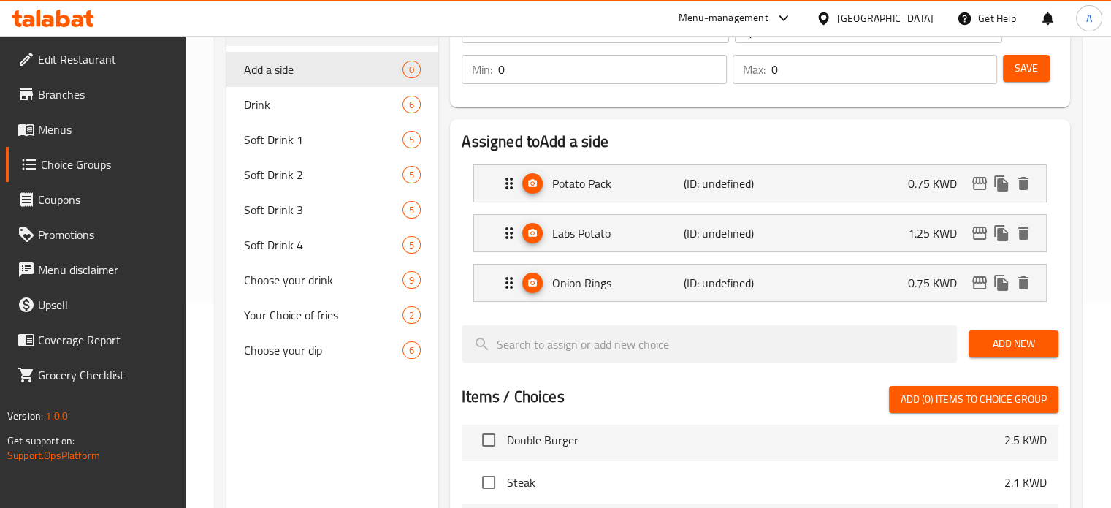
scroll to position [72, 0]
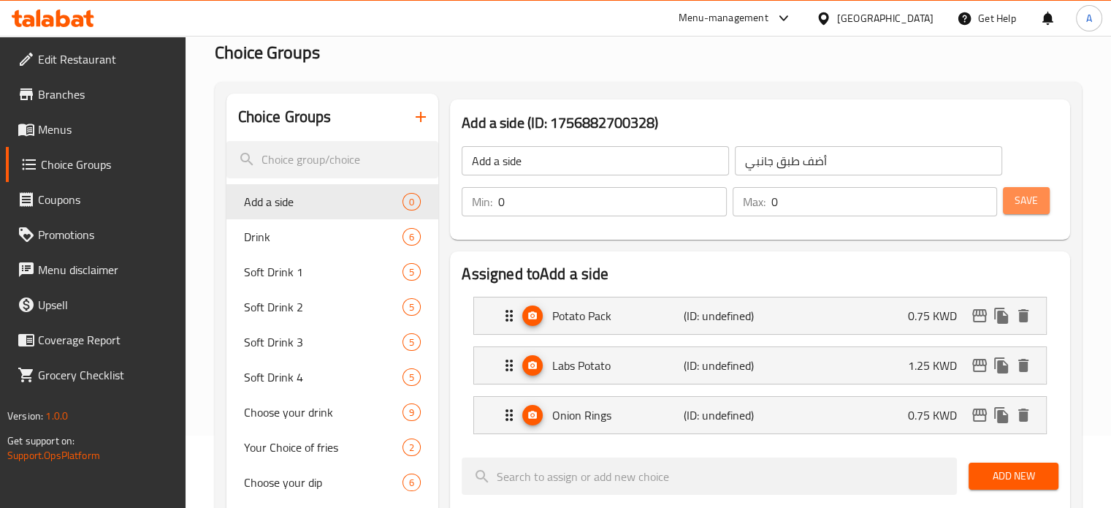
click at [1033, 204] on span "Save" at bounding box center [1026, 200] width 23 height 18
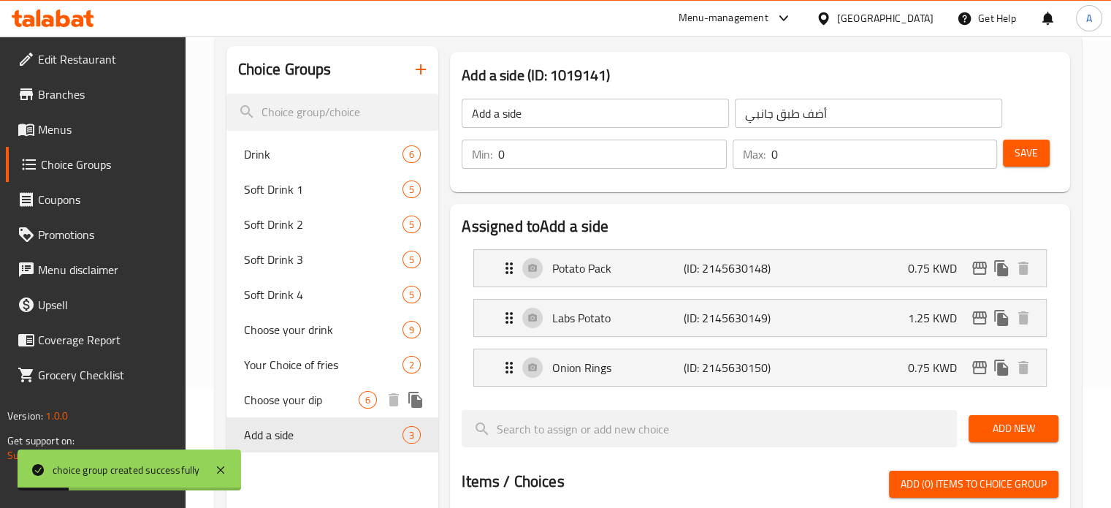
scroll to position [145, 0]
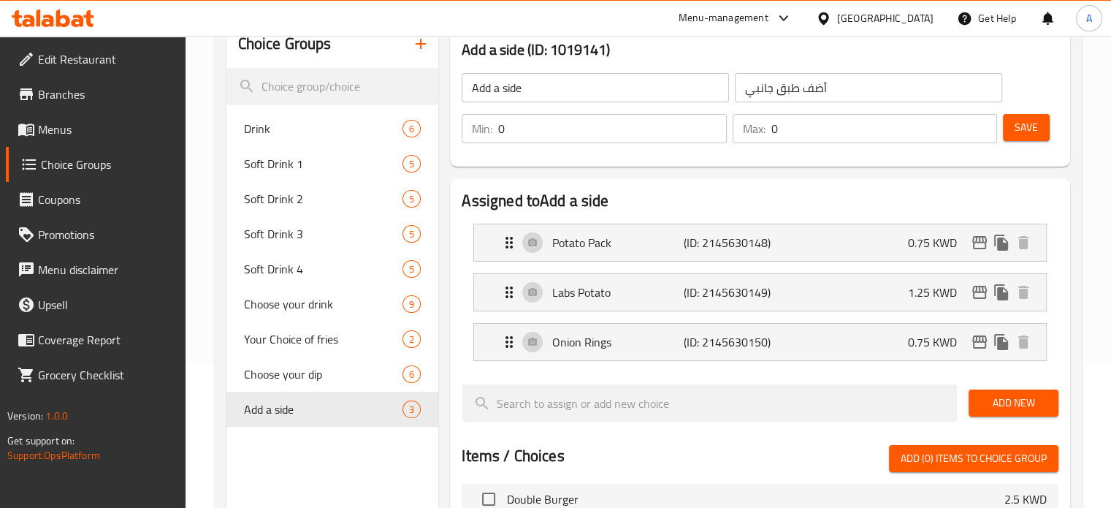
click at [81, 128] on span "Menus" at bounding box center [106, 130] width 136 height 18
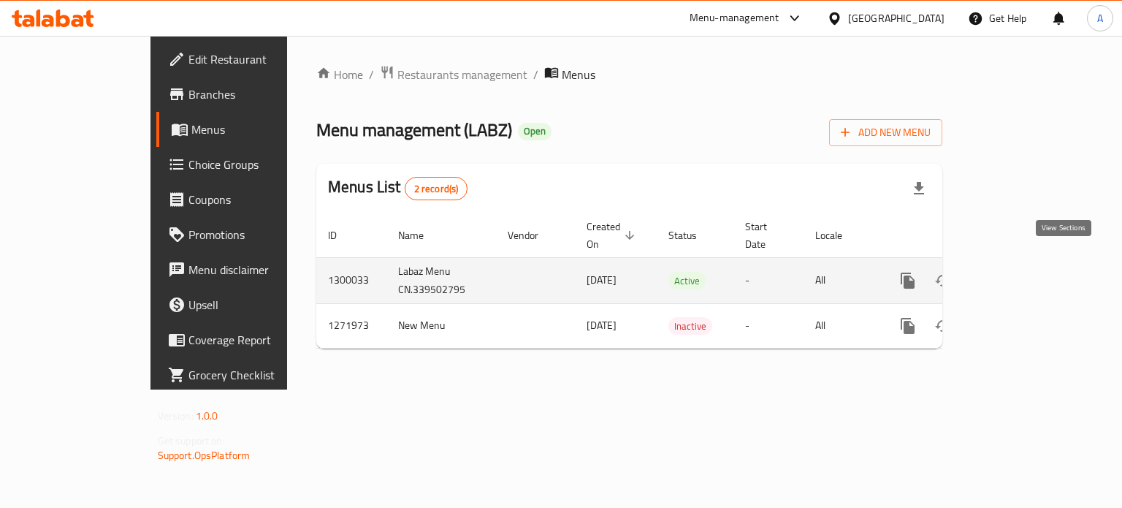
click at [1022, 272] on icon "enhanced table" at bounding box center [1013, 281] width 18 height 18
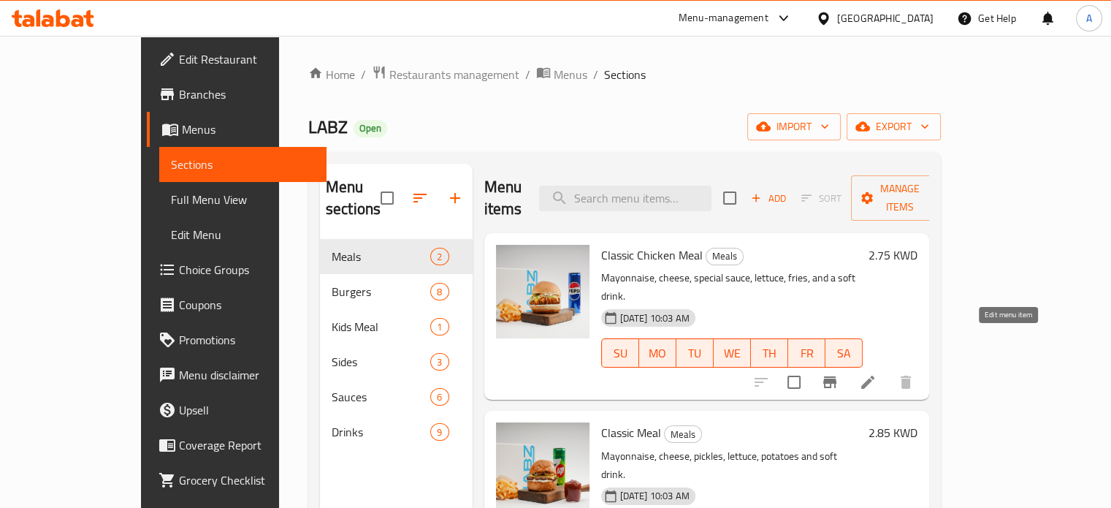
click at [874, 375] on icon at bounding box center [867, 381] width 13 height 13
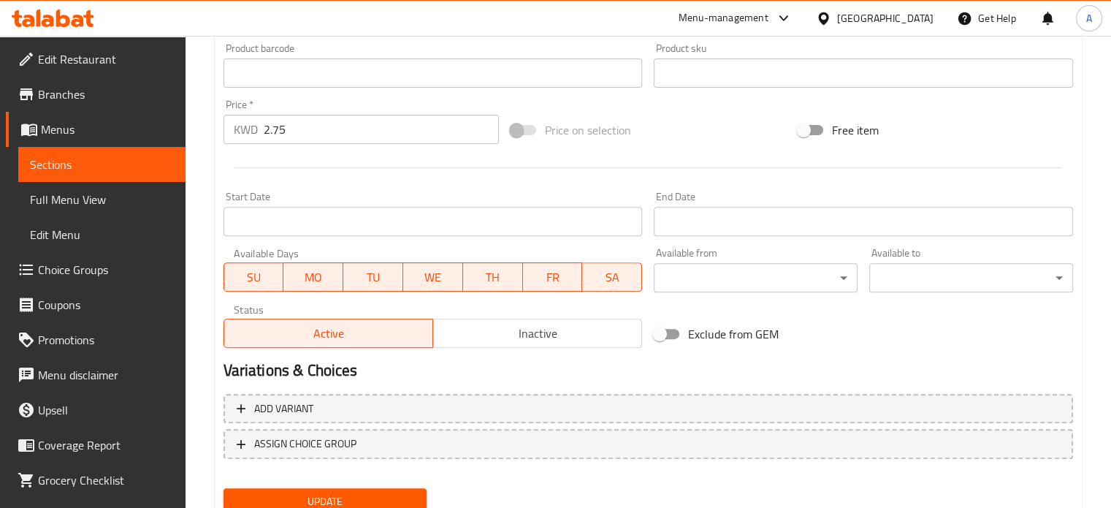
scroll to position [544, 0]
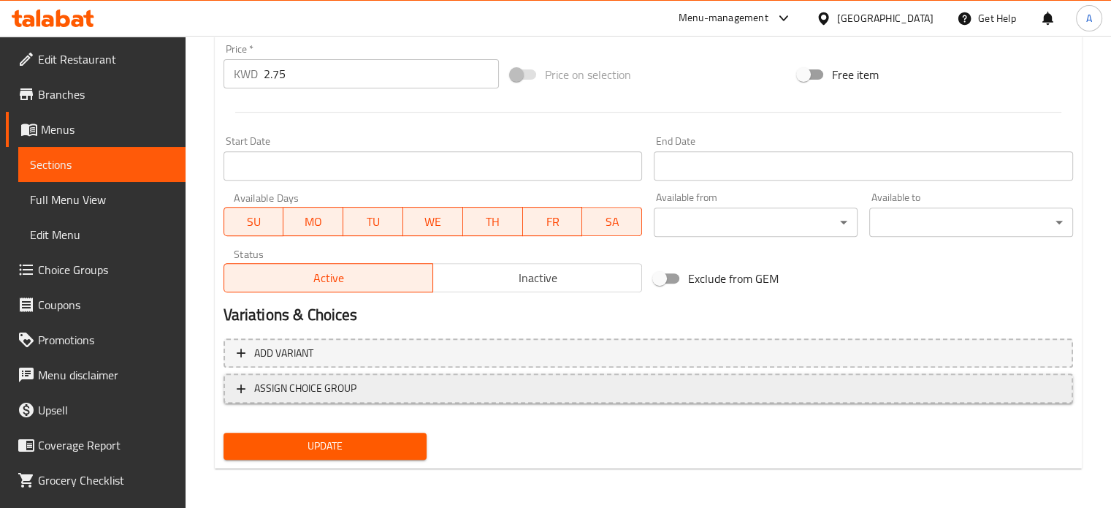
click at [240, 388] on icon "button" at bounding box center [241, 388] width 9 height 9
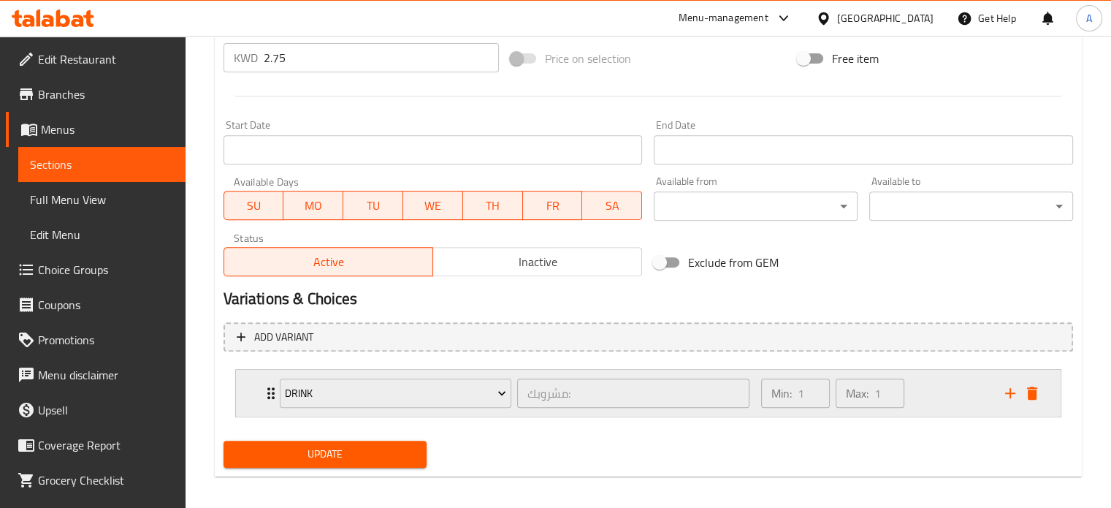
scroll to position [569, 0]
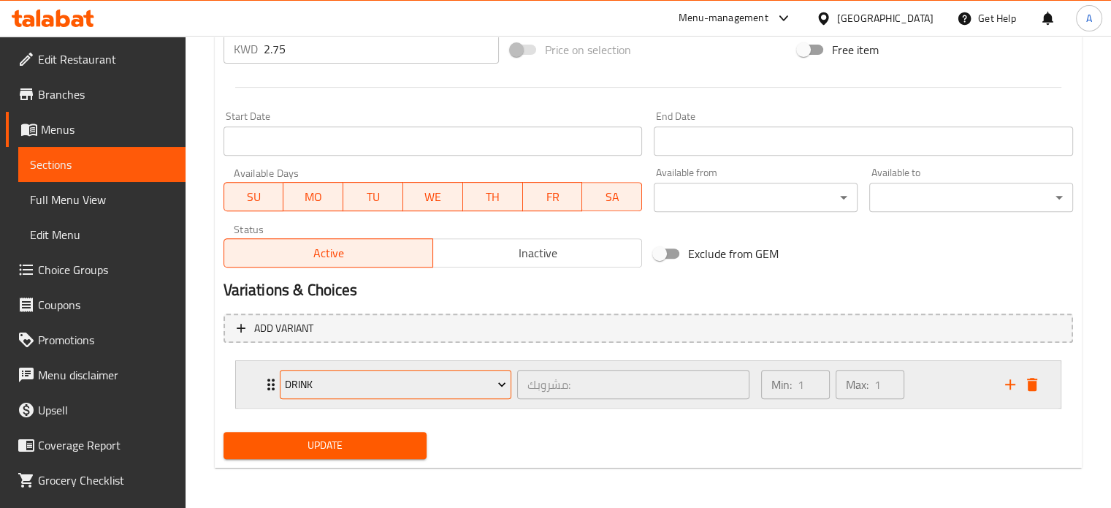
click at [440, 386] on span "Drink" at bounding box center [395, 384] width 221 height 18
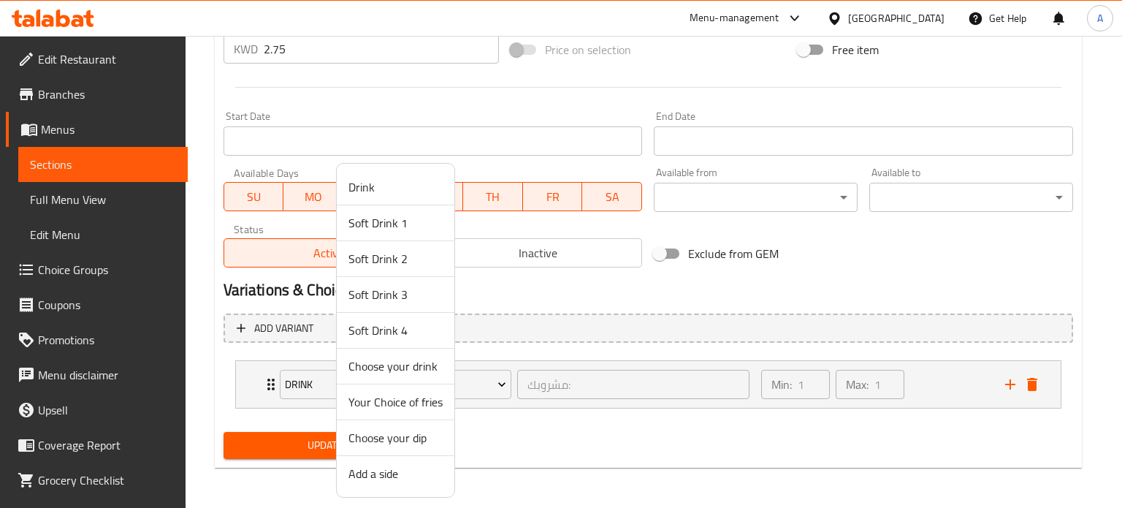
click at [410, 364] on span "Choose your drink" at bounding box center [395, 366] width 94 height 18
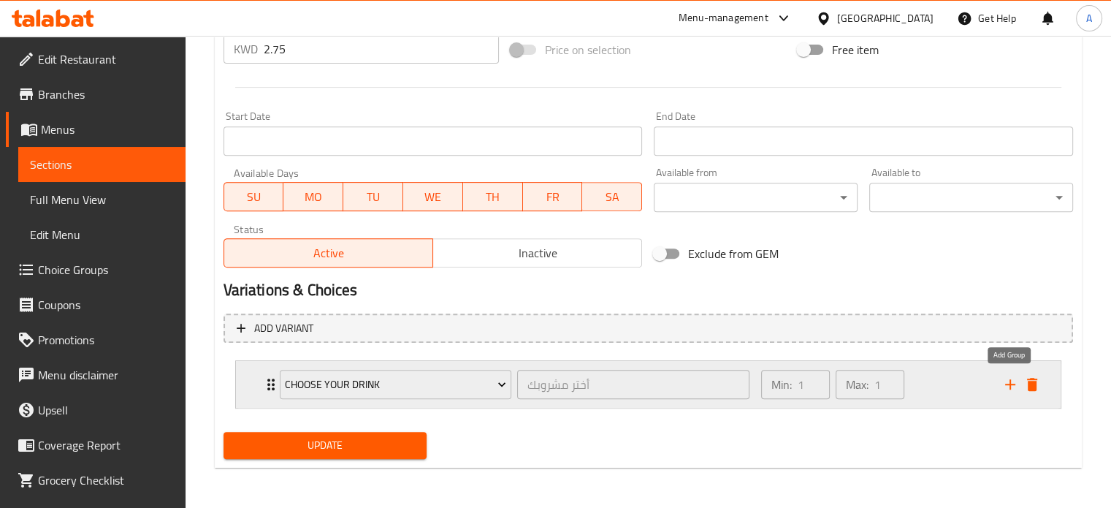
click at [1013, 388] on icon "add" at bounding box center [1010, 384] width 18 height 18
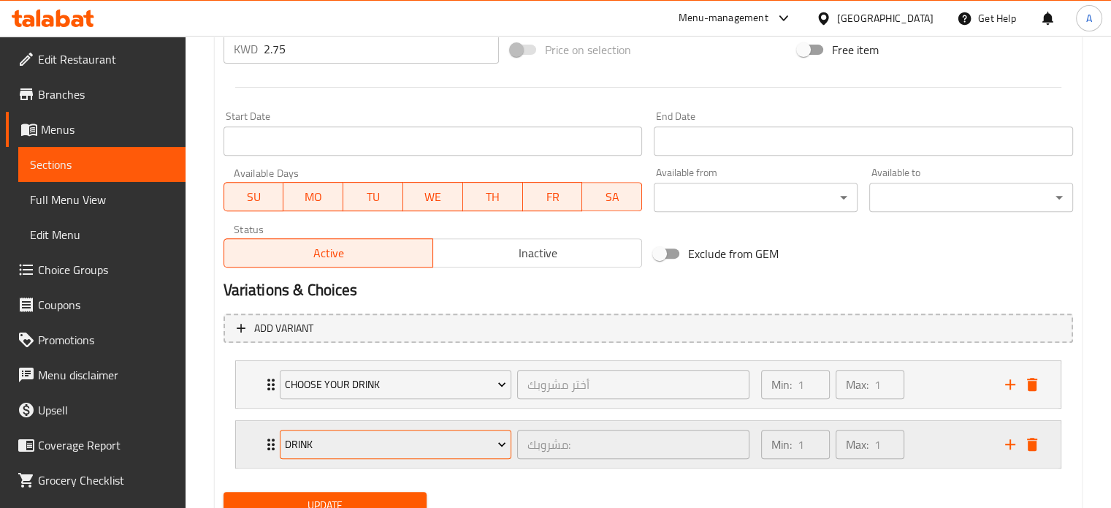
click at [331, 443] on span "Drink" at bounding box center [395, 444] width 221 height 18
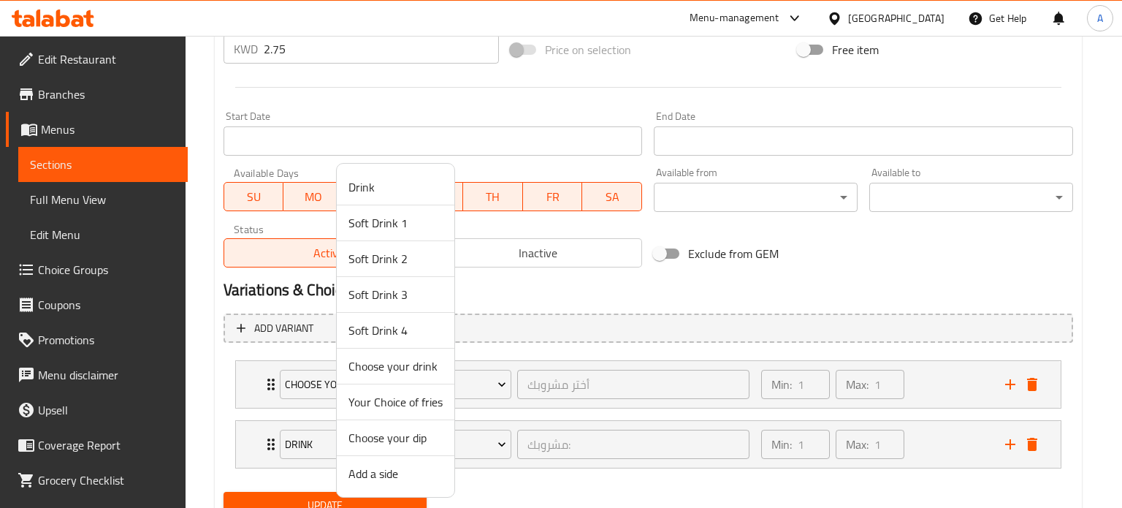
click at [403, 399] on span "Your Choice of fries" at bounding box center [395, 402] width 94 height 18
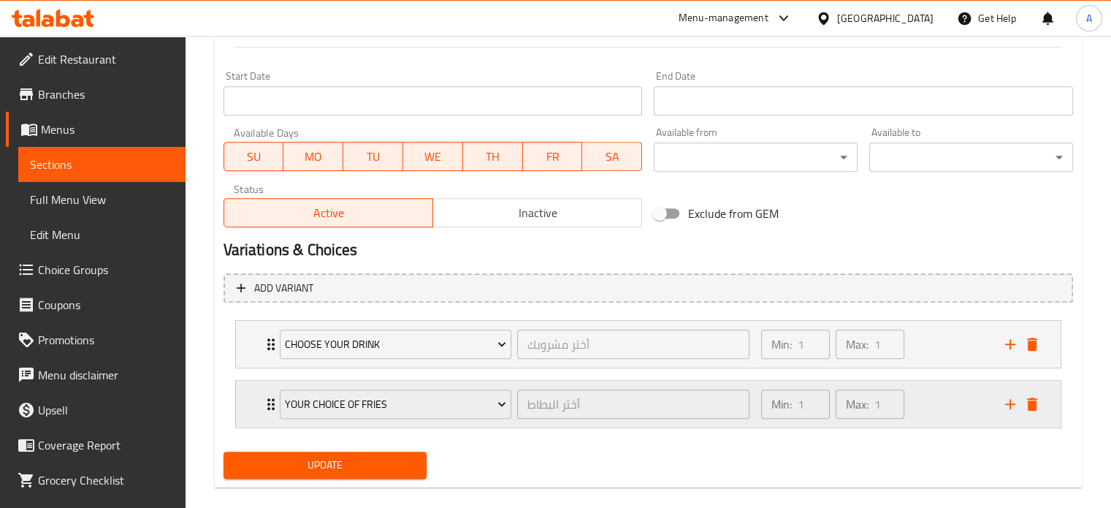
scroll to position [628, 0]
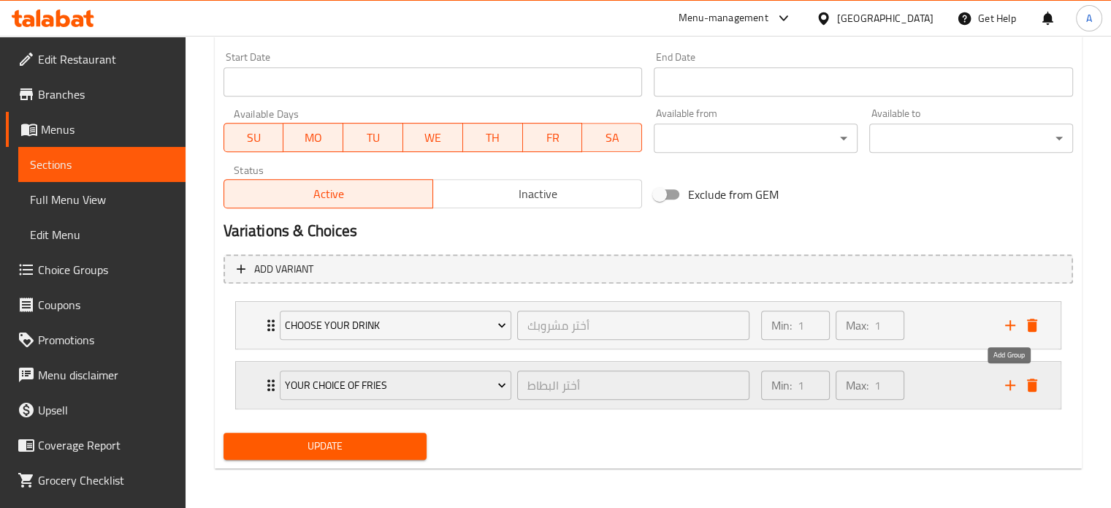
click at [1004, 386] on icon "add" at bounding box center [1010, 385] width 18 height 18
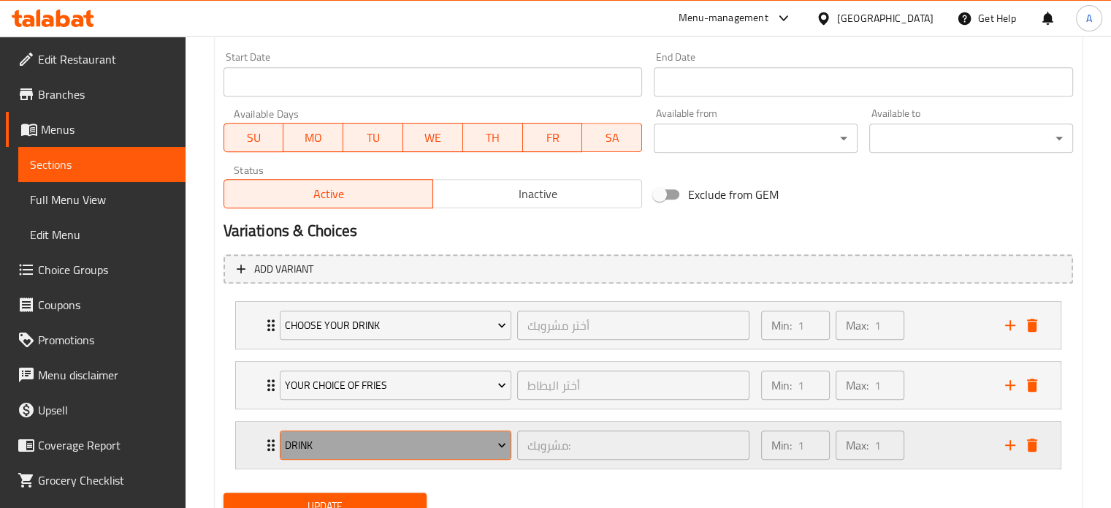
click at [405, 449] on span "Drink" at bounding box center [395, 445] width 221 height 18
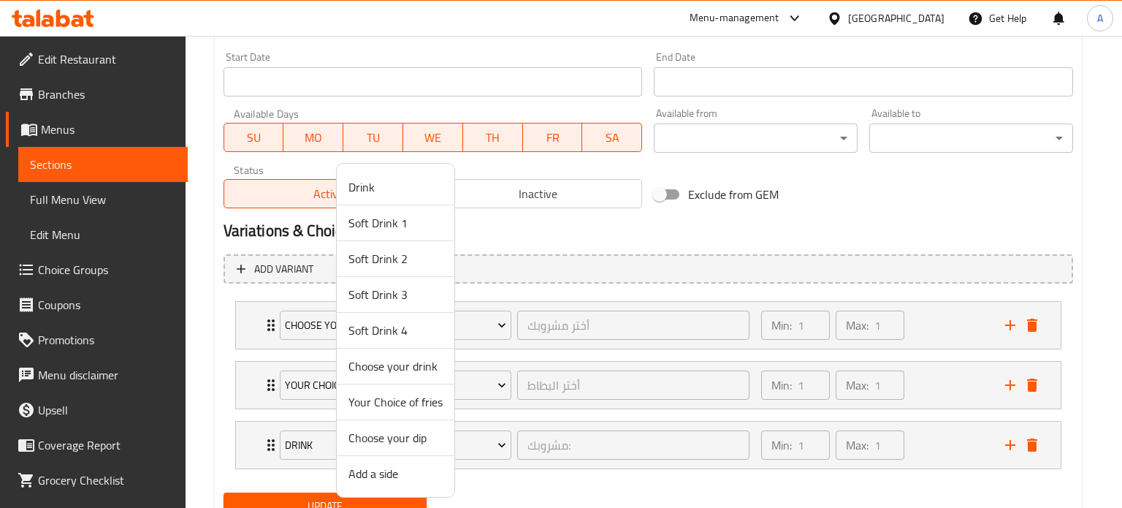
click at [407, 438] on span "Choose your dip" at bounding box center [395, 438] width 94 height 18
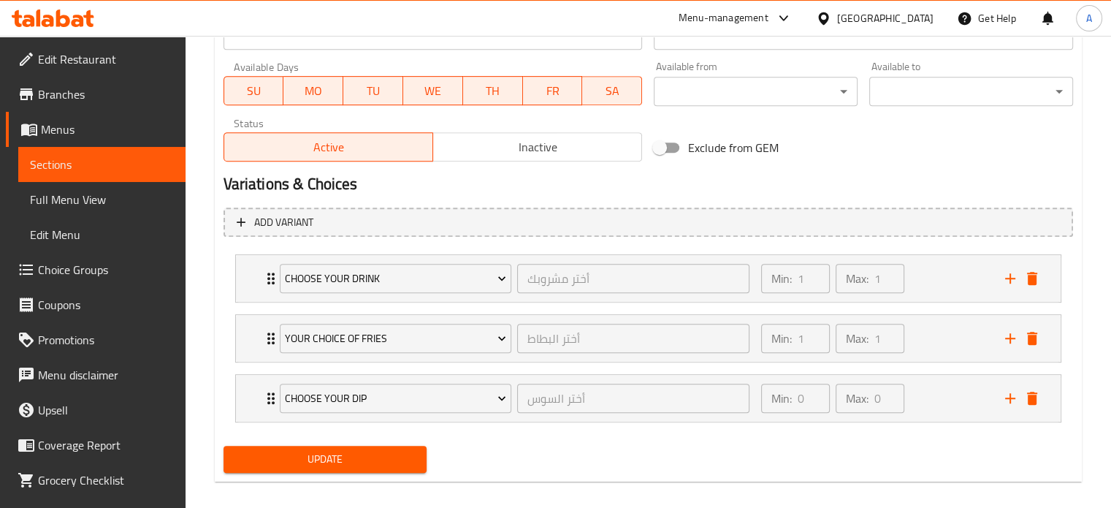
scroll to position [688, 0]
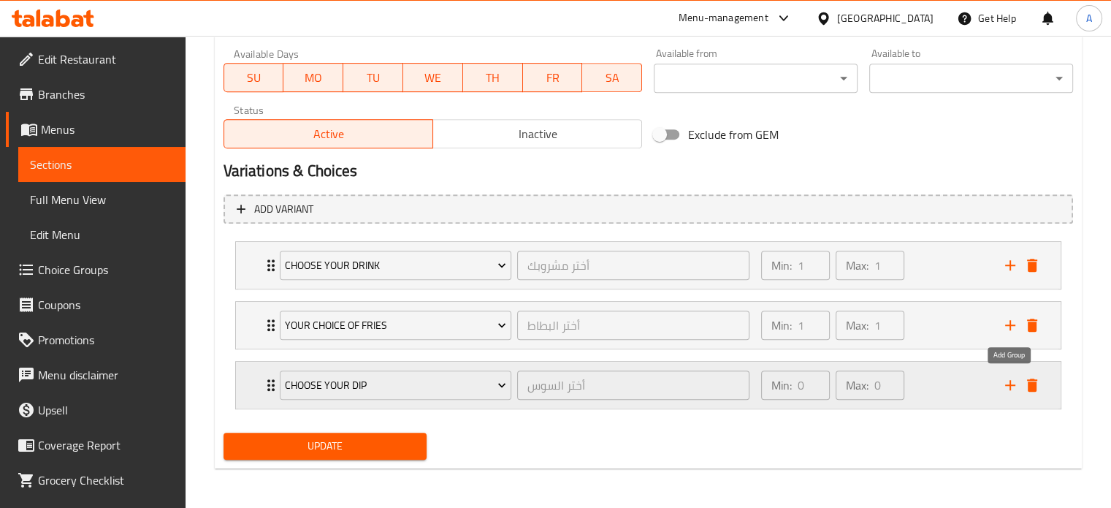
click at [1005, 391] on icon "add" at bounding box center [1010, 385] width 18 height 18
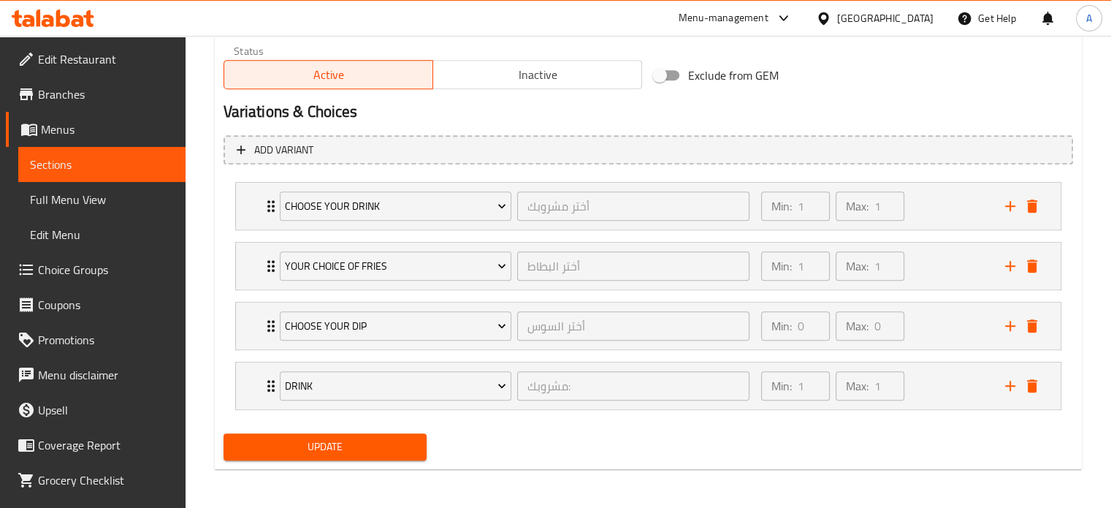
scroll to position [748, 0]
click at [1028, 385] on icon "delete" at bounding box center [1032, 384] width 10 height 13
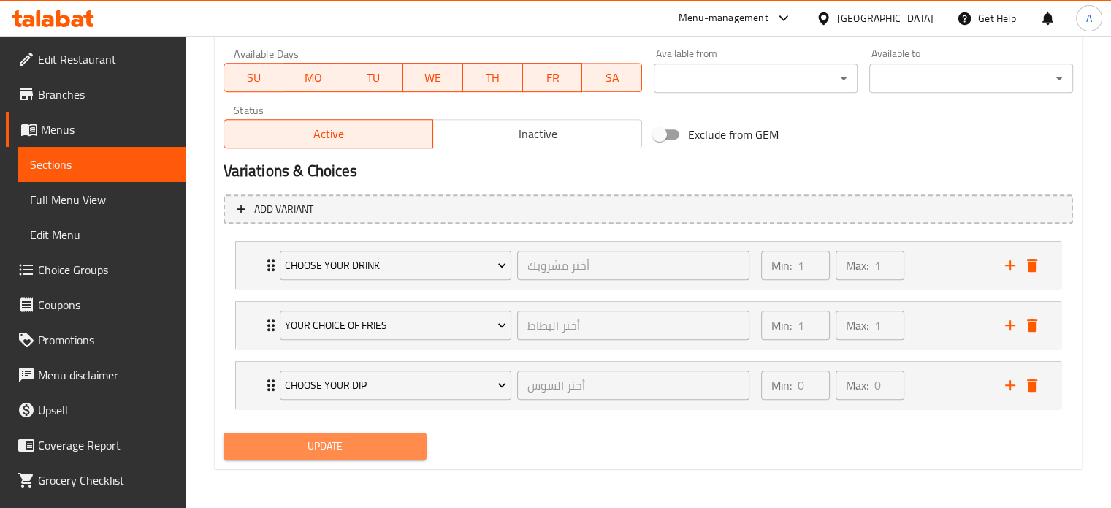
click at [341, 443] on span "Update" at bounding box center [325, 446] width 180 height 18
click at [71, 170] on span "Sections" at bounding box center [102, 165] width 144 height 18
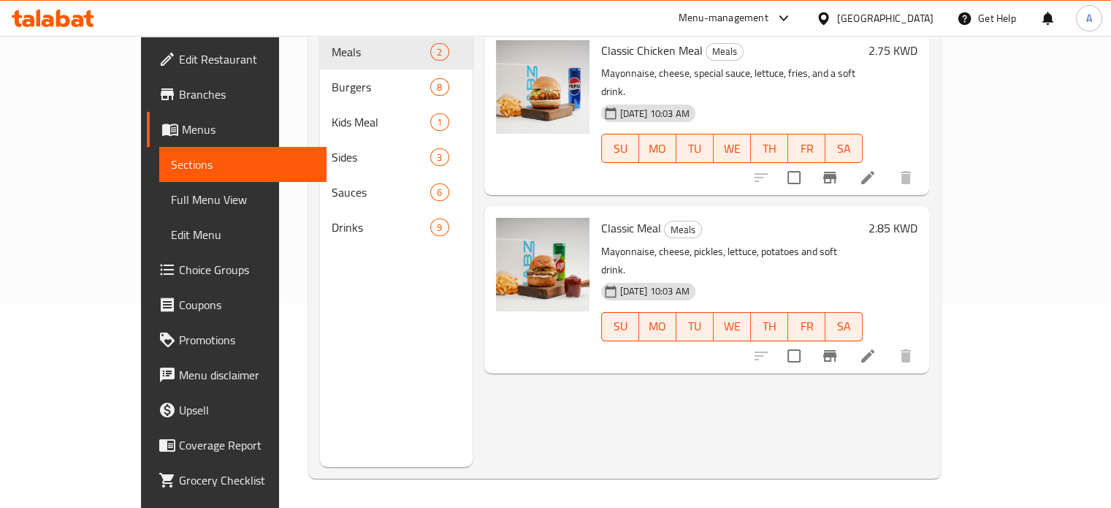
scroll to position [205, 0]
click at [877, 347] on icon at bounding box center [868, 356] width 18 height 18
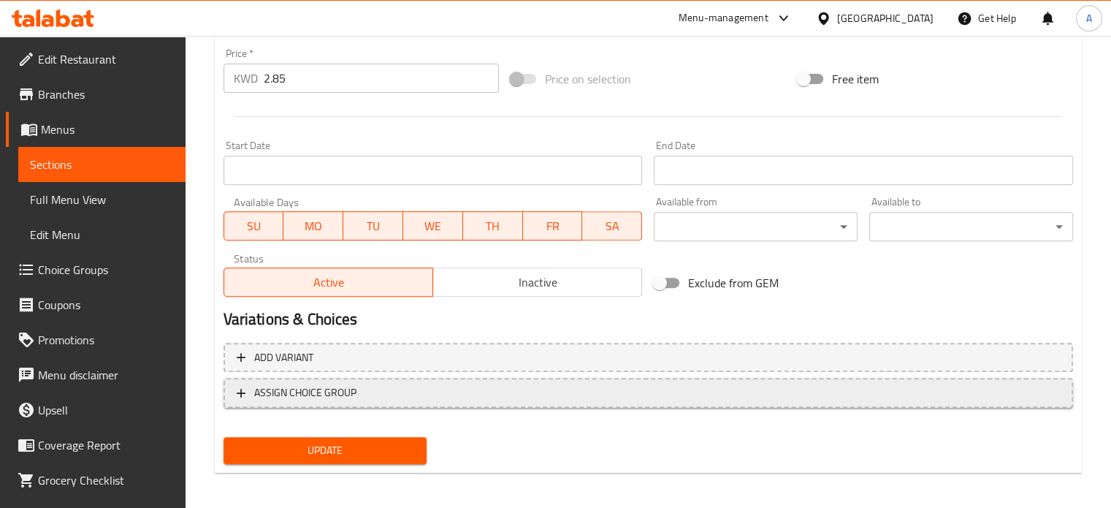
scroll to position [544, 0]
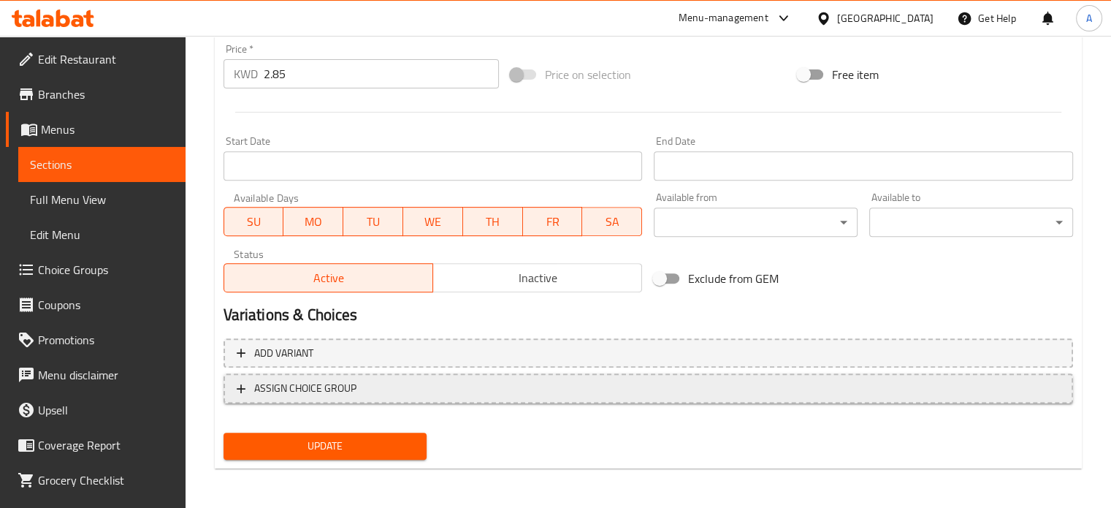
click at [343, 390] on span "ASSIGN CHOICE GROUP" at bounding box center [305, 388] width 102 height 18
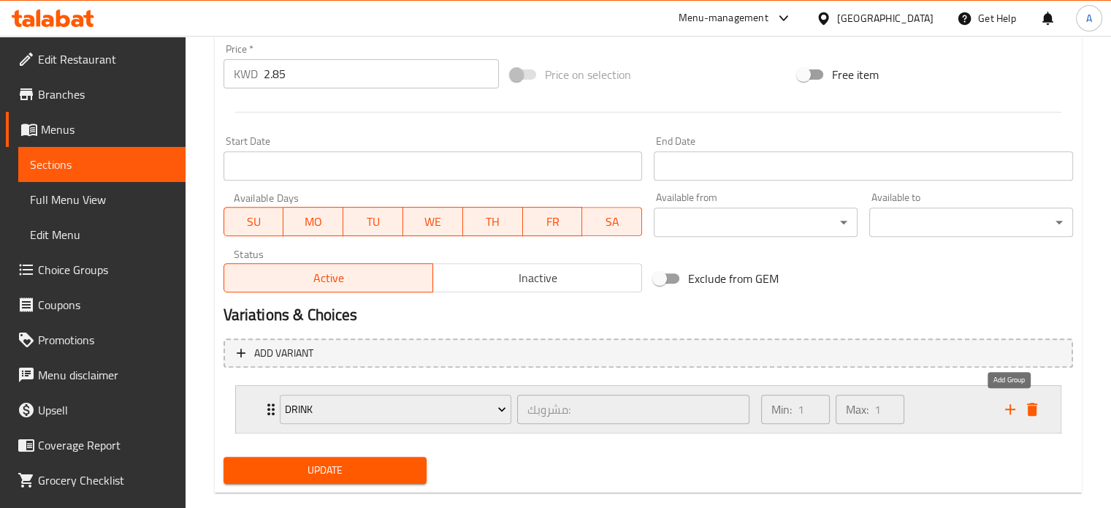
click at [1015, 406] on icon "add" at bounding box center [1010, 409] width 18 height 18
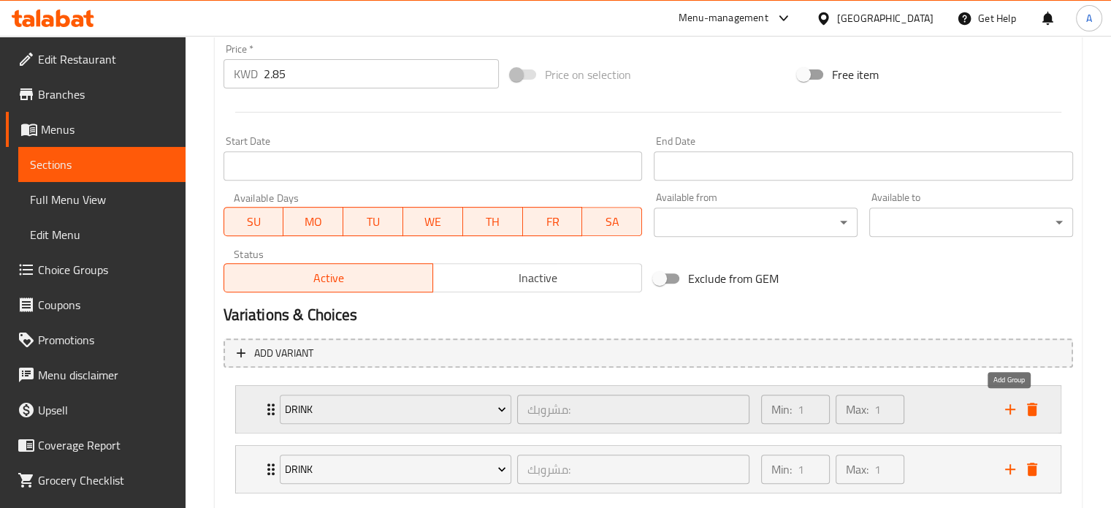
click at [1015, 406] on icon "add" at bounding box center [1010, 409] width 18 height 18
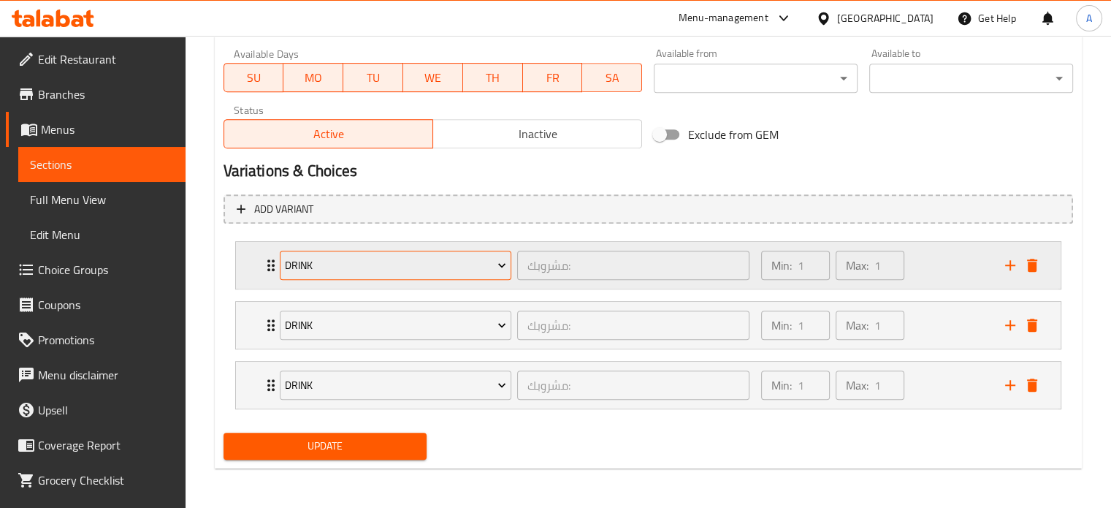
click at [416, 263] on span "Drink" at bounding box center [395, 265] width 221 height 18
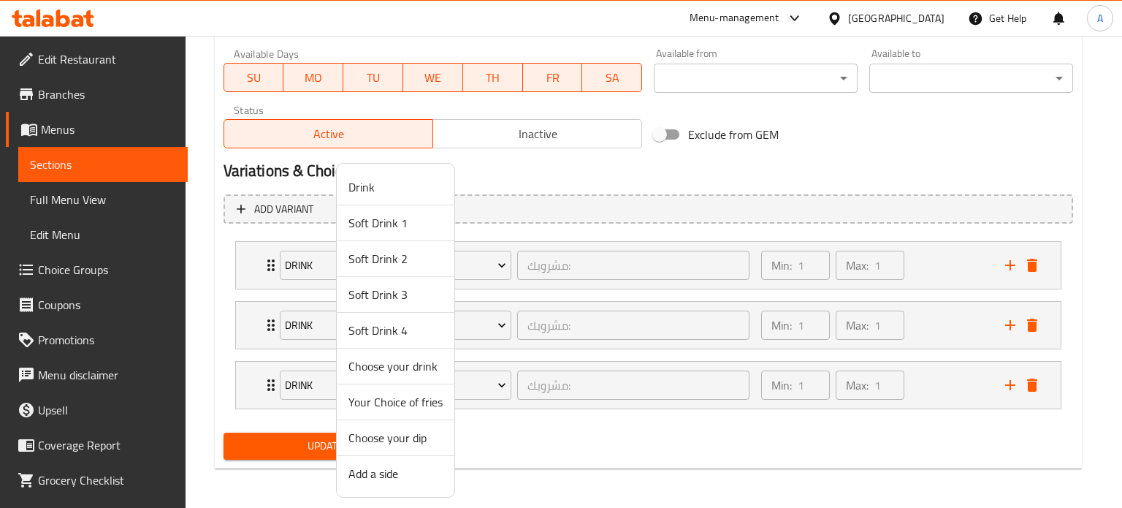
click at [399, 364] on span "Choose your drink" at bounding box center [395, 366] width 94 height 18
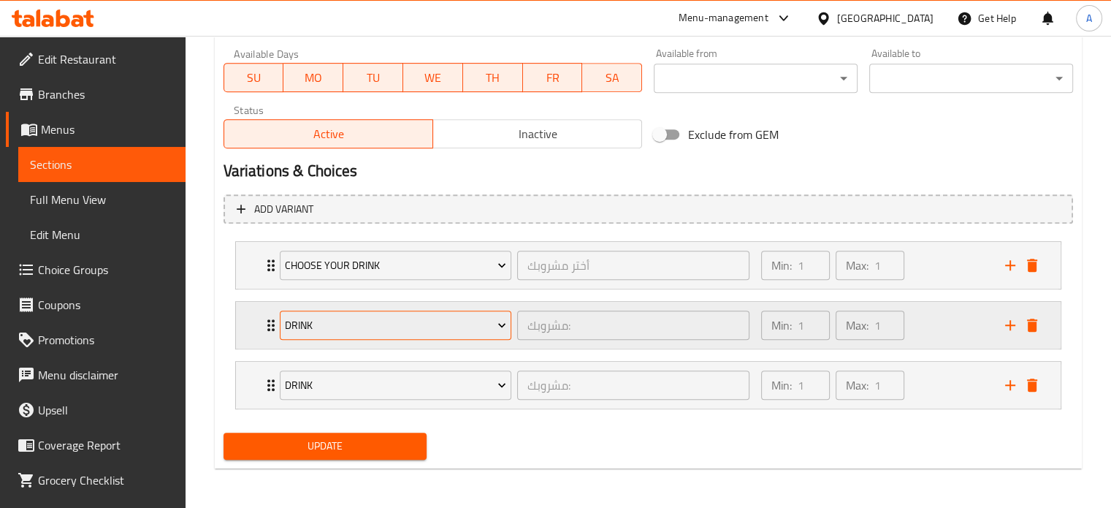
click at [403, 327] on span "Drink" at bounding box center [395, 325] width 221 height 18
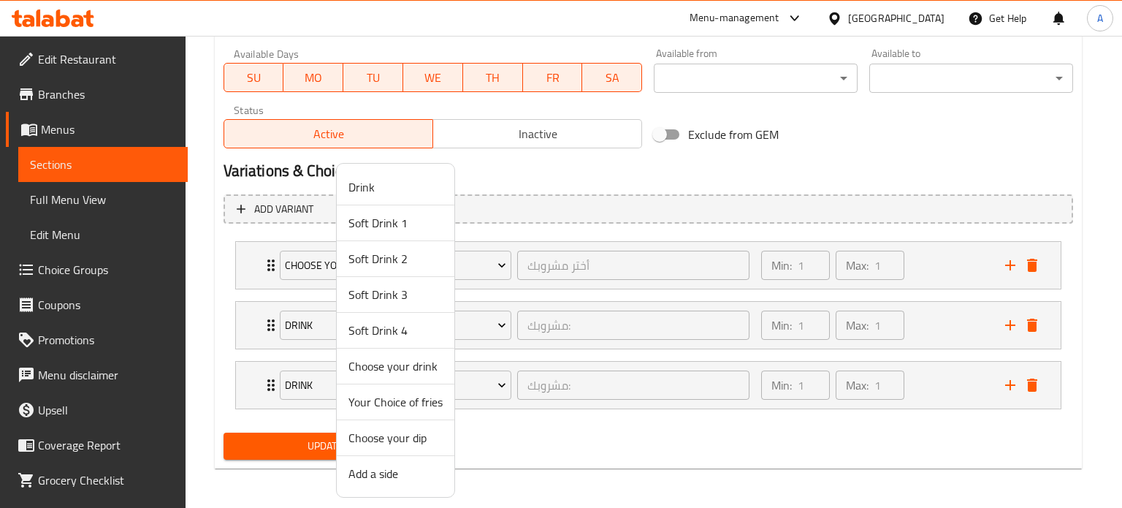
click at [415, 402] on span "Your Choice of fries" at bounding box center [395, 402] width 94 height 18
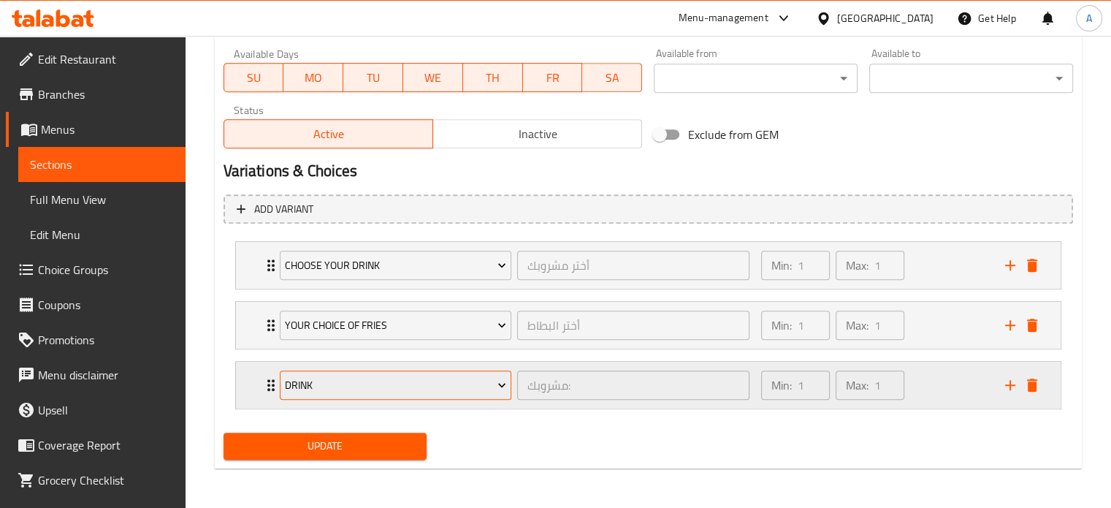
click at [425, 383] on span "Drink" at bounding box center [395, 385] width 221 height 18
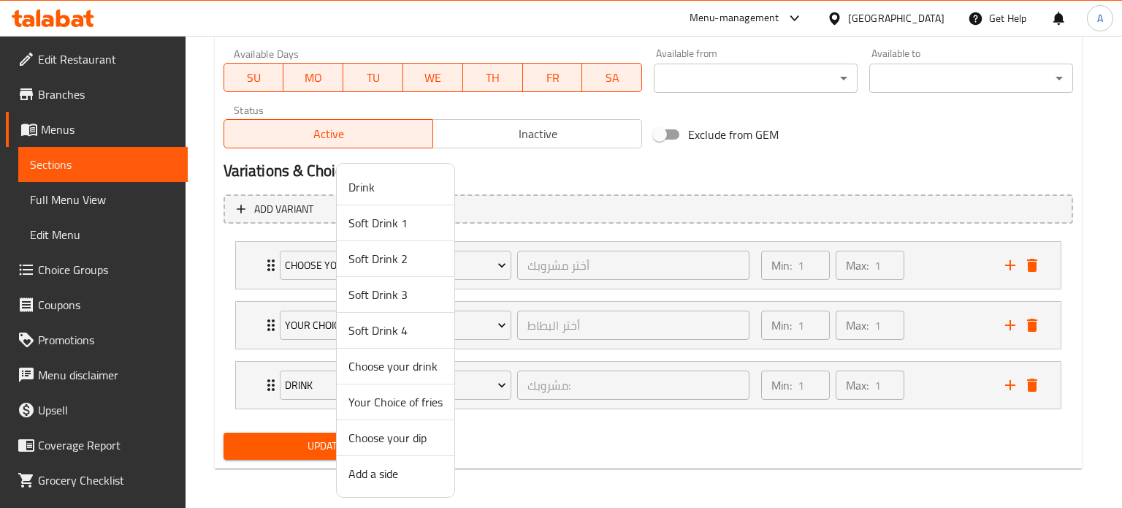
click at [419, 437] on span "Choose your dip" at bounding box center [395, 438] width 94 height 18
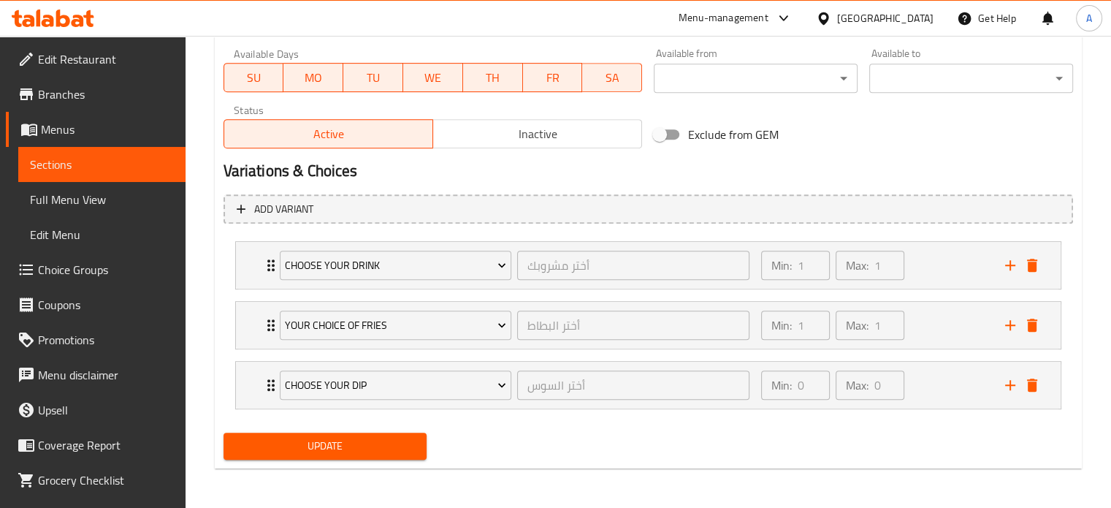
click at [522, 448] on div "Update" at bounding box center [648, 446] width 861 height 39
click at [356, 445] on span "Update" at bounding box center [325, 446] width 180 height 18
click at [81, 161] on span "Sections" at bounding box center [102, 165] width 144 height 18
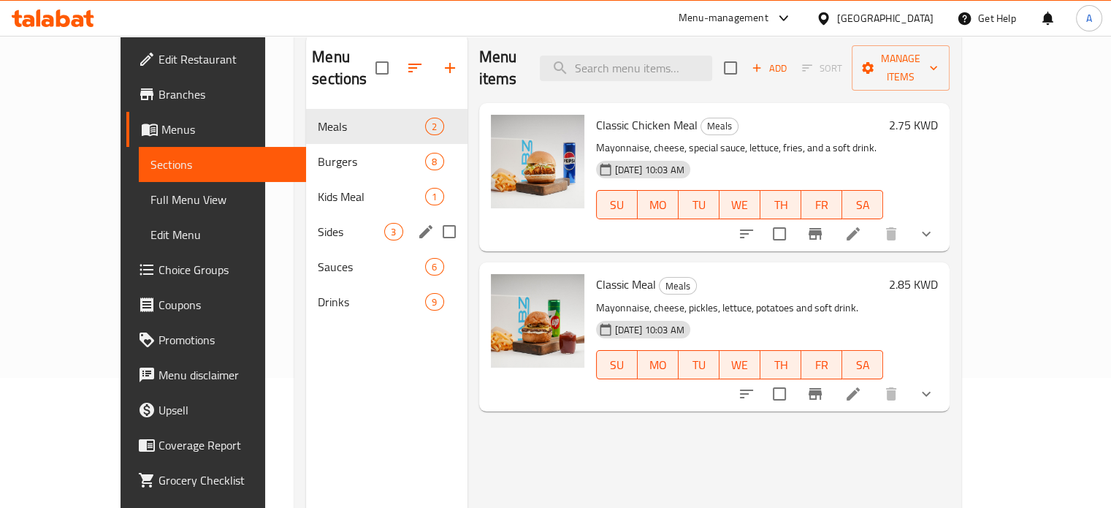
scroll to position [58, 0]
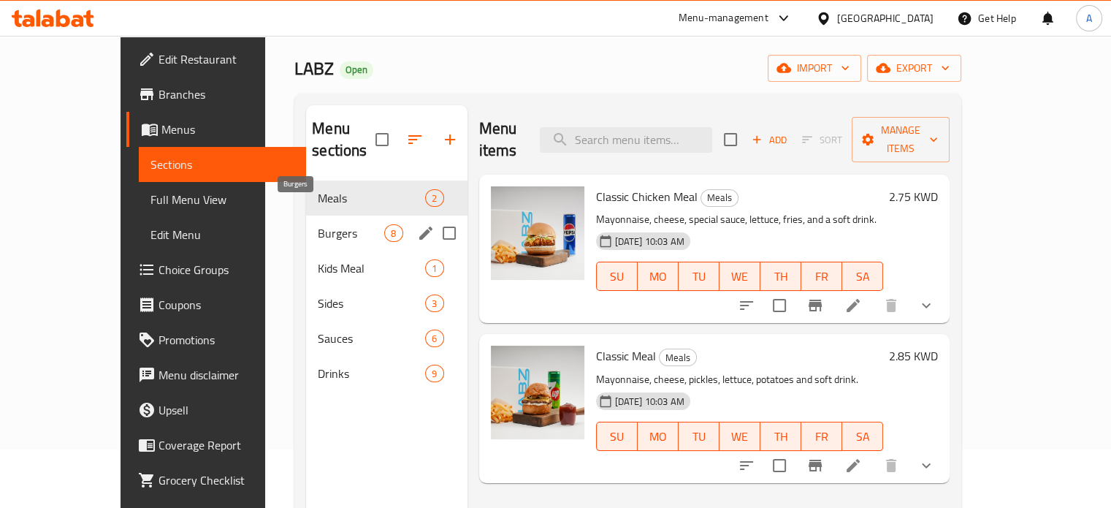
click at [318, 224] on span "Burgers" at bounding box center [351, 233] width 66 height 18
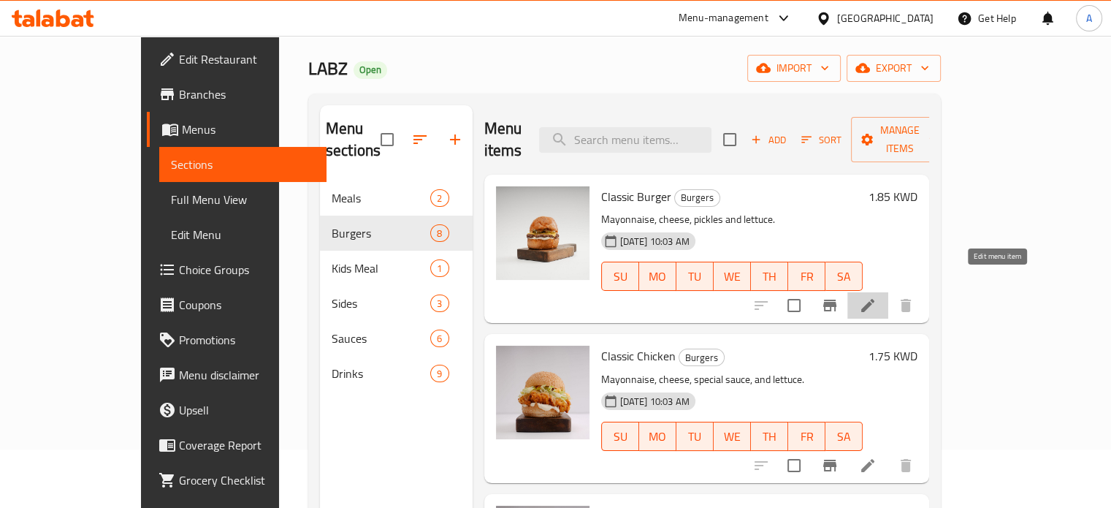
click at [874, 299] on icon at bounding box center [867, 305] width 13 height 13
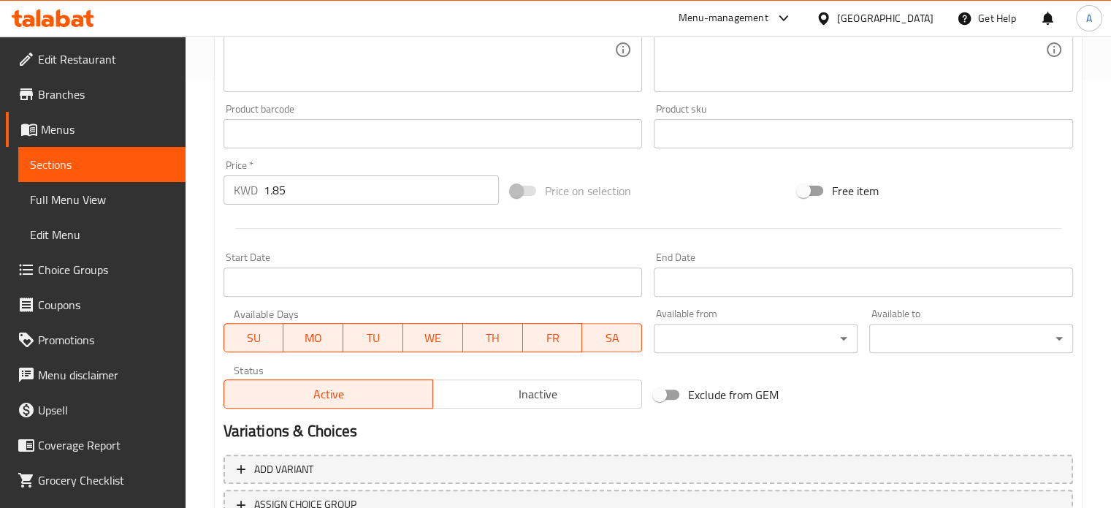
scroll to position [544, 0]
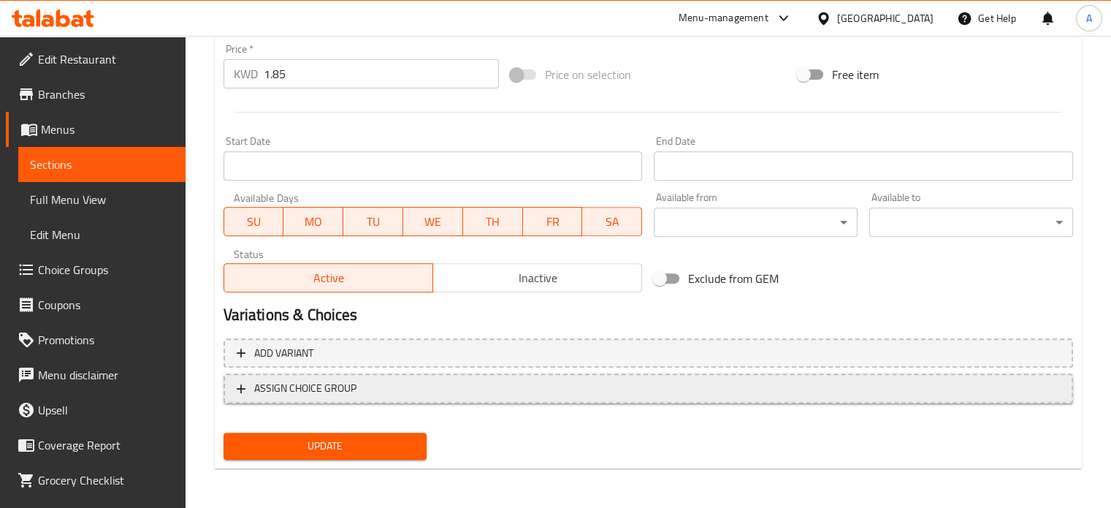
click at [351, 389] on span "ASSIGN CHOICE GROUP" at bounding box center [305, 388] width 102 height 18
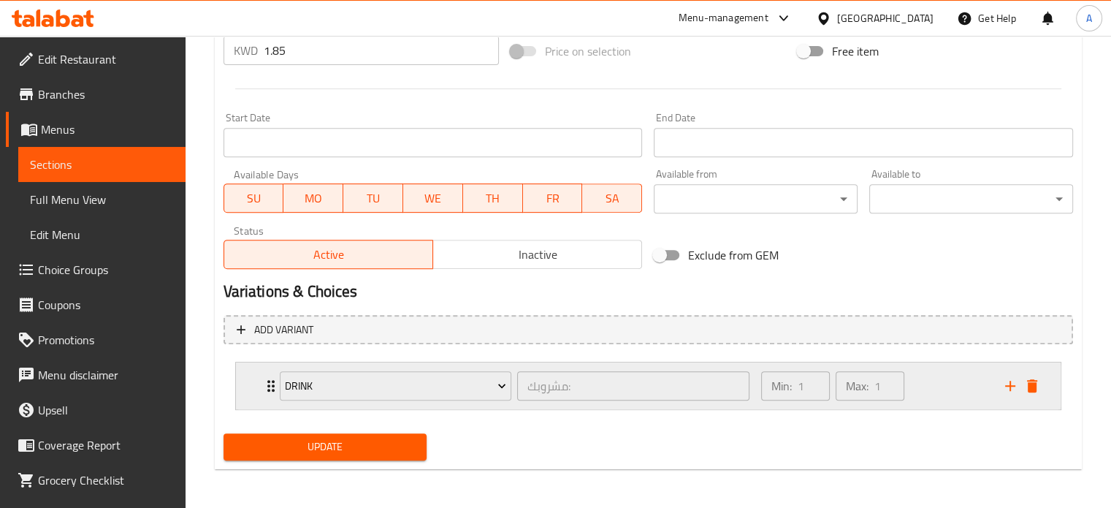
scroll to position [569, 0]
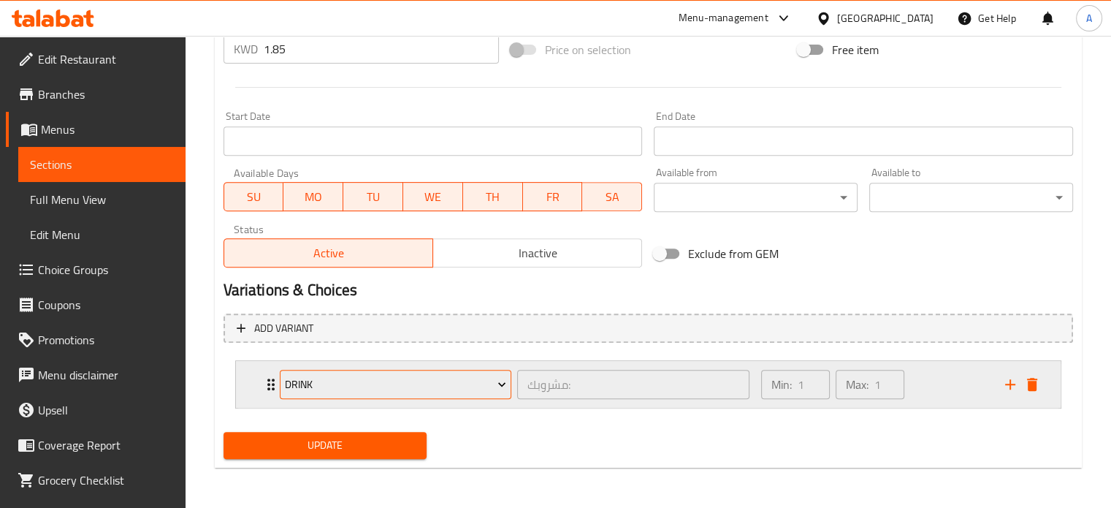
click at [377, 378] on span "Drink" at bounding box center [395, 384] width 221 height 18
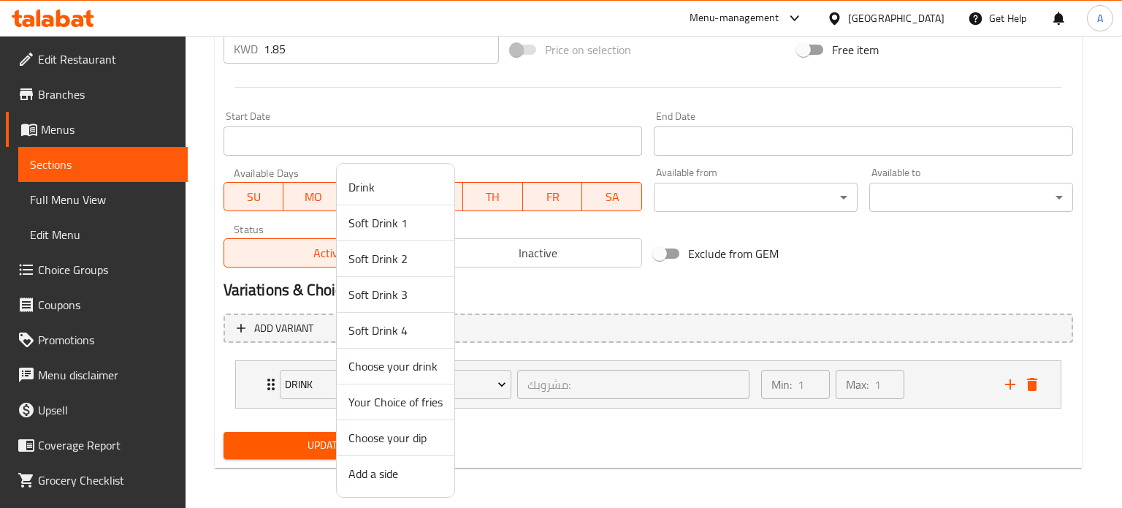
click at [394, 470] on span "Add a side" at bounding box center [395, 474] width 94 height 18
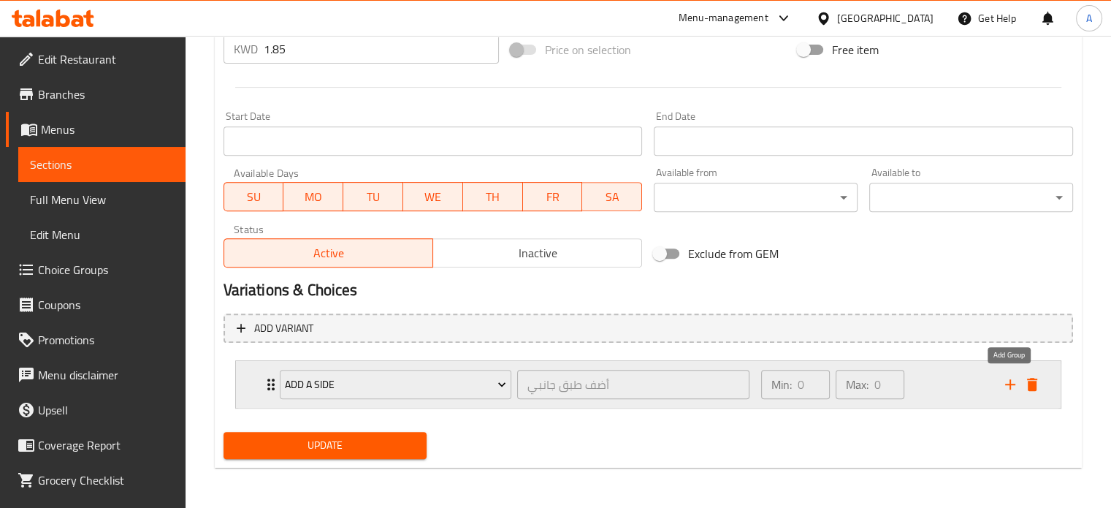
click at [1007, 383] on icon "add" at bounding box center [1010, 384] width 10 height 10
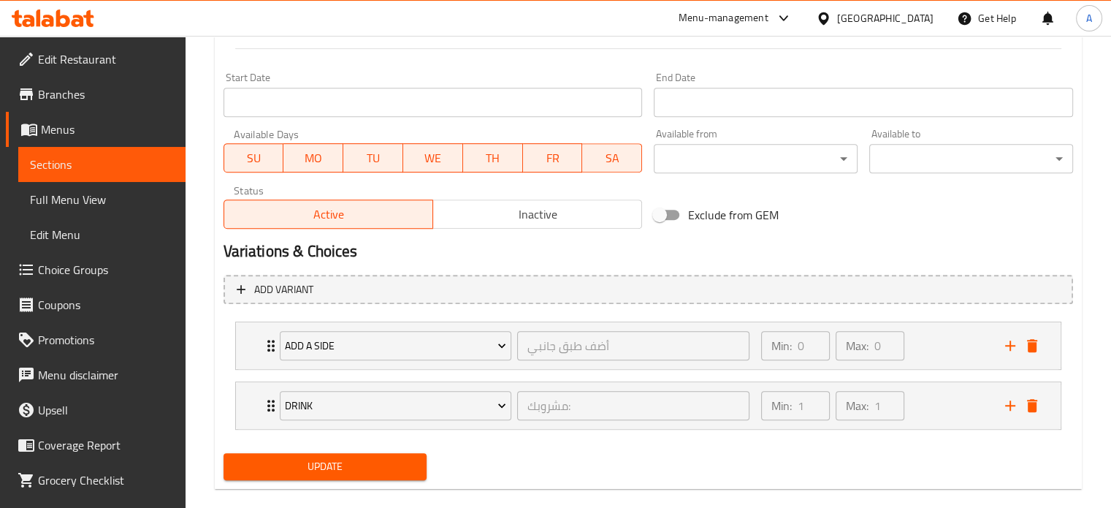
scroll to position [628, 0]
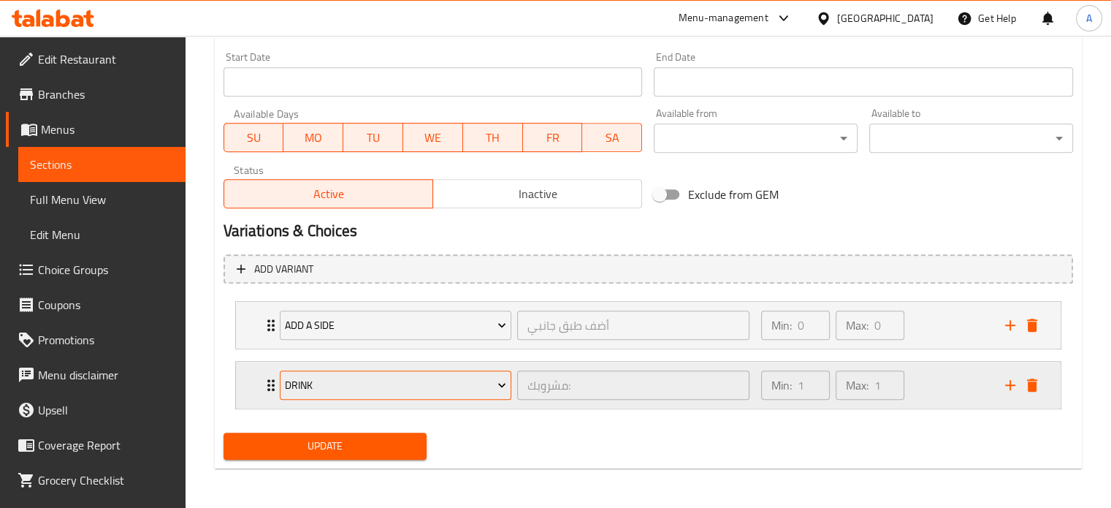
click at [390, 379] on span "Drink" at bounding box center [395, 385] width 221 height 18
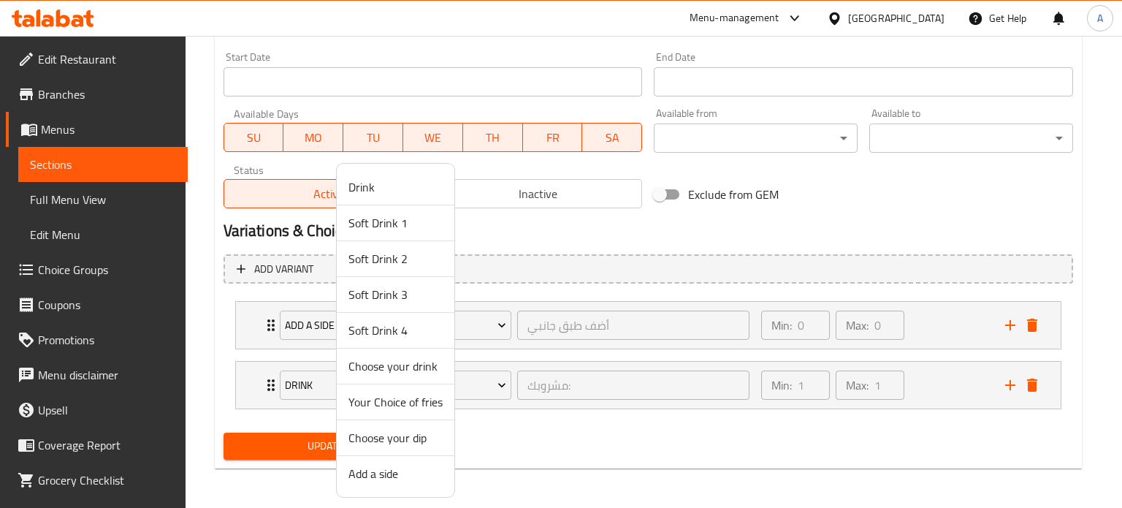
click at [394, 438] on span "Choose your dip" at bounding box center [395, 438] width 94 height 18
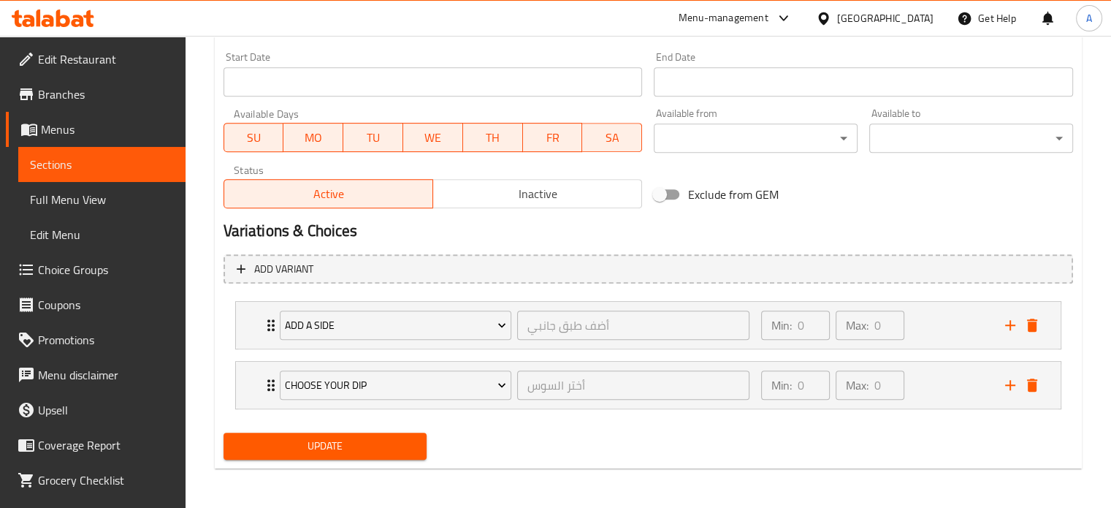
click at [572, 438] on div "Update" at bounding box center [648, 446] width 861 height 39
click at [337, 447] on span "Update" at bounding box center [325, 446] width 180 height 18
click at [77, 167] on span "Sections" at bounding box center [102, 165] width 144 height 18
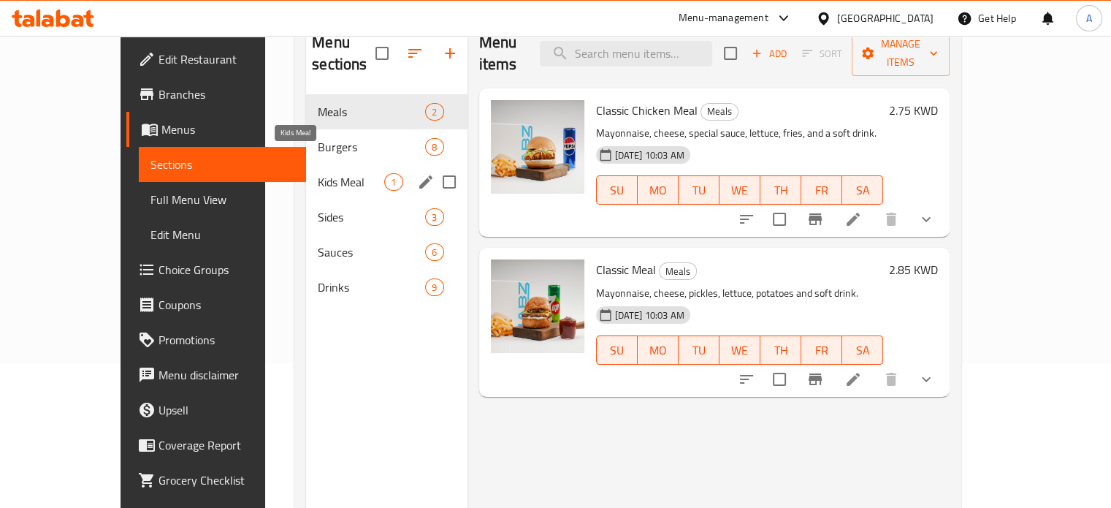
scroll to position [58, 0]
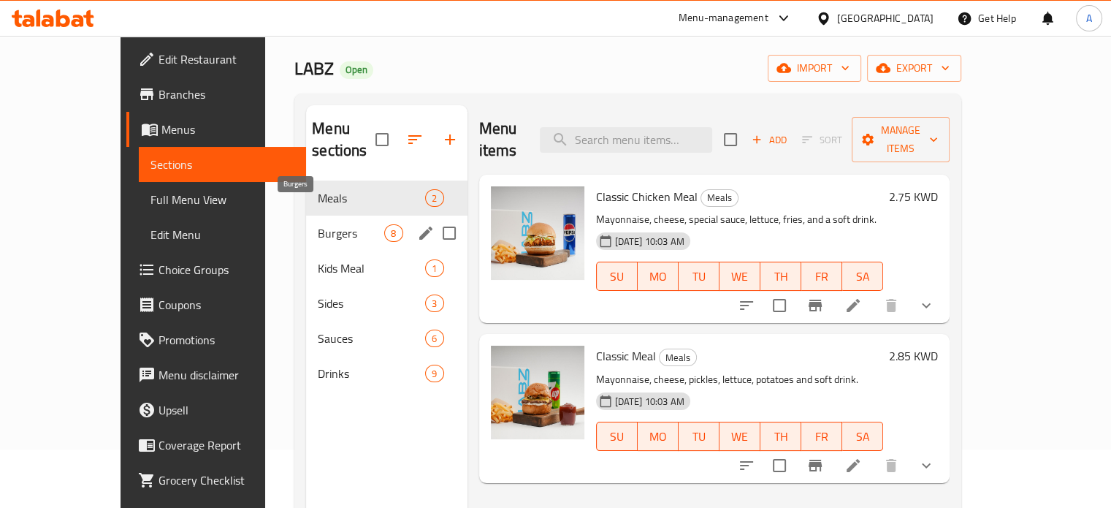
click at [318, 224] on span "Burgers" at bounding box center [351, 233] width 66 height 18
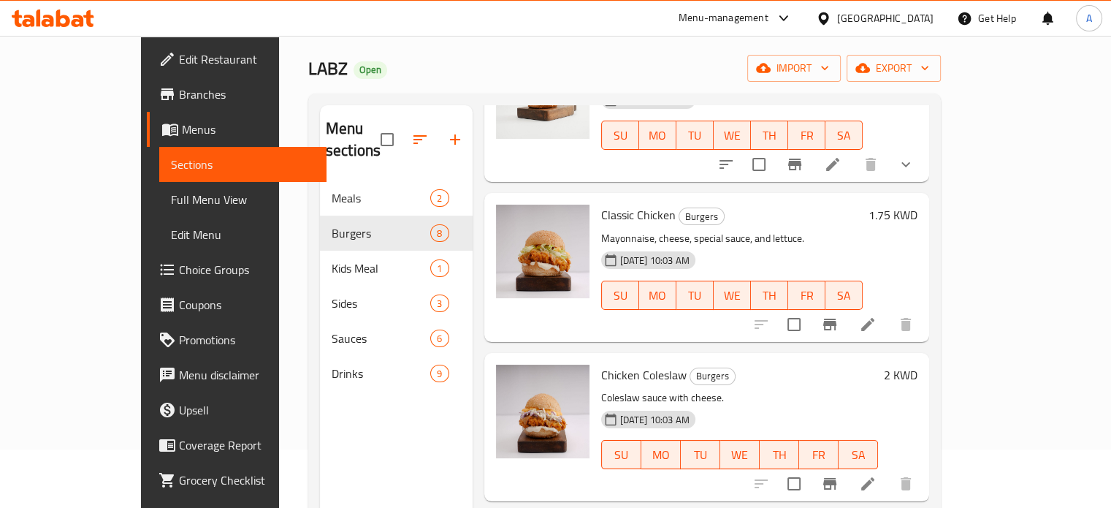
scroll to position [146, 0]
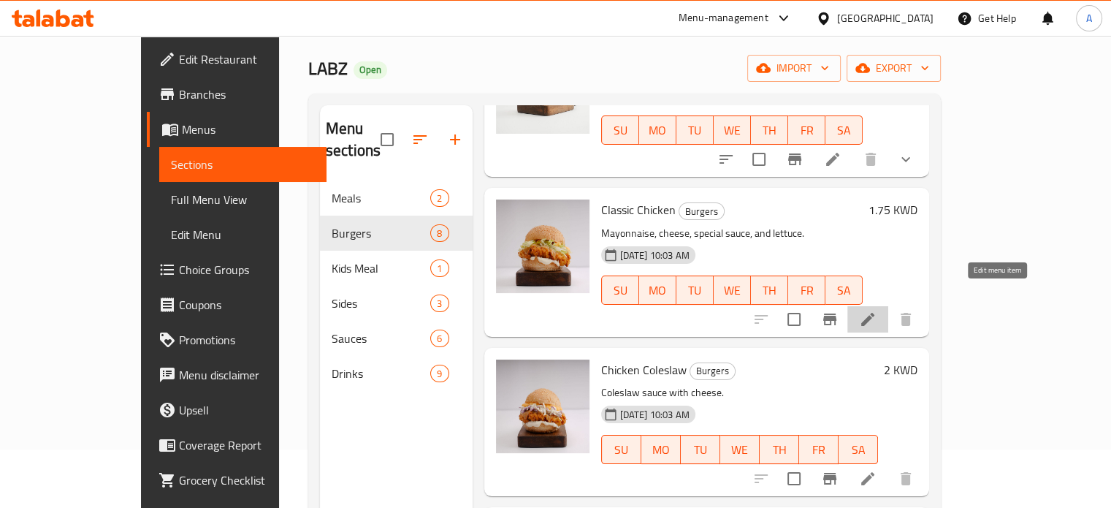
click at [877, 310] on icon at bounding box center [868, 319] width 18 height 18
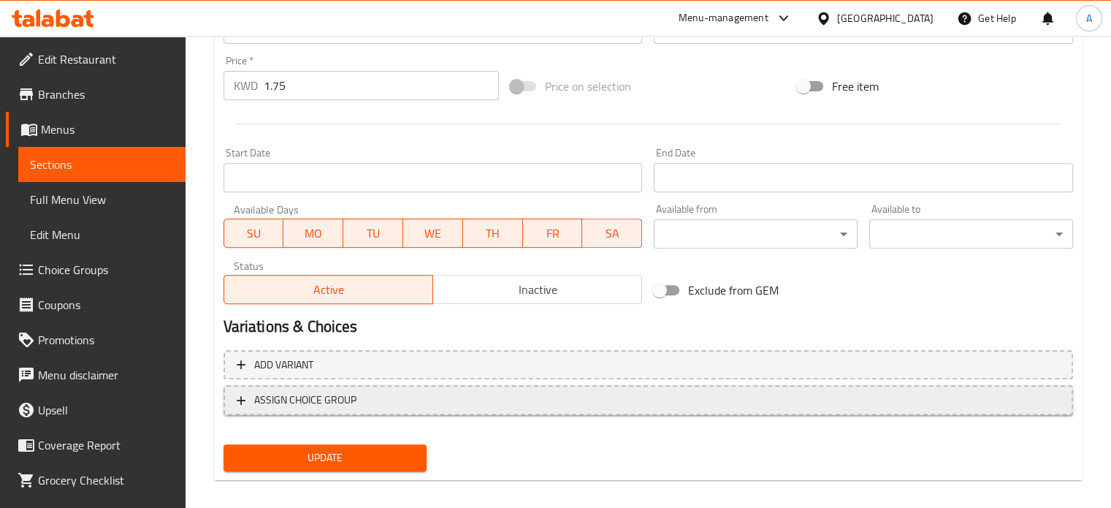
scroll to position [544, 0]
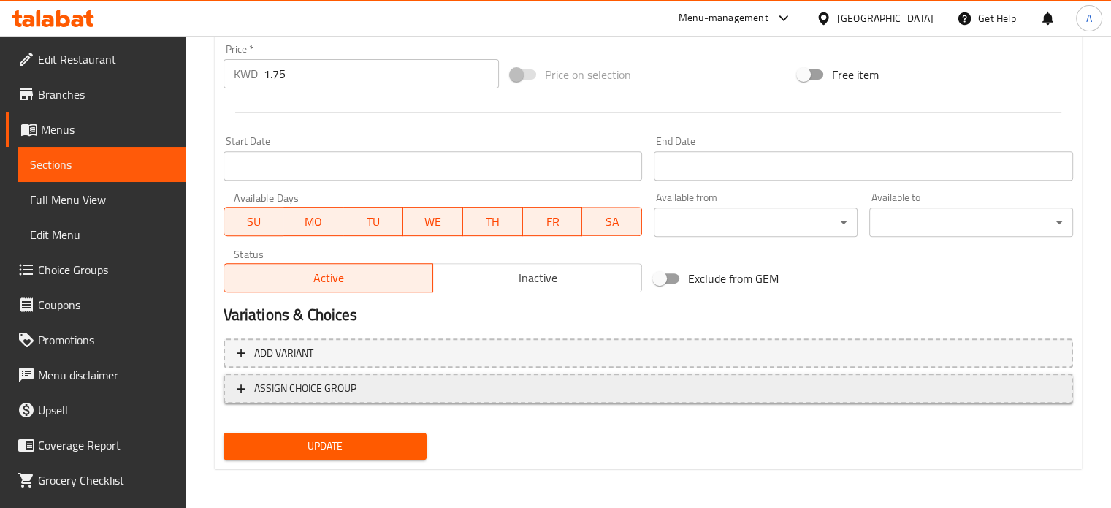
click at [326, 382] on span "ASSIGN CHOICE GROUP" at bounding box center [305, 388] width 102 height 18
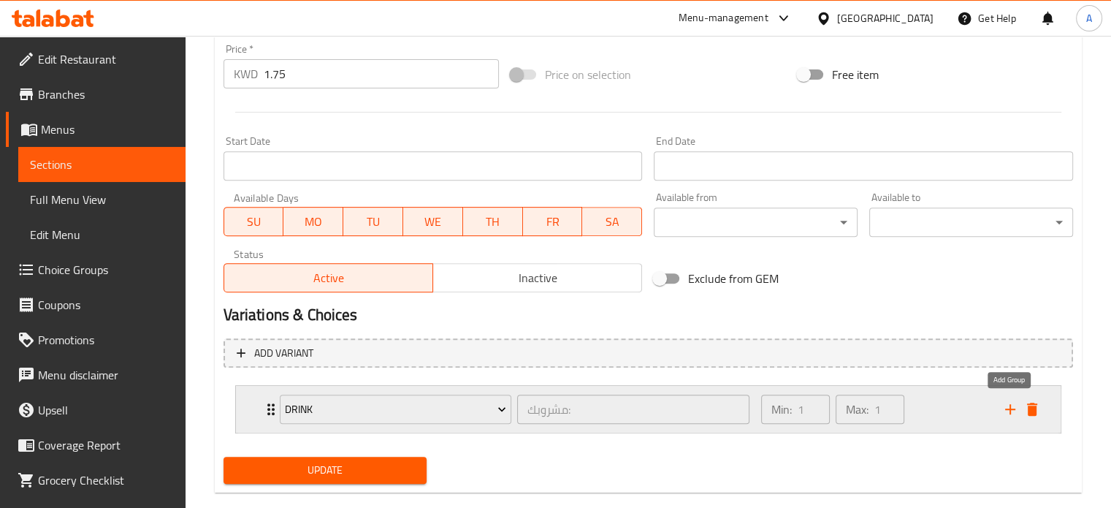
click at [1004, 406] on icon "add" at bounding box center [1010, 409] width 18 height 18
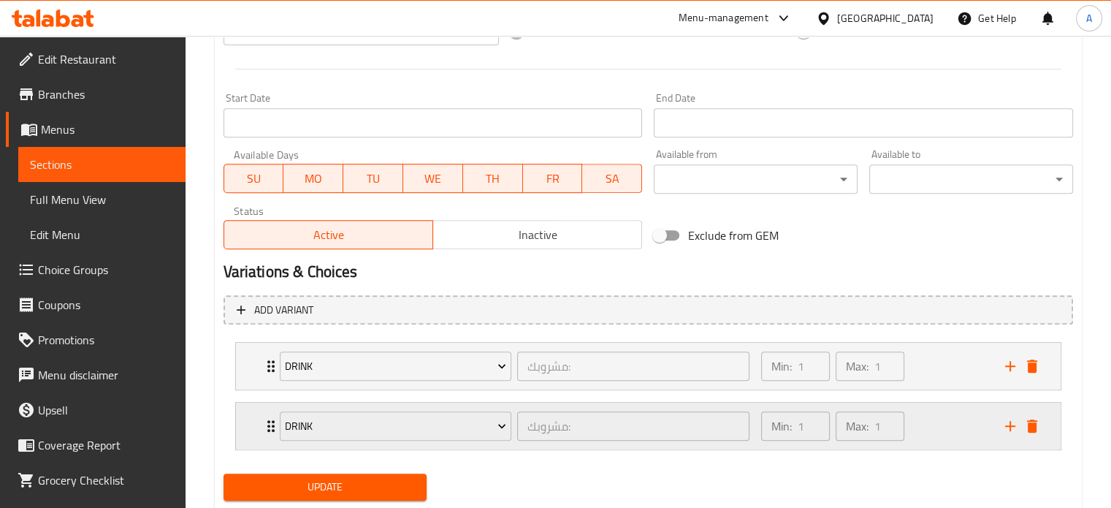
scroll to position [628, 0]
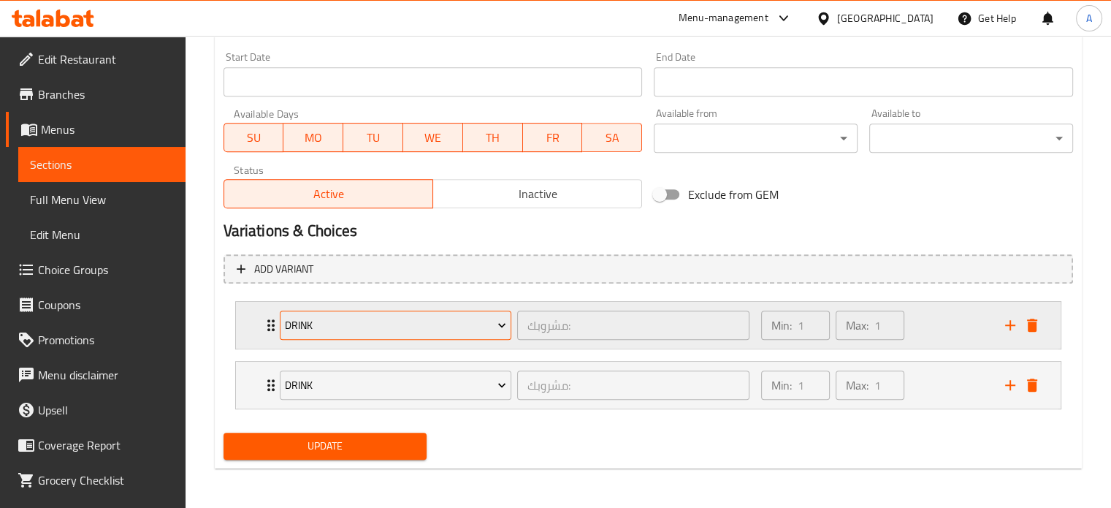
click at [354, 326] on span "Drink" at bounding box center [395, 325] width 221 height 18
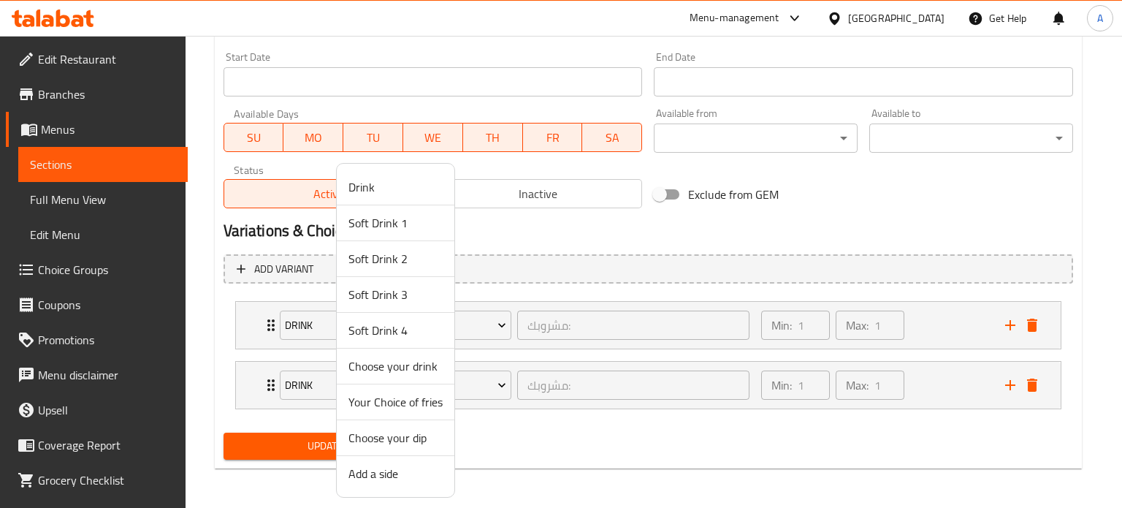
click at [383, 473] on span "Add a side" at bounding box center [395, 474] width 94 height 18
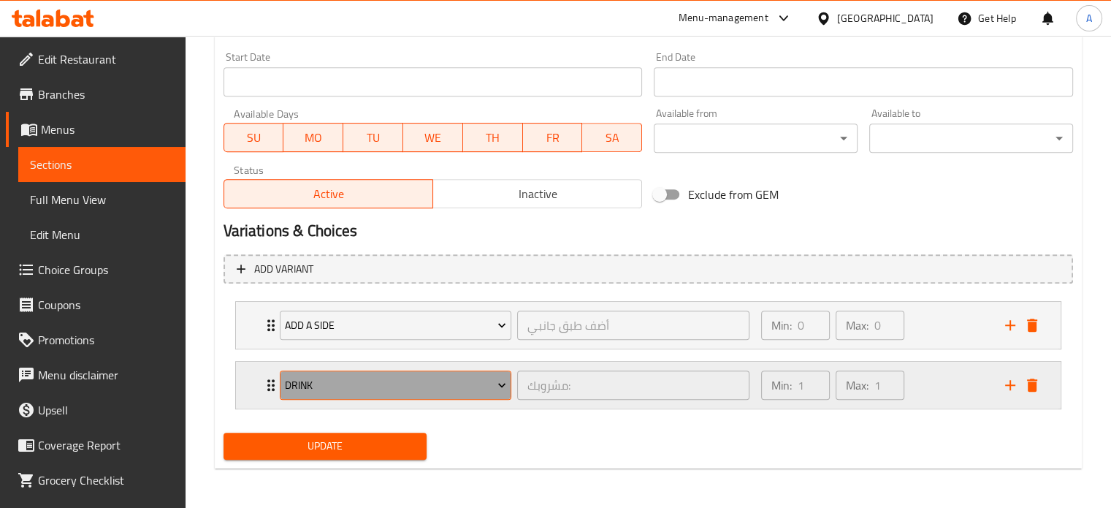
click at [394, 381] on span "Drink" at bounding box center [395, 385] width 221 height 18
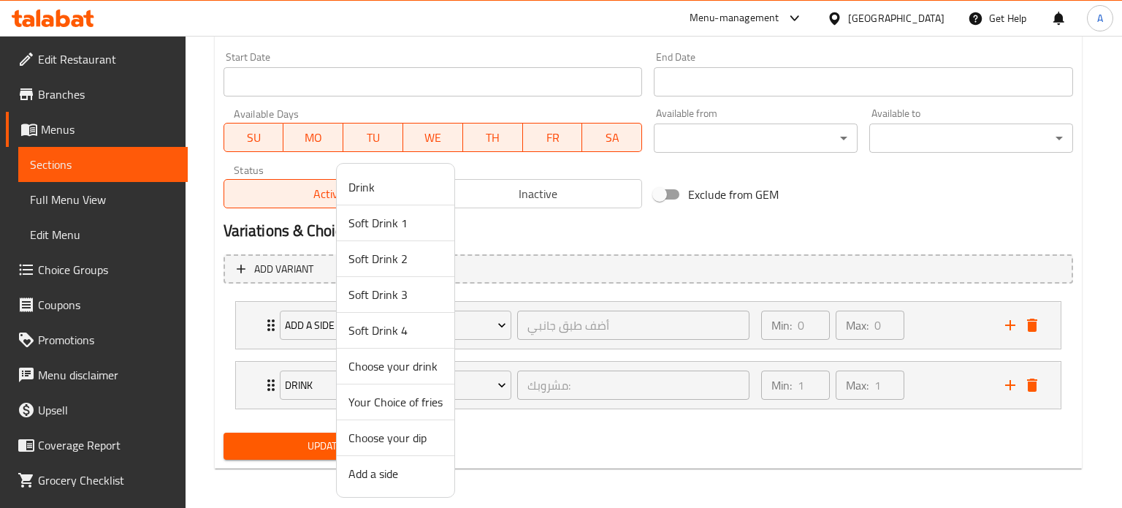
click at [400, 435] on span "Choose your dip" at bounding box center [395, 438] width 94 height 18
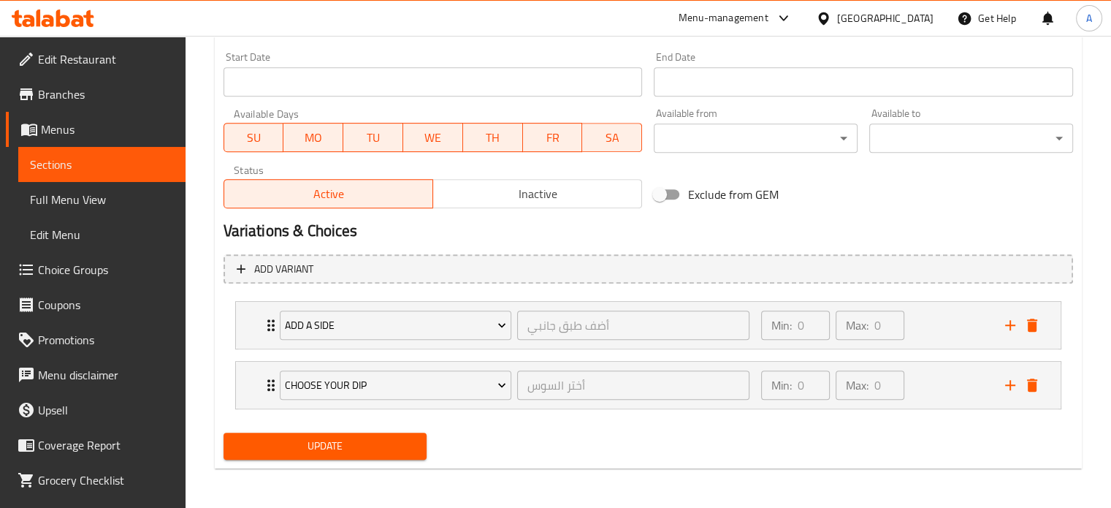
click at [511, 439] on div "Update" at bounding box center [648, 446] width 861 height 39
click at [329, 449] on span "Update" at bounding box center [325, 446] width 180 height 18
click at [81, 169] on span "Sections" at bounding box center [102, 165] width 144 height 18
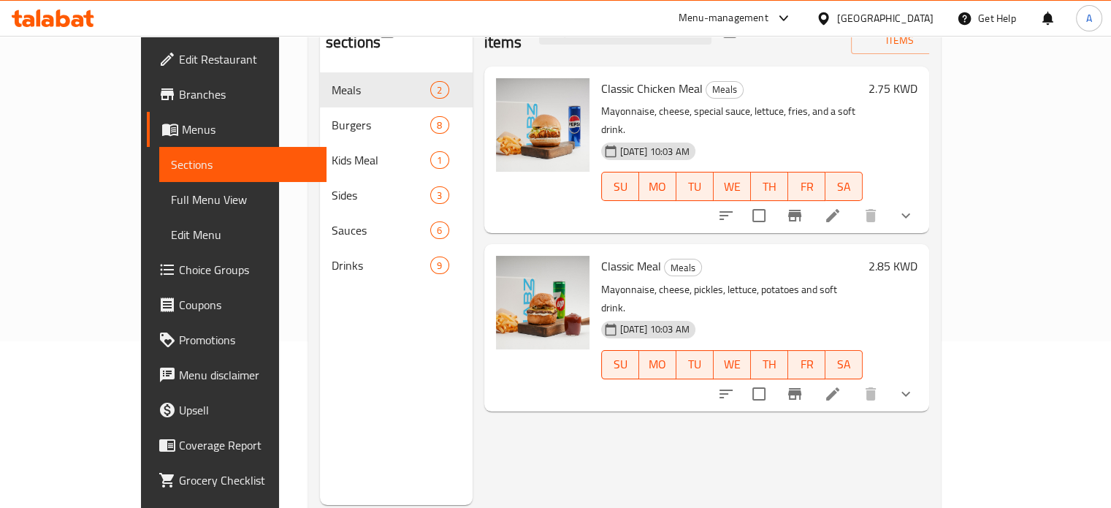
scroll to position [131, 0]
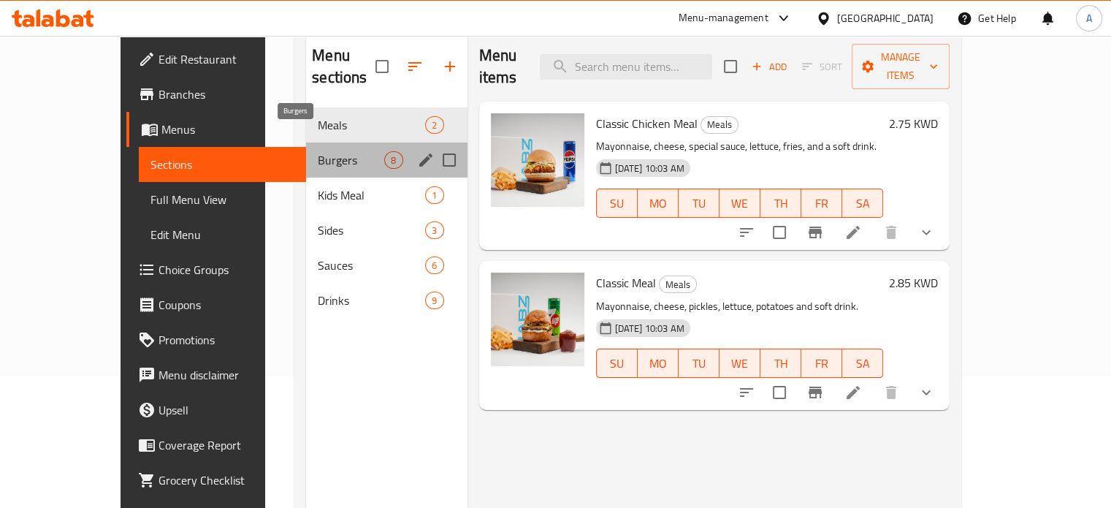
click at [318, 151] on span "Burgers" at bounding box center [351, 160] width 66 height 18
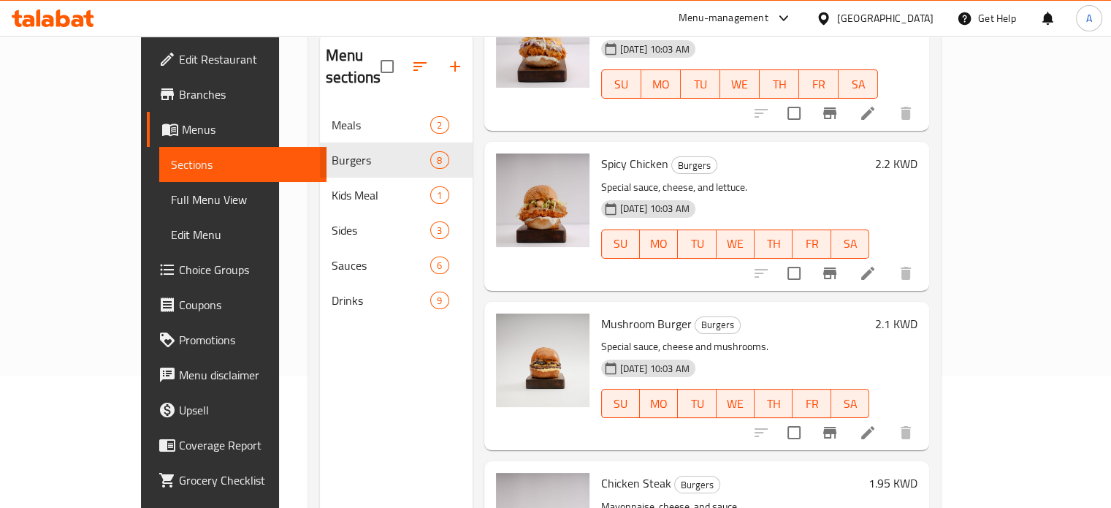
scroll to position [219, 0]
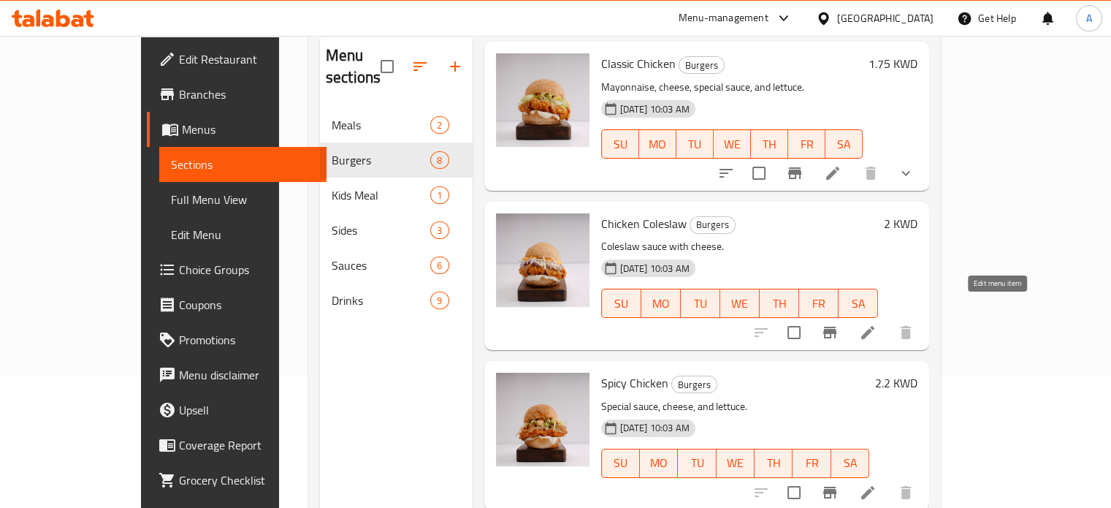
click at [877, 324] on icon at bounding box center [868, 333] width 18 height 18
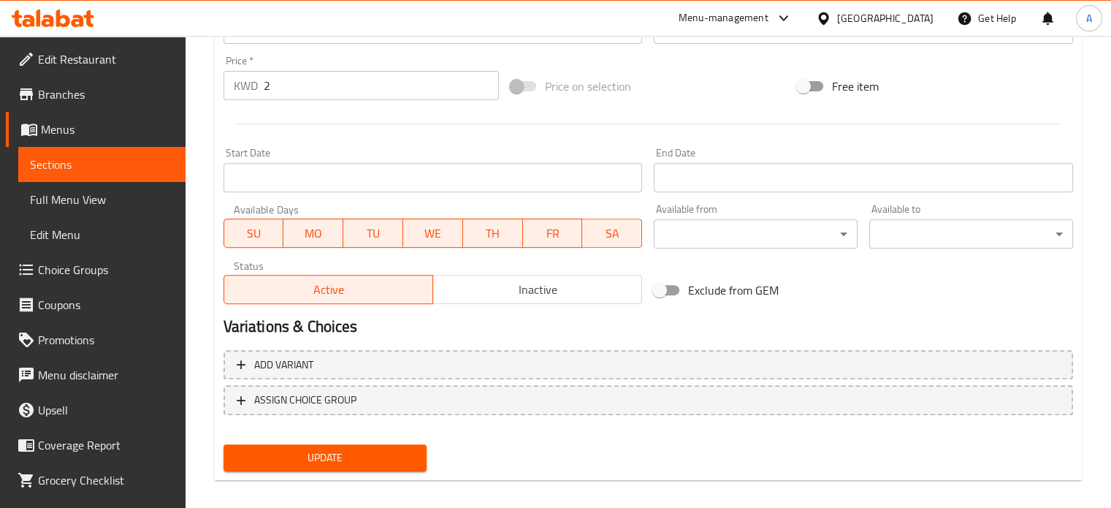
scroll to position [544, 0]
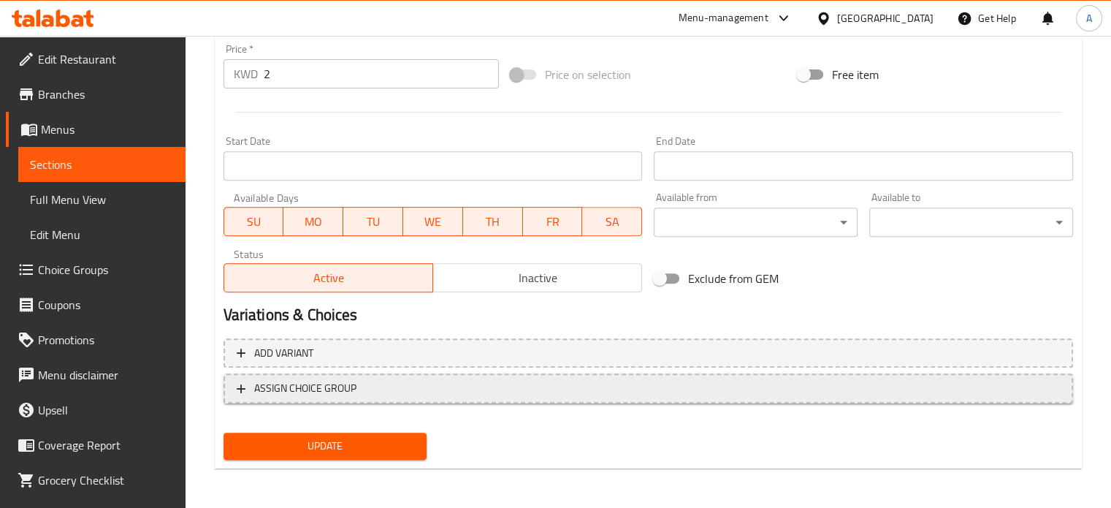
click at [387, 381] on span "ASSIGN CHOICE GROUP" at bounding box center [648, 388] width 823 height 18
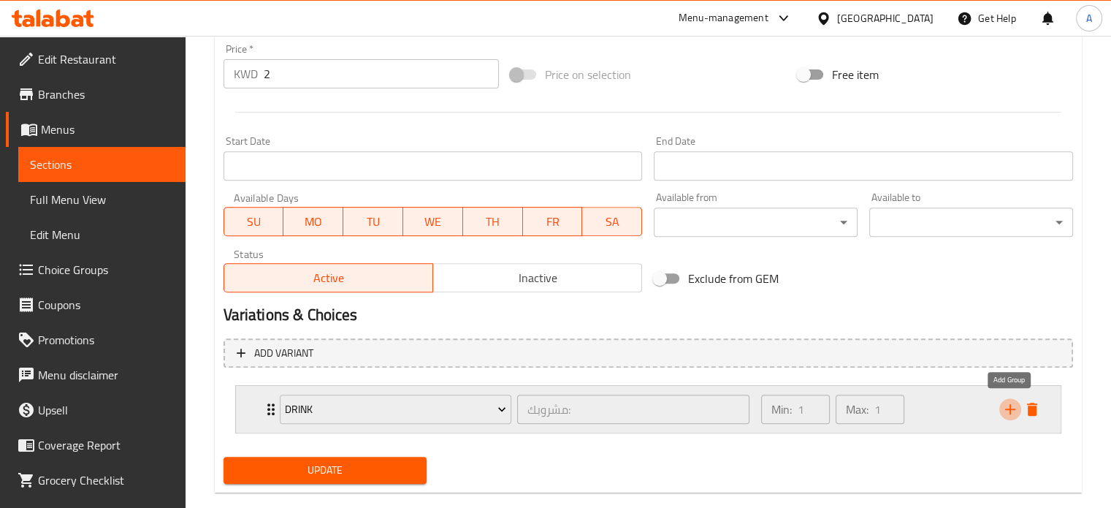
click at [1011, 408] on icon "add" at bounding box center [1010, 409] width 10 height 10
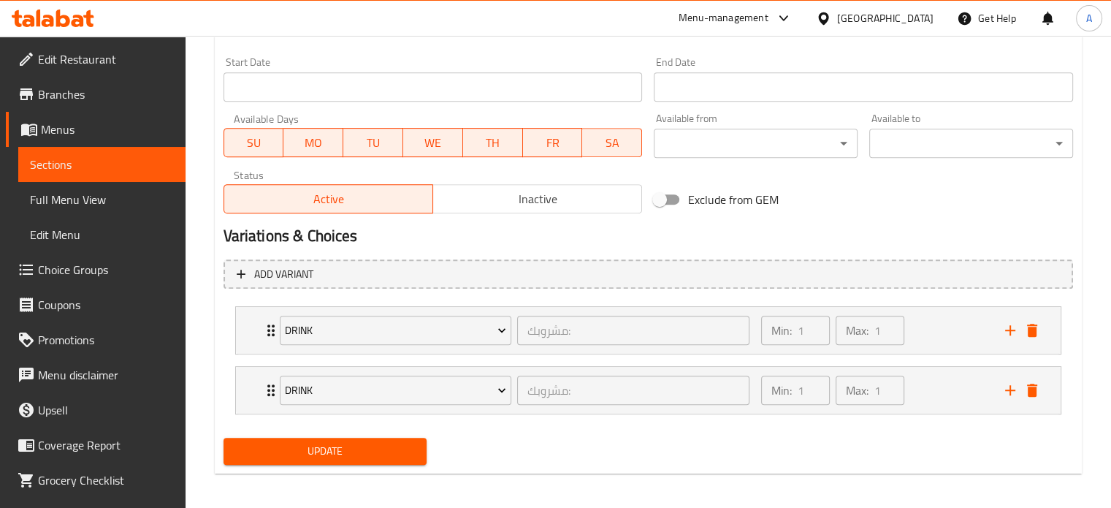
scroll to position [628, 0]
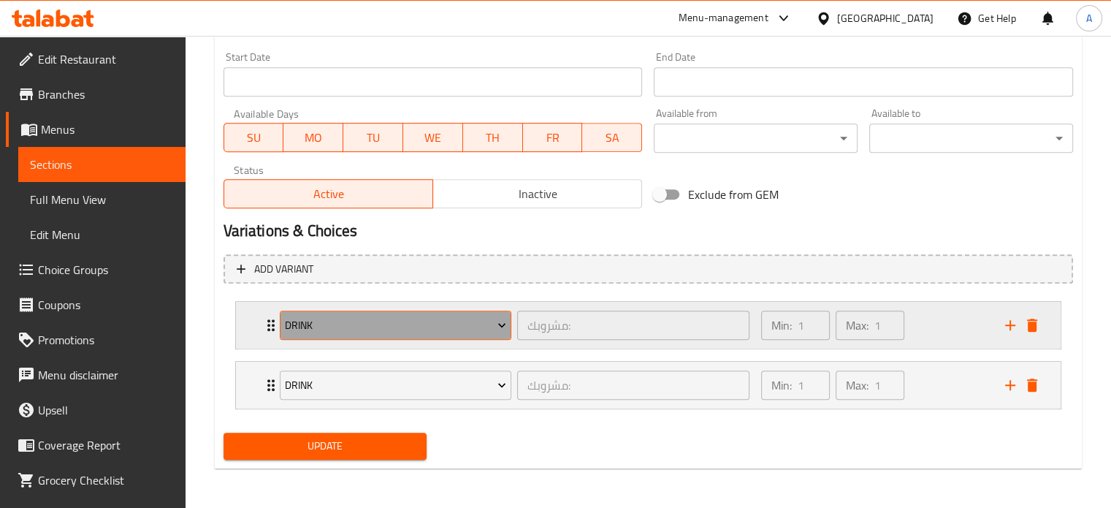
click at [366, 324] on span "Drink" at bounding box center [395, 325] width 221 height 18
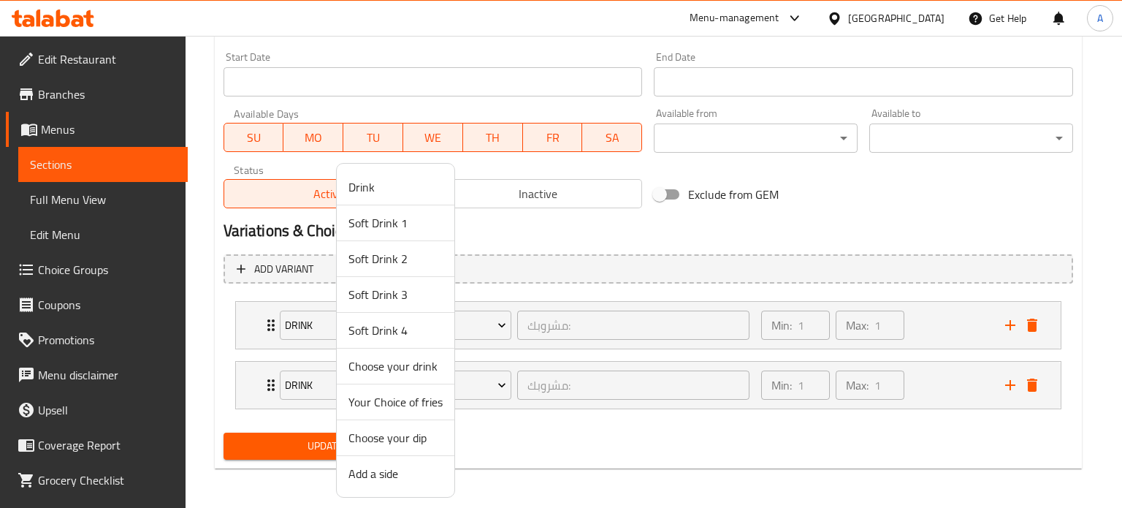
click at [403, 470] on span "Add a side" at bounding box center [395, 474] width 94 height 18
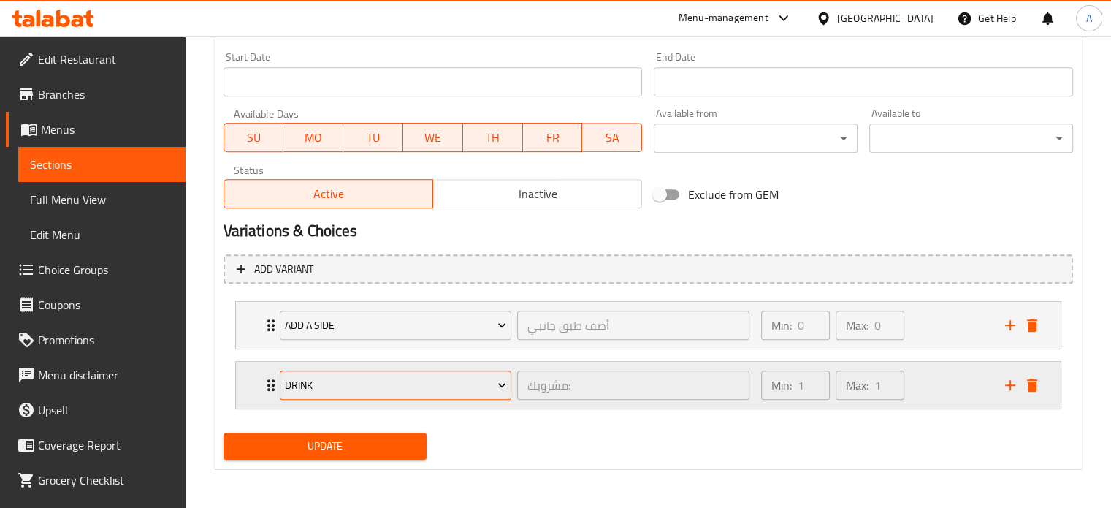
click at [366, 376] on span "Drink" at bounding box center [395, 385] width 221 height 18
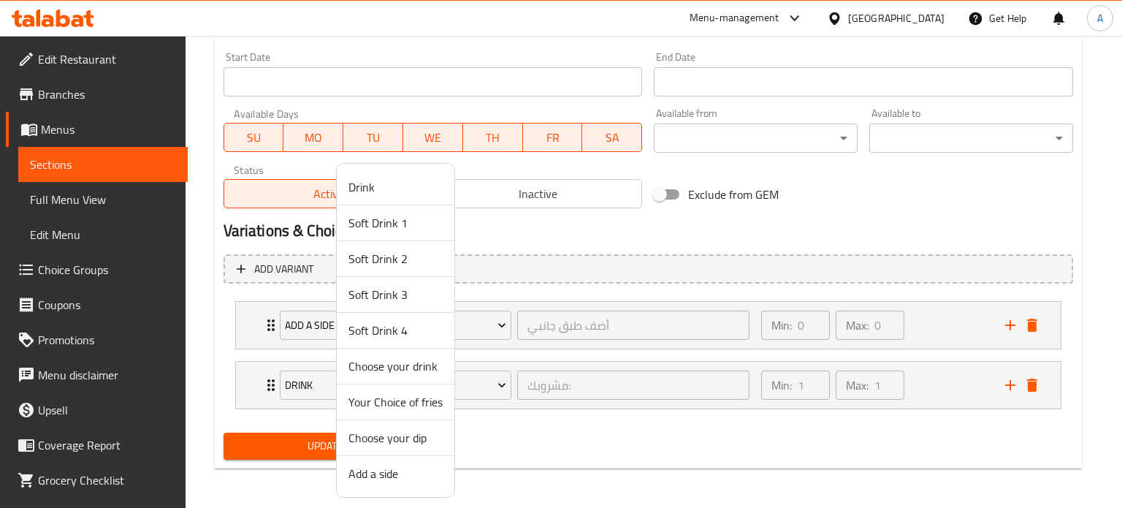
click at [395, 435] on span "Choose your dip" at bounding box center [395, 438] width 94 height 18
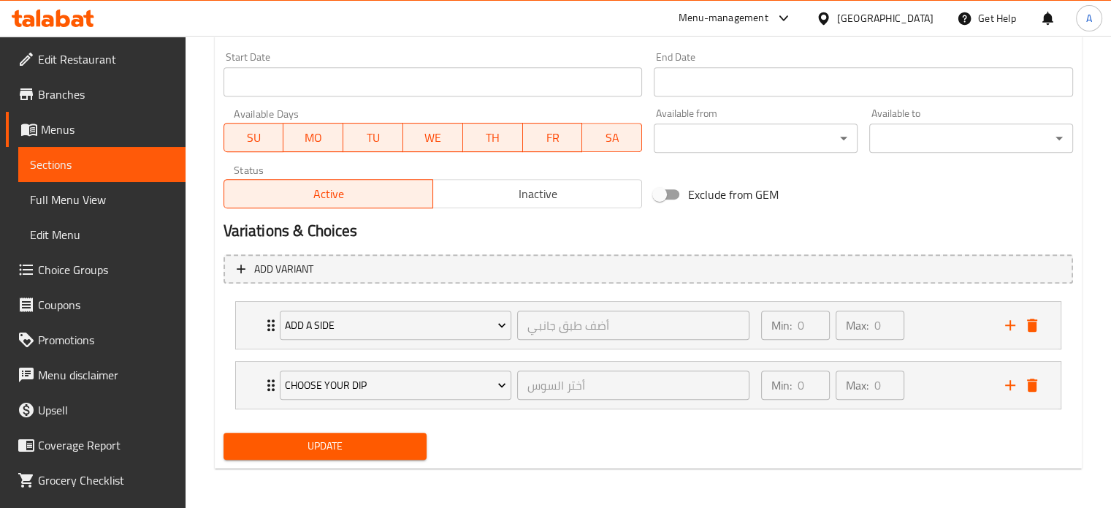
click at [532, 446] on div "Update" at bounding box center [648, 446] width 861 height 39
click at [329, 446] on span "Update" at bounding box center [325, 446] width 180 height 18
click at [107, 172] on span "Sections" at bounding box center [102, 165] width 144 height 18
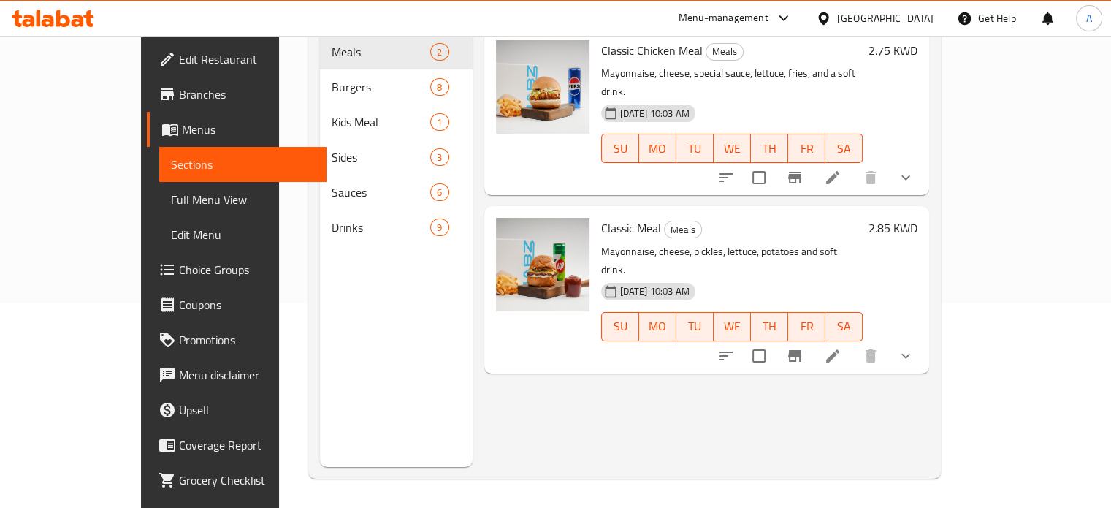
scroll to position [205, 0]
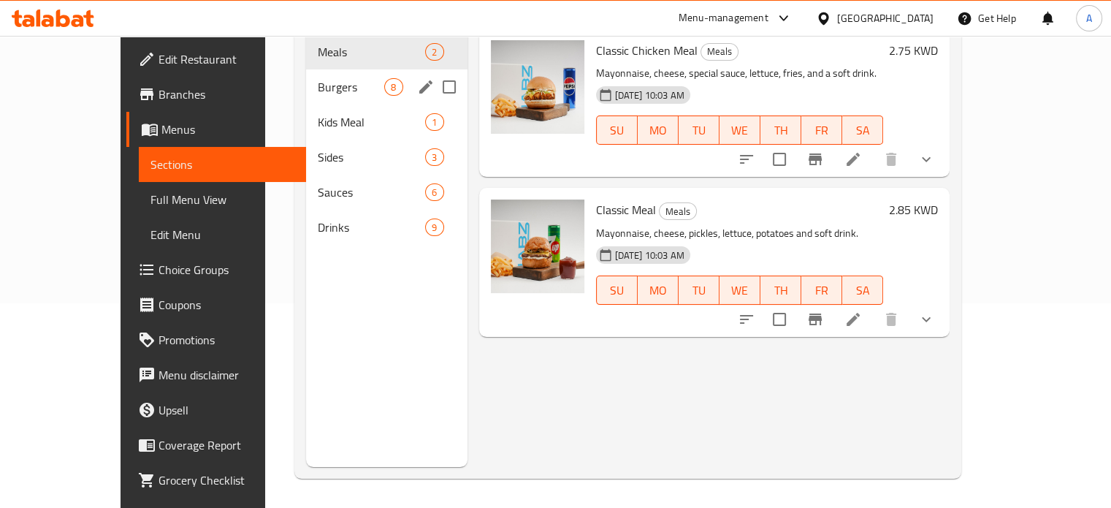
click at [318, 78] on span "Burgers" at bounding box center [351, 87] width 66 height 18
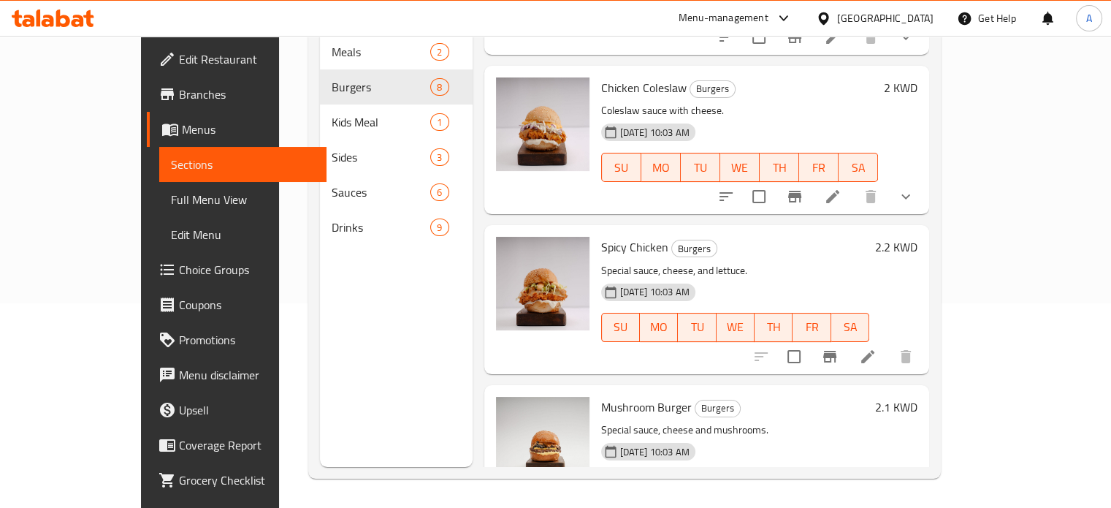
scroll to position [292, 0]
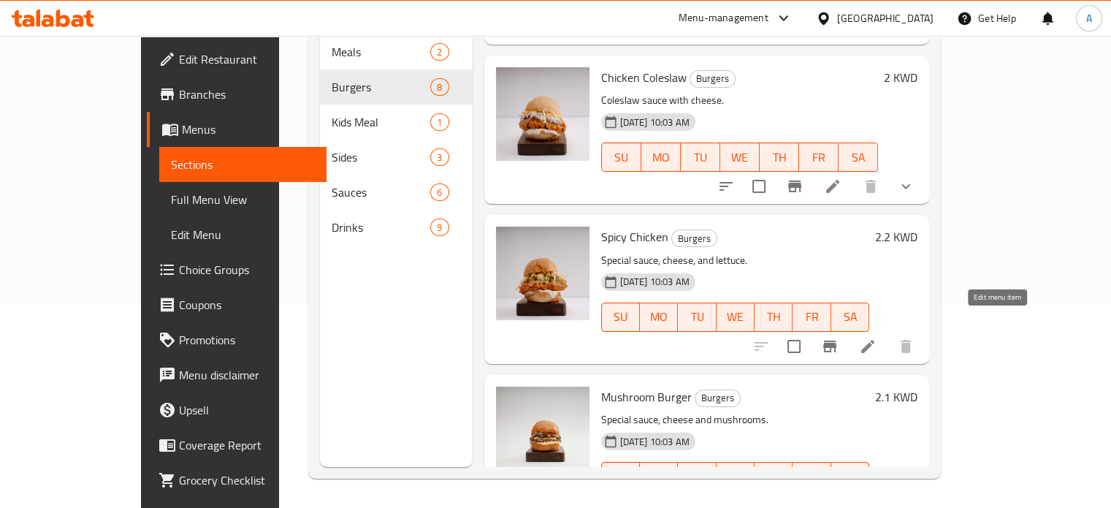
click at [877, 337] on icon at bounding box center [868, 346] width 18 height 18
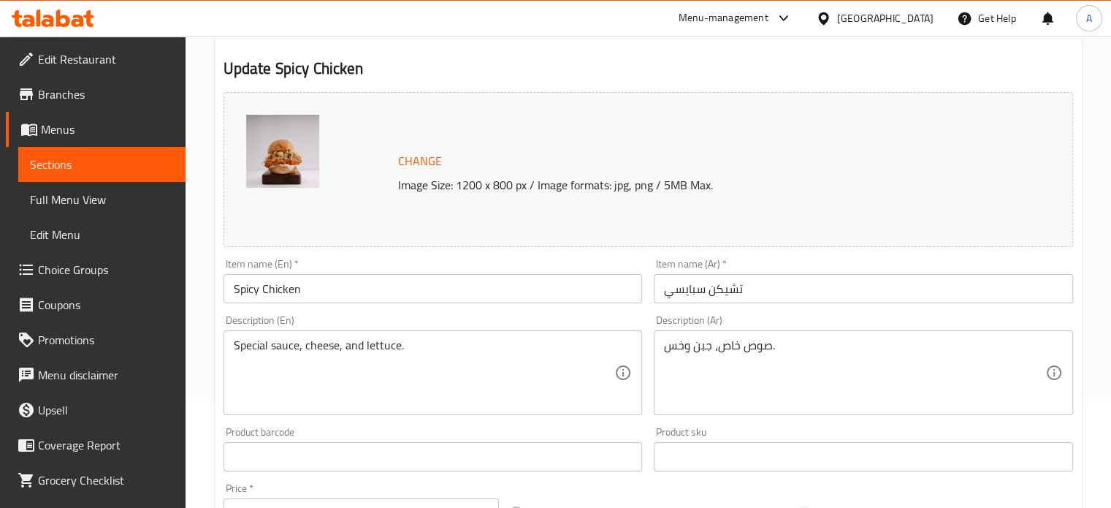
scroll to position [544, 0]
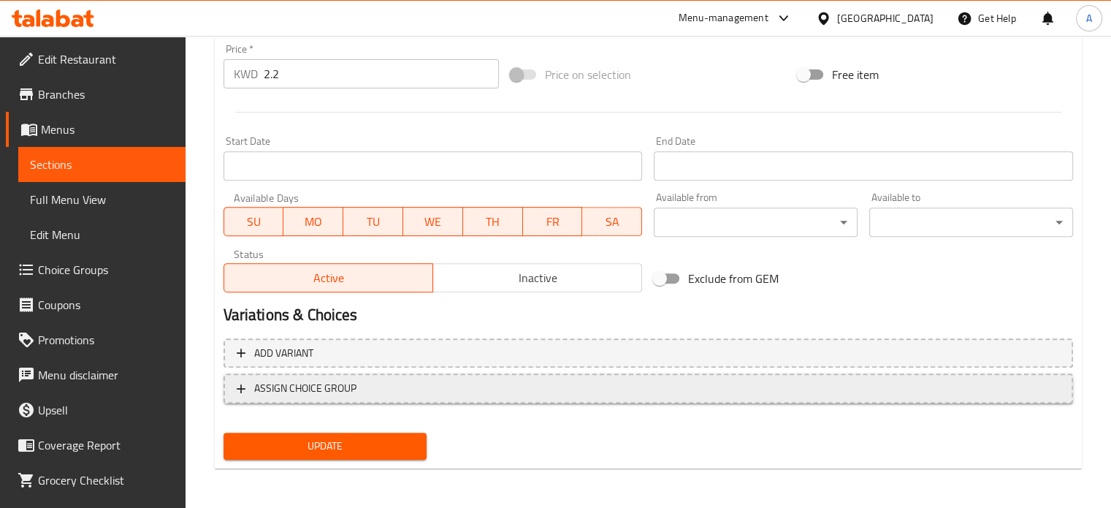
click at [332, 390] on span "ASSIGN CHOICE GROUP" at bounding box center [305, 388] width 102 height 18
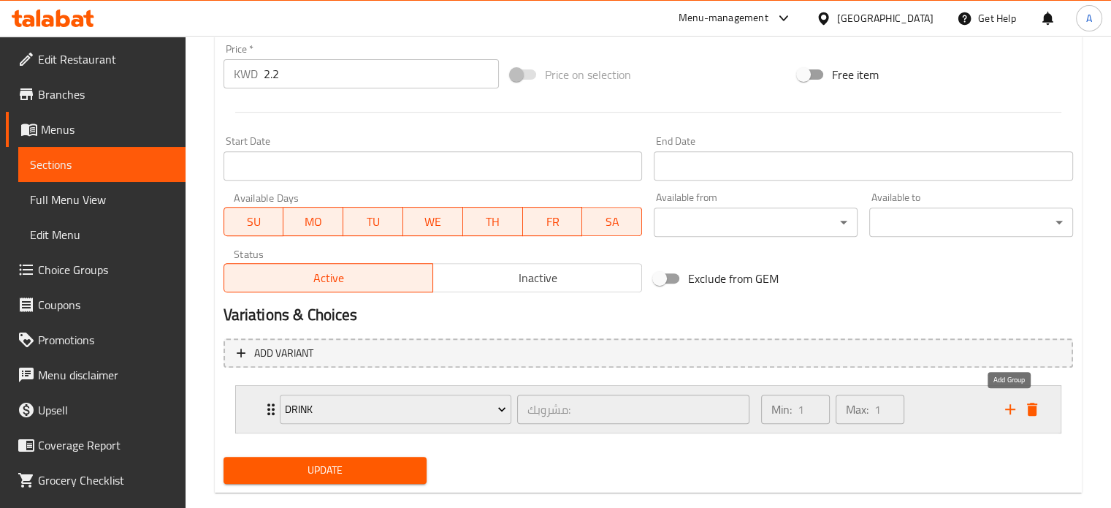
click at [1007, 412] on icon "add" at bounding box center [1010, 409] width 18 height 18
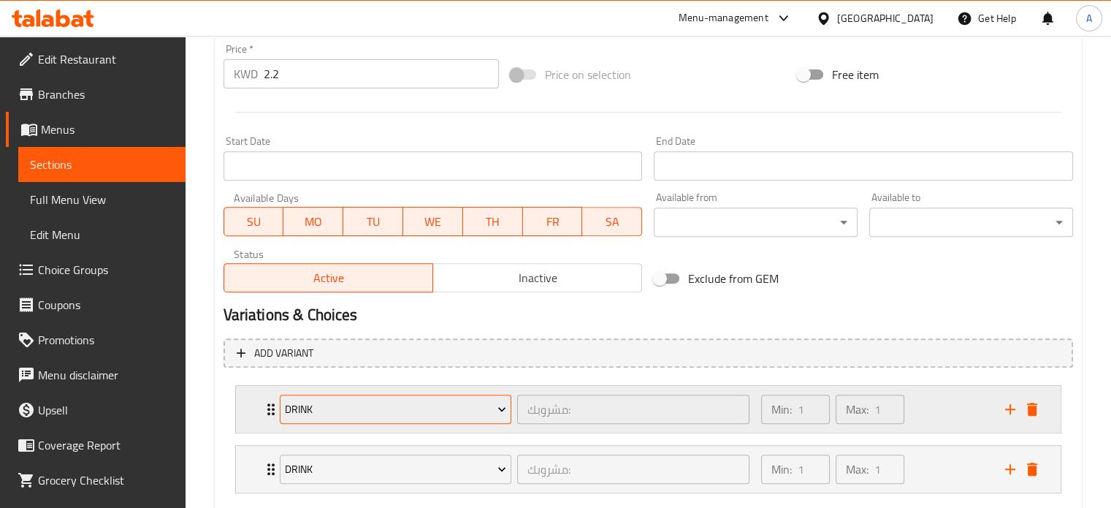
click at [371, 413] on span "Drink" at bounding box center [395, 409] width 221 height 18
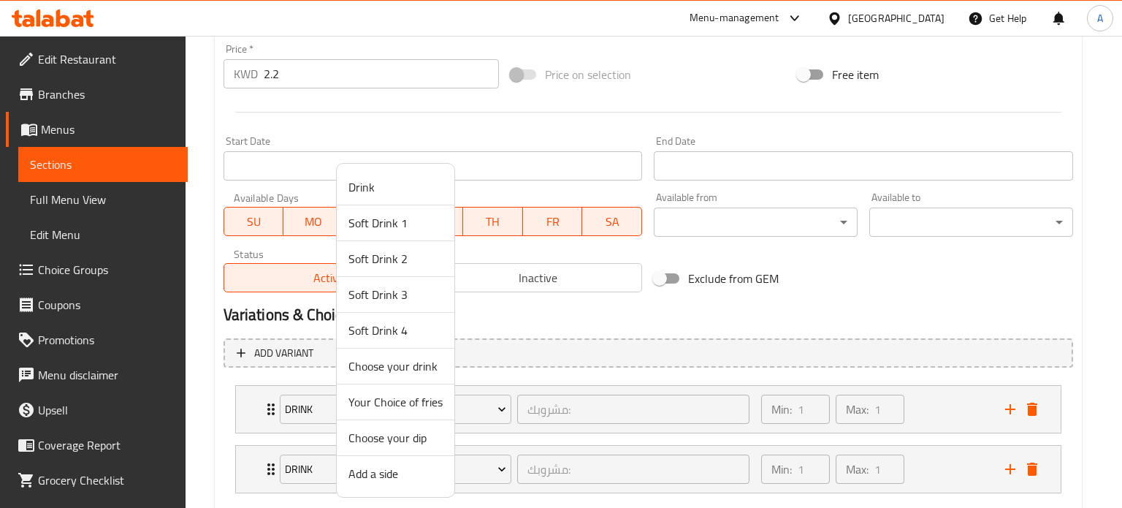
click at [377, 476] on span "Add a side" at bounding box center [395, 474] width 94 height 18
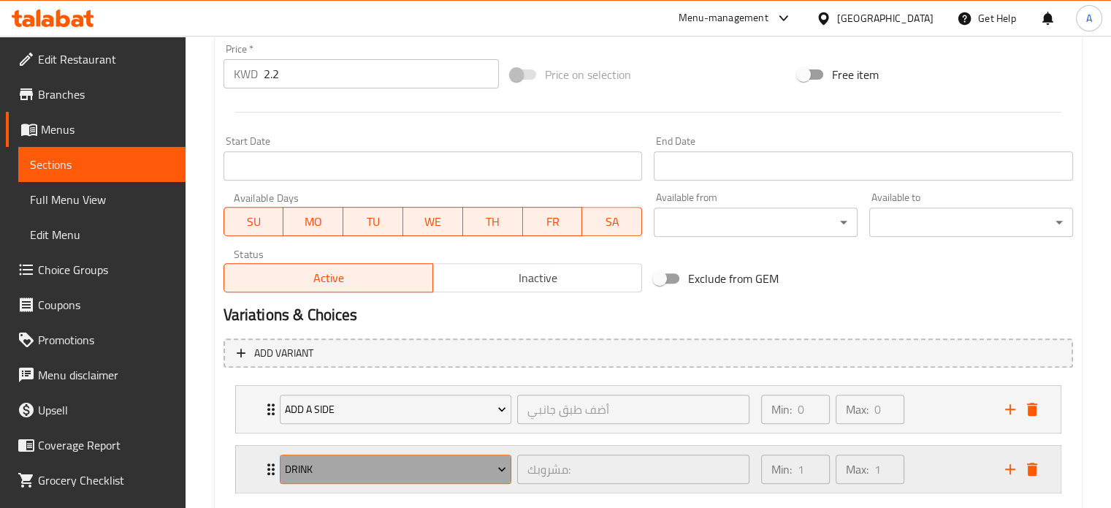
click at [395, 467] on span "Drink" at bounding box center [395, 469] width 221 height 18
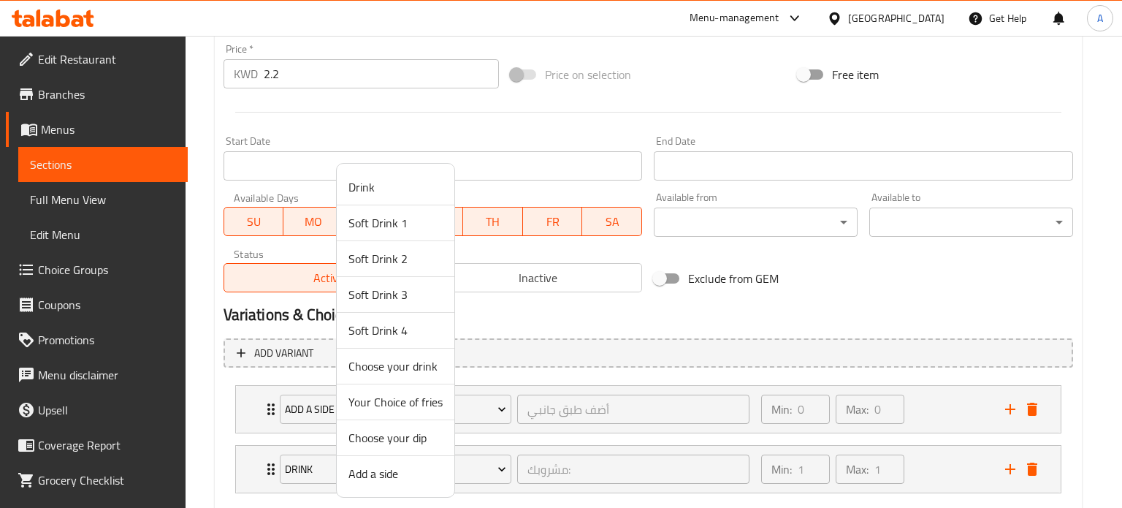
click at [409, 434] on span "Choose your dip" at bounding box center [395, 438] width 94 height 18
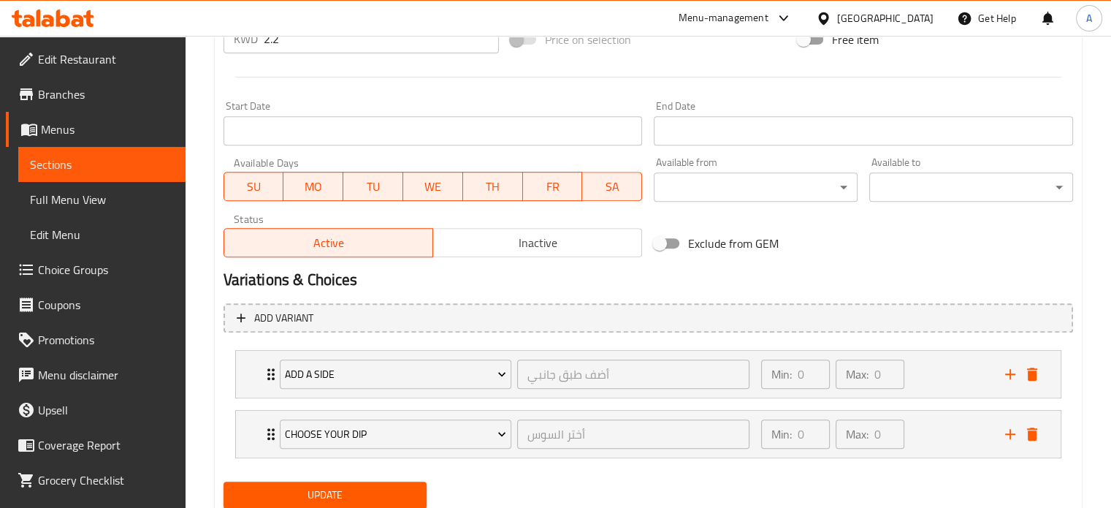
scroll to position [628, 0]
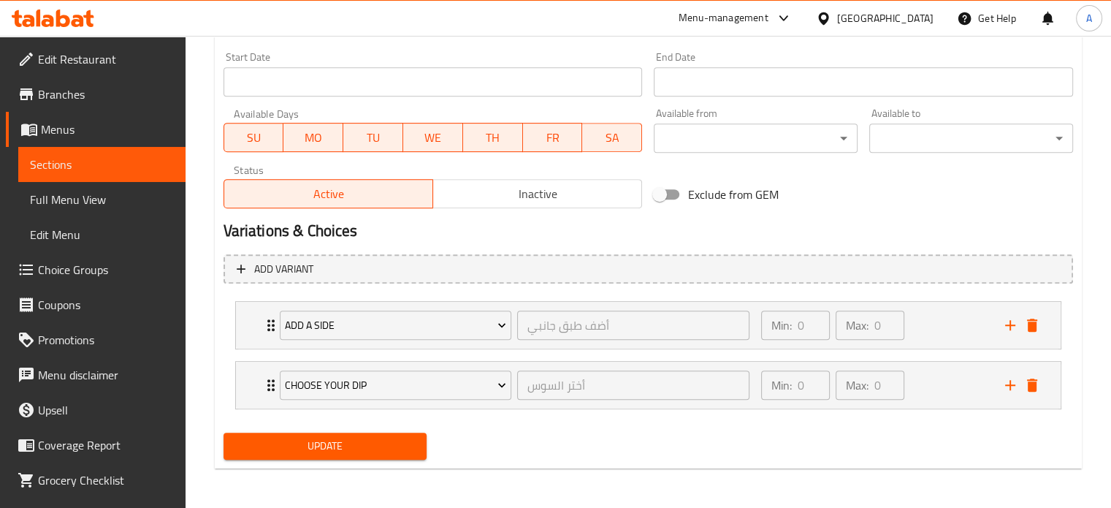
click at [315, 448] on span "Update" at bounding box center [325, 446] width 180 height 18
click at [66, 166] on span "Sections" at bounding box center [102, 165] width 144 height 18
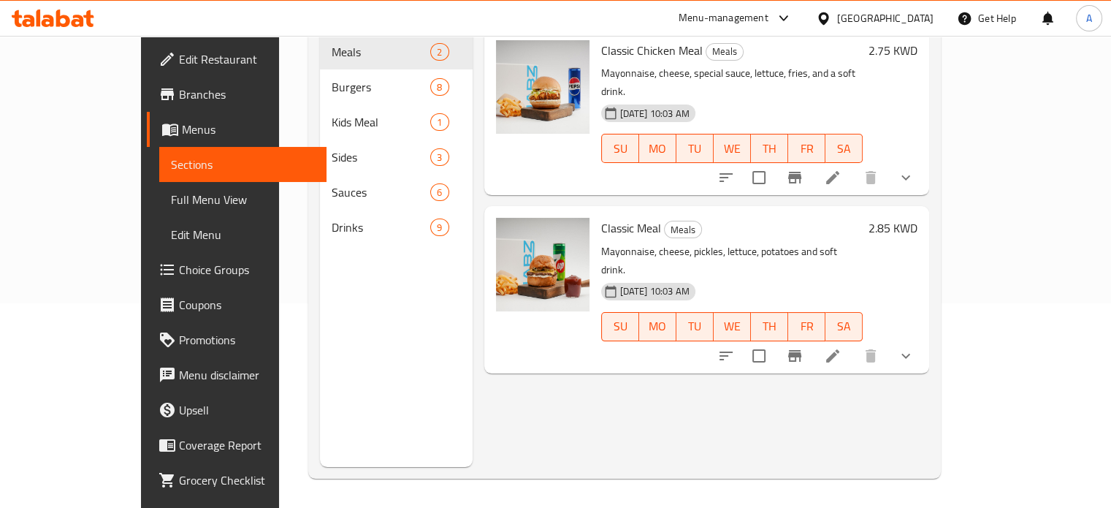
scroll to position [205, 0]
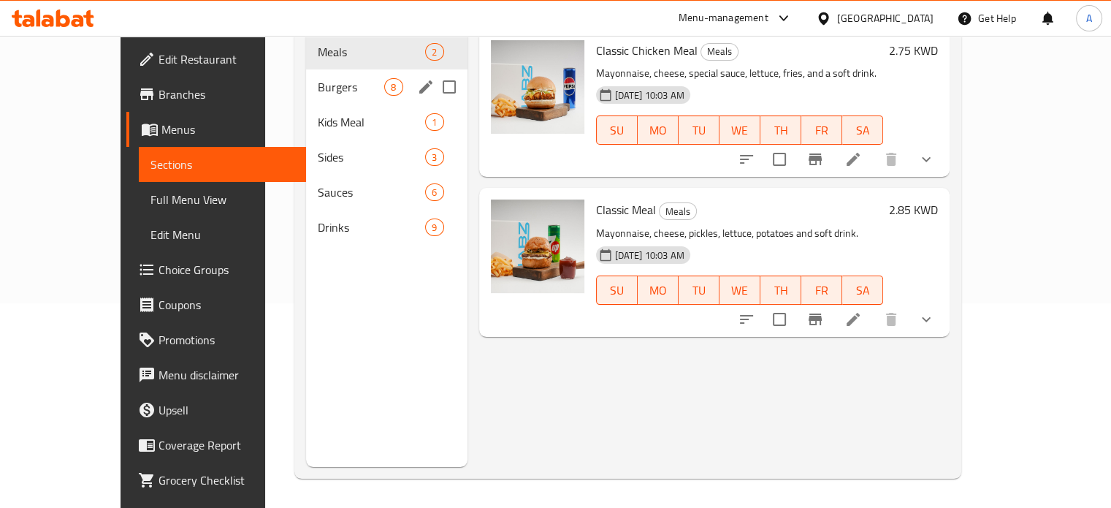
click at [306, 74] on div "Burgers 8" at bounding box center [386, 86] width 161 height 35
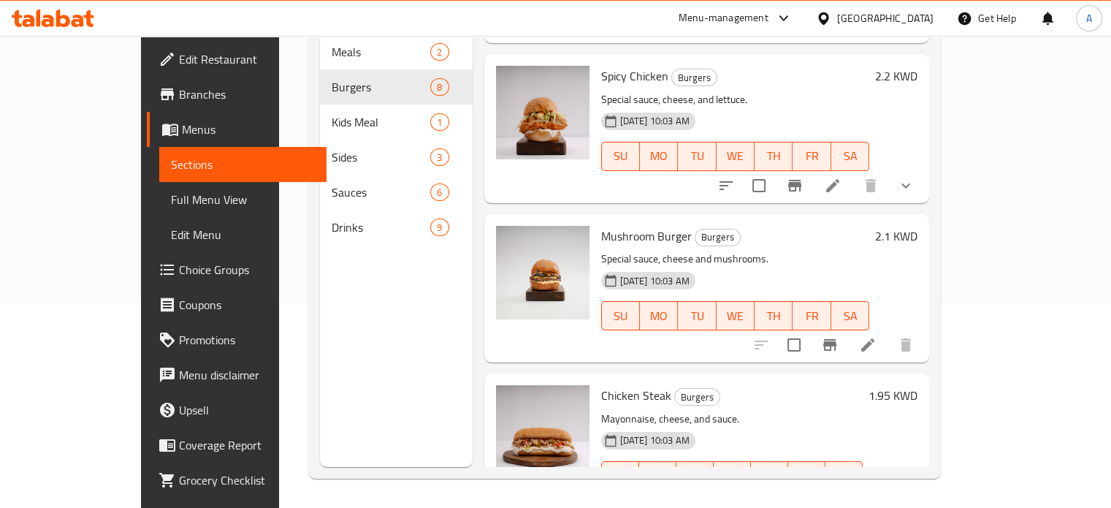
scroll to position [511, 0]
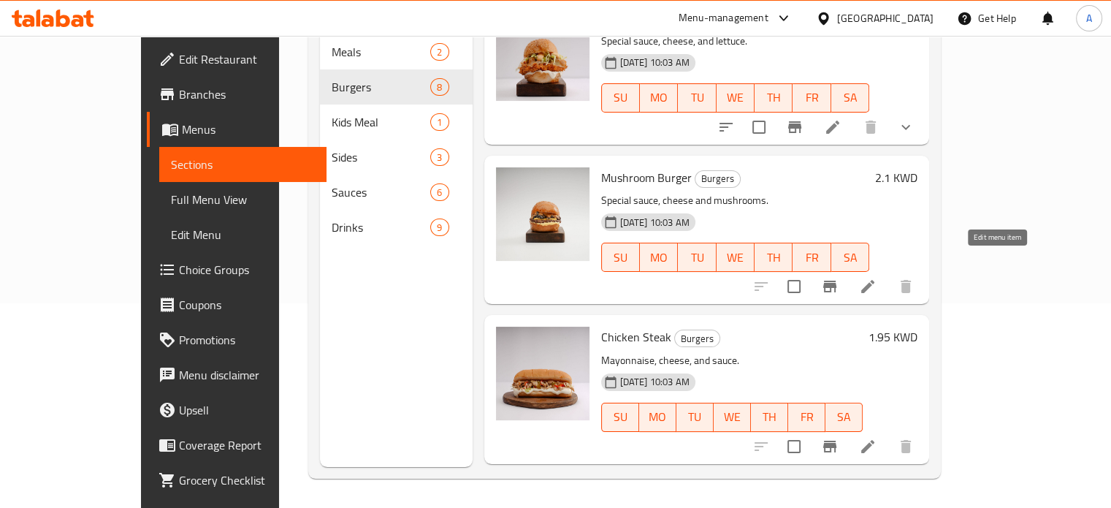
click at [874, 280] on icon at bounding box center [867, 286] width 13 height 13
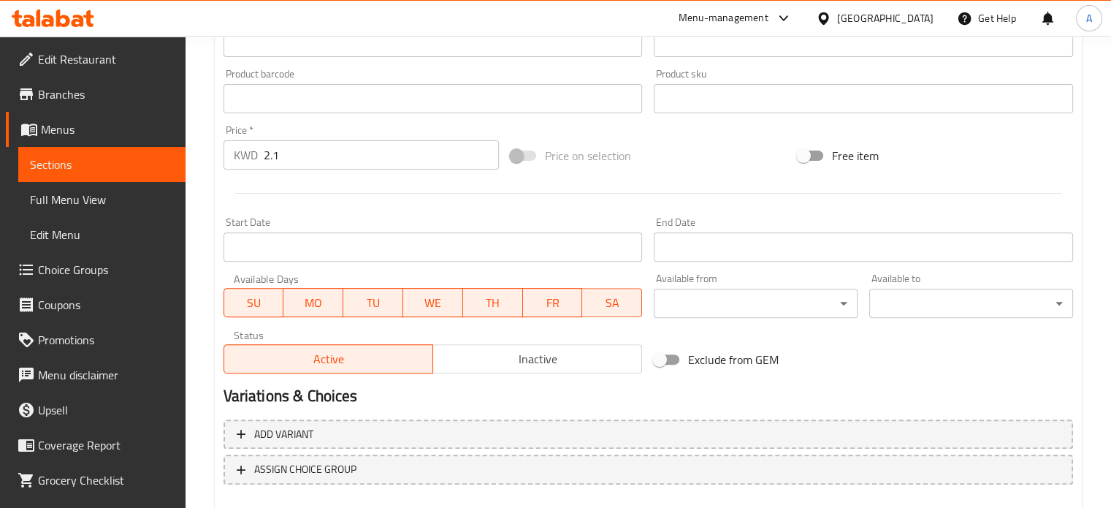
scroll to position [544, 0]
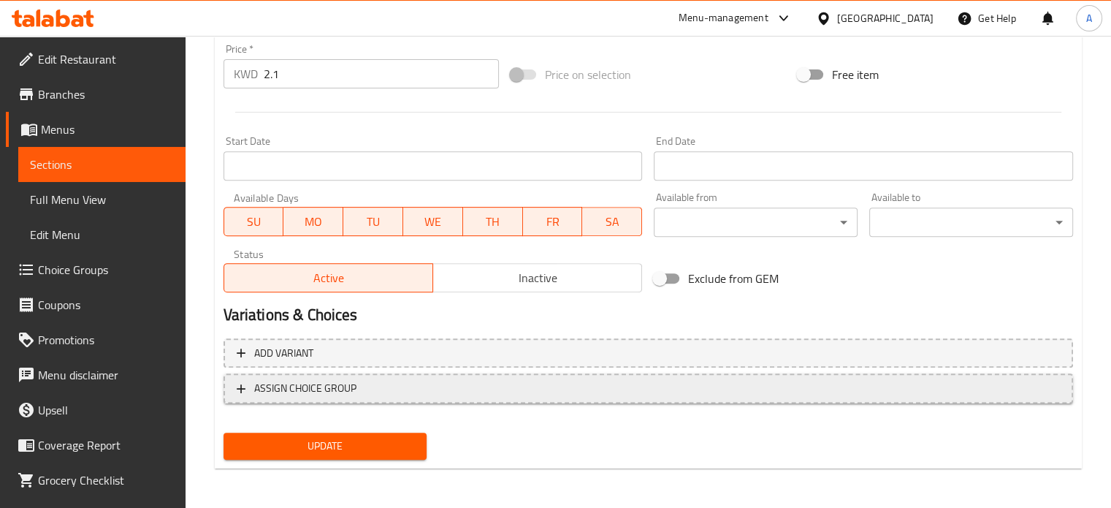
click at [323, 386] on span "ASSIGN CHOICE GROUP" at bounding box center [305, 388] width 102 height 18
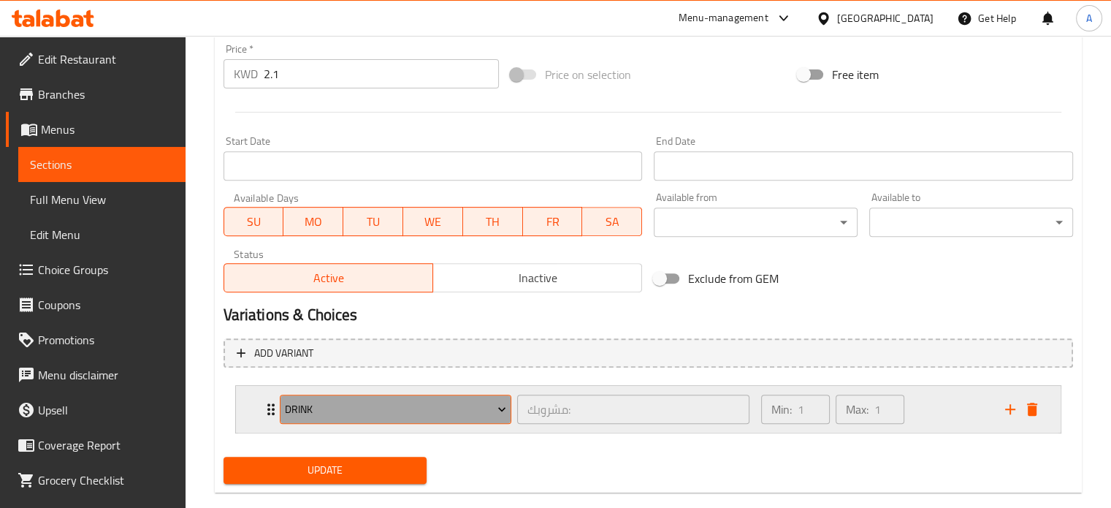
click at [379, 410] on span "Drink" at bounding box center [395, 409] width 221 height 18
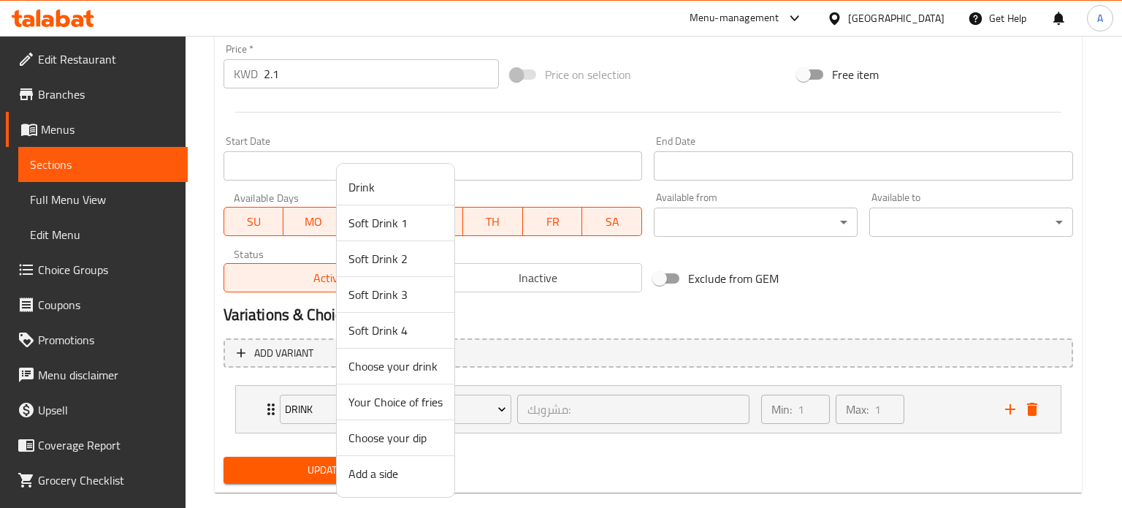
click at [386, 481] on span "Add a side" at bounding box center [395, 474] width 94 height 18
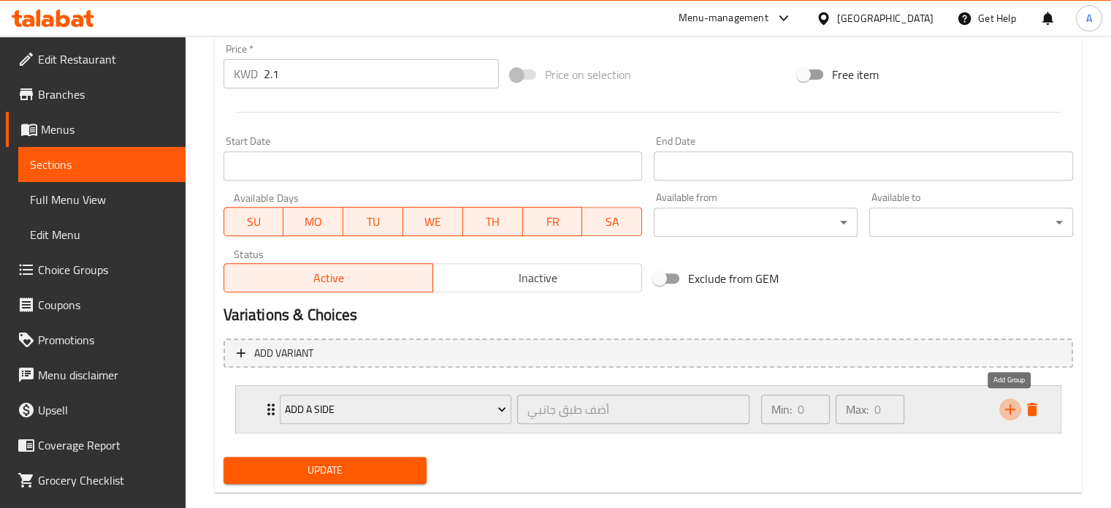
click at [1005, 405] on icon "add" at bounding box center [1010, 409] width 18 height 18
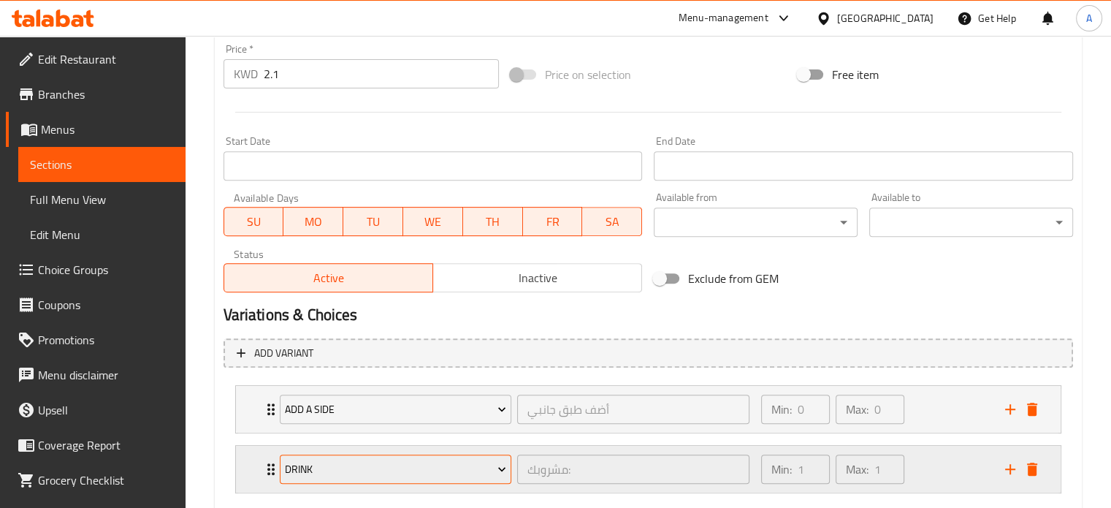
click at [374, 470] on span "Drink" at bounding box center [395, 469] width 221 height 18
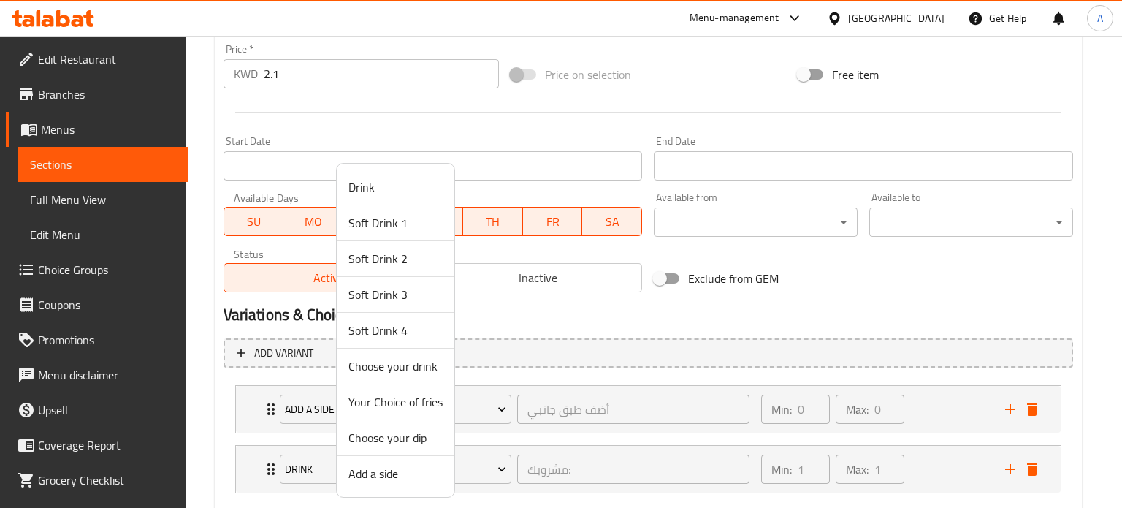
click at [400, 432] on span "Choose your dip" at bounding box center [395, 438] width 94 height 18
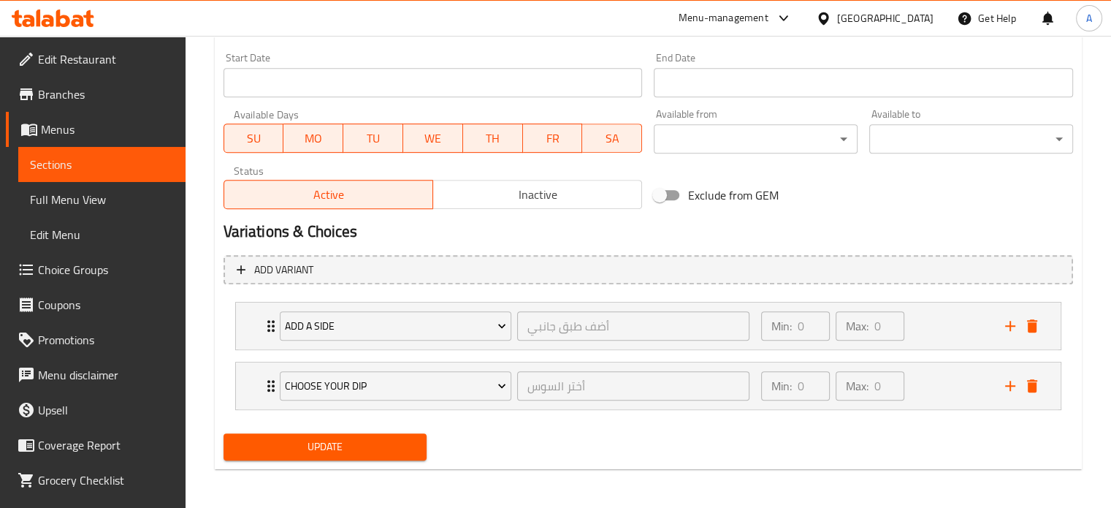
scroll to position [628, 0]
click at [329, 449] on span "Update" at bounding box center [325, 446] width 180 height 18
click at [353, 444] on span "Update" at bounding box center [325, 446] width 180 height 18
click at [61, 165] on span "Sections" at bounding box center [102, 165] width 144 height 18
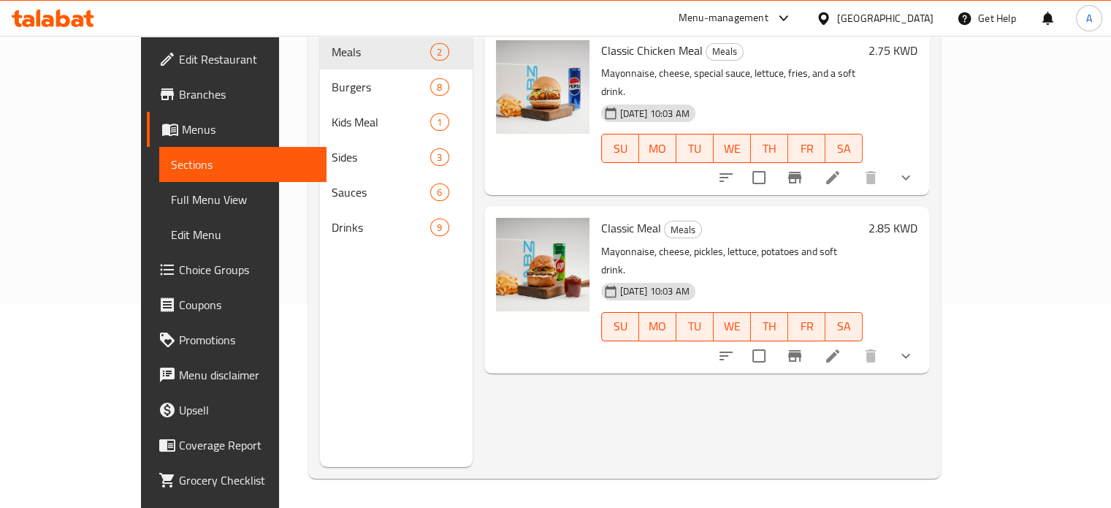
scroll to position [205, 0]
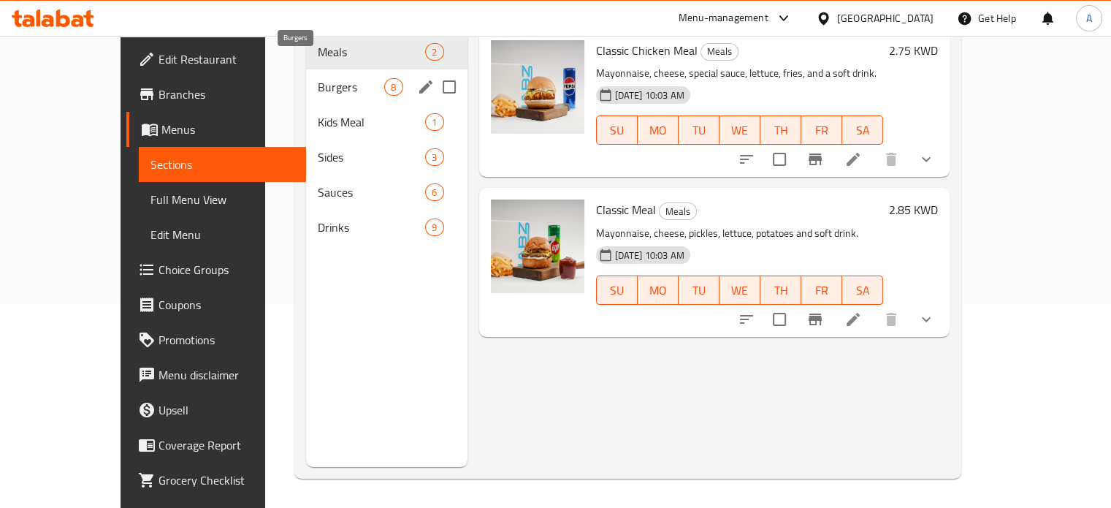
click at [318, 78] on span "Burgers" at bounding box center [351, 87] width 66 height 18
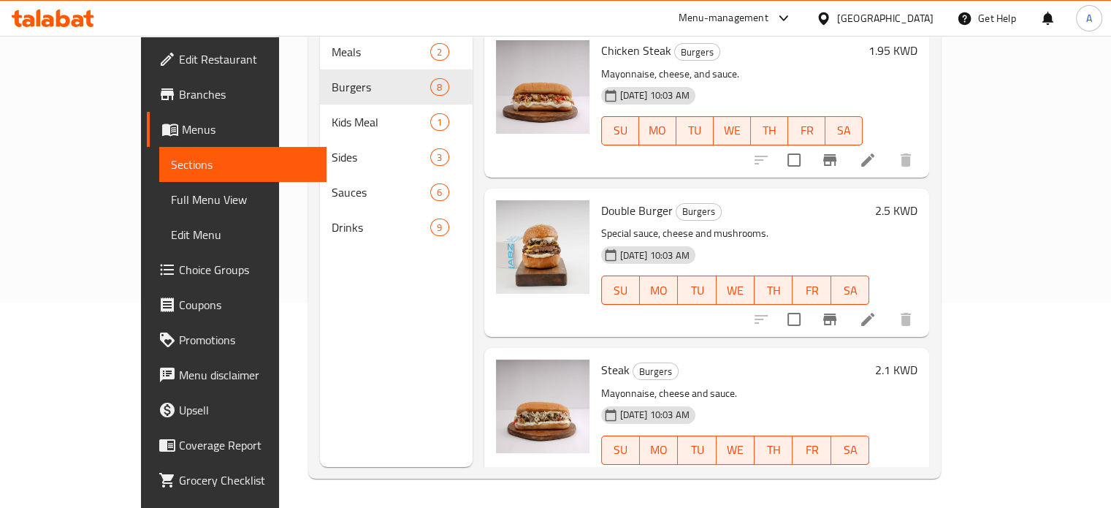
scroll to position [805, 0]
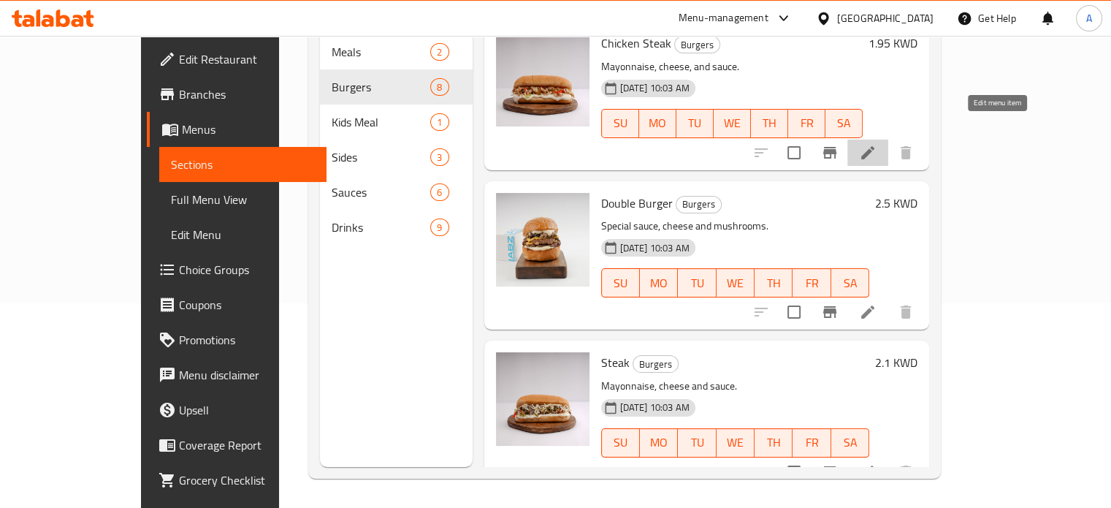
click at [874, 146] on icon at bounding box center [867, 152] width 13 height 13
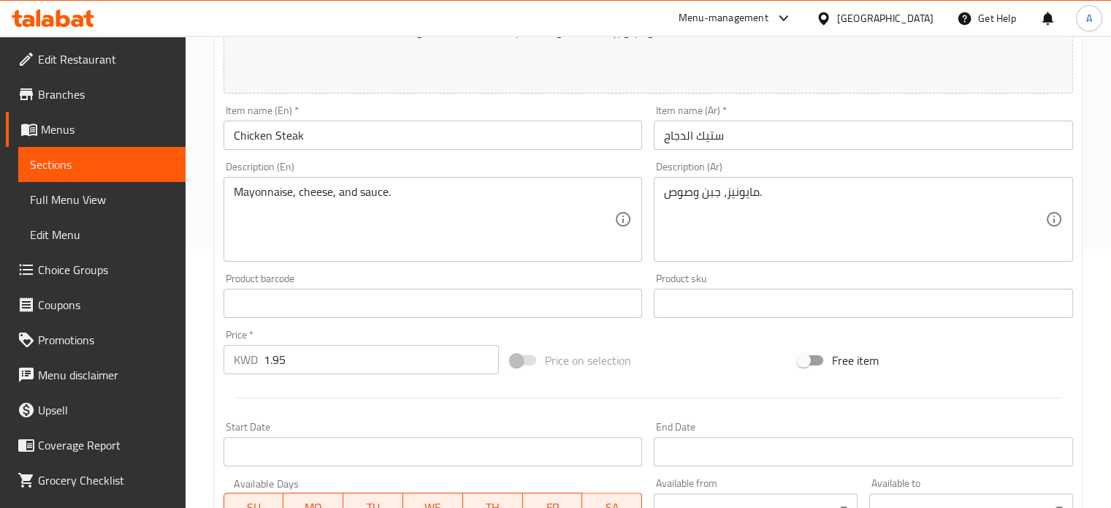
scroll to position [544, 0]
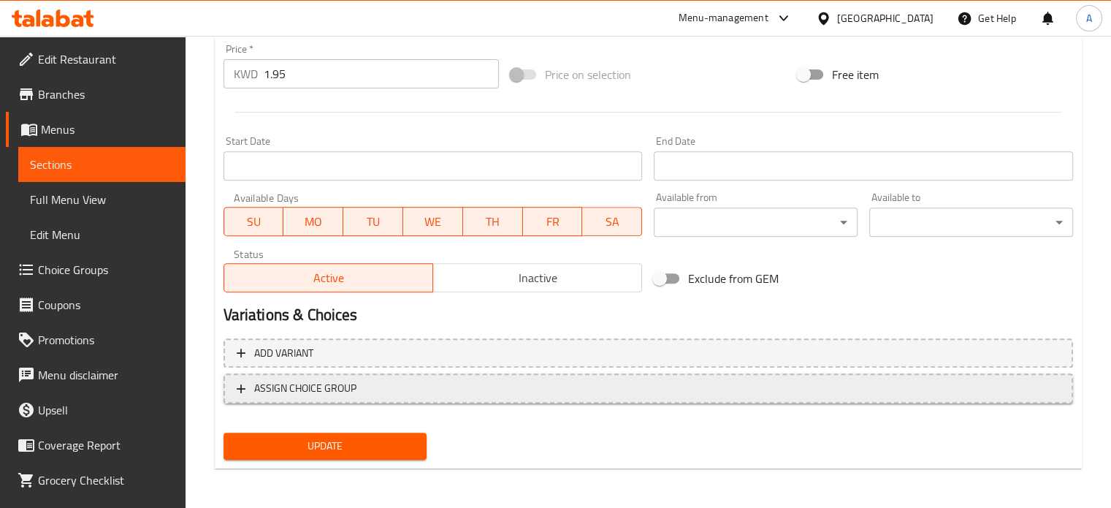
click at [351, 392] on span "ASSIGN CHOICE GROUP" at bounding box center [305, 388] width 102 height 18
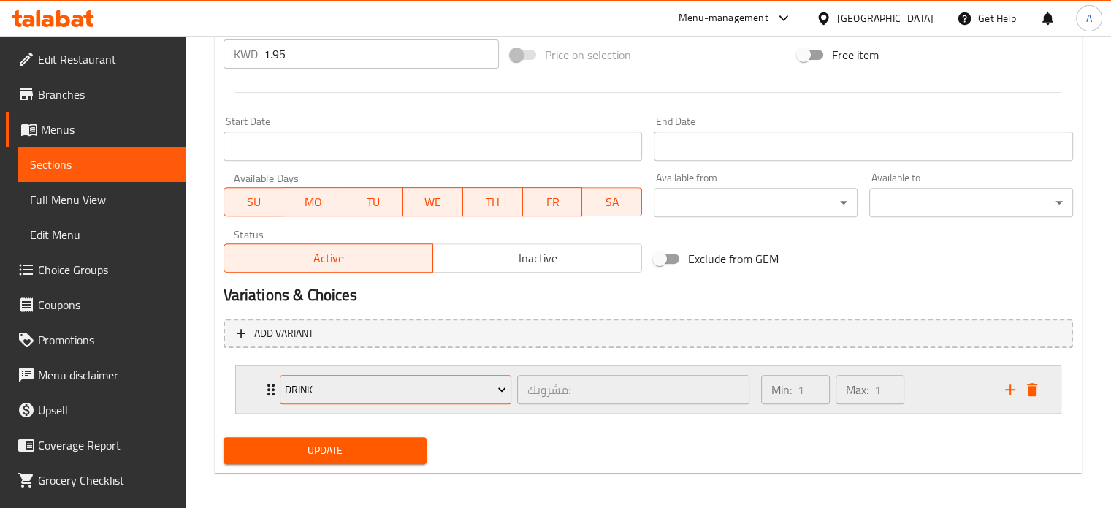
scroll to position [569, 0]
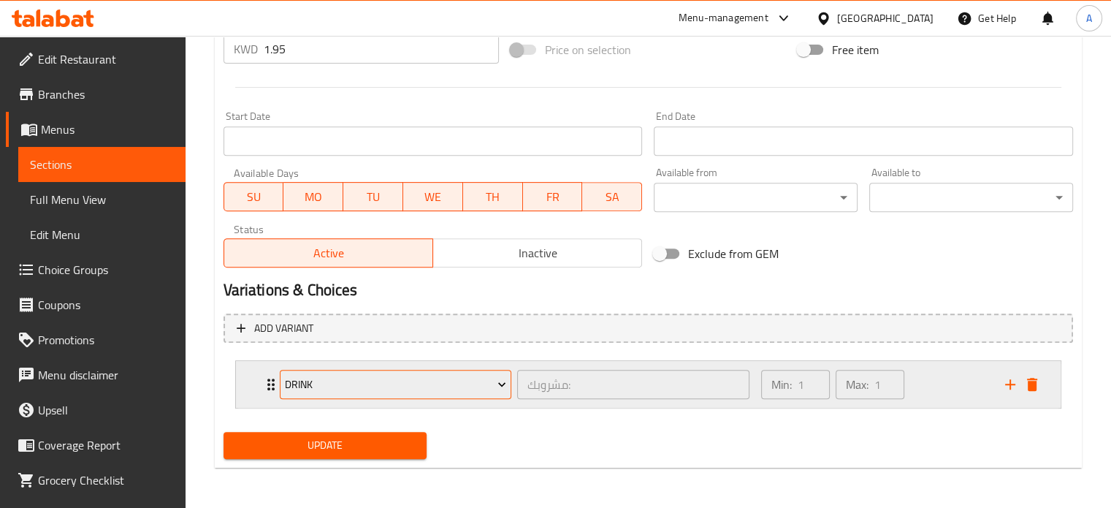
click at [362, 373] on button "Drink" at bounding box center [396, 384] width 232 height 29
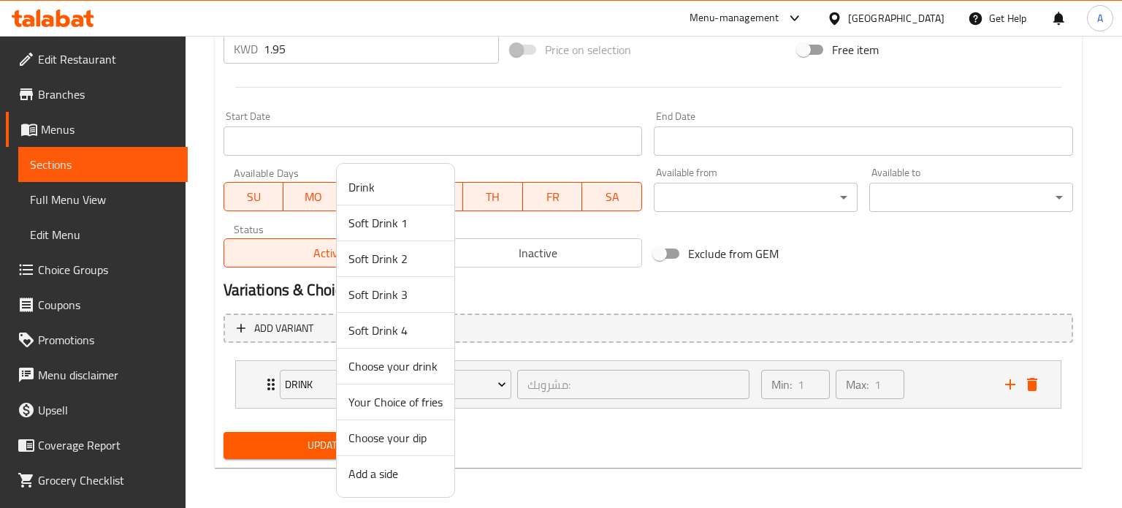
click at [378, 470] on span "Add a side" at bounding box center [395, 474] width 94 height 18
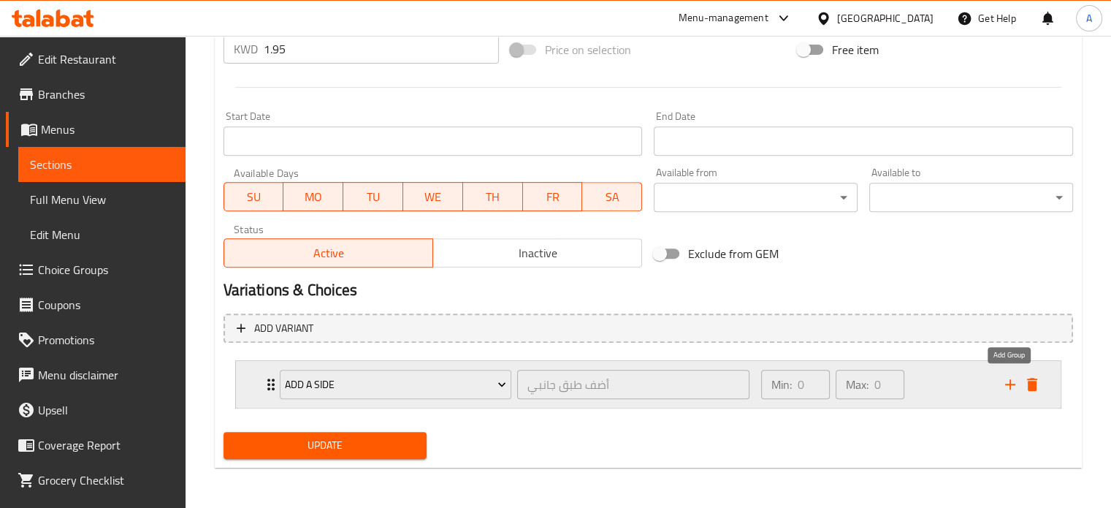
click at [1012, 388] on icon "add" at bounding box center [1010, 384] width 18 height 18
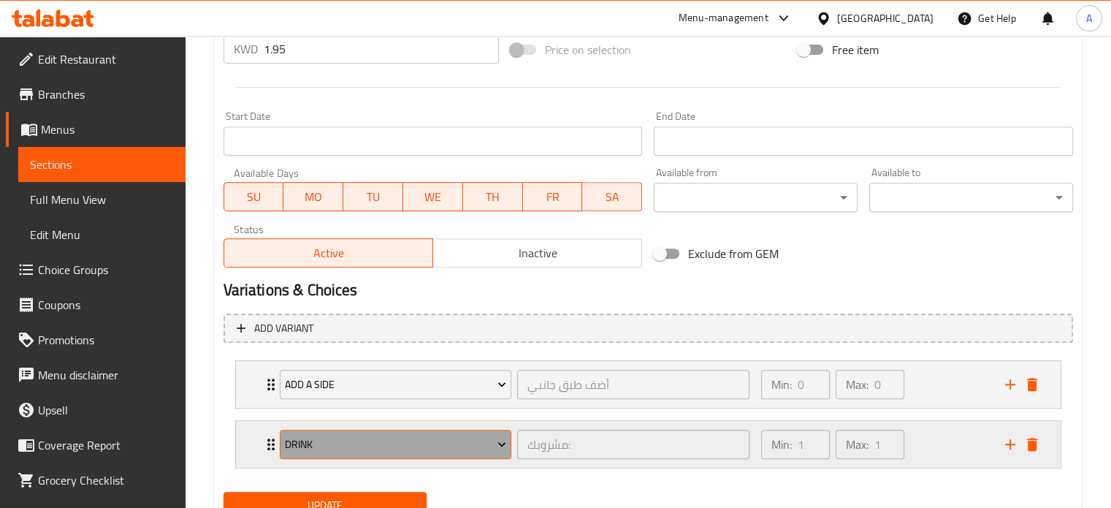
click at [404, 440] on span "Drink" at bounding box center [395, 444] width 221 height 18
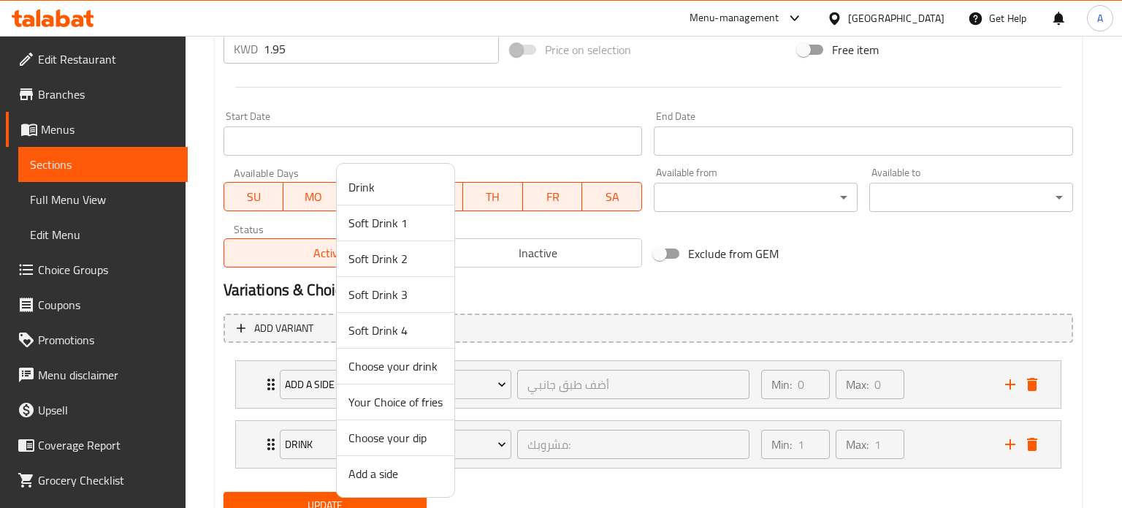
click at [389, 435] on span "Choose your dip" at bounding box center [395, 438] width 94 height 18
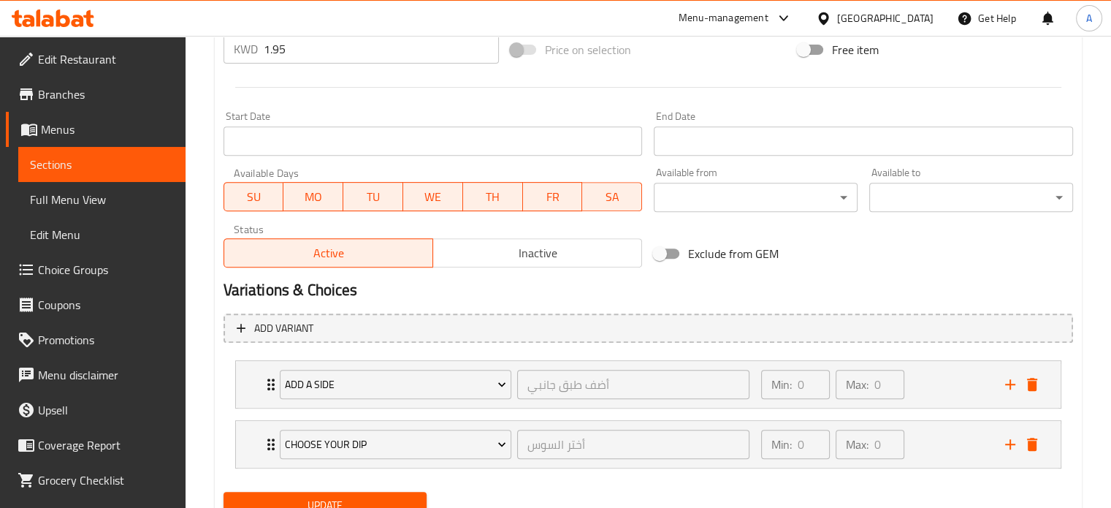
click at [452, 480] on div "Add variant Add a side أضف طبق جانبي ​ Min: 0 ​ Max: 0 ​ Potato Pack (ID: 21456…" at bounding box center [648, 397] width 861 height 179
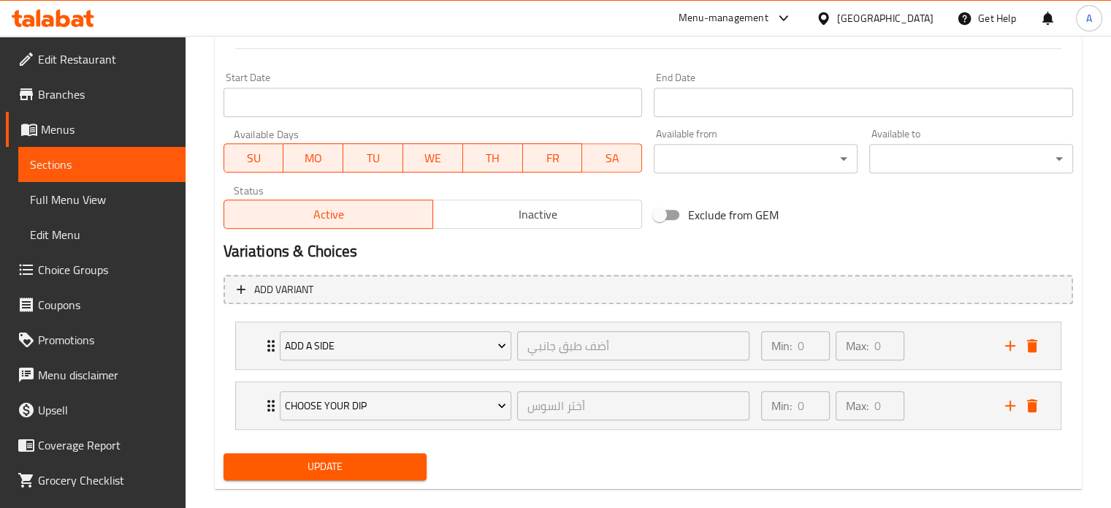
scroll to position [628, 0]
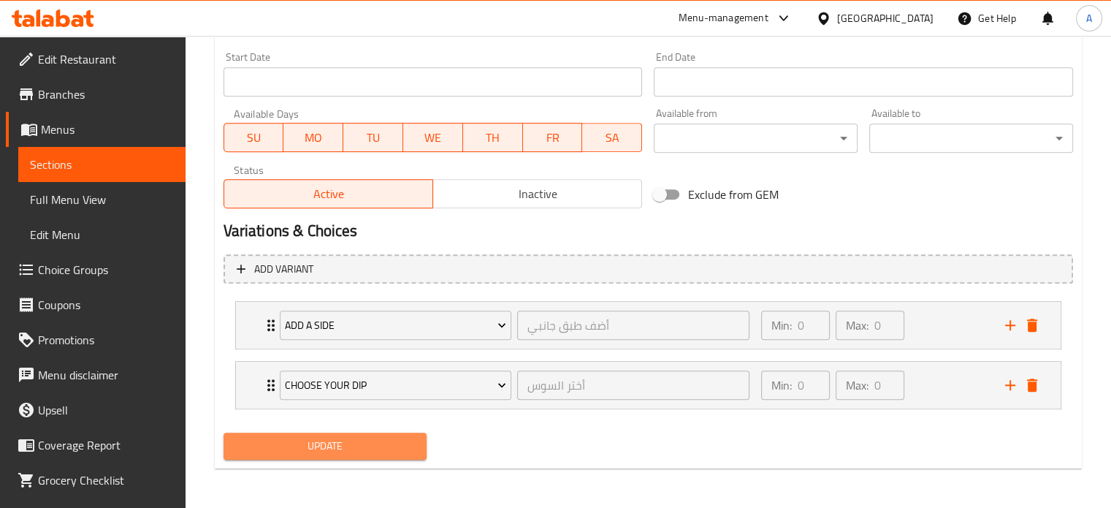
click at [351, 448] on span "Update" at bounding box center [325, 446] width 180 height 18
click at [93, 164] on span "Sections" at bounding box center [102, 165] width 144 height 18
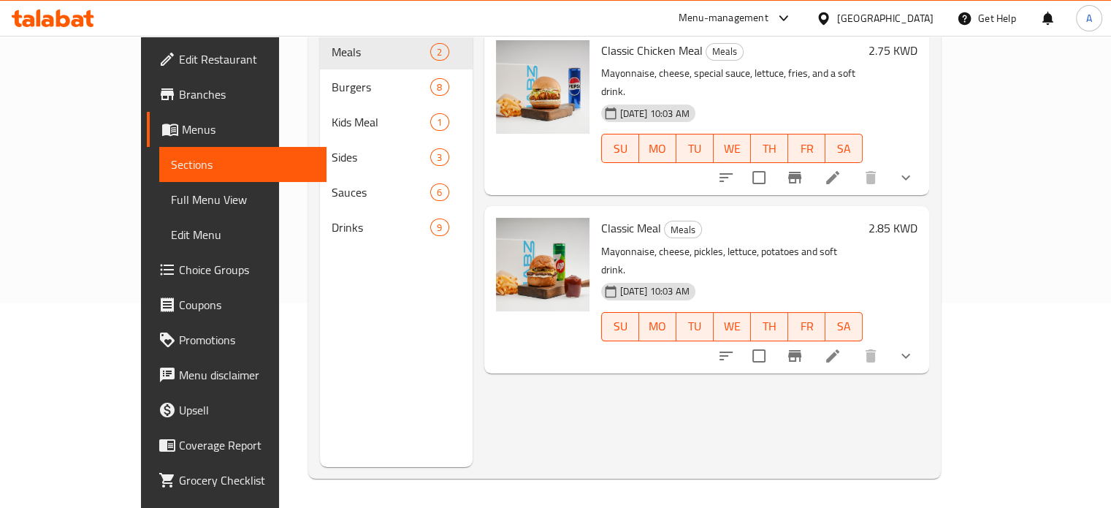
scroll to position [205, 0]
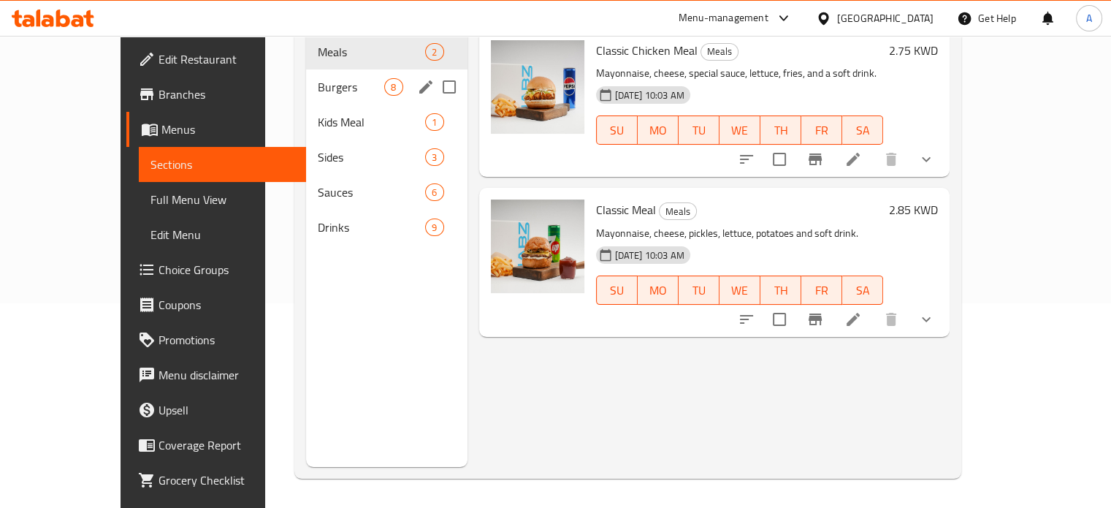
click at [318, 78] on span "Burgers" at bounding box center [351, 87] width 66 height 18
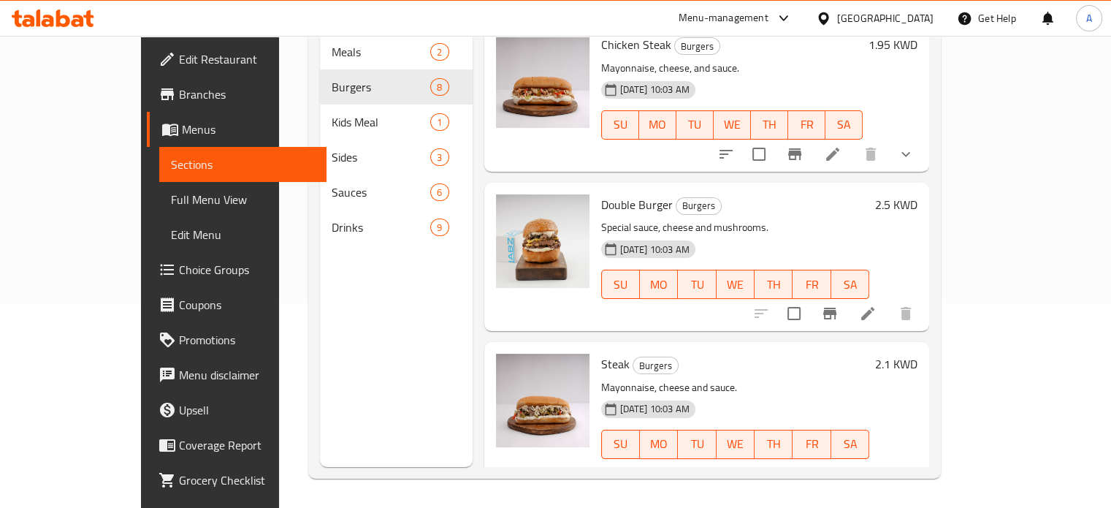
scroll to position [805, 0]
click at [874, 305] on icon at bounding box center [867, 311] width 13 height 13
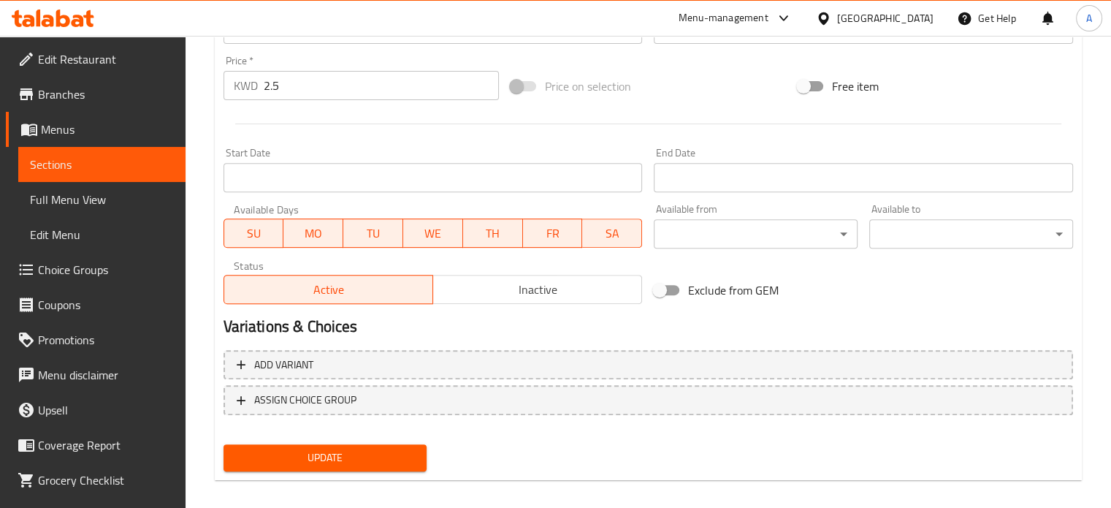
scroll to position [544, 0]
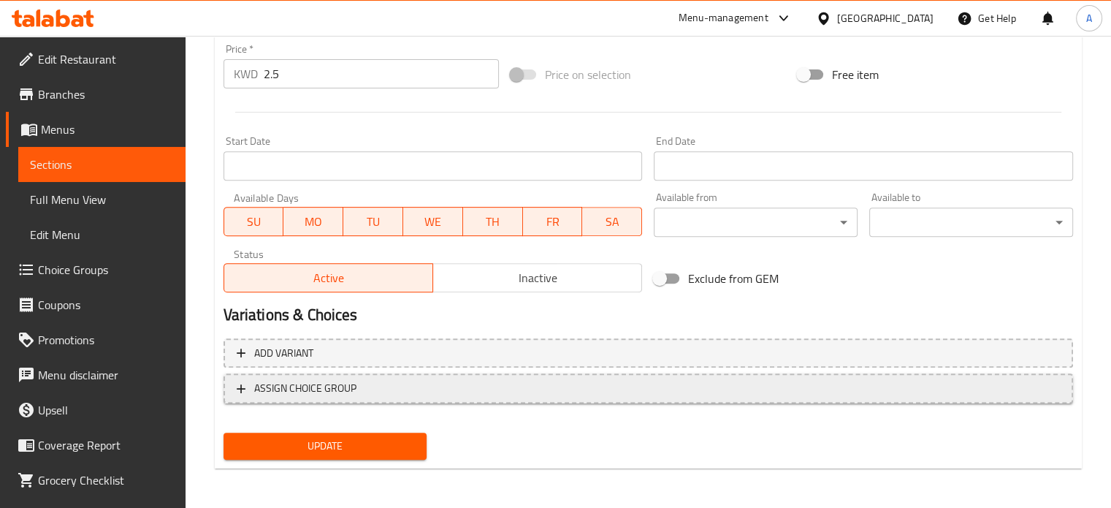
click at [345, 390] on span "ASSIGN CHOICE GROUP" at bounding box center [305, 388] width 102 height 18
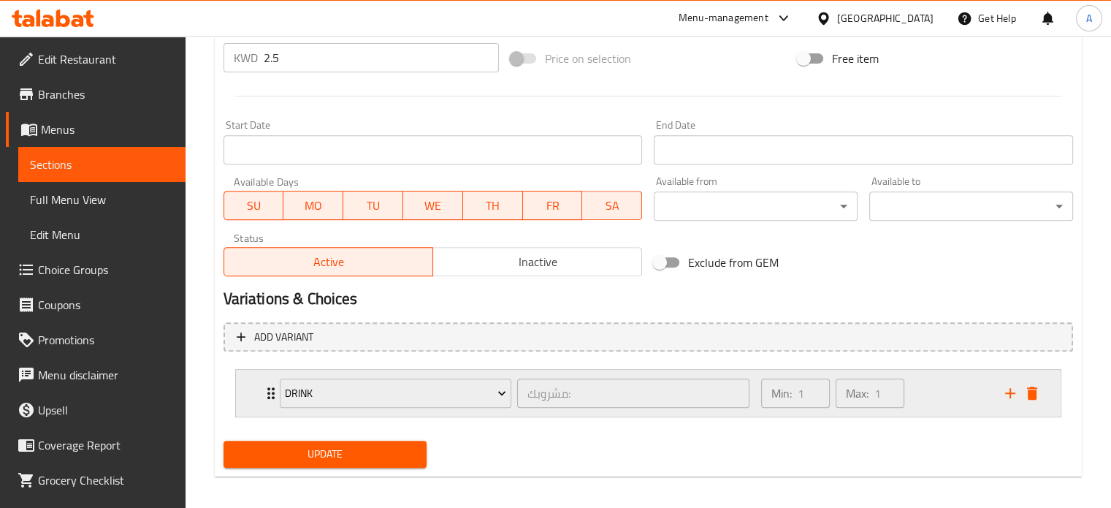
scroll to position [569, 0]
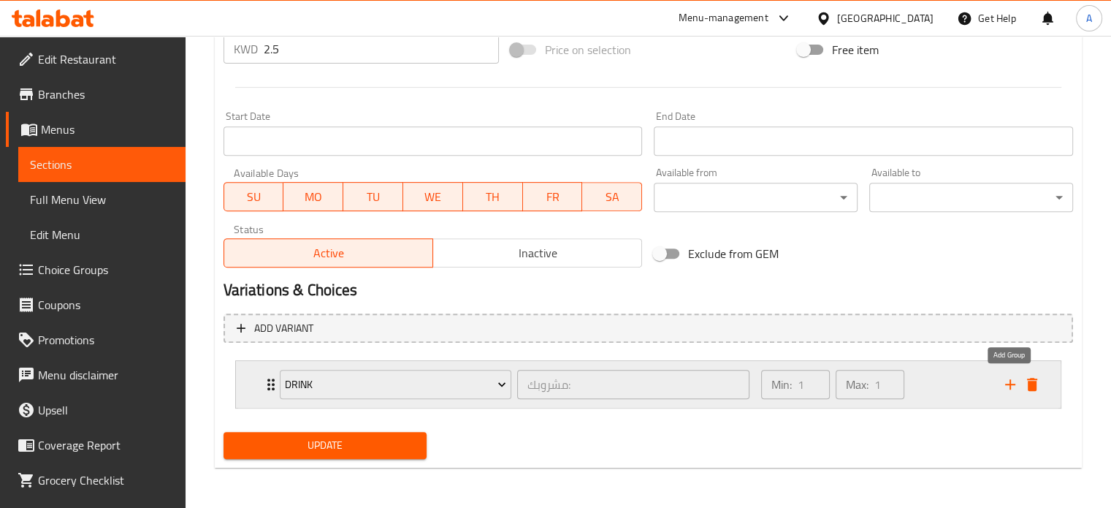
click at [1010, 383] on icon "add" at bounding box center [1010, 384] width 10 height 10
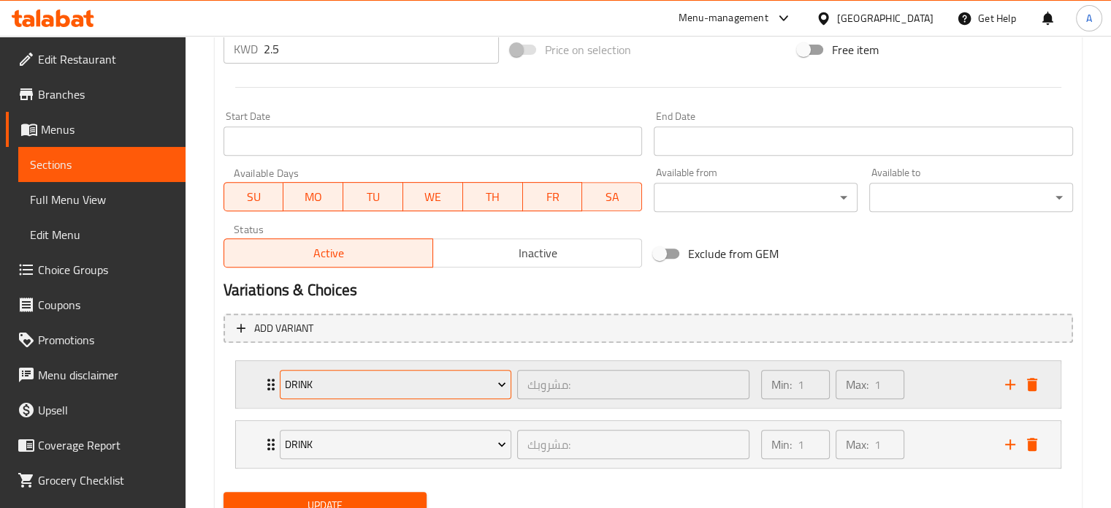
click at [308, 389] on span "Drink" at bounding box center [395, 384] width 221 height 18
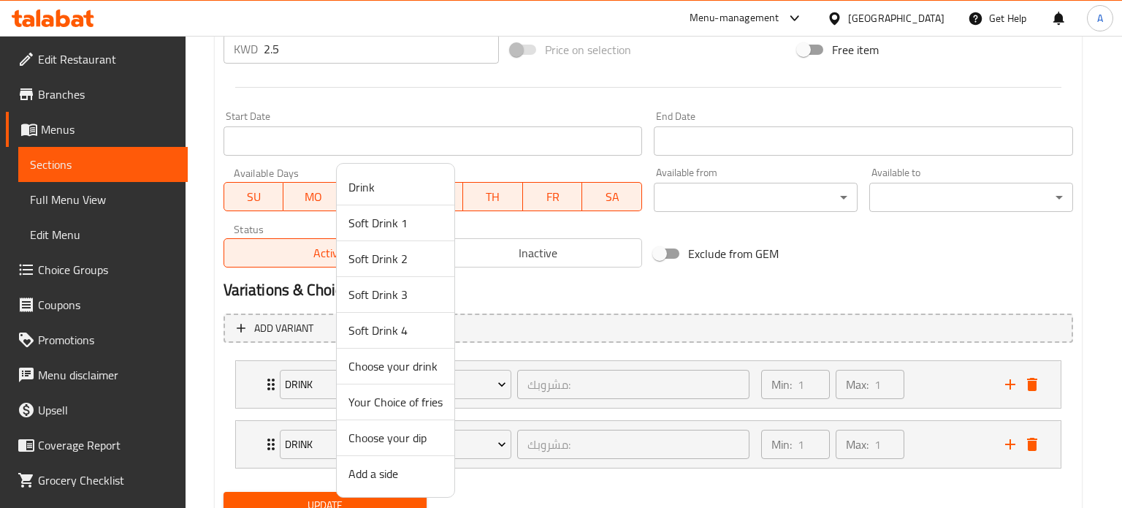
click at [359, 473] on span "Add a side" at bounding box center [395, 474] width 94 height 18
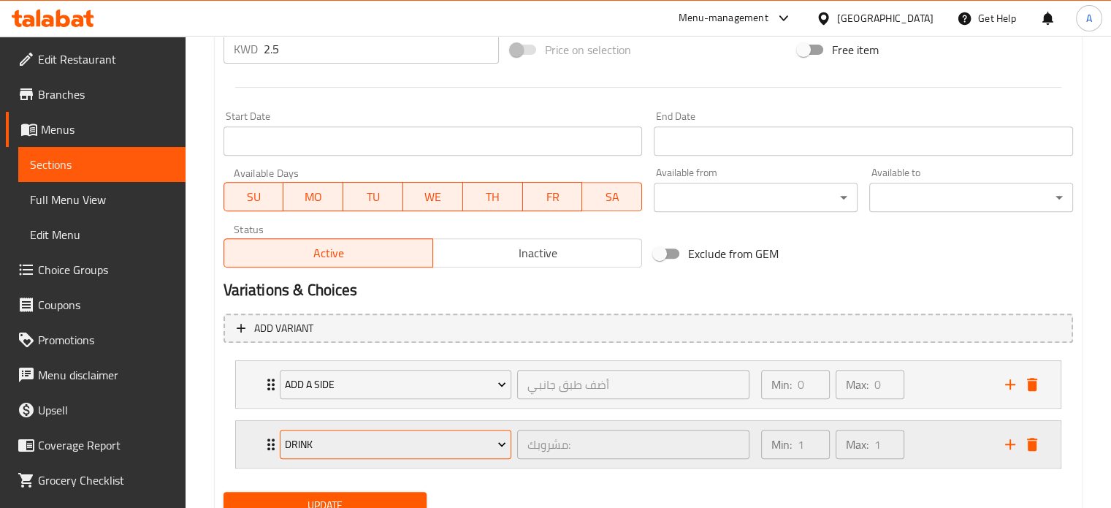
click at [362, 454] on button "Drink" at bounding box center [396, 443] width 232 height 29
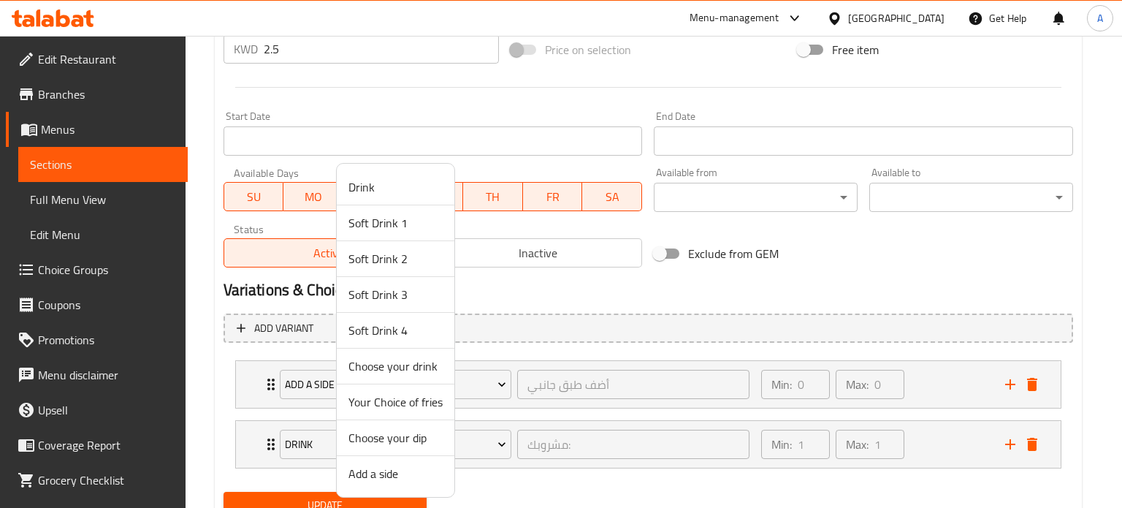
click at [402, 440] on span "Choose your dip" at bounding box center [395, 438] width 94 height 18
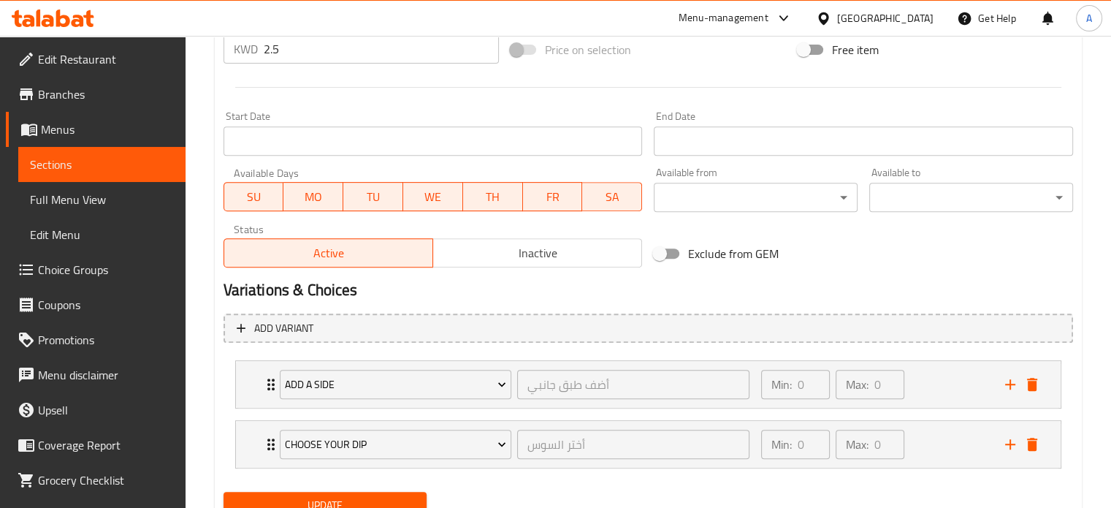
click at [498, 487] on div "Update" at bounding box center [648, 505] width 861 height 39
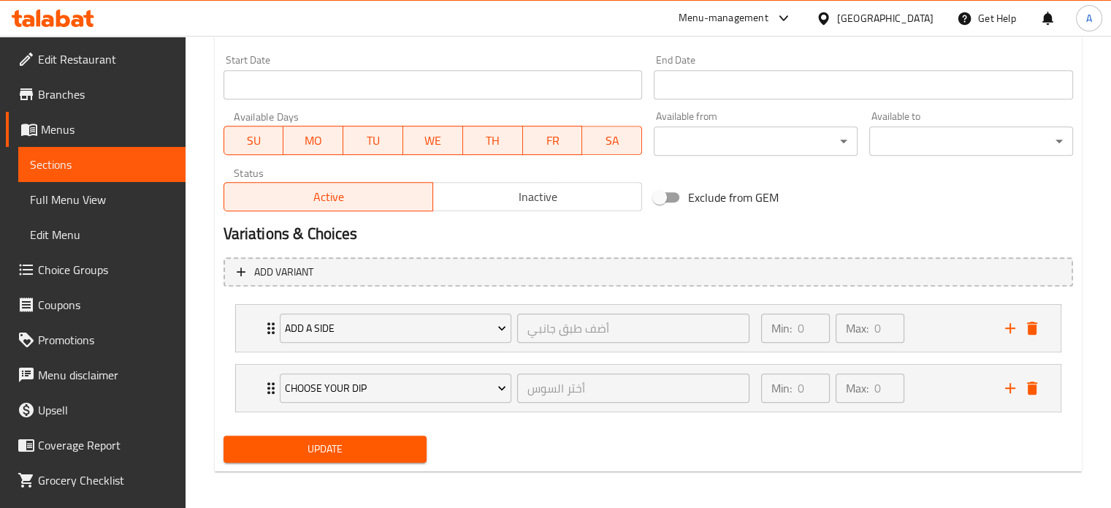
scroll to position [628, 0]
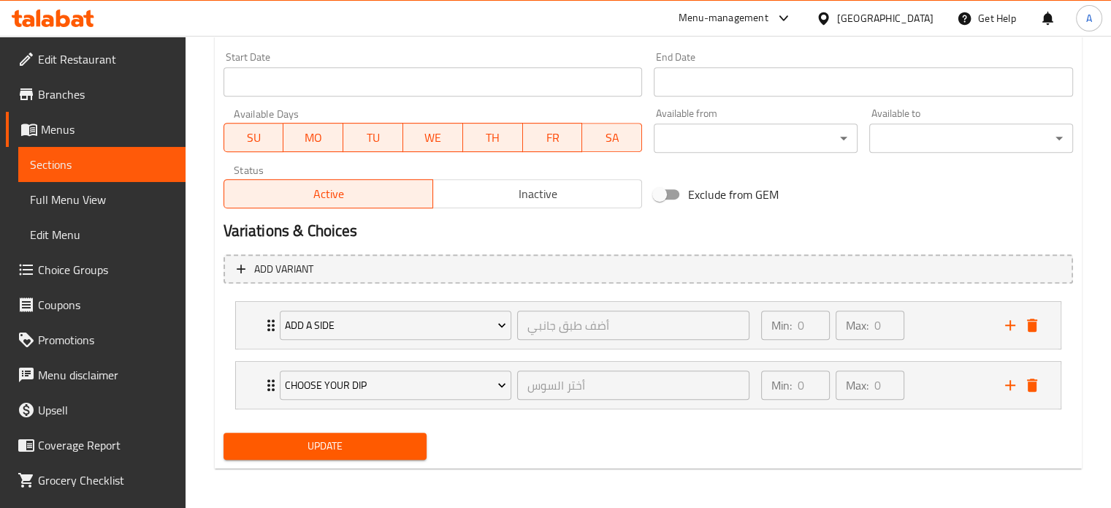
click at [324, 451] on span "Update" at bounding box center [325, 446] width 180 height 18
click at [65, 170] on span "Sections" at bounding box center [102, 165] width 144 height 18
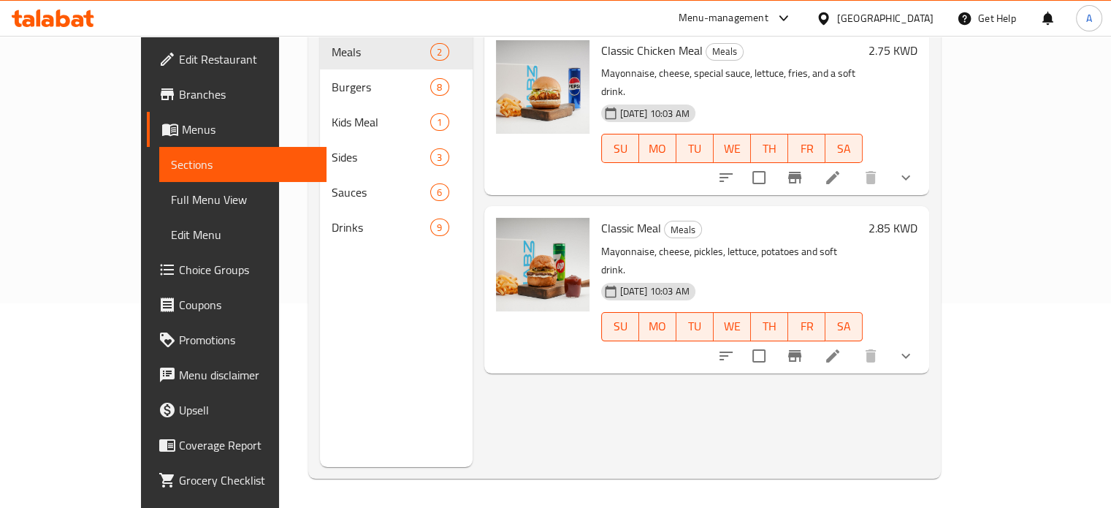
scroll to position [205, 0]
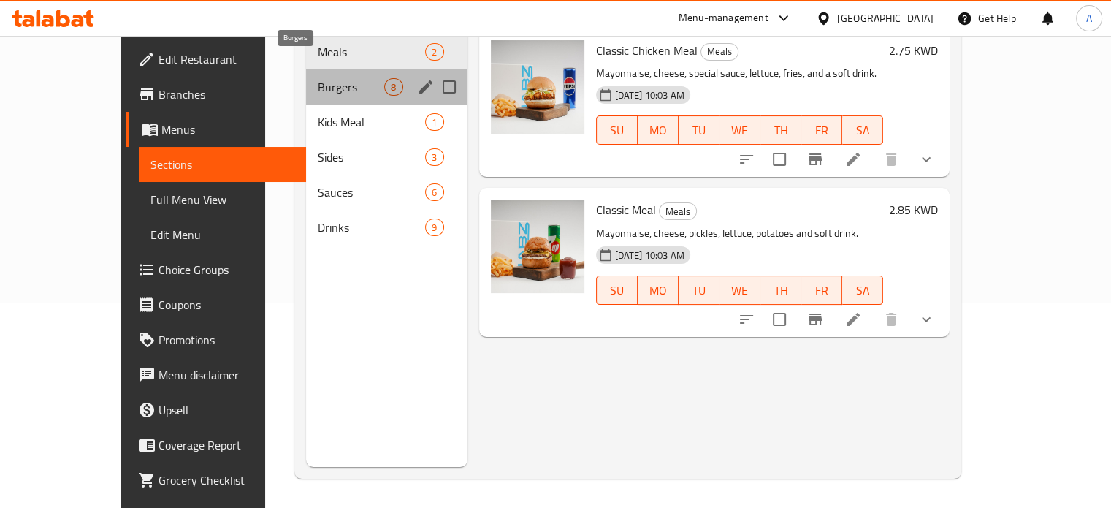
click at [318, 78] on span "Burgers" at bounding box center [351, 87] width 66 height 18
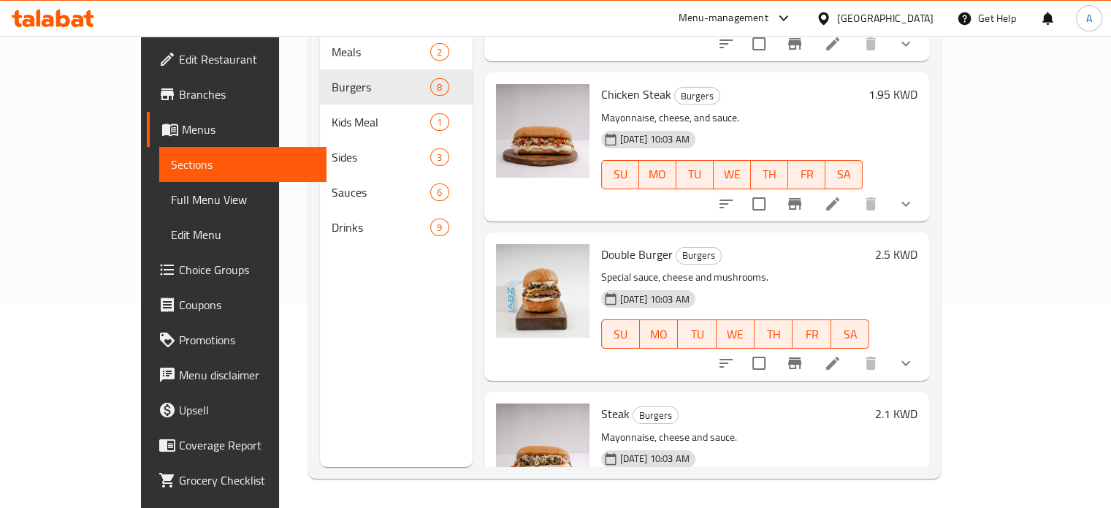
scroll to position [805, 0]
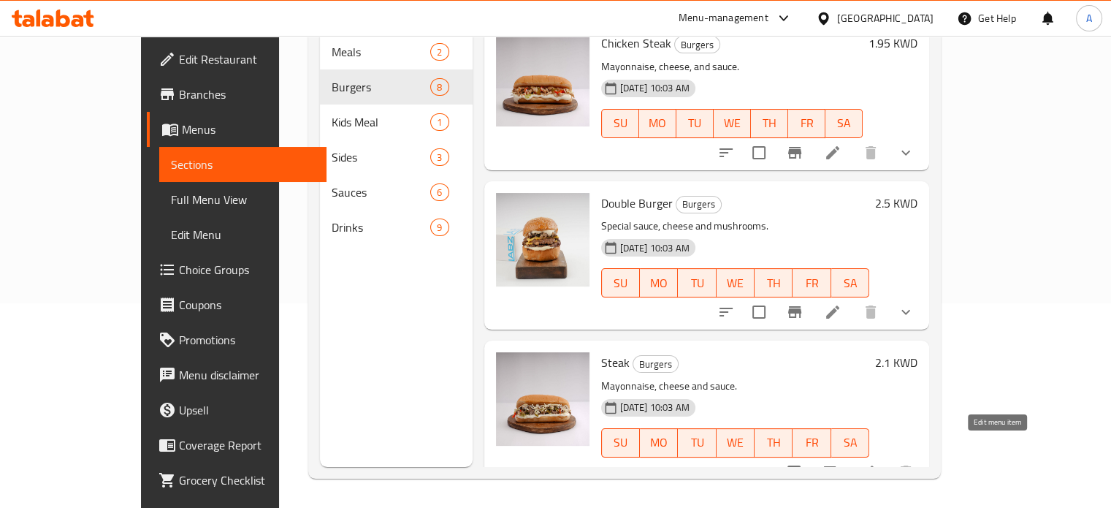
click at [877, 463] on icon at bounding box center [868, 472] width 18 height 18
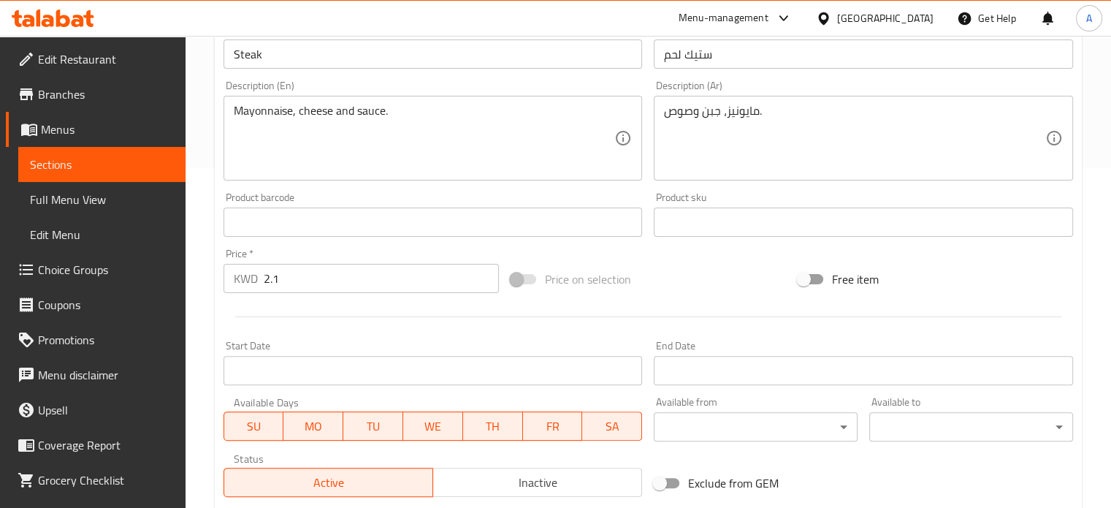
scroll to position [544, 0]
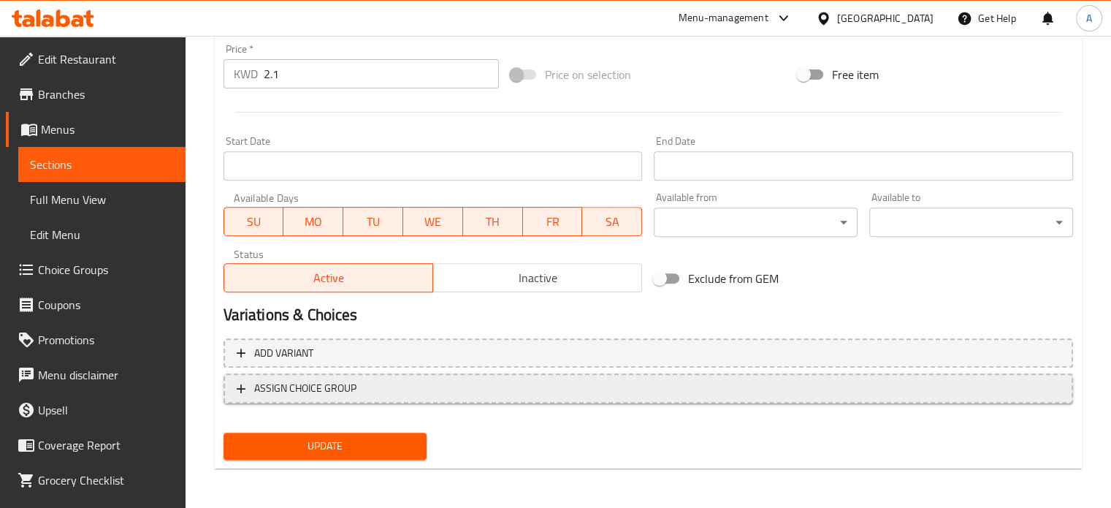
click at [304, 388] on span "ASSIGN CHOICE GROUP" at bounding box center [305, 388] width 102 height 18
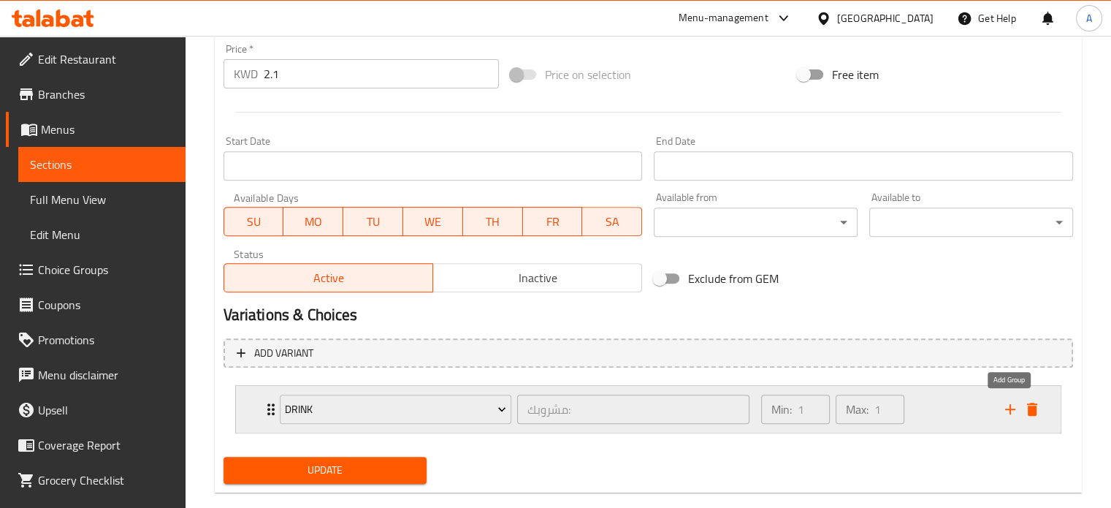
click at [1005, 408] on icon "add" at bounding box center [1010, 409] width 10 height 10
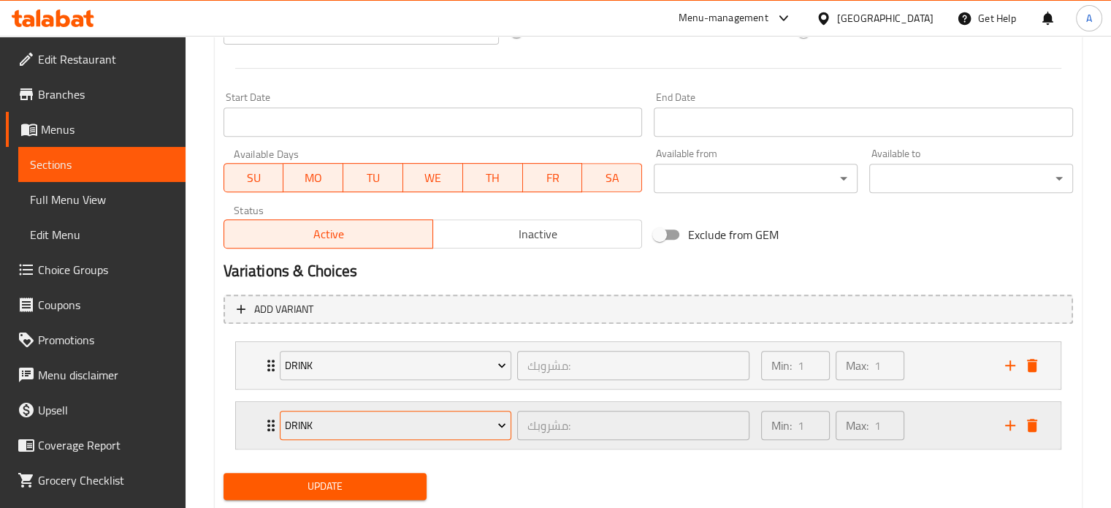
scroll to position [628, 0]
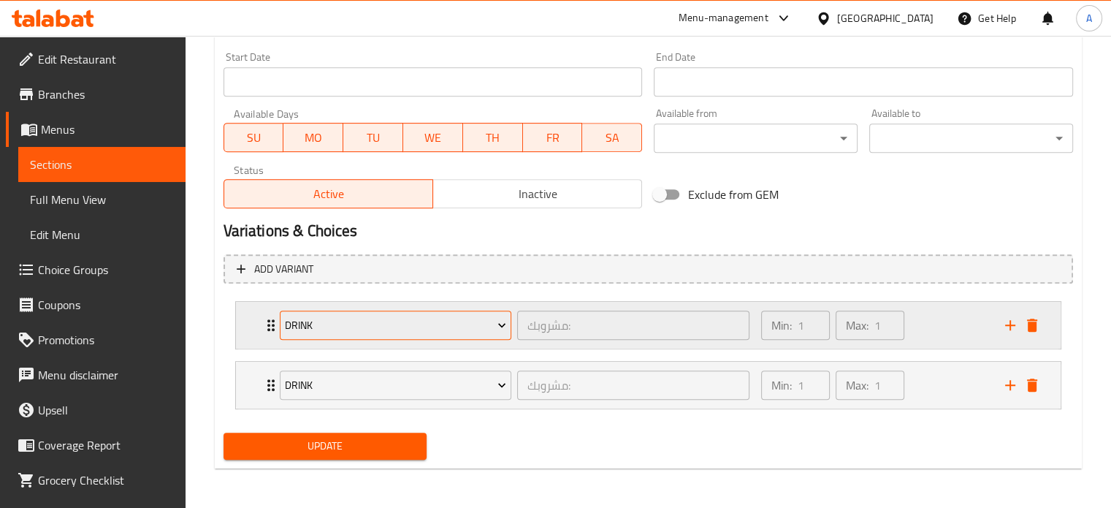
click at [377, 325] on span "Drink" at bounding box center [395, 325] width 221 height 18
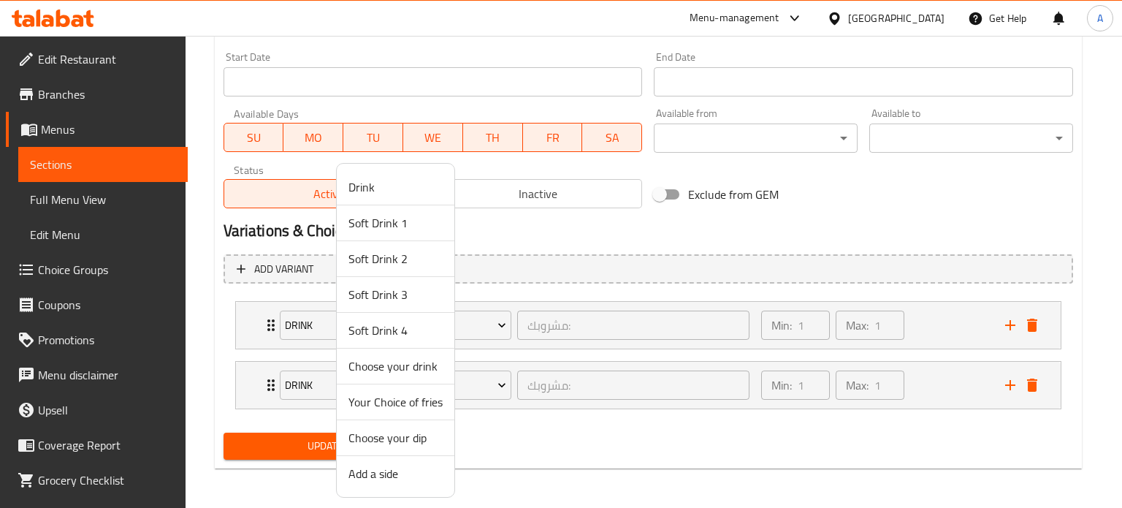
click at [382, 473] on span "Add a side" at bounding box center [395, 474] width 94 height 18
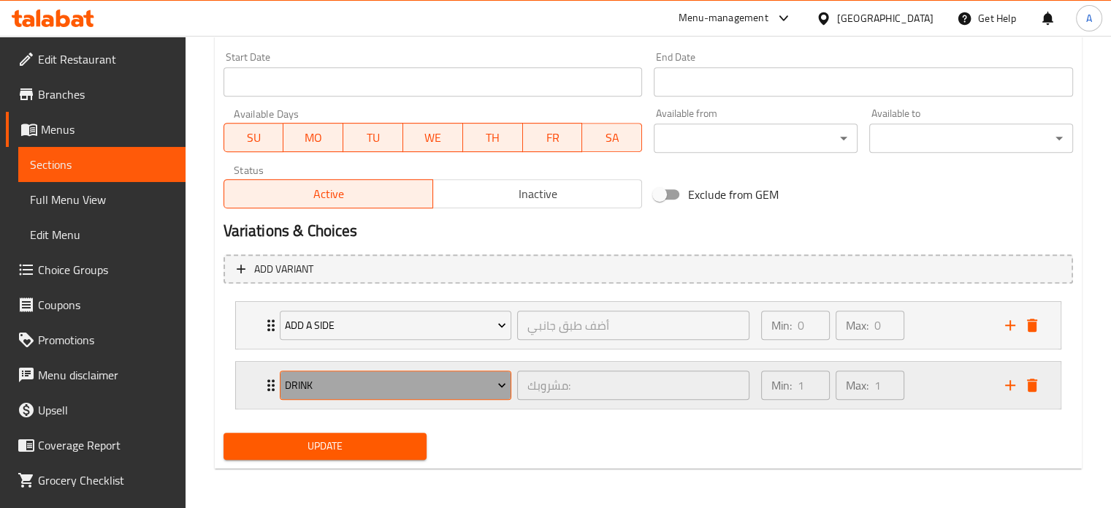
click at [412, 380] on span "Drink" at bounding box center [395, 385] width 221 height 18
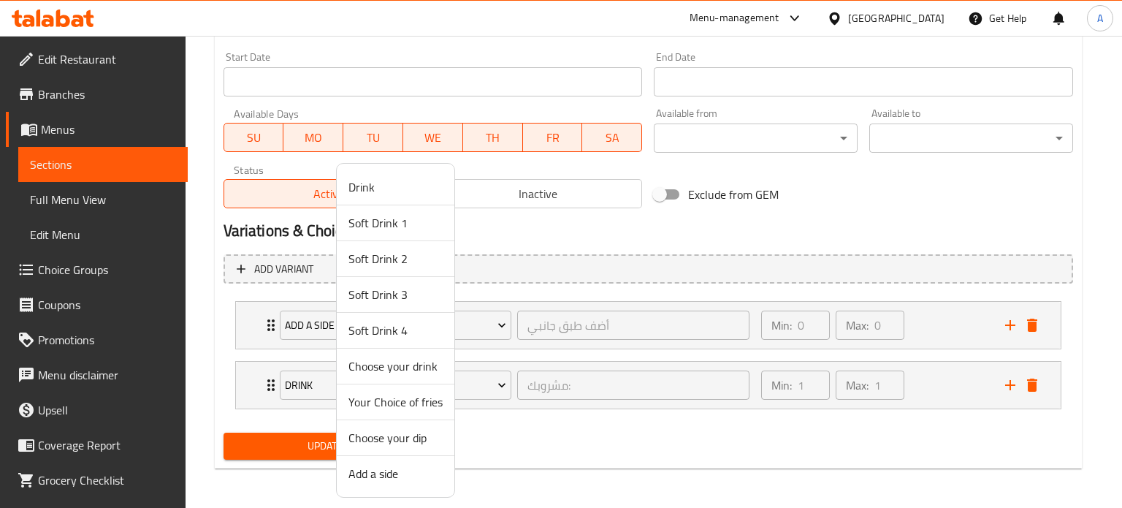
click at [414, 440] on span "Choose your dip" at bounding box center [395, 438] width 94 height 18
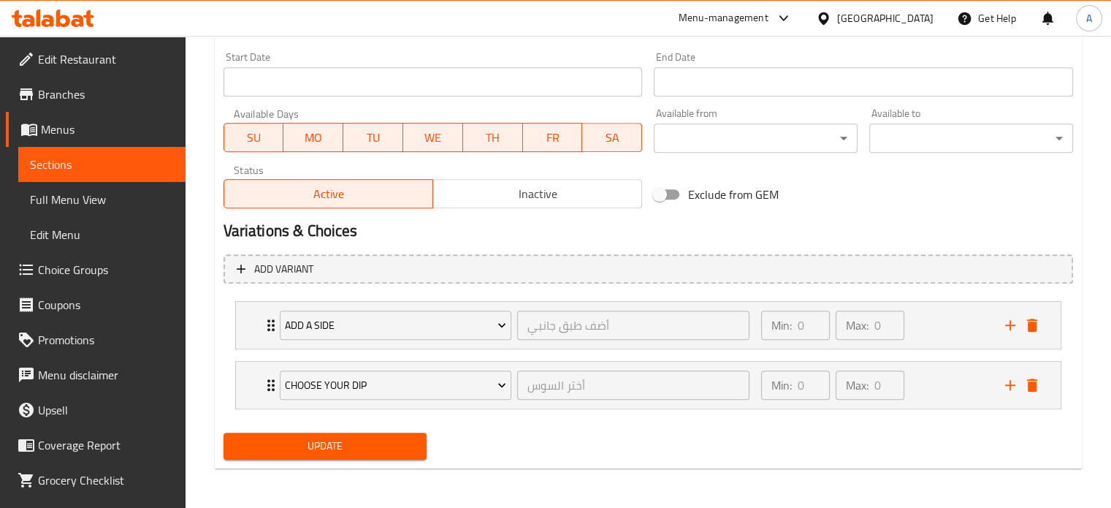
click at [517, 451] on div "Update" at bounding box center [648, 446] width 861 height 39
click at [332, 446] on span "Update" at bounding box center [325, 446] width 180 height 18
click at [80, 167] on span "Sections" at bounding box center [102, 165] width 144 height 18
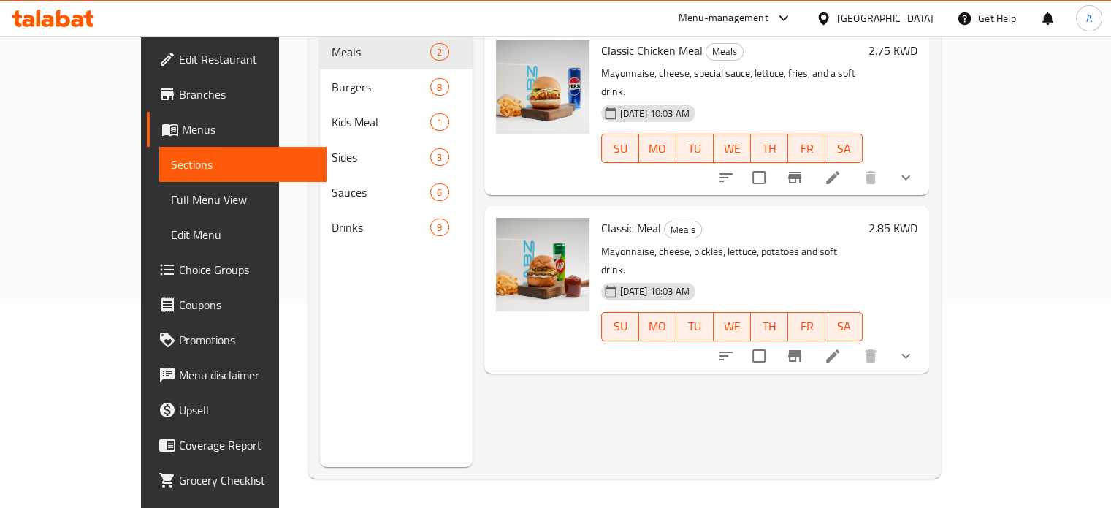
scroll to position [205, 0]
click at [914, 347] on icon "show more" at bounding box center [906, 356] width 18 height 18
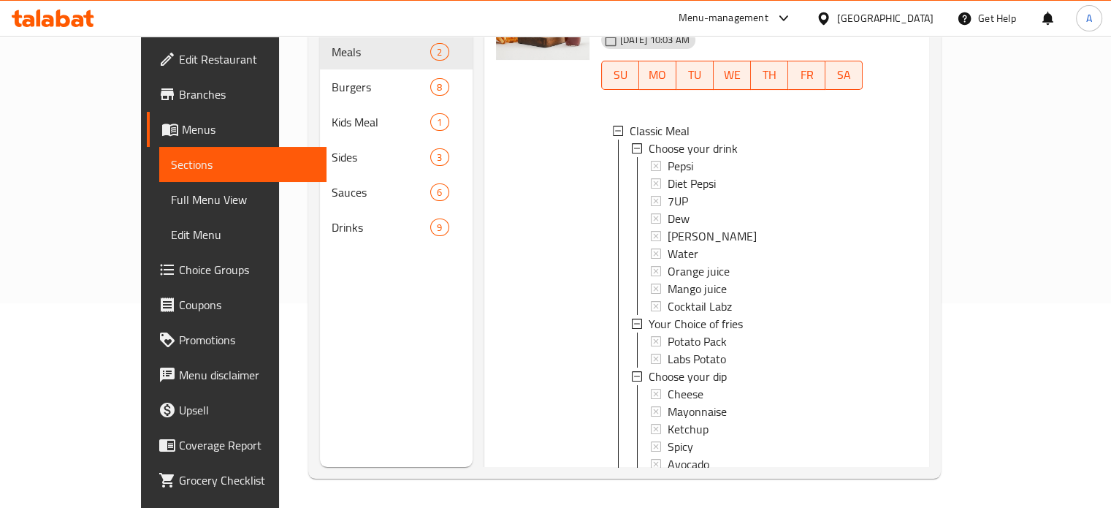
scroll to position [268, 0]
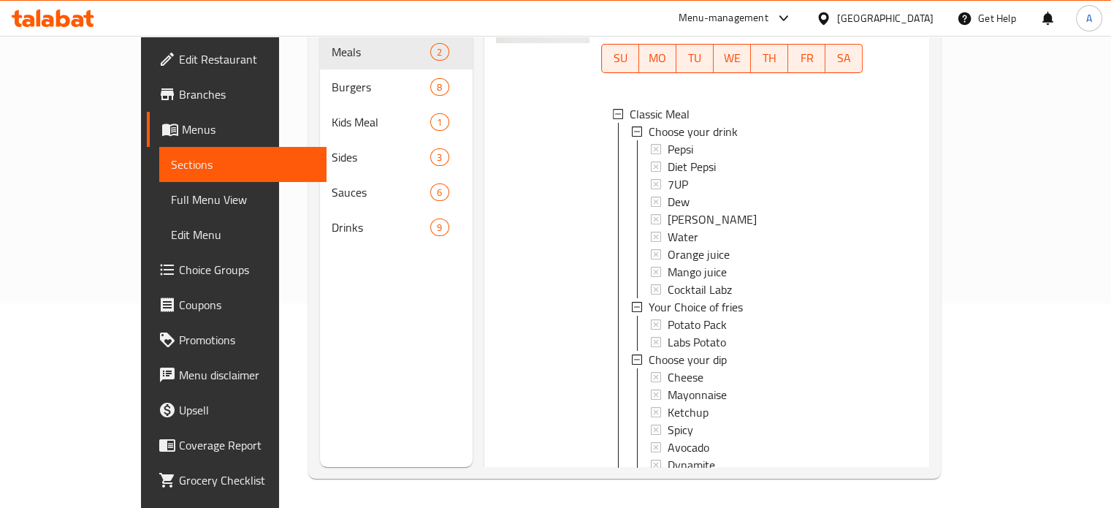
click at [910, 494] on icon "show more" at bounding box center [905, 496] width 9 height 5
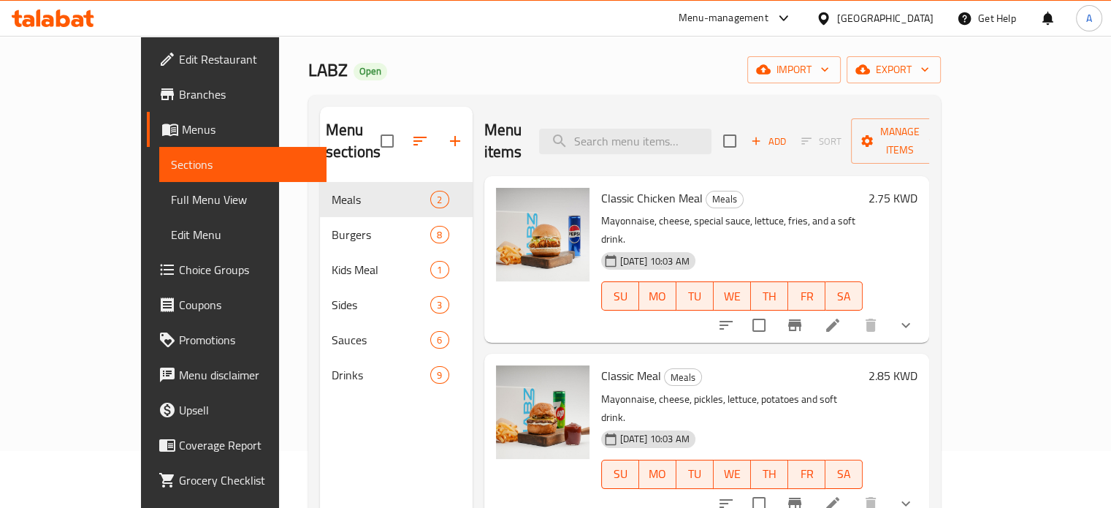
scroll to position [0, 0]
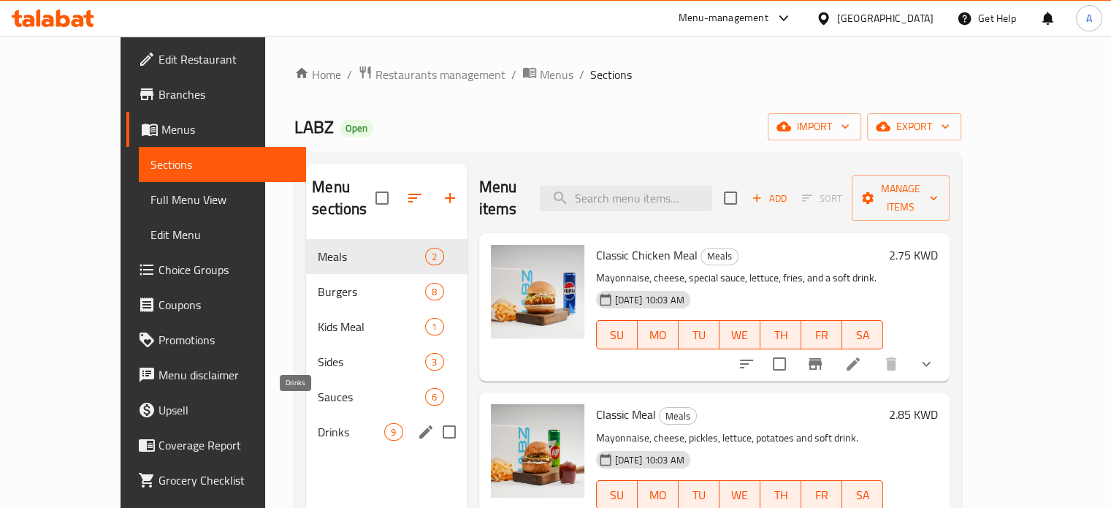
click at [318, 423] on span "Drinks" at bounding box center [351, 432] width 66 height 18
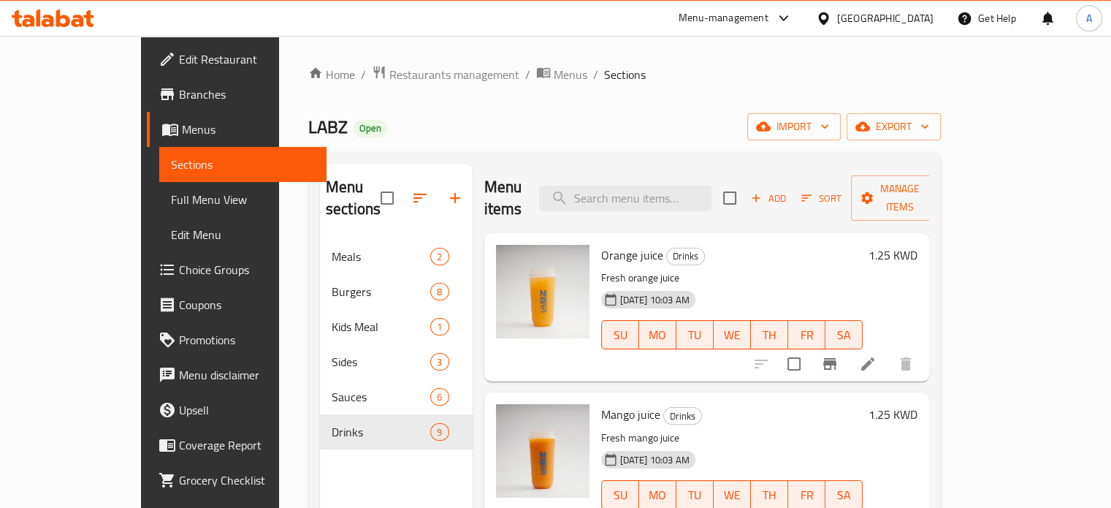
click at [841, 190] on span "Sort" at bounding box center [821, 198] width 40 height 17
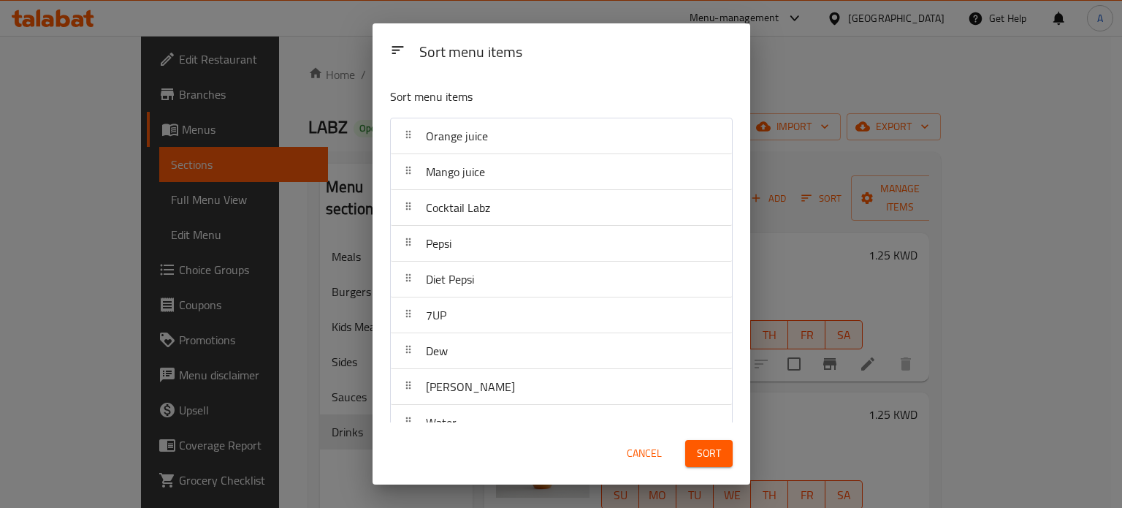
click at [284, 462] on div "Sort menu items Sort menu items Orange juice Mango juice Cocktail Labz Pepsi Di…" at bounding box center [561, 254] width 1122 height 508
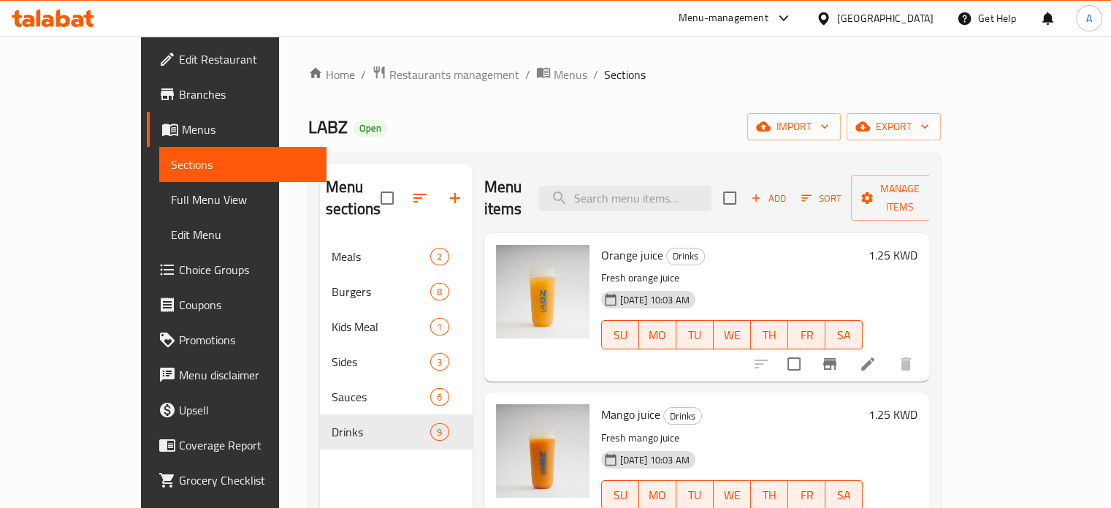
click at [64, 21] on icon at bounding box center [53, 18] width 83 height 18
